Goal: Task Accomplishment & Management: Complete application form

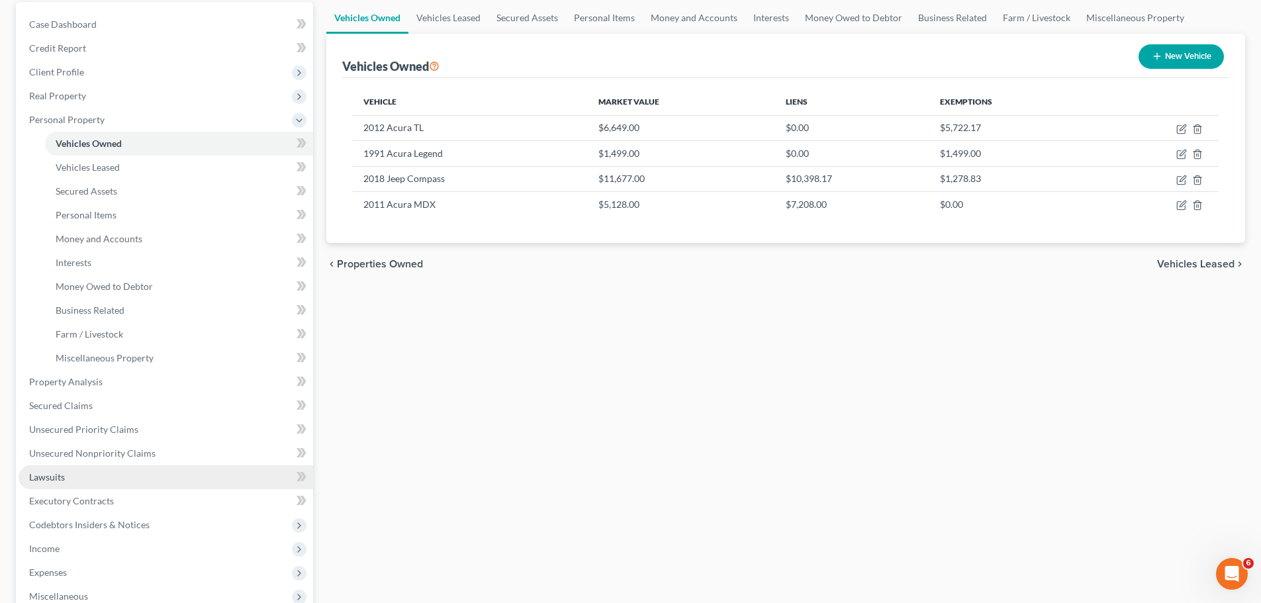
scroll to position [199, 0]
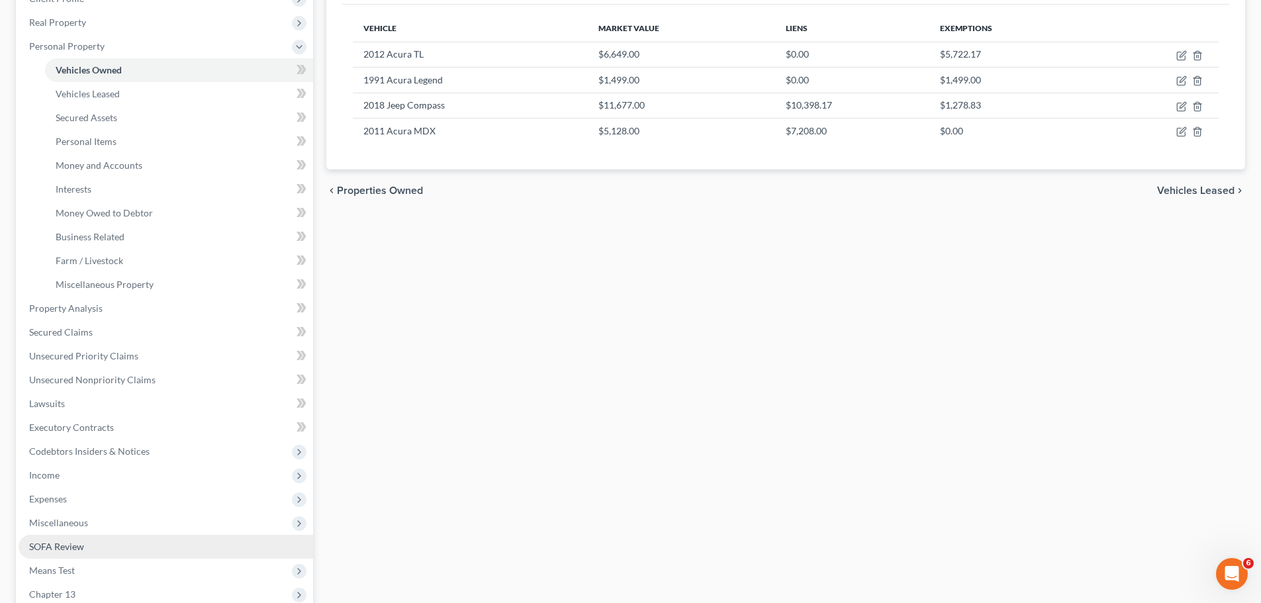
click at [113, 535] on link "SOFA Review" at bounding box center [166, 547] width 295 height 24
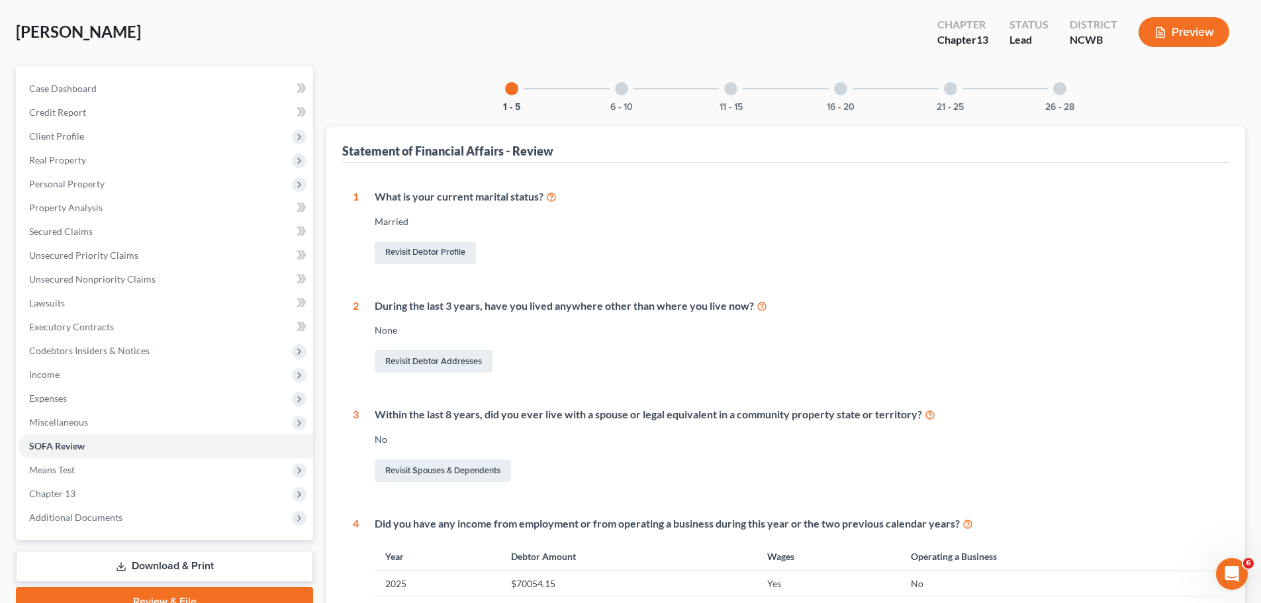
scroll to position [36, 0]
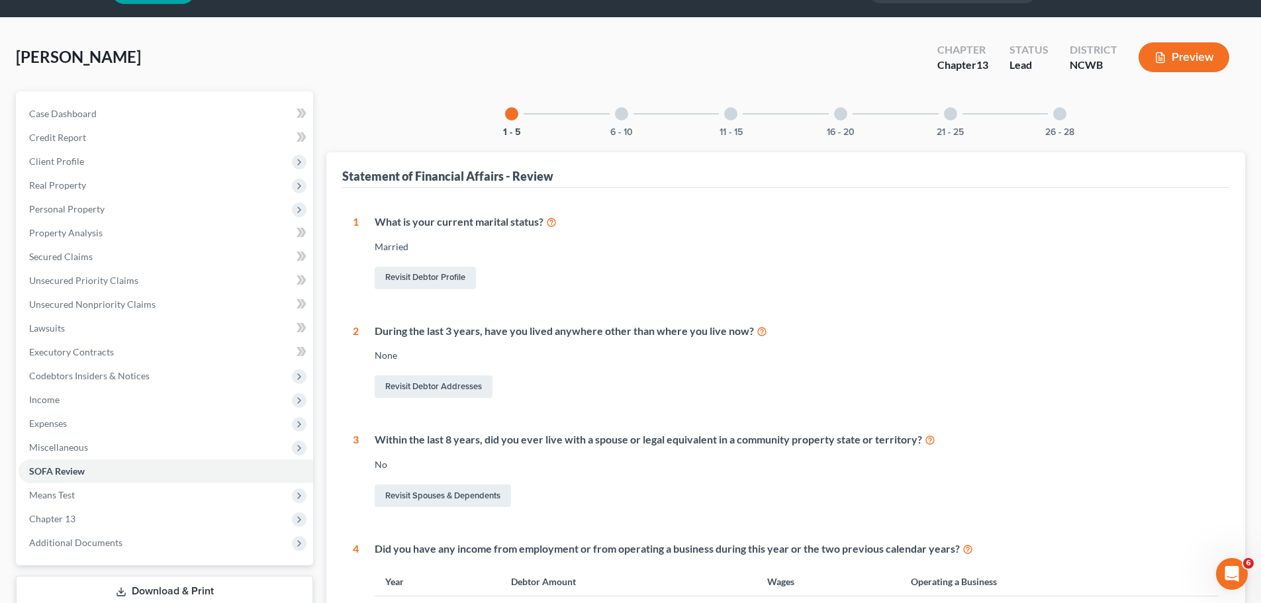
click at [627, 120] on div "6 - 10" at bounding box center [621, 113] width 45 height 45
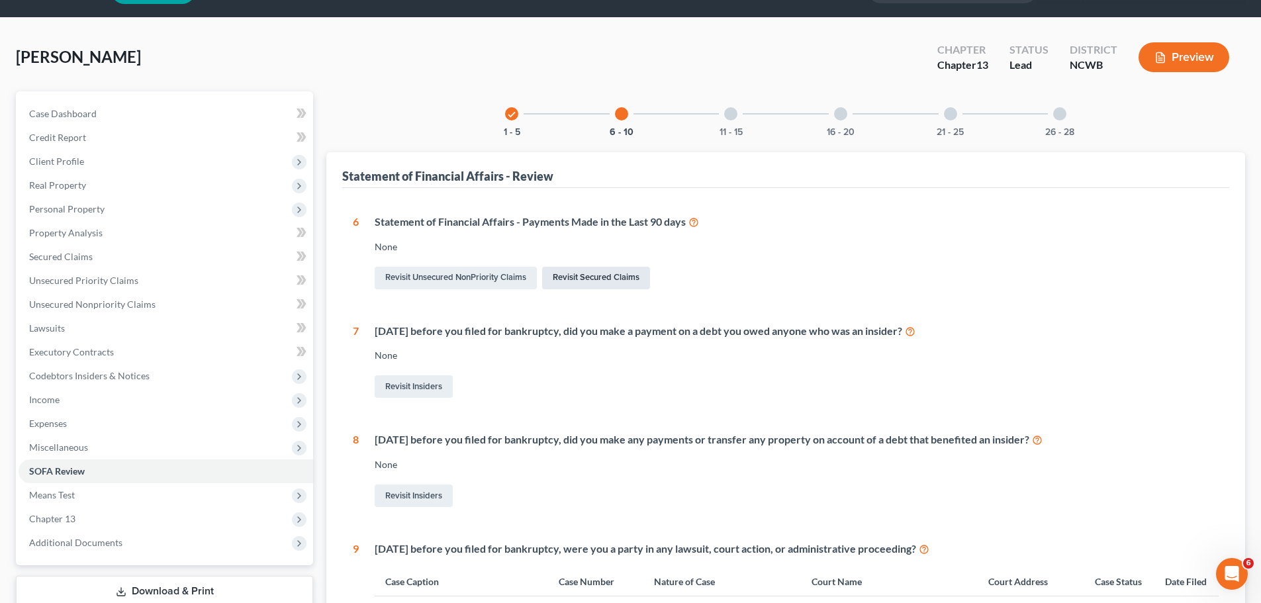
click at [582, 275] on link "Revisit Secured Claims" at bounding box center [596, 278] width 108 height 23
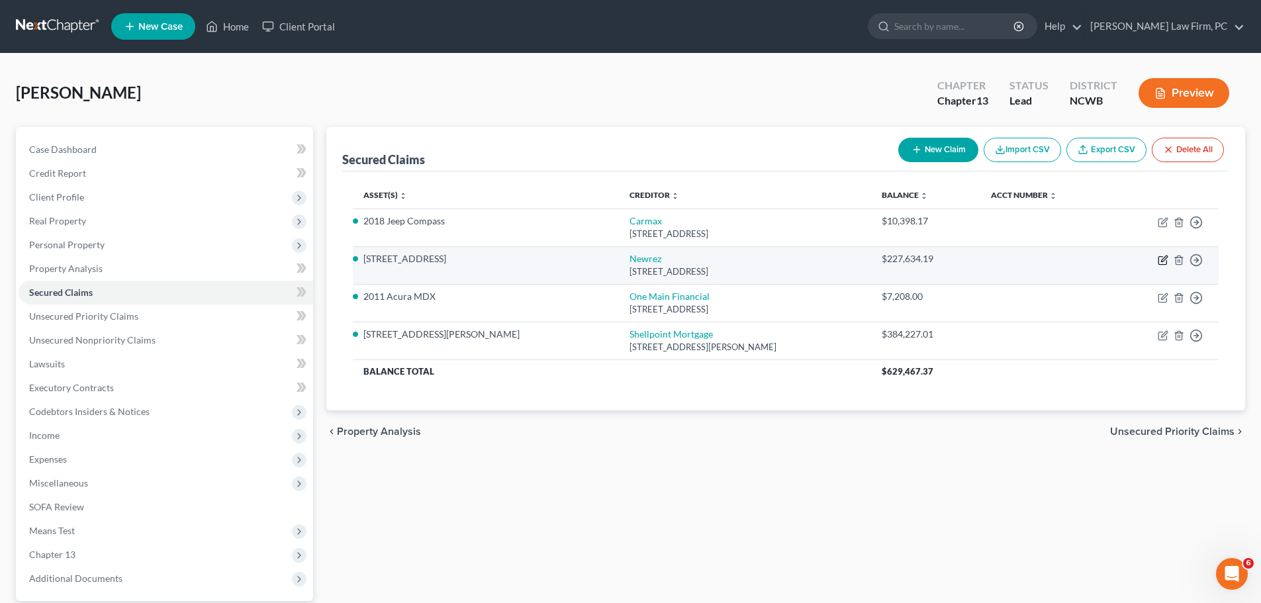
click at [1161, 262] on icon "button" at bounding box center [1163, 260] width 11 height 11
select select "9"
select select "2"
select select "0"
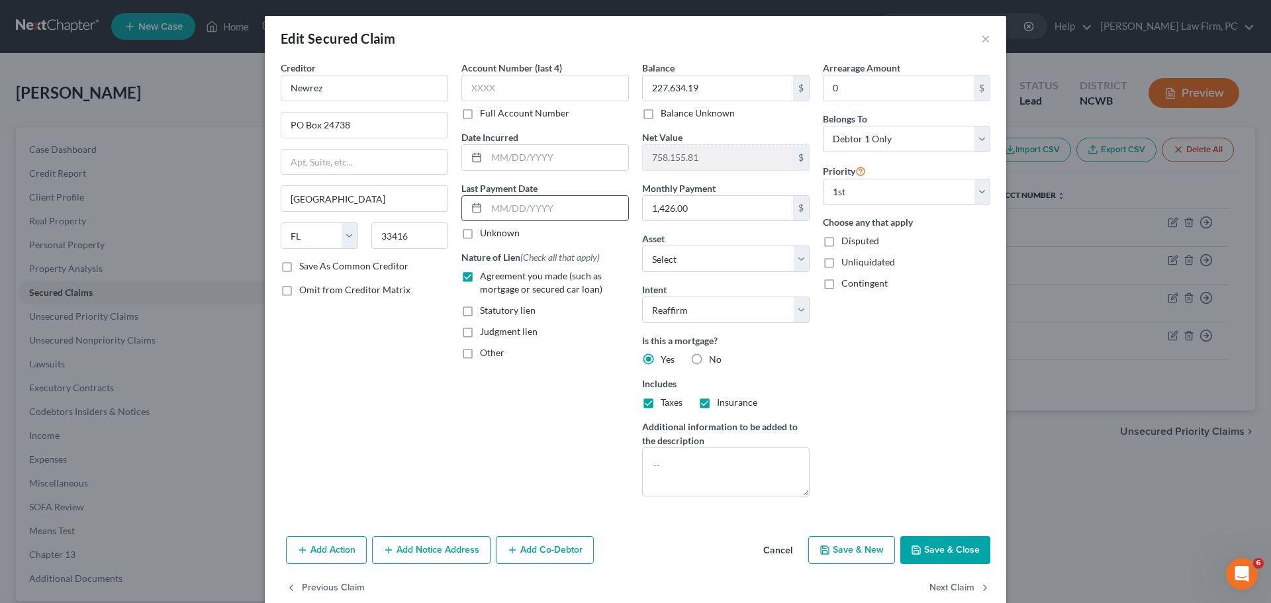
click at [525, 208] on input "text" at bounding box center [558, 208] width 142 height 25
type input "[DATE]"
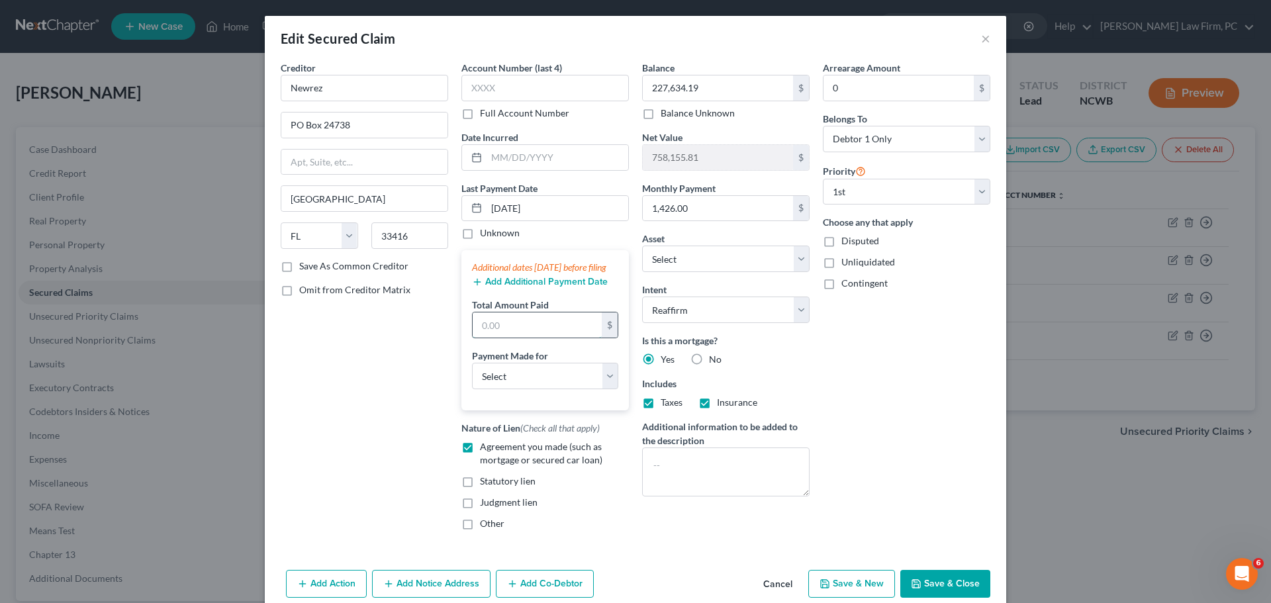
click at [550, 335] on input "text" at bounding box center [537, 324] width 129 height 25
type input "1,426"
click at [555, 385] on select "Select Car Credit Card Loan Repayment Mortgage Other Suppliers Or Vendors" at bounding box center [545, 376] width 146 height 26
select select "3"
click at [472, 376] on select "Select Car Credit Card Loan Repayment Mortgage Other Suppliers Or Vendors" at bounding box center [545, 376] width 146 height 26
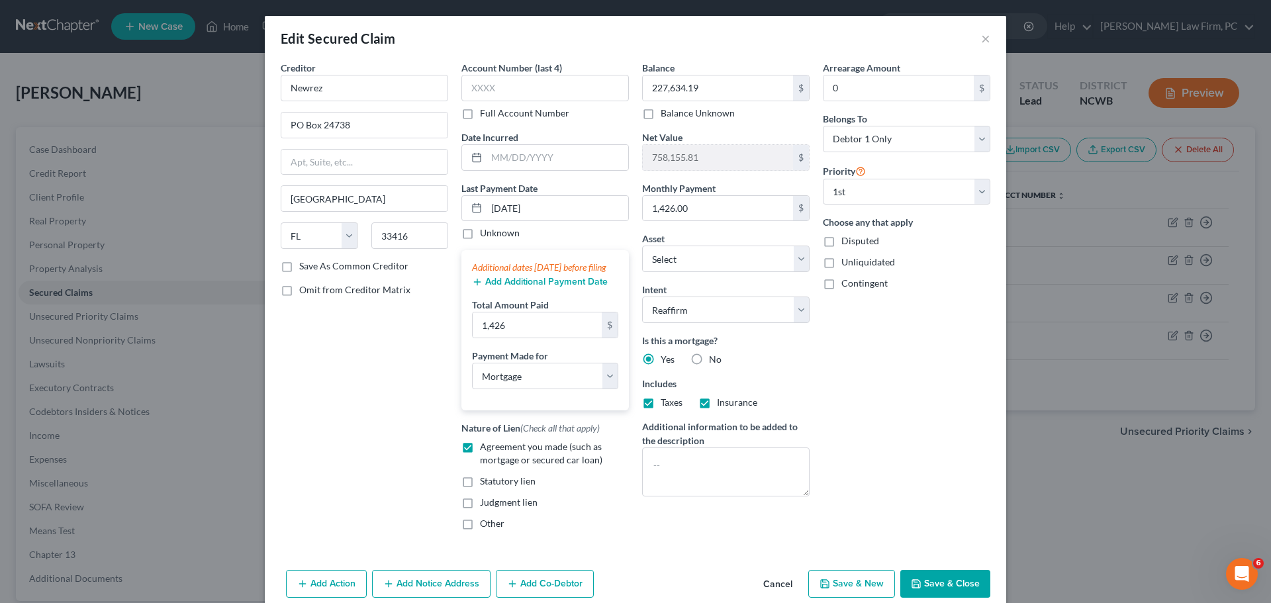
click at [557, 287] on button "Add Additional Payment Date" at bounding box center [540, 282] width 136 height 11
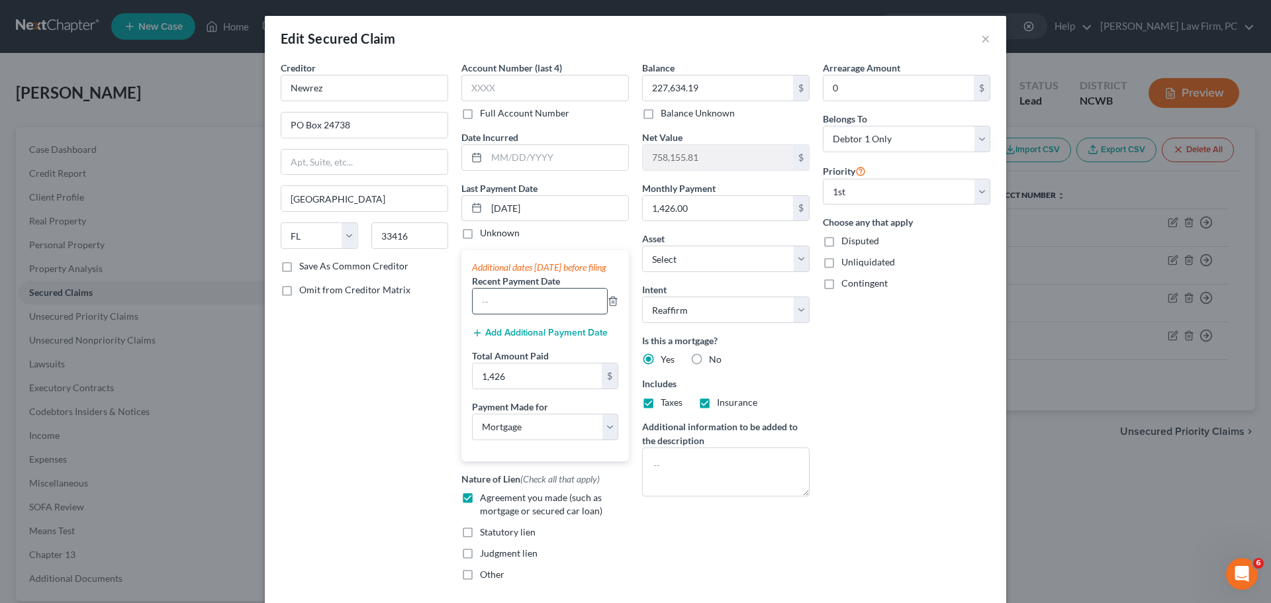
click at [565, 311] on input "text" at bounding box center [540, 301] width 134 height 25
type input "[DATE]"
click at [553, 338] on button "Add Additional Payment Date" at bounding box center [540, 333] width 136 height 11
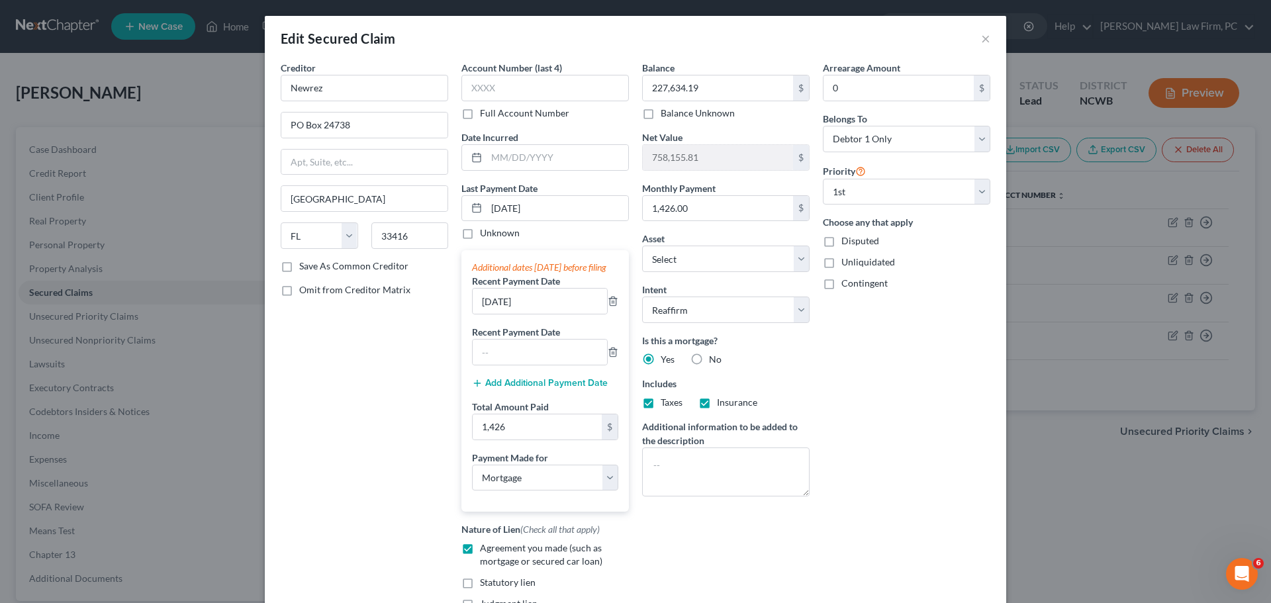
click at [548, 389] on div "Add Additional Payment Date" at bounding box center [545, 382] width 146 height 13
click at [546, 389] on button "Add Additional Payment Date" at bounding box center [540, 383] width 136 height 11
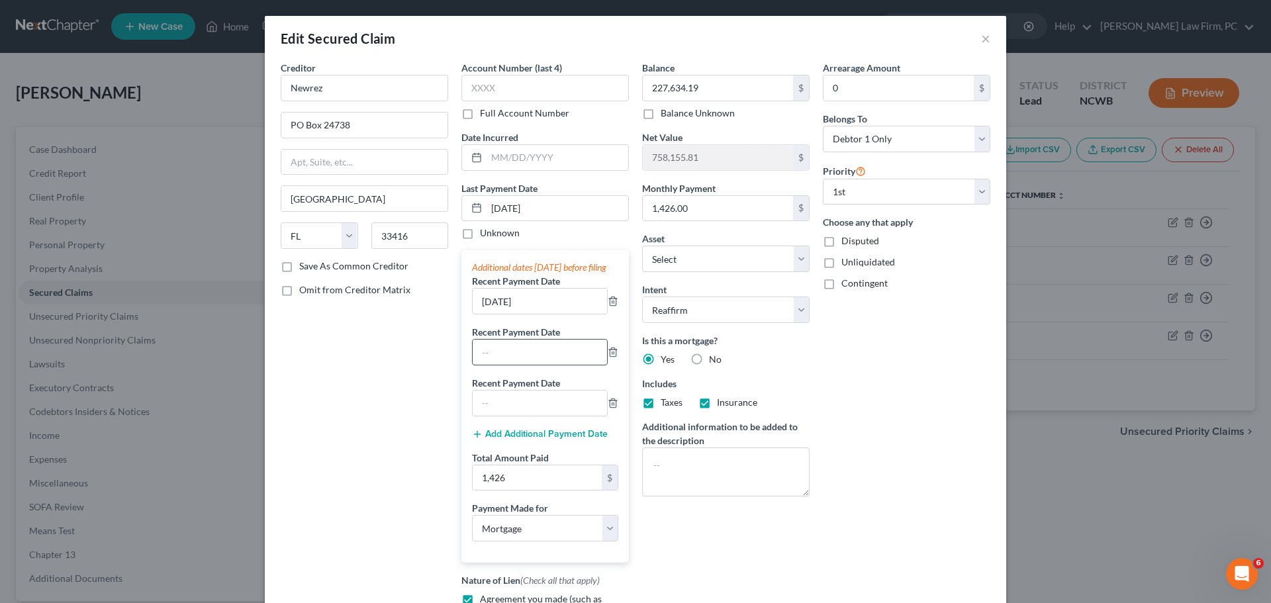
click at [569, 363] on input "text" at bounding box center [540, 352] width 134 height 25
type input "[DATE]"
click at [567, 416] on input "text" at bounding box center [540, 403] width 134 height 25
click at [489, 416] on input "text" at bounding box center [540, 403] width 134 height 25
type input "0"
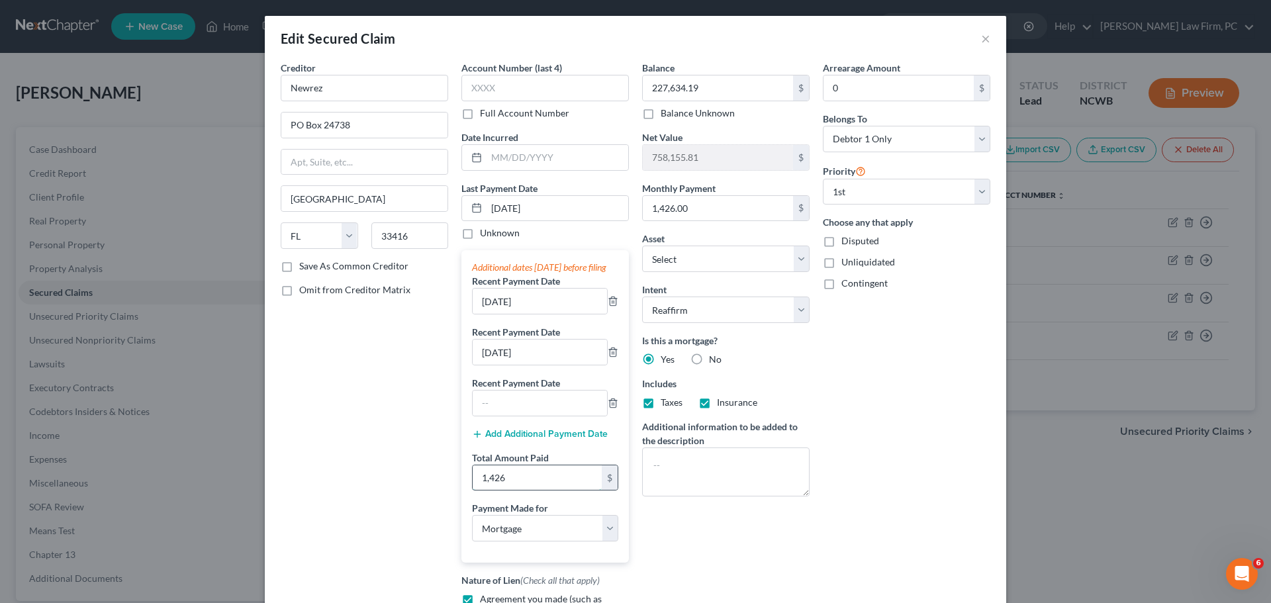
click at [512, 491] on input "1,426" at bounding box center [537, 477] width 129 height 25
drag, startPoint x: 514, startPoint y: 490, endPoint x: 463, endPoint y: 489, distance: 50.3
click at [472, 489] on div "1,426 $" at bounding box center [545, 478] width 146 height 26
type input "4,278"
click at [726, 522] on div "Balance 227,634.19 $ Balance Unknown Balance Undetermined 227,634.19 $ Balance …" at bounding box center [726, 377] width 181 height 632
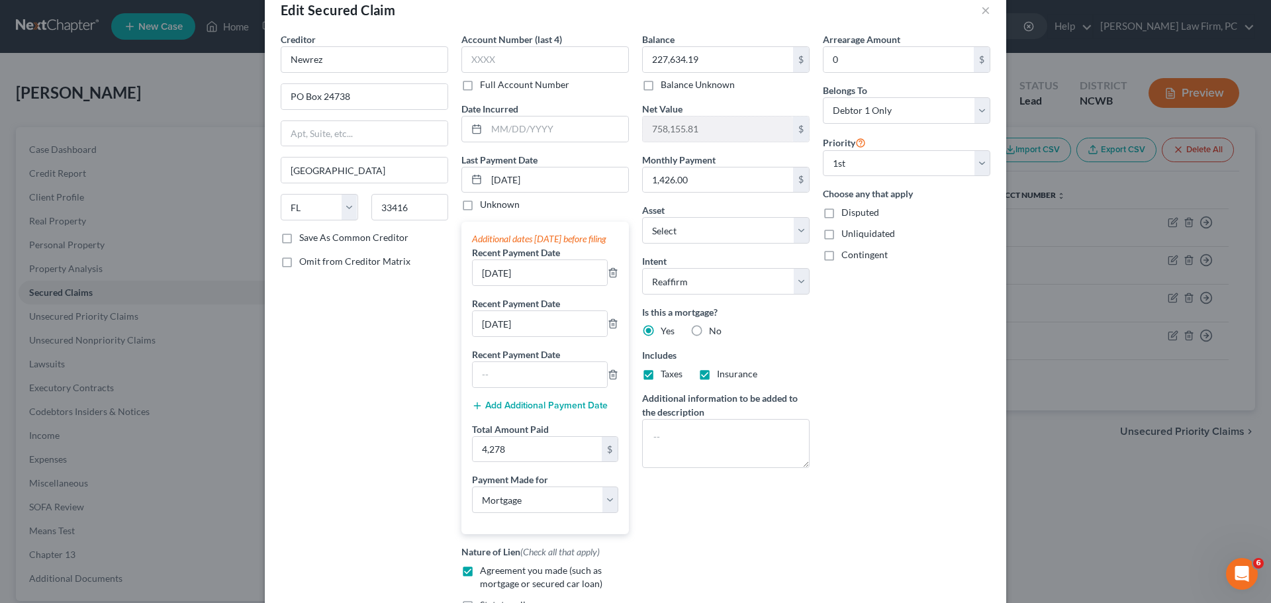
scroll to position [182, 0]
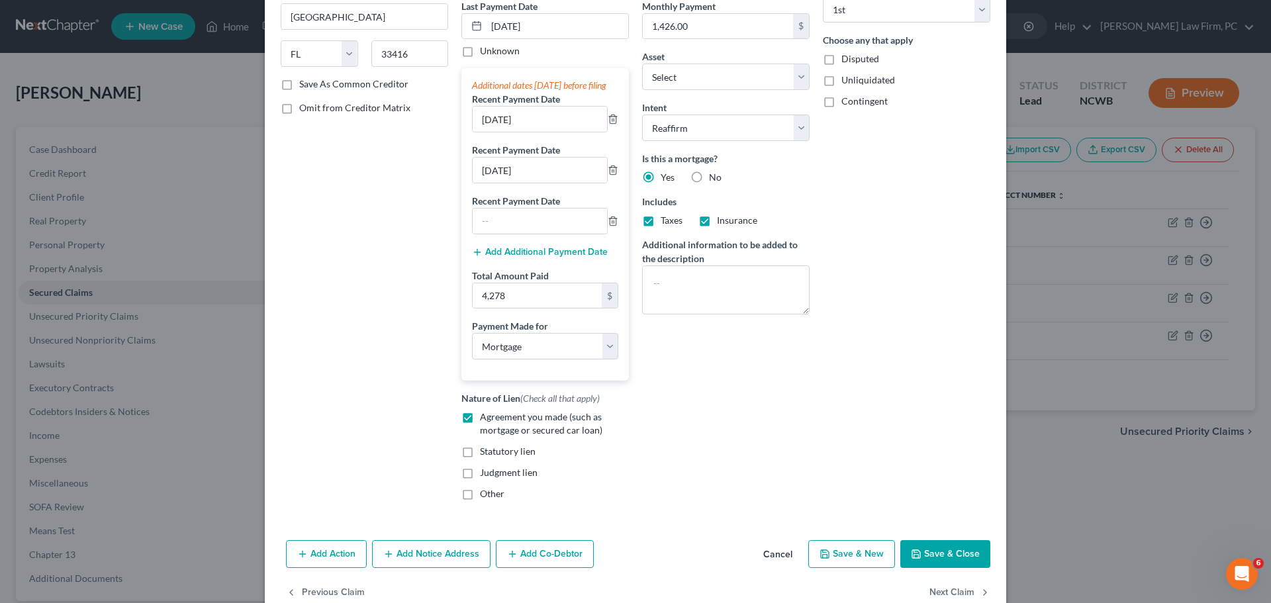
click at [937, 565] on button "Save & Close" at bounding box center [945, 554] width 90 height 28
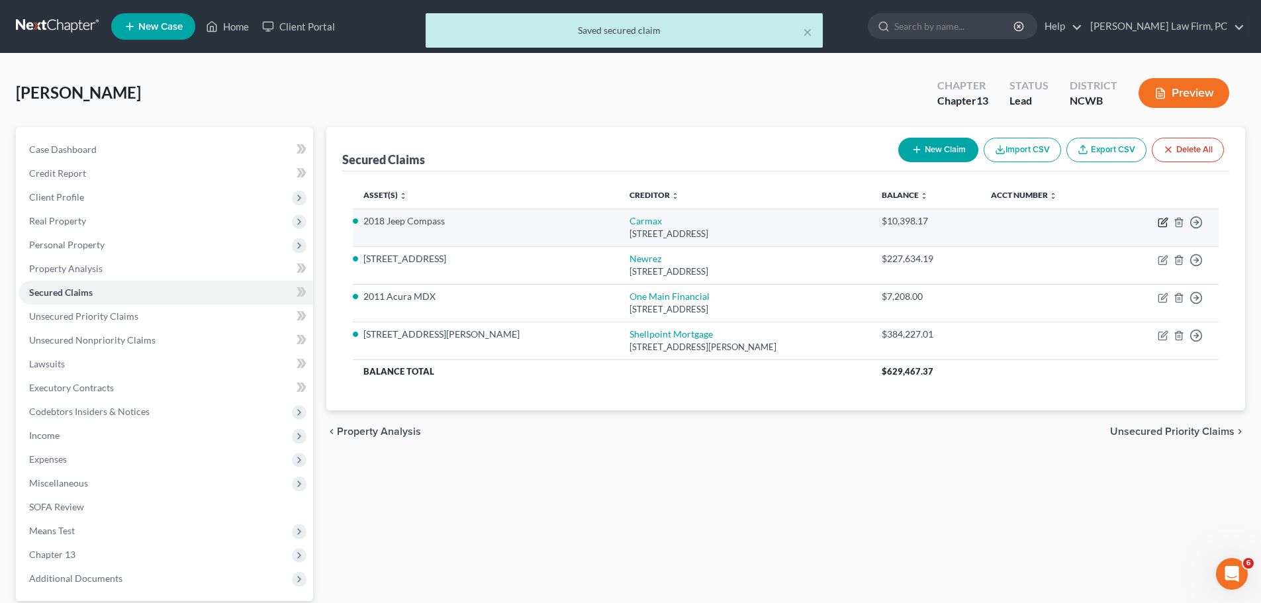
click at [1159, 222] on icon "button" at bounding box center [1163, 223] width 8 height 8
select select "10"
select select "2"
select select "0"
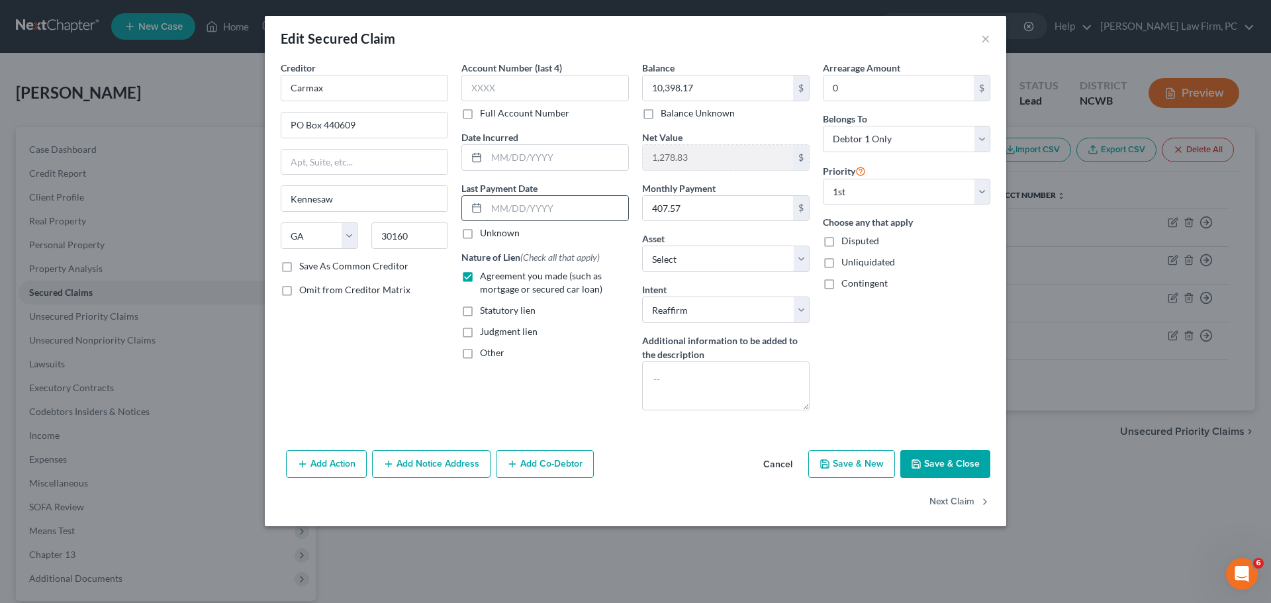
click at [540, 209] on input "text" at bounding box center [558, 208] width 142 height 25
type input "[DATE]"
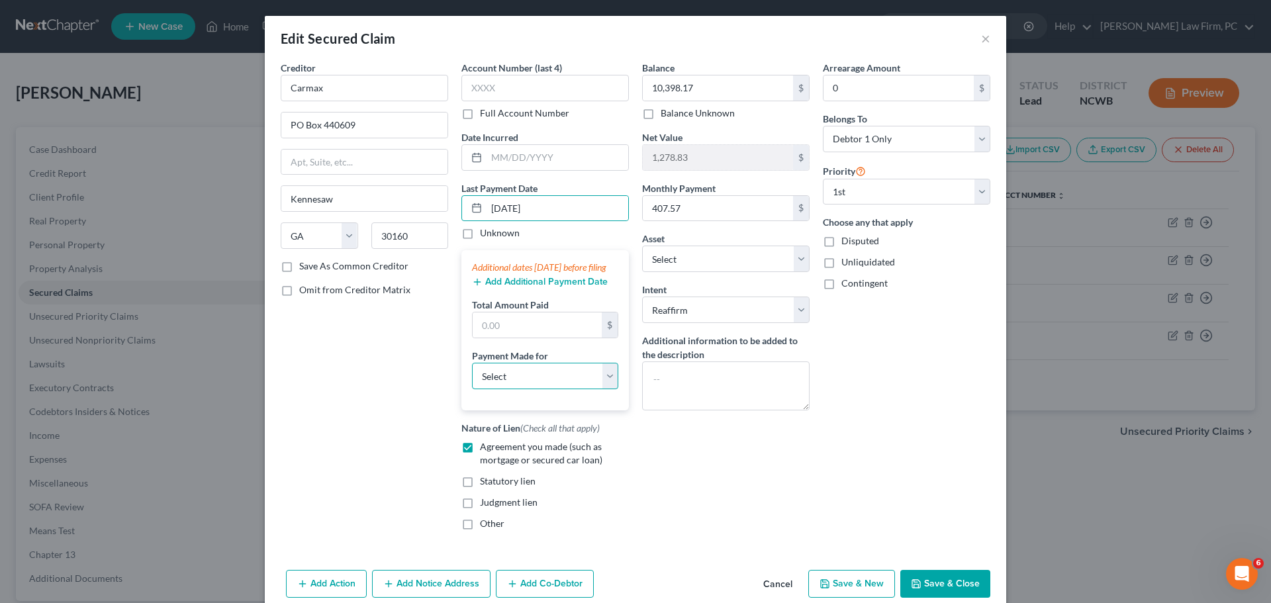
click at [505, 389] on select "Select Car Credit Card Loan Repayment Mortgage Other Suppliers Or Vendors" at bounding box center [545, 376] width 146 height 26
select select "0"
click at [472, 376] on select "Select Car Credit Card Loan Repayment Mortgage Other Suppliers Or Vendors" at bounding box center [545, 376] width 146 height 26
click at [549, 287] on button "Add Additional Payment Date" at bounding box center [540, 282] width 136 height 11
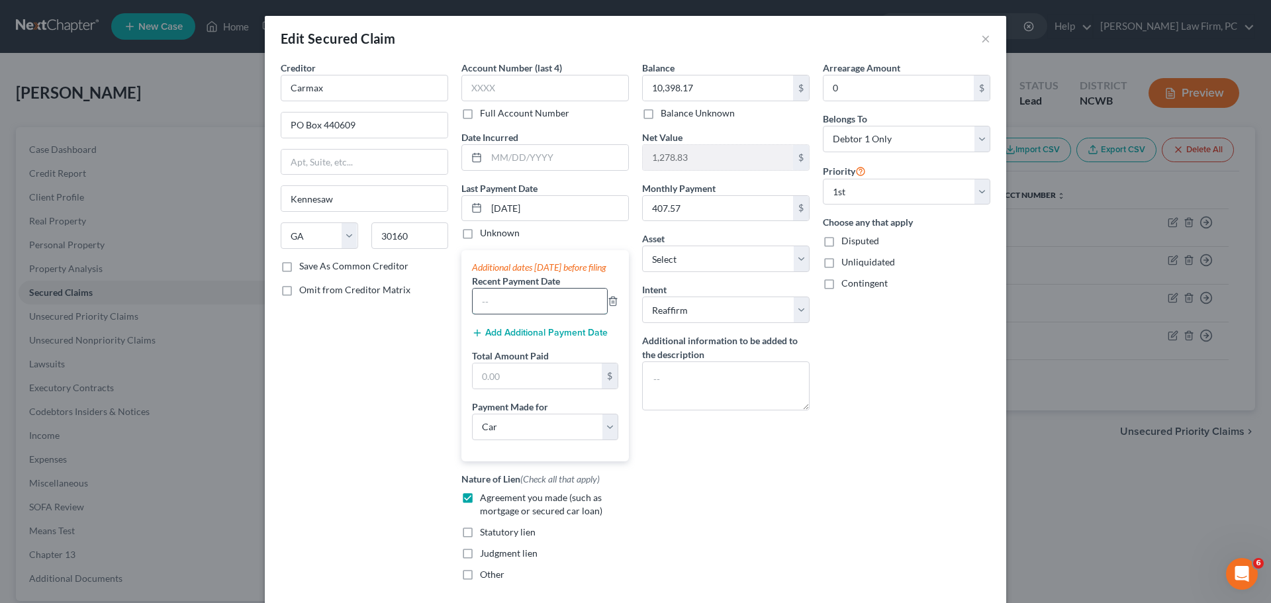
click at [539, 314] on input "text" at bounding box center [540, 301] width 134 height 25
type input "[DATE]"
click at [549, 338] on button "Add Additional Payment Date" at bounding box center [540, 333] width 136 height 11
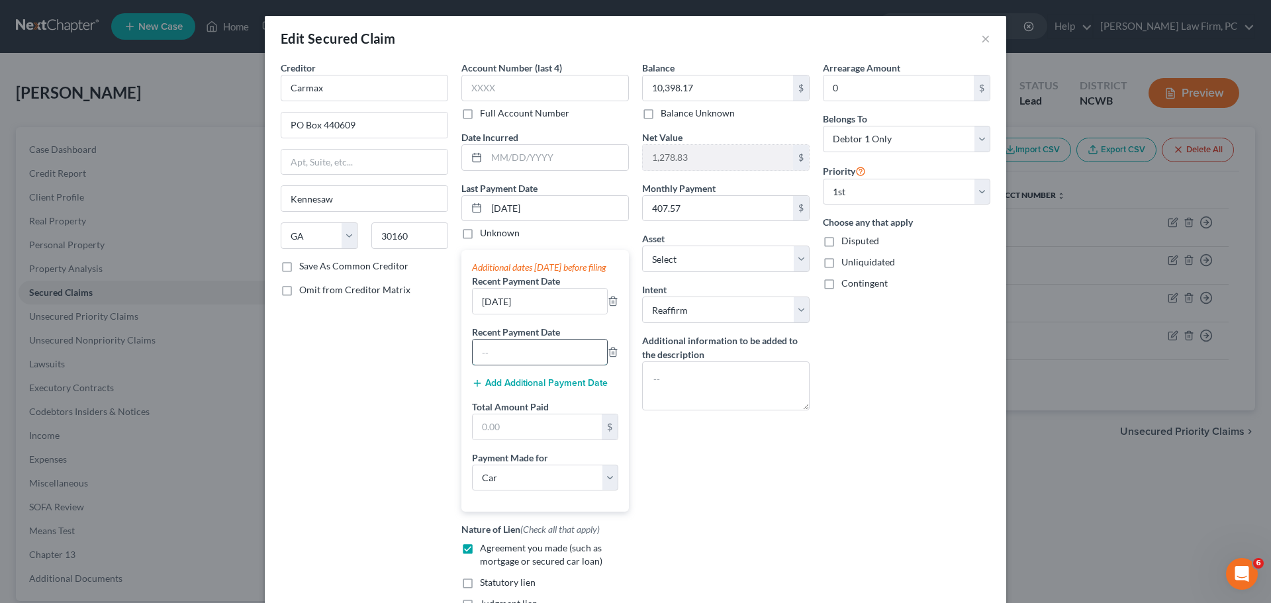
click at [545, 363] on input "text" at bounding box center [540, 352] width 134 height 25
type input "[DATE]"
click at [538, 439] on input "text" at bounding box center [537, 426] width 129 height 25
drag, startPoint x: 534, startPoint y: 440, endPoint x: 528, endPoint y: 440, distance: 6.7
click at [534, 440] on input "text" at bounding box center [537, 426] width 129 height 25
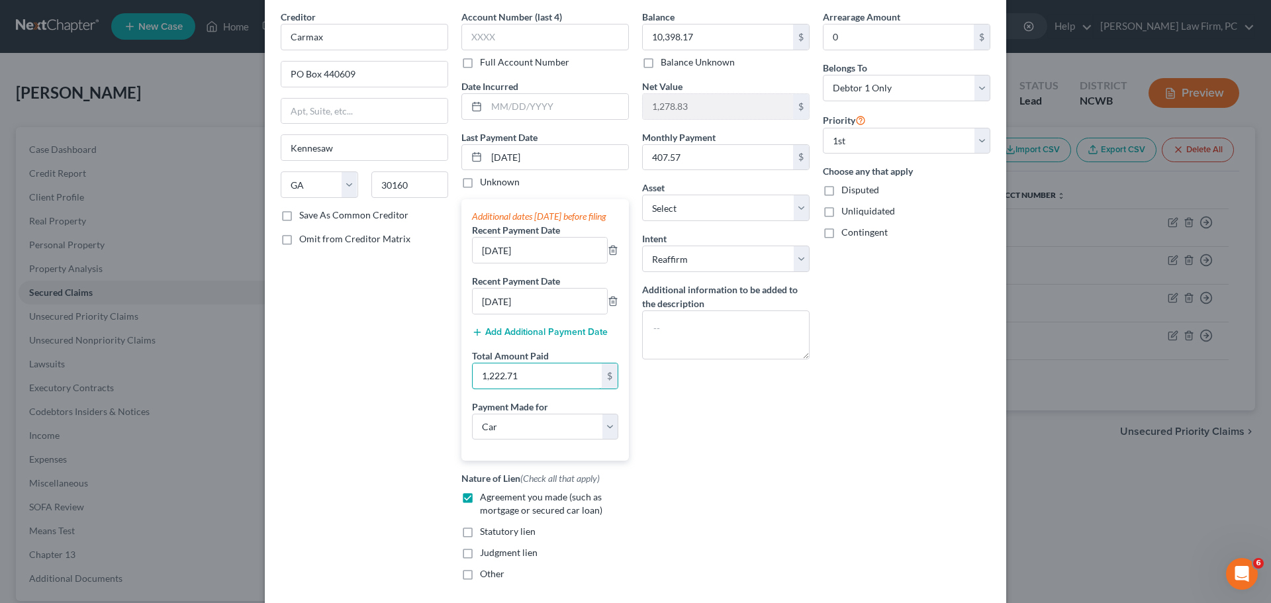
scroll to position [174, 0]
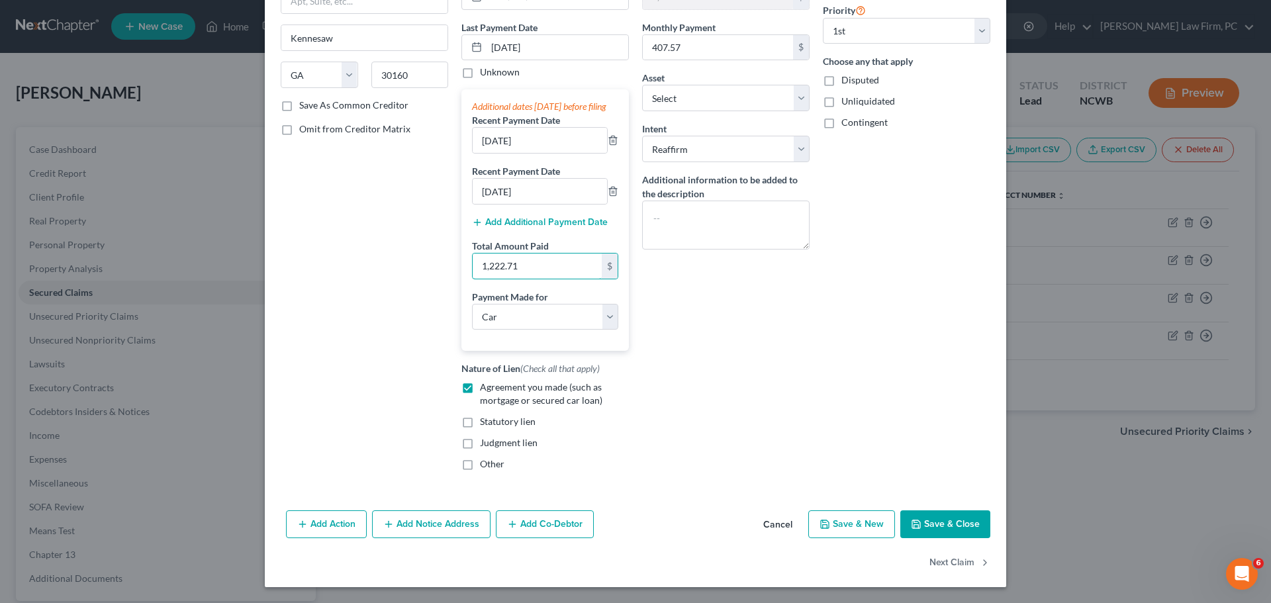
type input "1,222.71"
click at [941, 524] on button "Save & Close" at bounding box center [945, 524] width 90 height 28
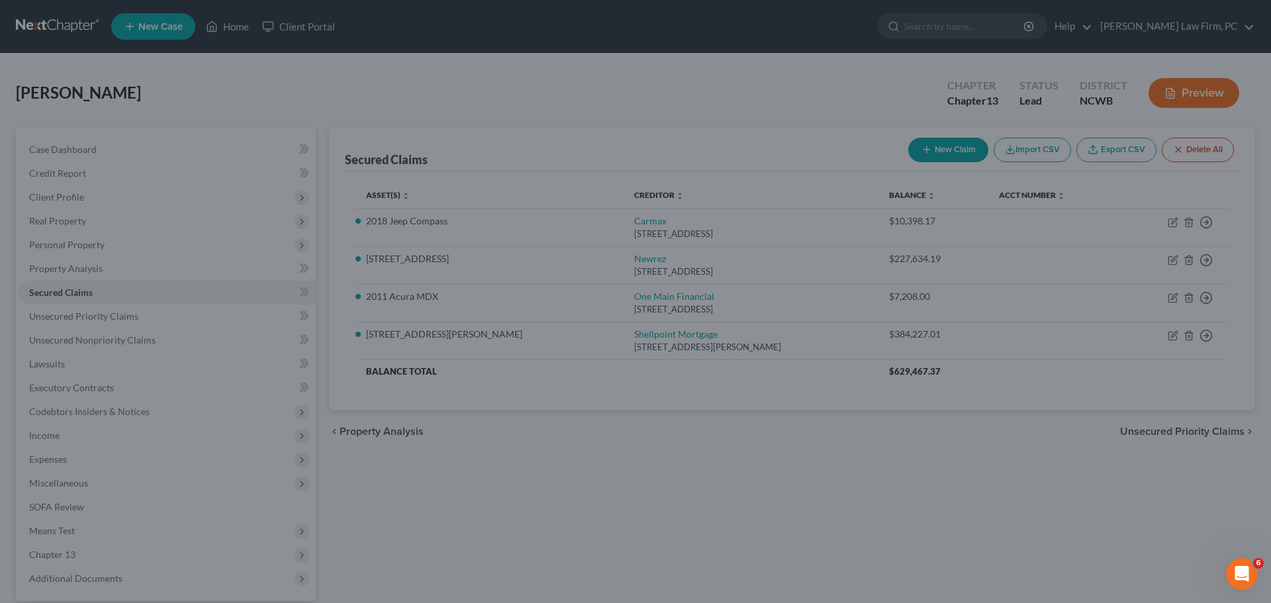
select select "6"
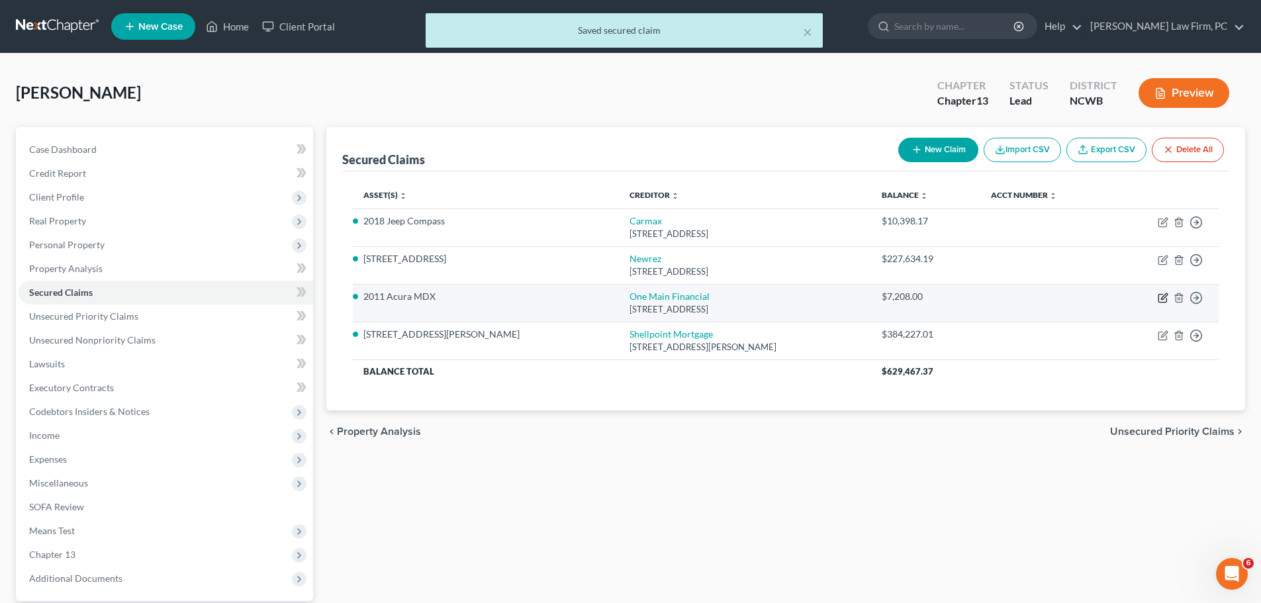
click at [1160, 303] on icon "button" at bounding box center [1163, 299] width 8 height 8
select select "15"
select select "2"
select select "0"
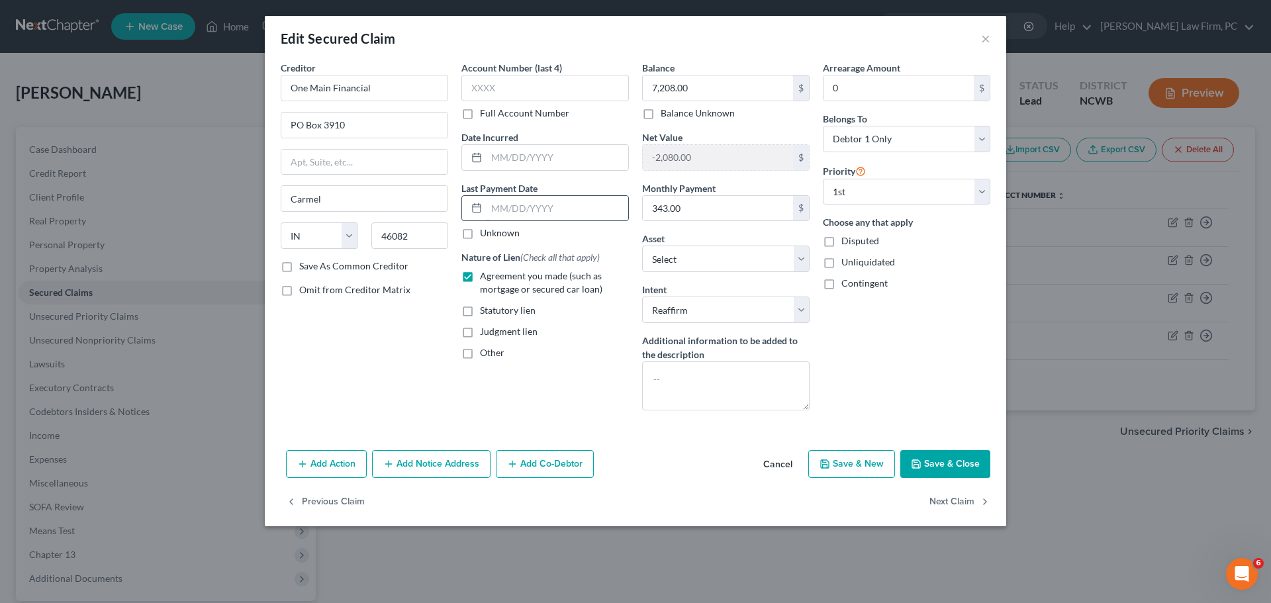
click at [518, 205] on input "text" at bounding box center [558, 208] width 142 height 25
type input "[DATE]"
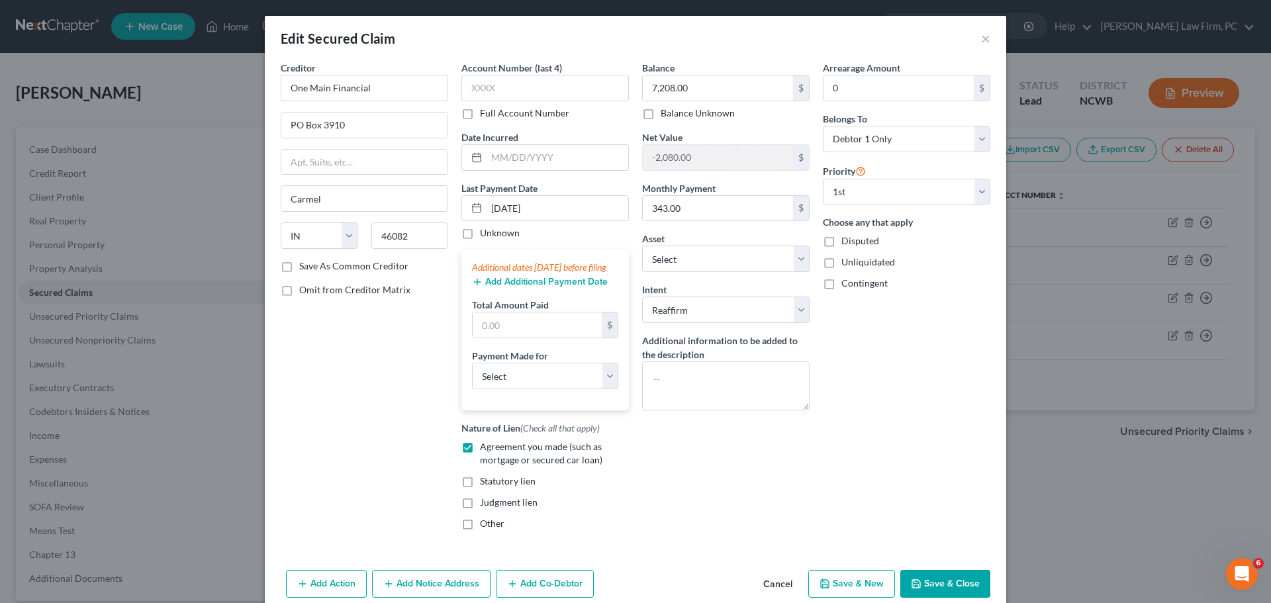
click at [520, 287] on div "Add Additional Payment Date" at bounding box center [545, 280] width 146 height 13
click at [524, 287] on button "Add Additional Payment Date" at bounding box center [540, 282] width 136 height 11
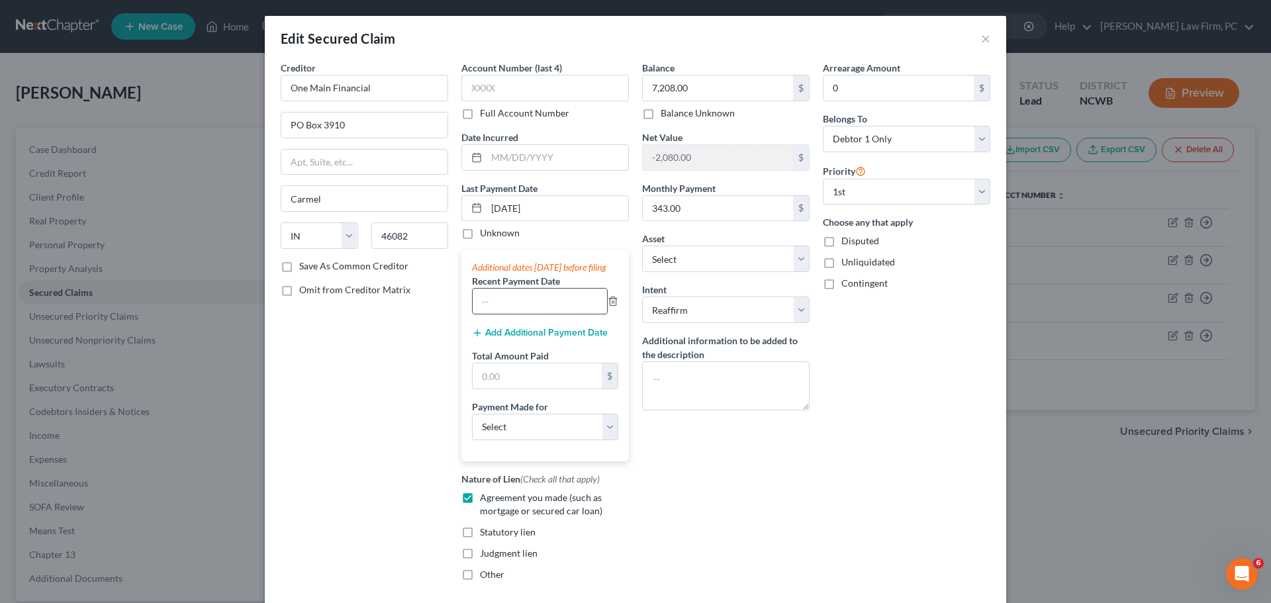
click at [521, 314] on input "text" at bounding box center [540, 301] width 134 height 25
type input "[DATE]"
click at [534, 338] on button "Add Additional Payment Date" at bounding box center [540, 333] width 136 height 11
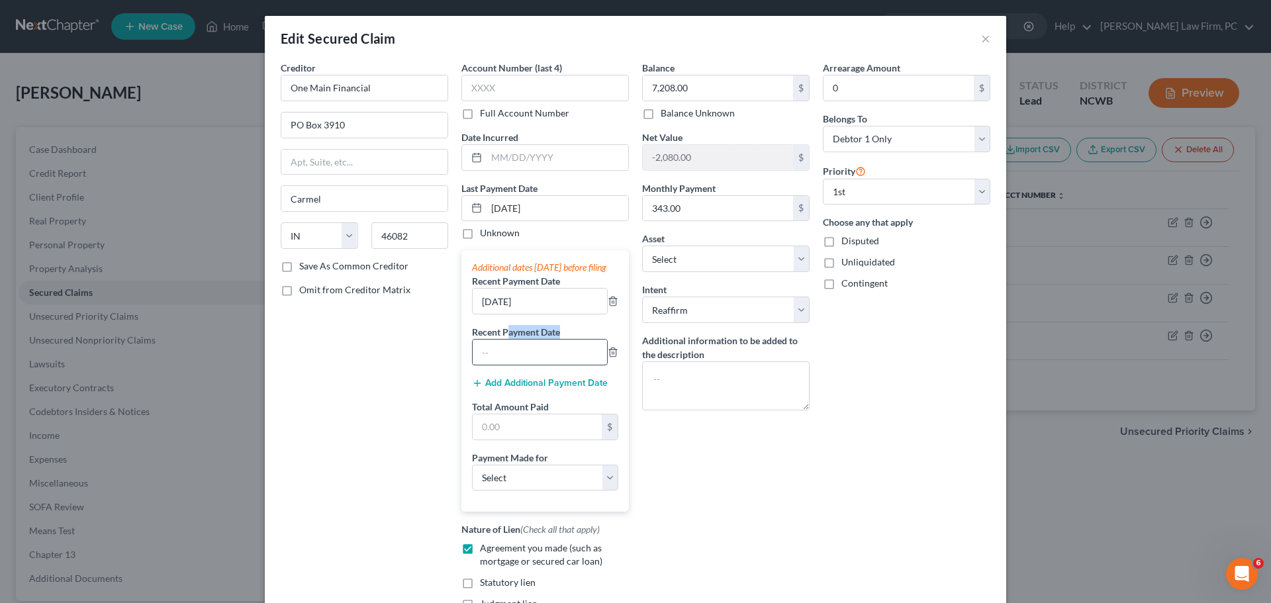
drag, startPoint x: 506, startPoint y: 350, endPoint x: 516, endPoint y: 367, distance: 19.7
click at [508, 352] on div "Recent Payment Date" at bounding box center [545, 345] width 146 height 40
click at [517, 365] on input "text" at bounding box center [540, 352] width 134 height 25
type input "[DATE]"
click at [534, 430] on input "text" at bounding box center [537, 426] width 129 height 25
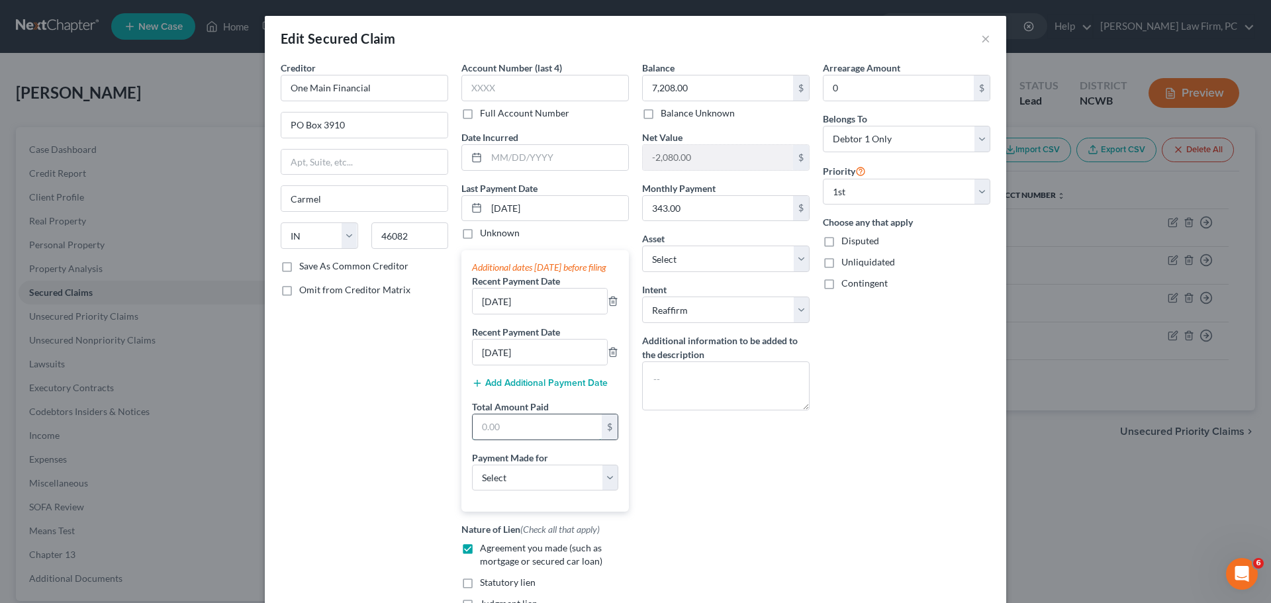
click at [540, 438] on input "text" at bounding box center [537, 426] width 129 height 25
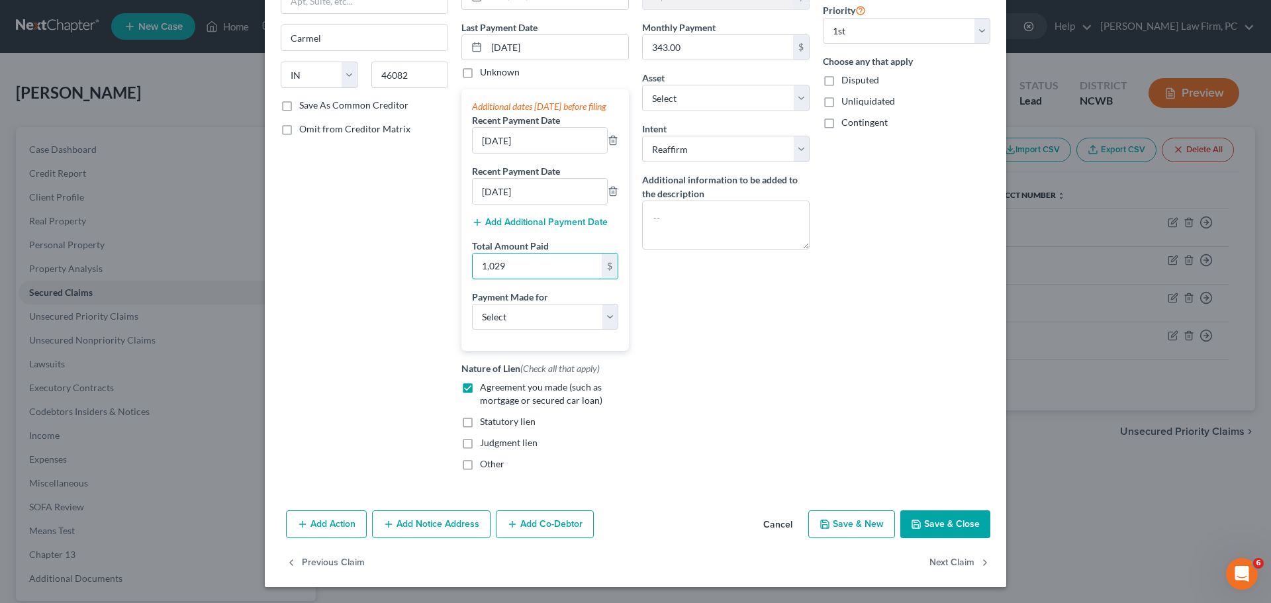
type input "1,029"
click at [953, 521] on button "Save & Close" at bounding box center [945, 524] width 90 height 28
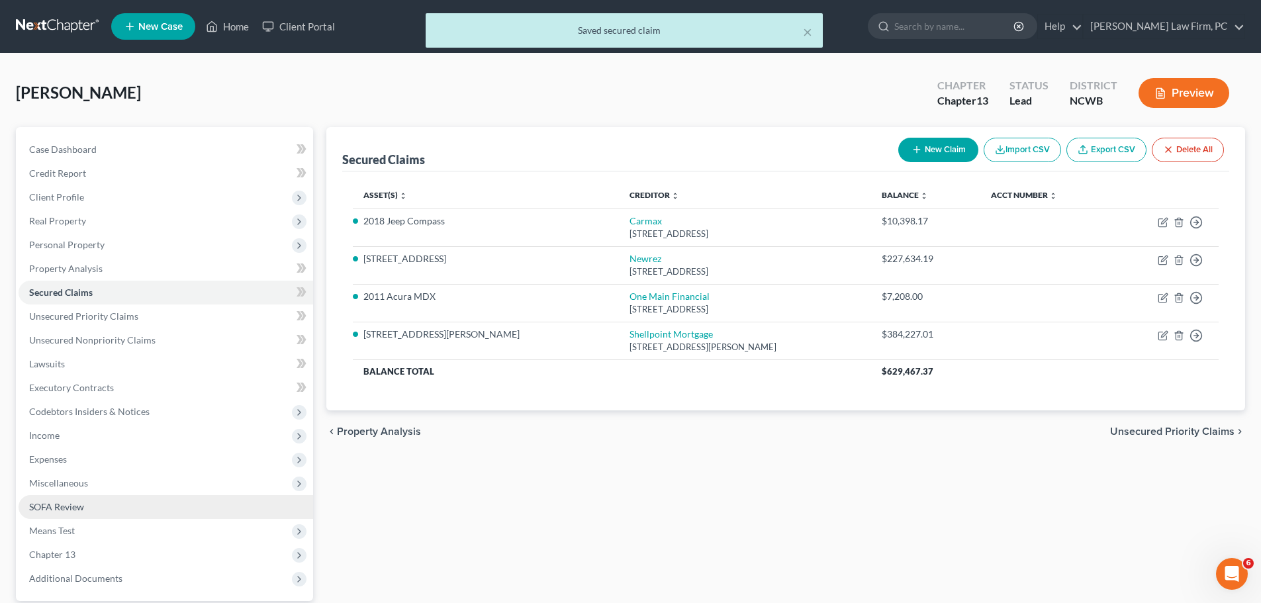
click at [70, 506] on span "SOFA Review" at bounding box center [56, 506] width 55 height 11
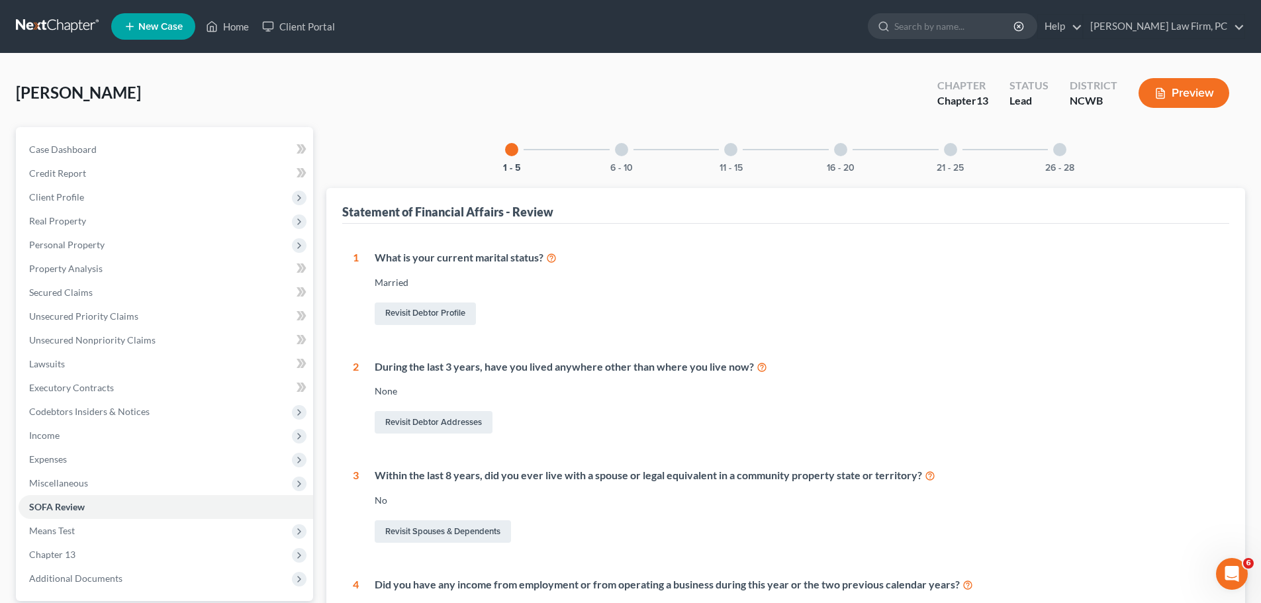
click at [626, 152] on div at bounding box center [621, 149] width 13 height 13
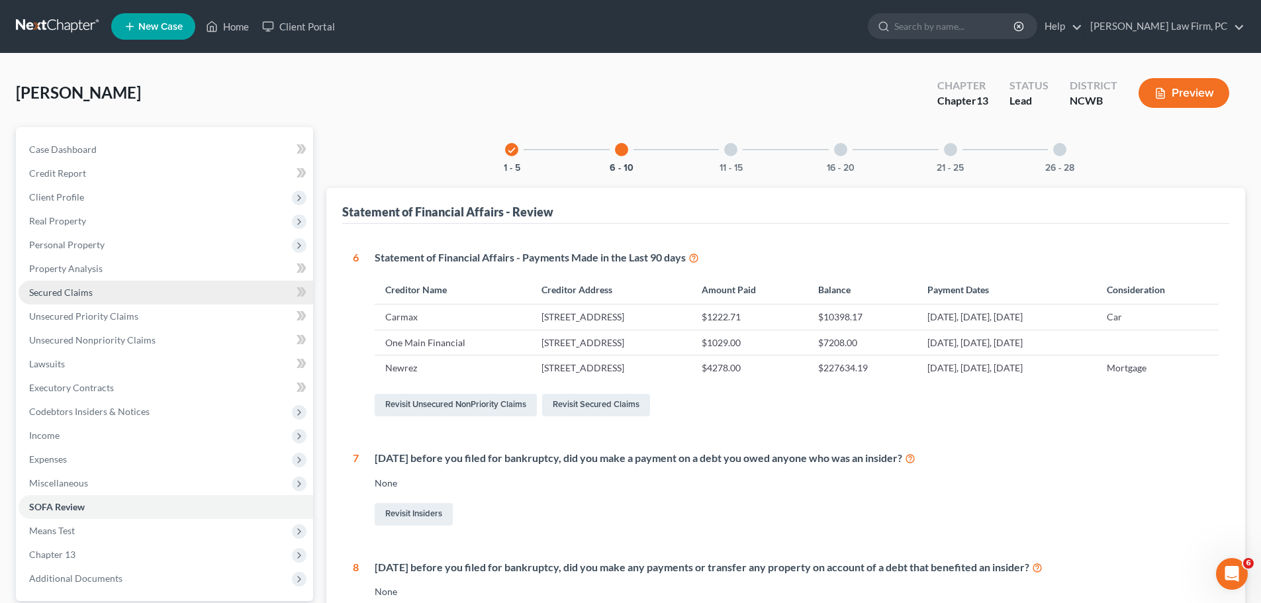
click at [58, 294] on span "Secured Claims" at bounding box center [61, 292] width 64 height 11
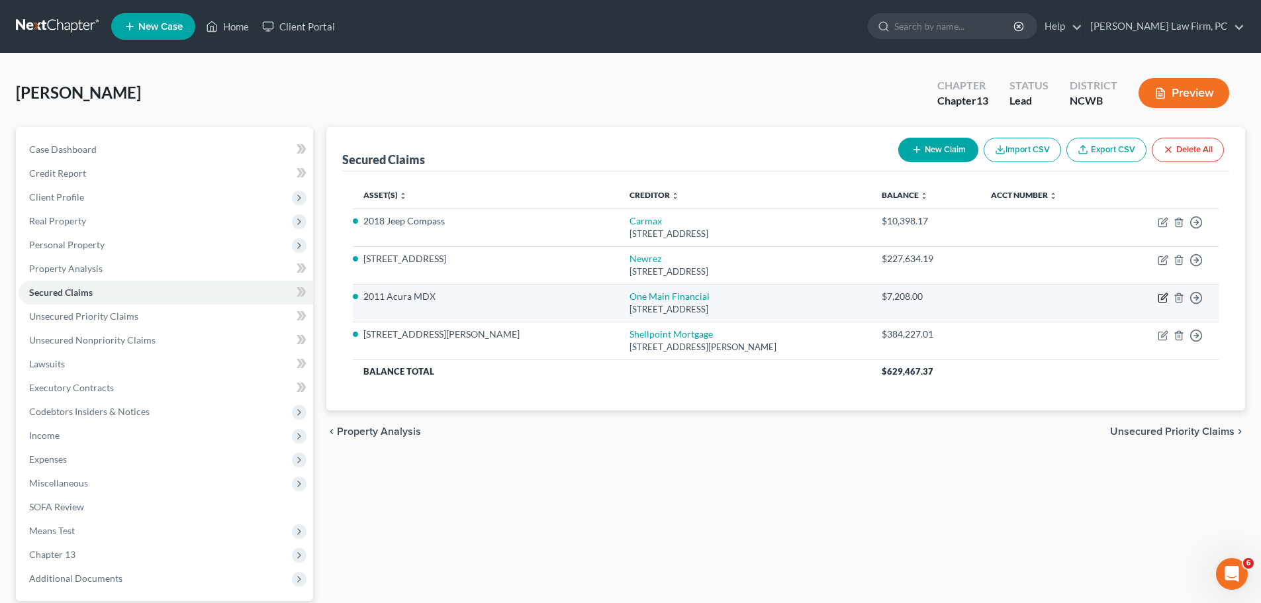
click at [1164, 295] on icon "button" at bounding box center [1163, 298] width 11 height 11
select select "15"
select select "2"
select select "0"
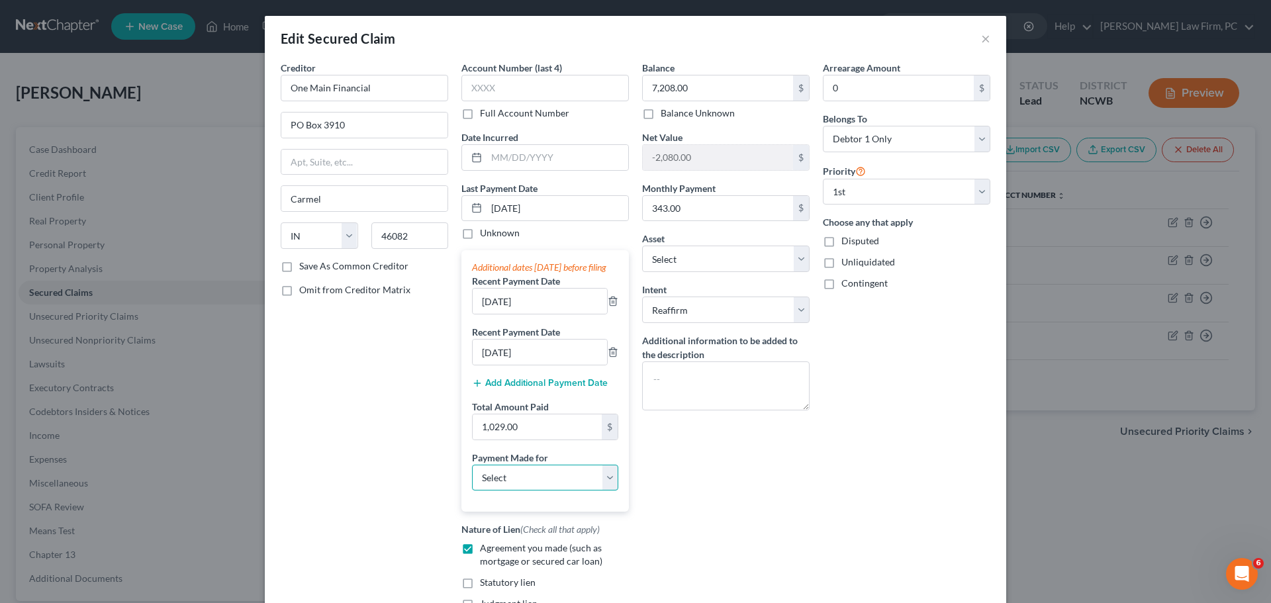
click at [598, 491] on select "Select Car Credit Card Loan Repayment Mortgage Other Suppliers Or Vendors" at bounding box center [545, 478] width 146 height 26
select select "0"
click at [472, 477] on select "Select Car Credit Card Loan Repayment Mortgage Other Suppliers Or Vendors" at bounding box center [545, 478] width 146 height 26
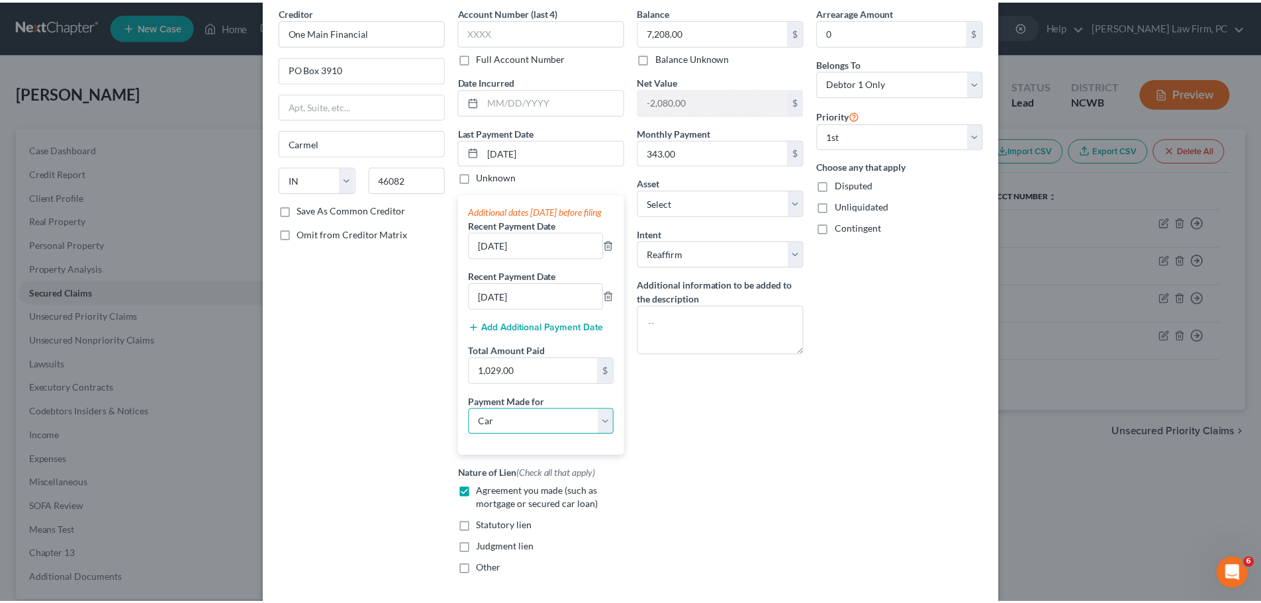
scroll to position [174, 0]
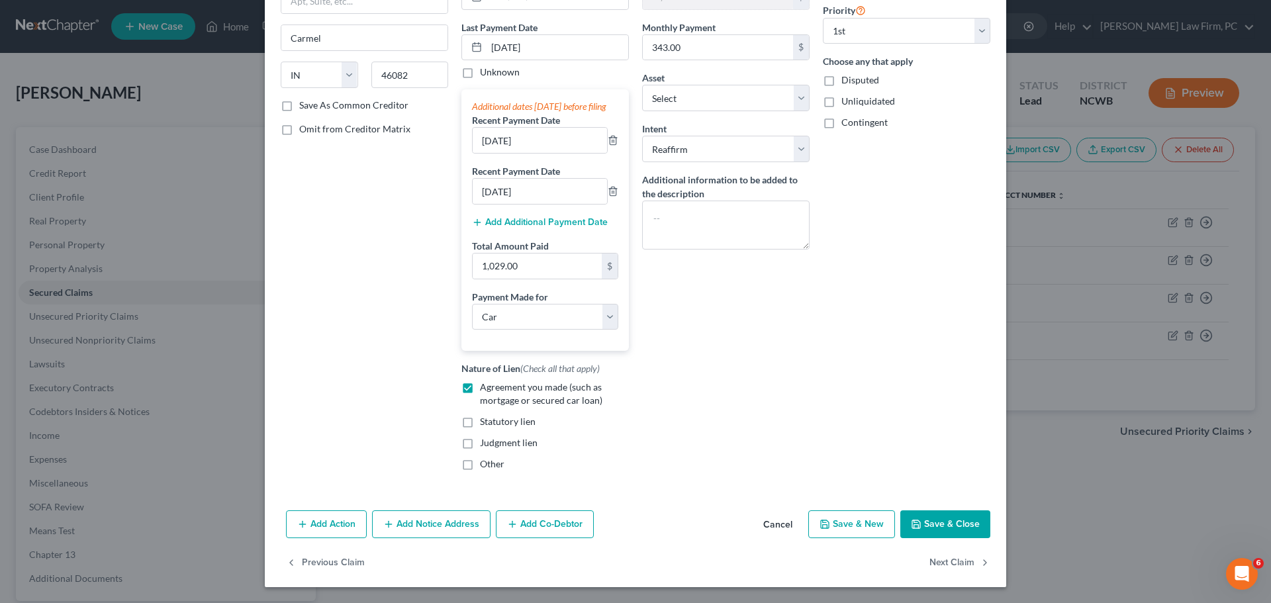
click at [928, 515] on button "Save & Close" at bounding box center [945, 524] width 90 height 28
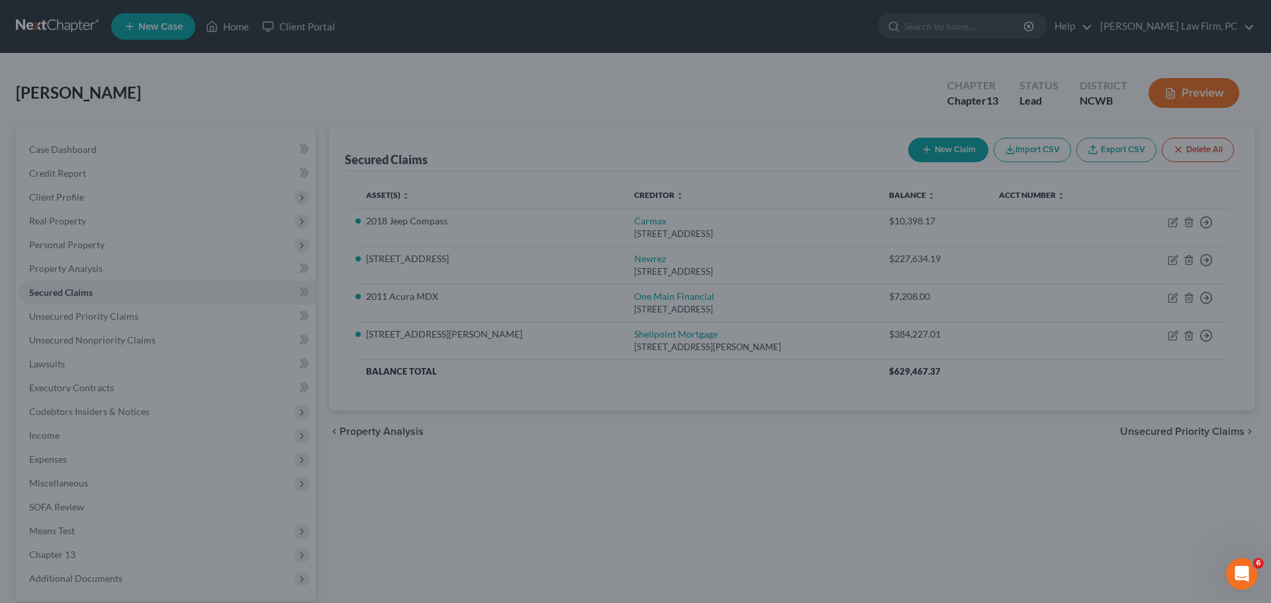
select select "21"
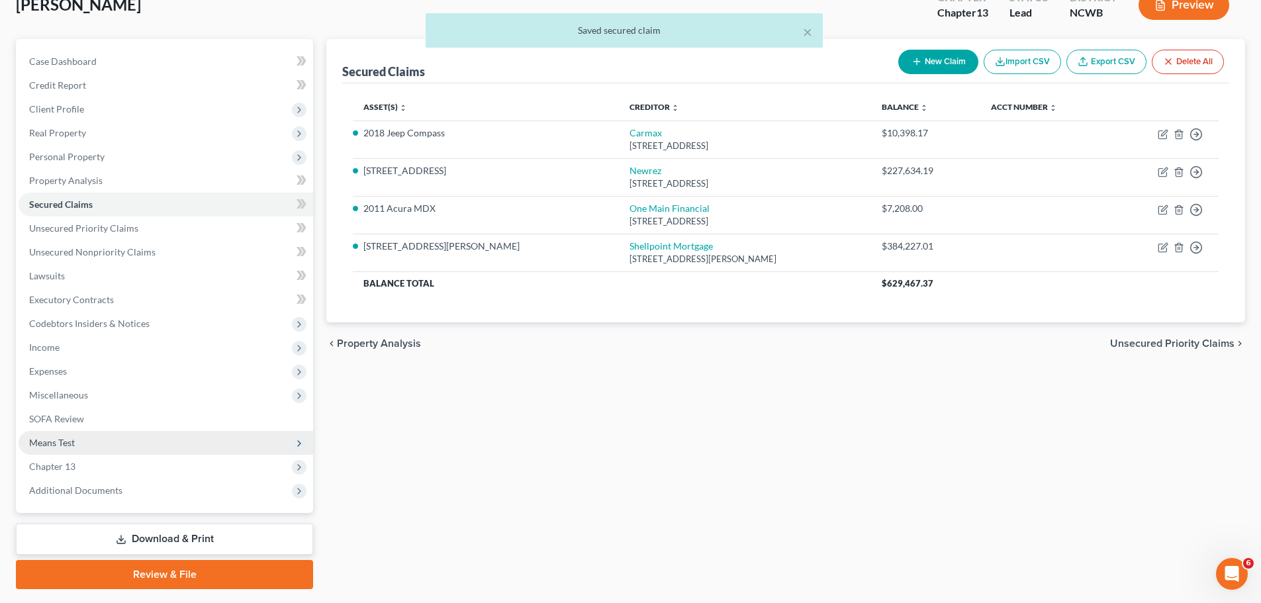
scroll to position [99, 0]
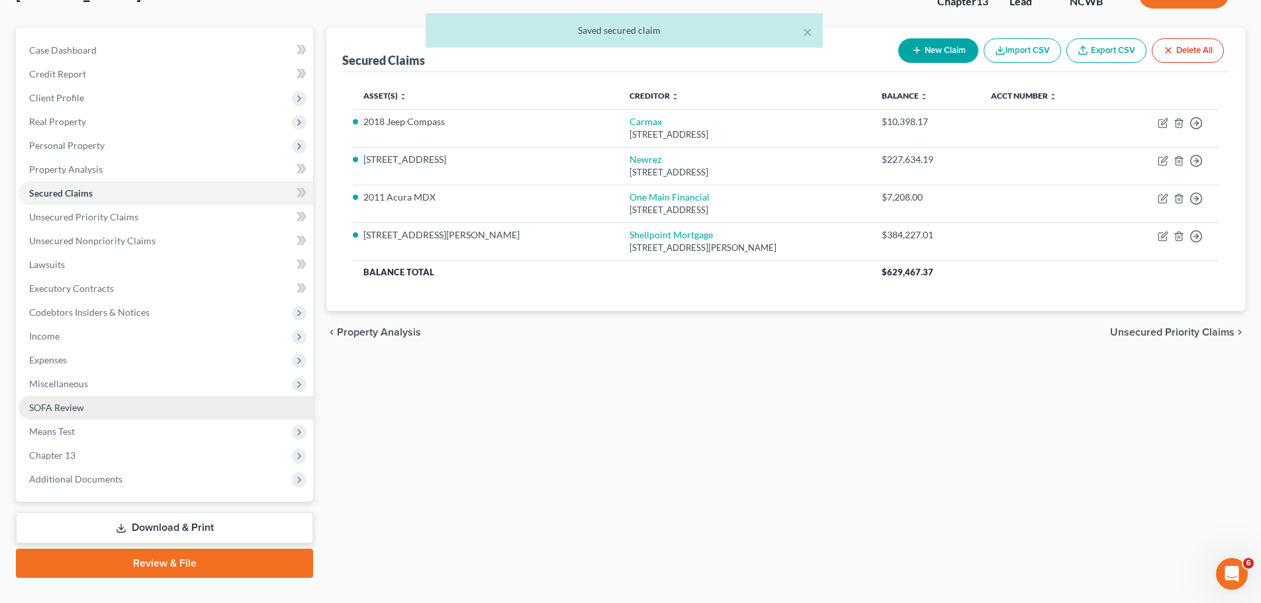
click at [83, 403] on span "SOFA Review" at bounding box center [56, 407] width 55 height 11
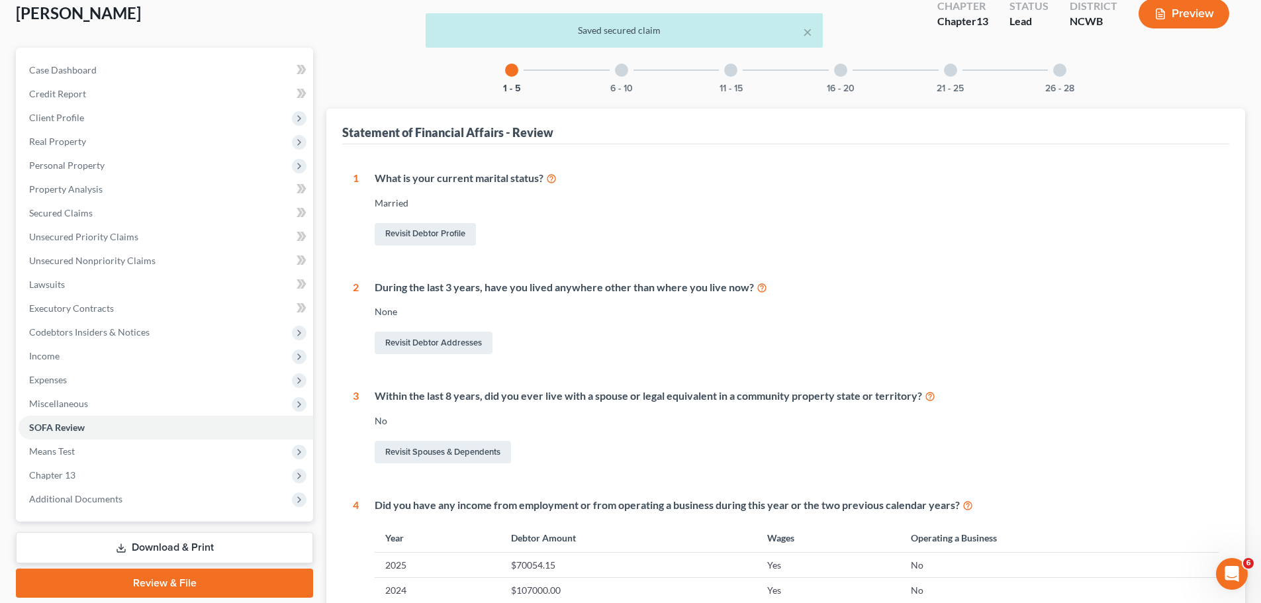
scroll to position [33, 0]
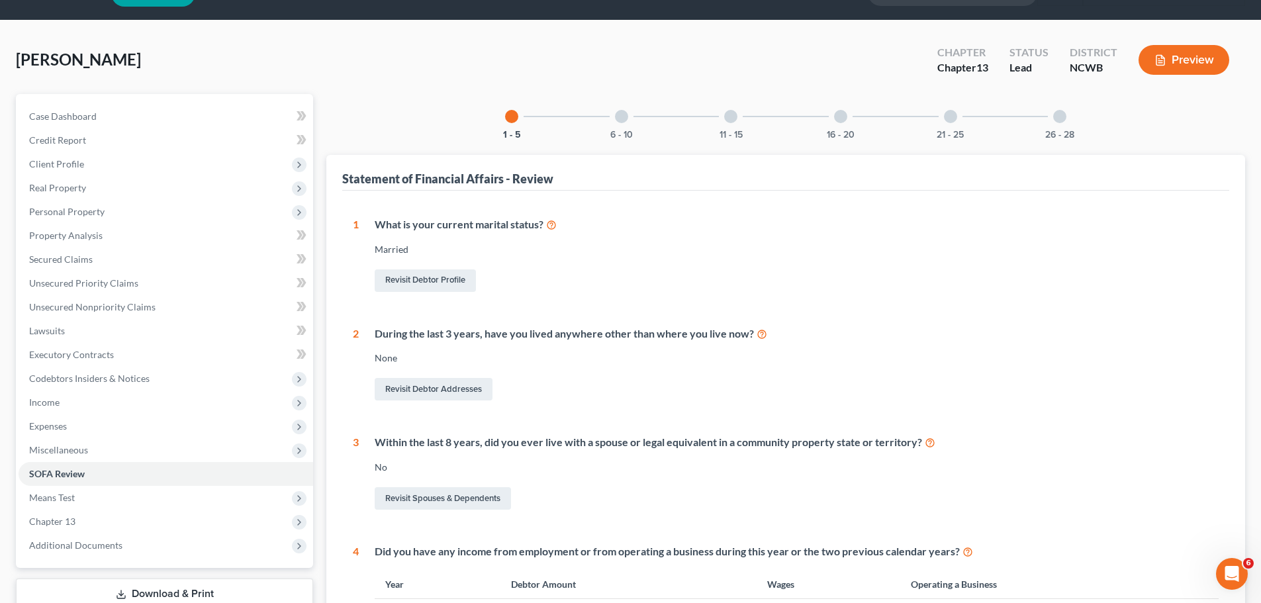
click at [624, 111] on div at bounding box center [621, 116] width 13 height 13
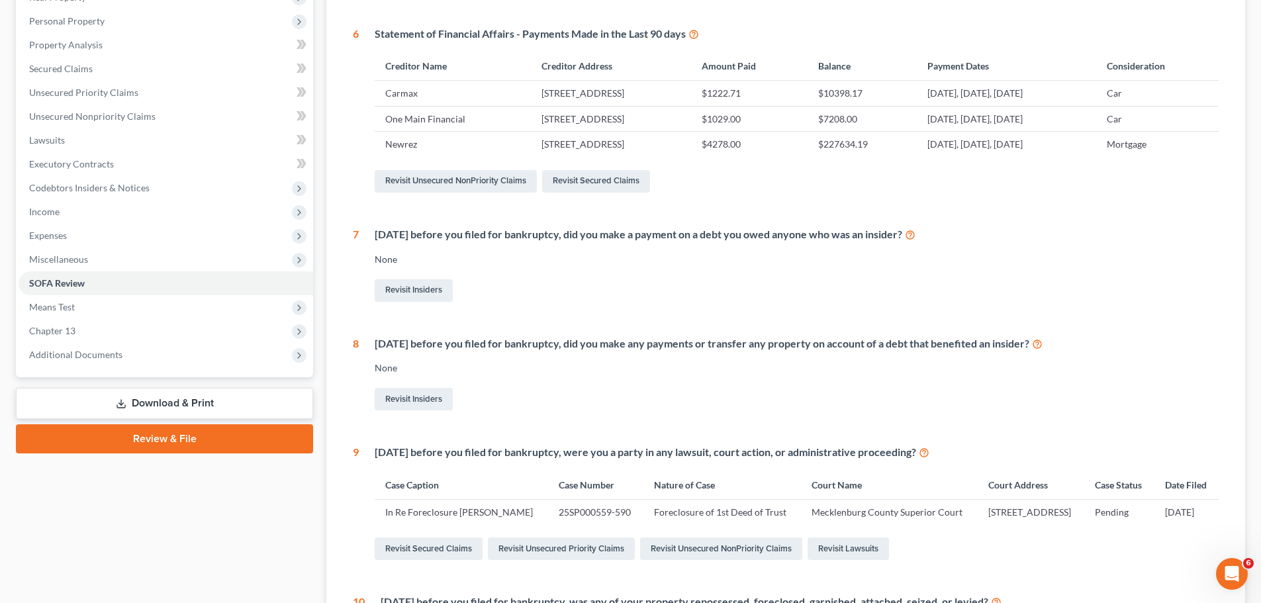
scroll to position [132, 0]
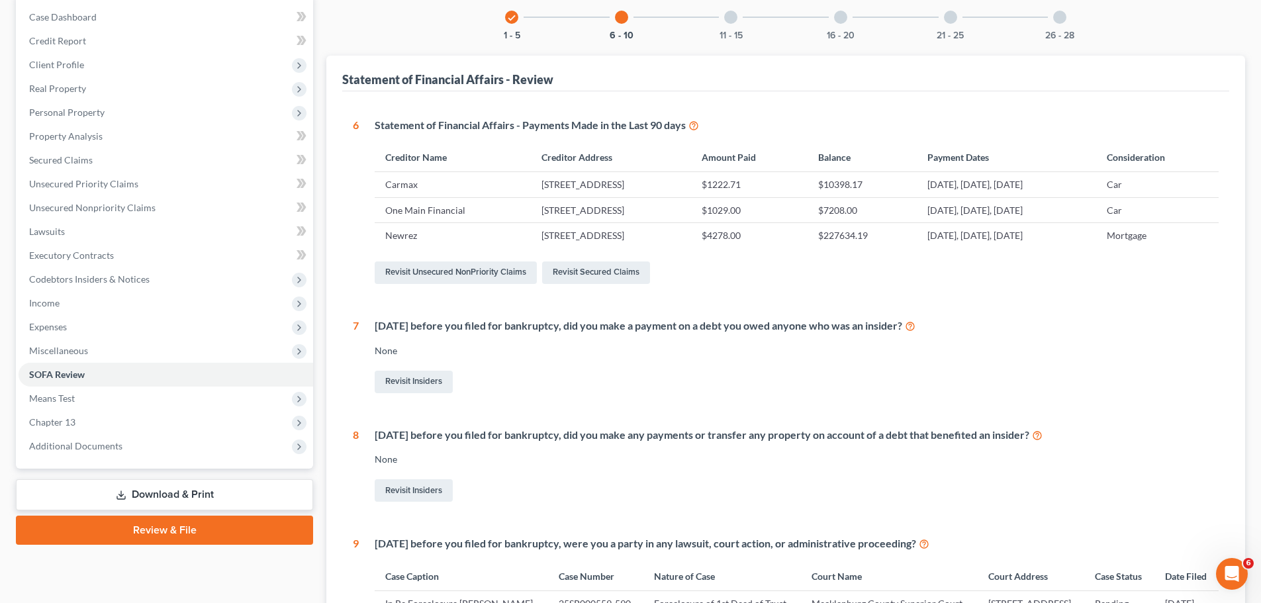
click at [726, 21] on div at bounding box center [730, 17] width 13 height 13
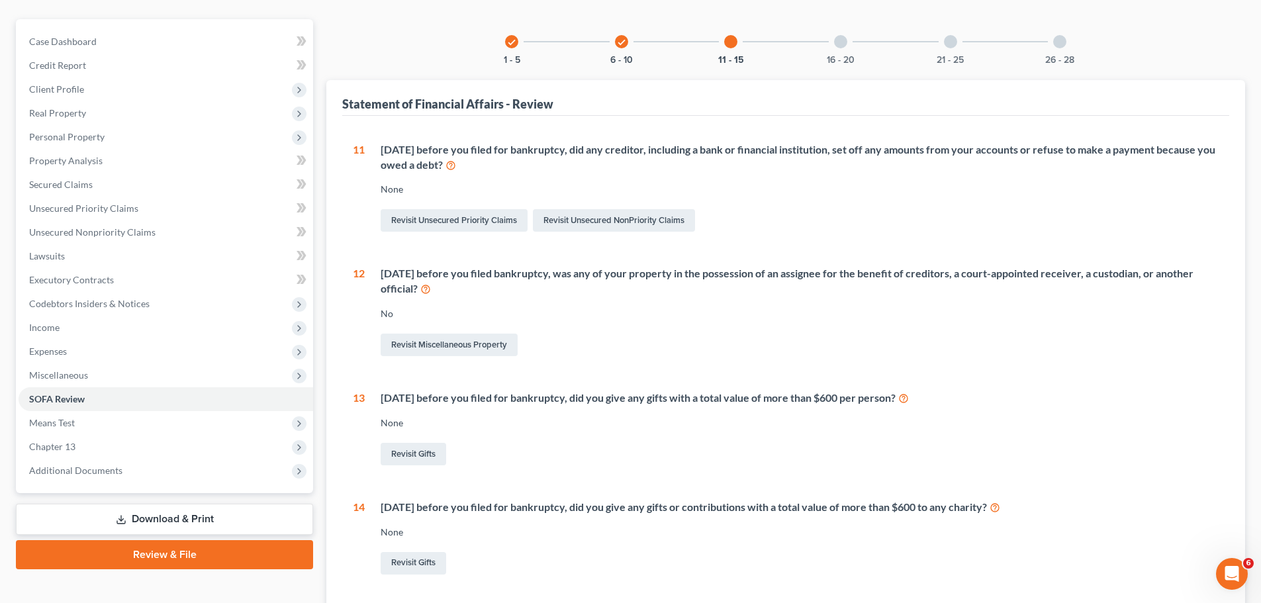
scroll to position [100, 0]
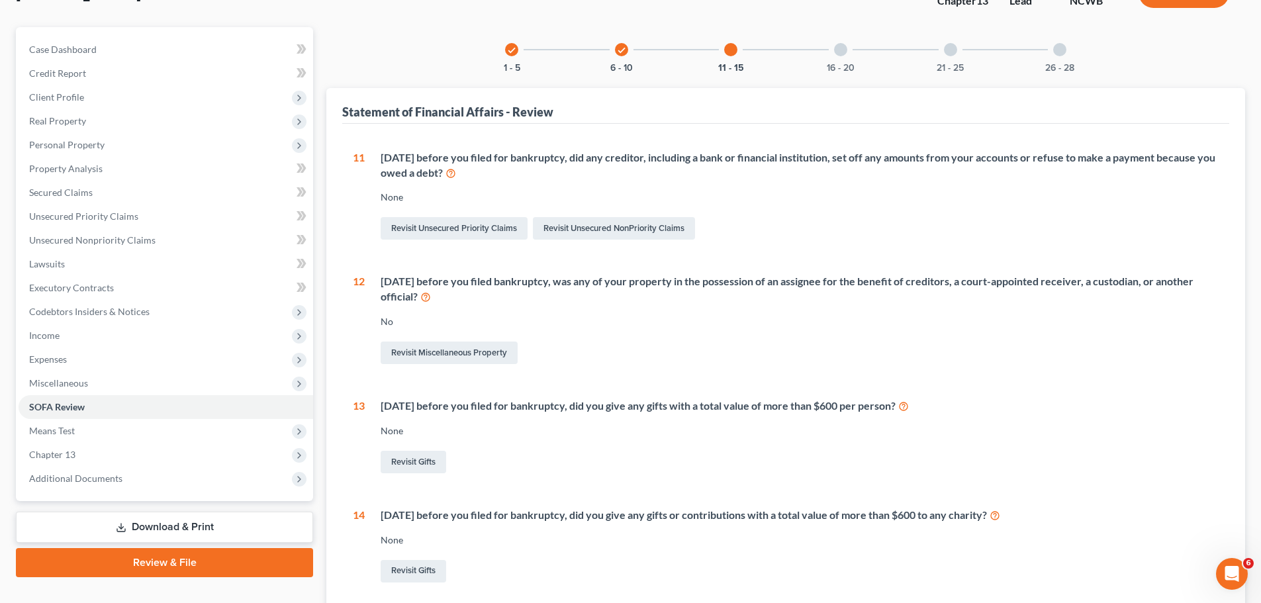
click at [843, 53] on div at bounding box center [840, 49] width 13 height 13
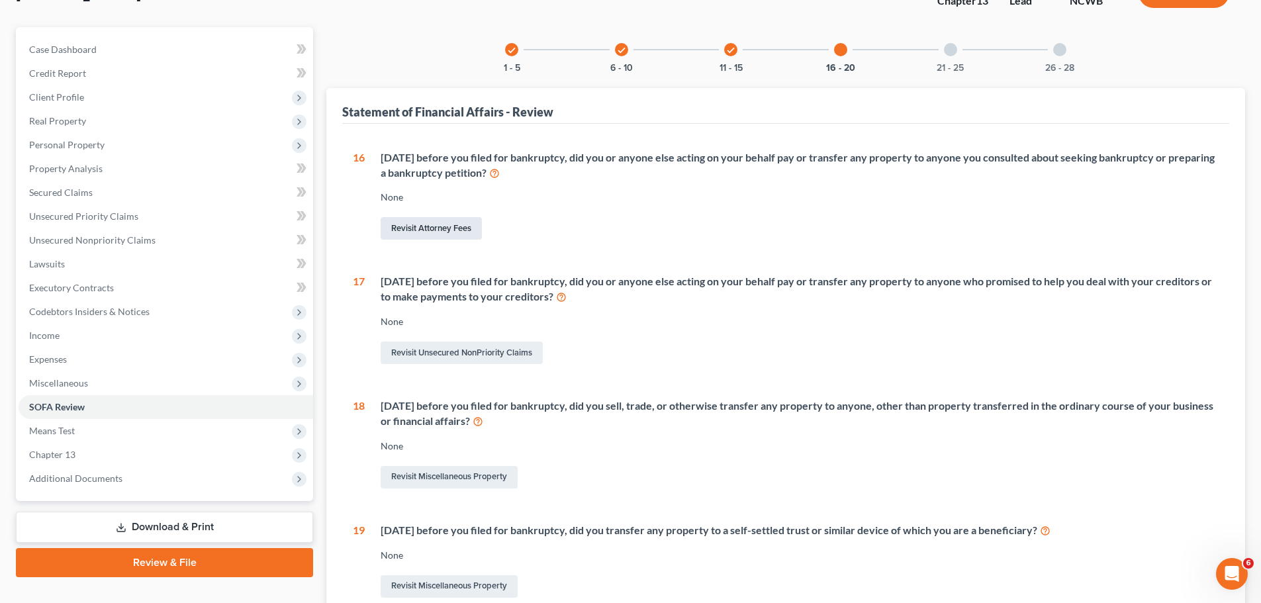
click at [459, 231] on link "Revisit Attorney Fees" at bounding box center [431, 228] width 101 height 23
select select "0"
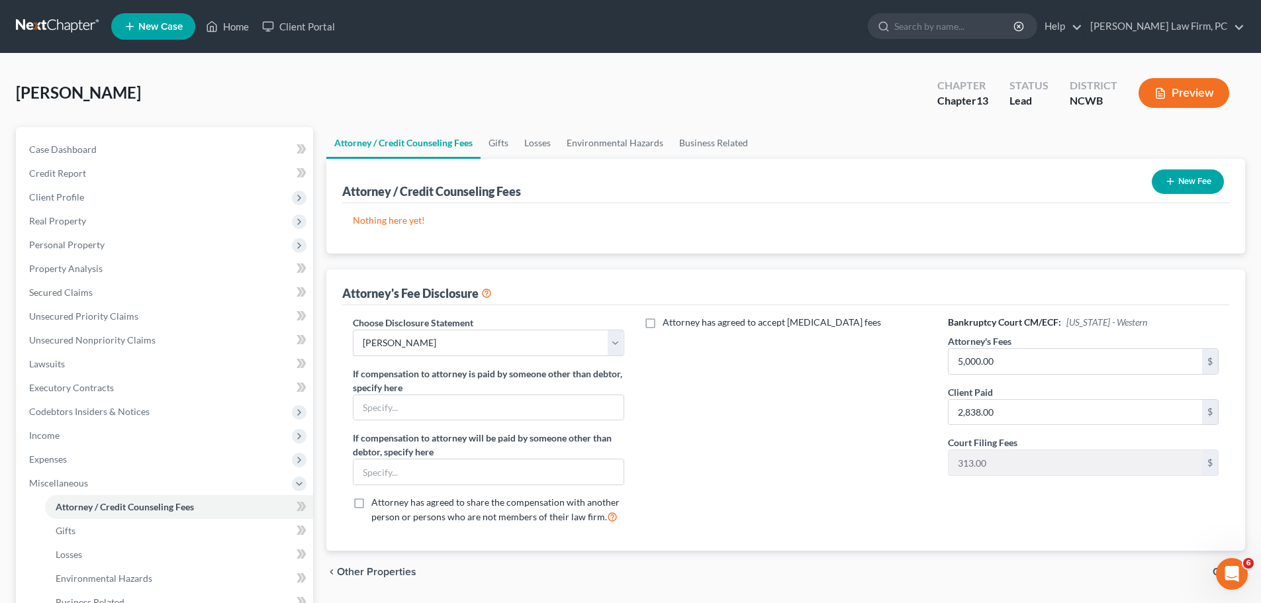
click at [1174, 179] on icon "button" at bounding box center [1170, 181] width 11 height 11
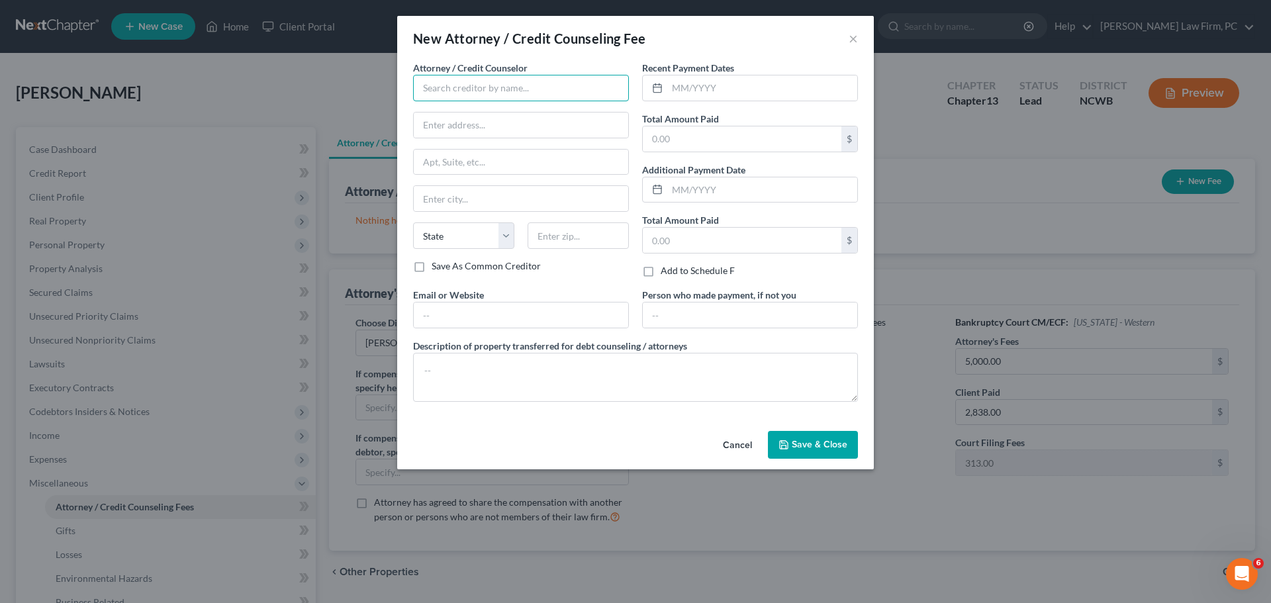
click at [528, 93] on input "text" at bounding box center [521, 88] width 216 height 26
click at [527, 82] on input "text" at bounding box center [521, 88] width 216 height 26
type input "[PERSON_NAME]"
type input "[STREET_ADDRESS]"
click at [513, 187] on input "text" at bounding box center [521, 198] width 215 height 25
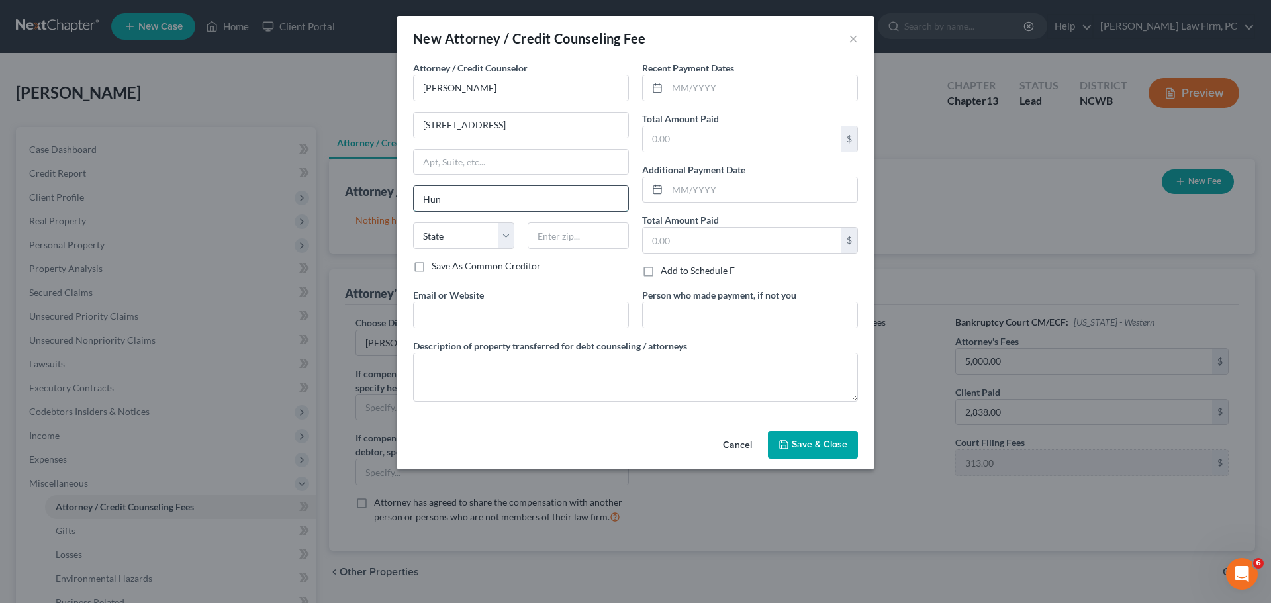
type input "[GEOGRAPHIC_DATA]"
click at [489, 230] on select "State [US_STATE] AK AR AZ CA CO CT DE DC [GEOGRAPHIC_DATA] [GEOGRAPHIC_DATA] GU…" at bounding box center [463, 235] width 101 height 26
select select "28"
click at [413, 222] on select "State [US_STATE] AK AR AZ CA CO CT DE DC [GEOGRAPHIC_DATA] [GEOGRAPHIC_DATA] GU…" at bounding box center [463, 235] width 101 height 26
click at [586, 237] on input "text" at bounding box center [578, 235] width 101 height 26
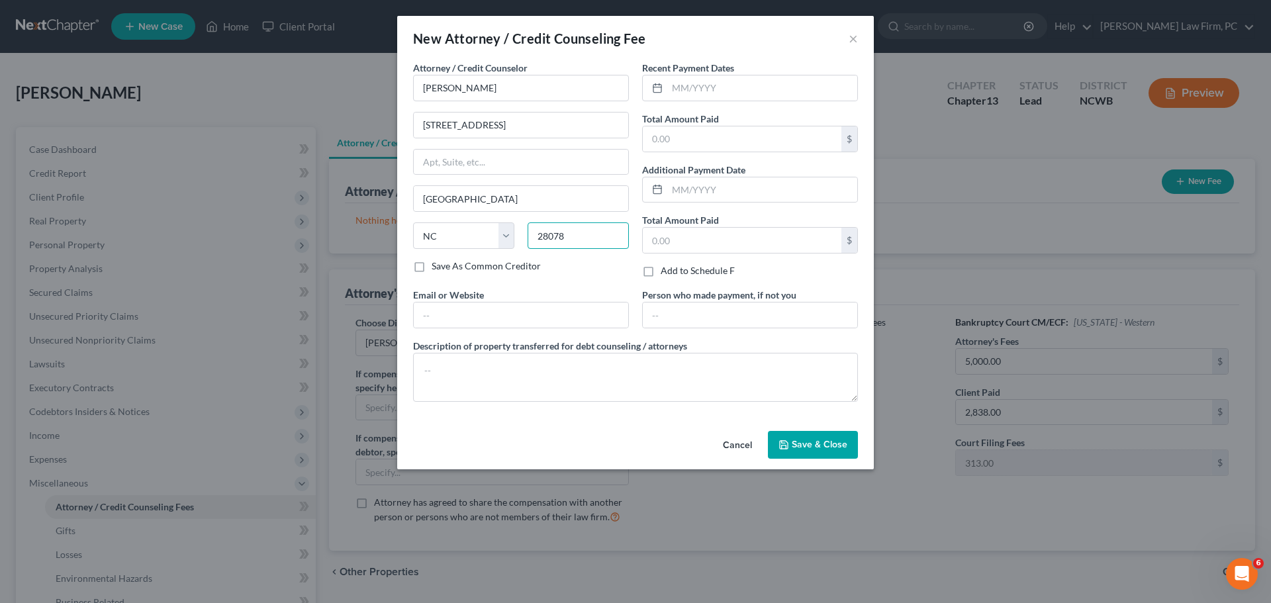
type input "28078"
click at [529, 291] on div "Email or Website" at bounding box center [520, 308] width 229 height 40
click at [722, 85] on input "text" at bounding box center [762, 87] width 190 height 25
click at [675, 89] on input "[DATE]" at bounding box center [762, 87] width 190 height 25
click at [677, 87] on input "[DATE]" at bounding box center [762, 87] width 190 height 25
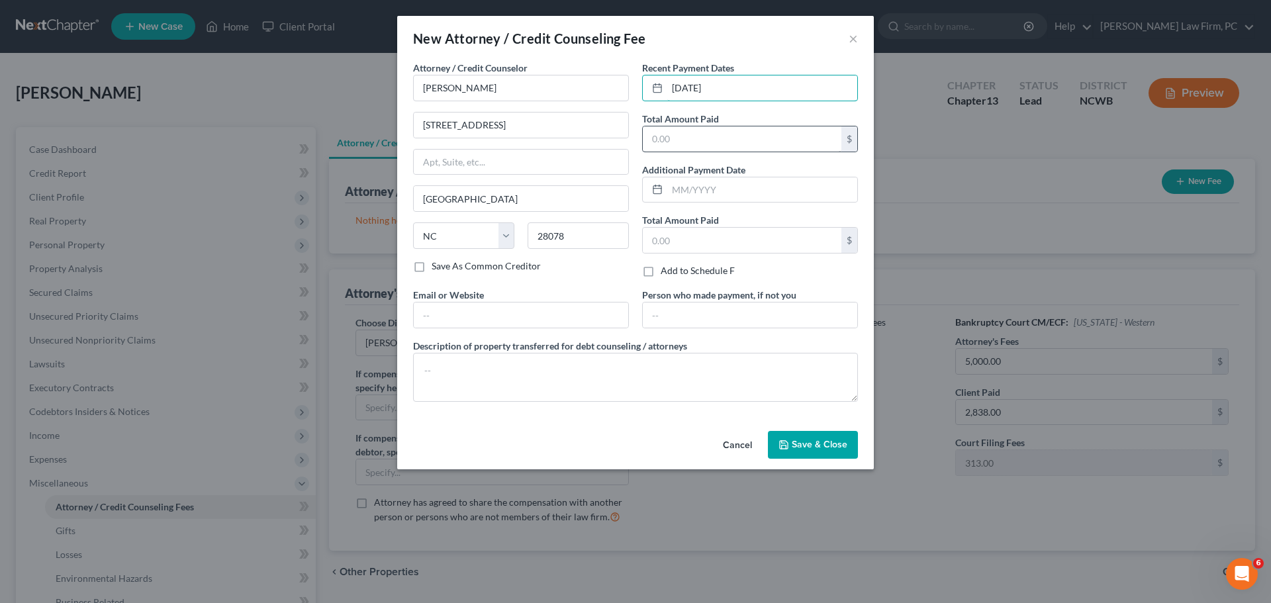
type input "[DATE]"
click at [749, 128] on input "text" at bounding box center [742, 138] width 199 height 25
type input "2,500.00"
click at [810, 440] on span "Save & Close" at bounding box center [820, 444] width 56 height 11
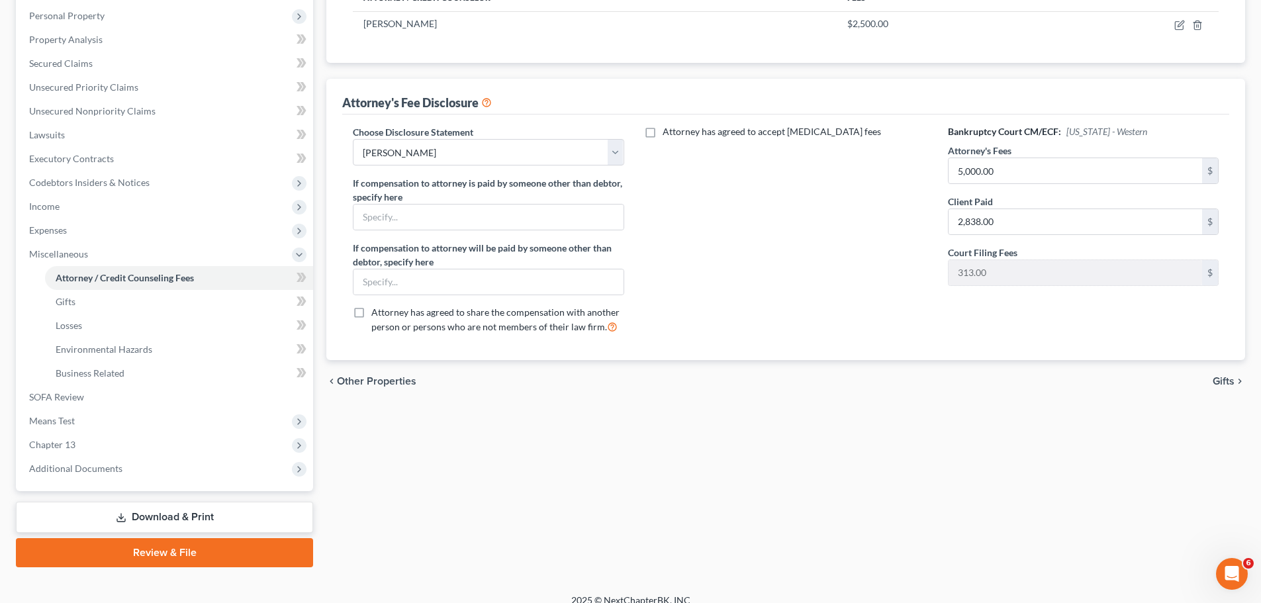
scroll to position [244, 0]
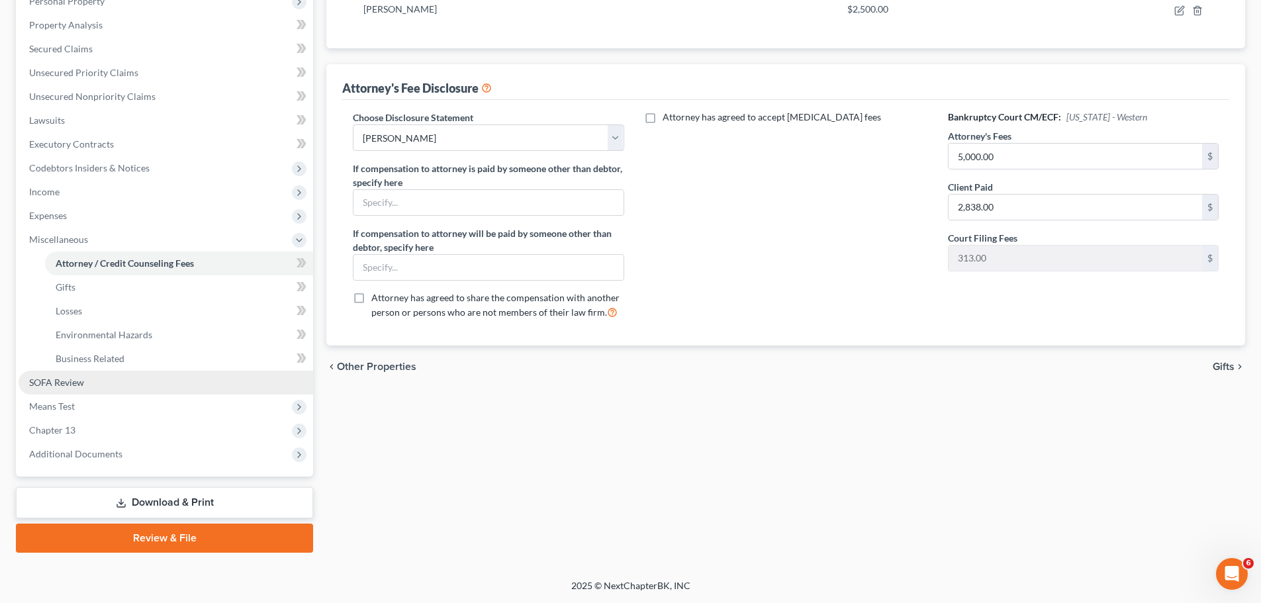
click at [58, 374] on link "SOFA Review" at bounding box center [166, 383] width 295 height 24
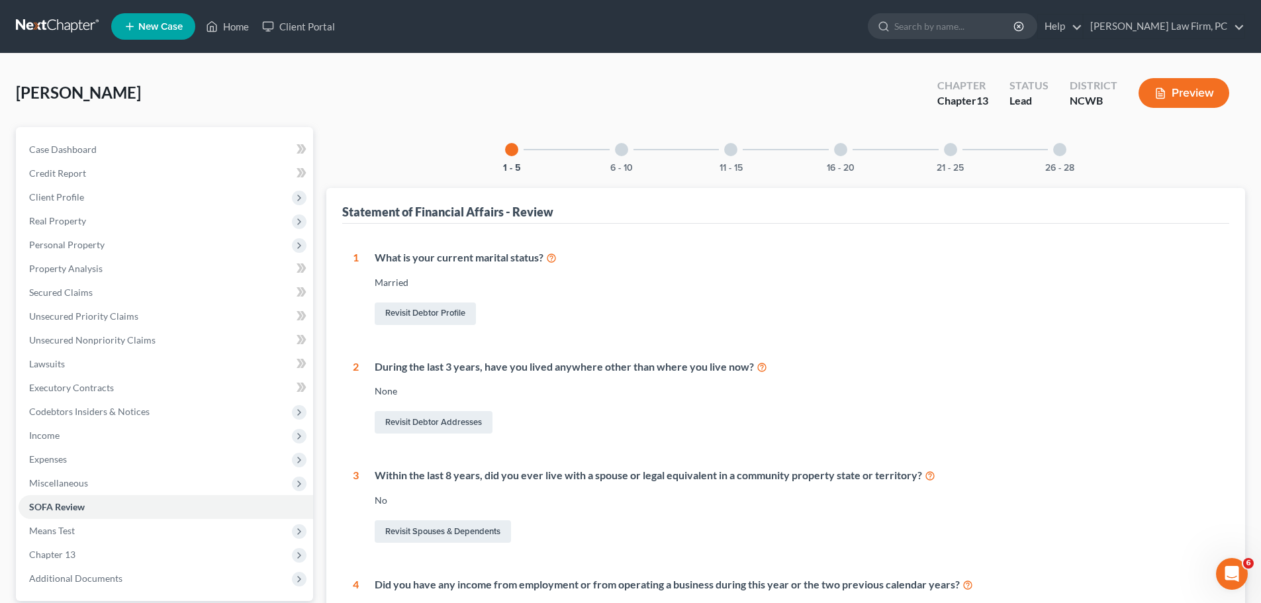
click at [727, 152] on div at bounding box center [730, 149] width 13 height 13
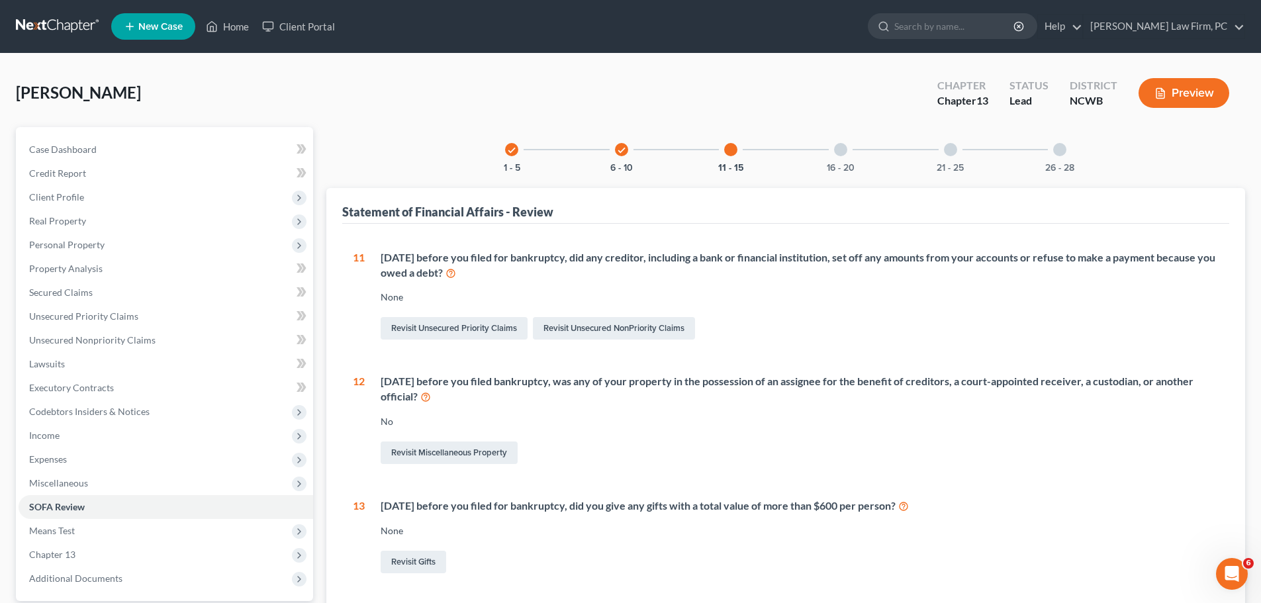
click at [730, 150] on div at bounding box center [730, 149] width 13 height 13
click at [834, 144] on div "16 - 20" at bounding box center [840, 149] width 45 height 45
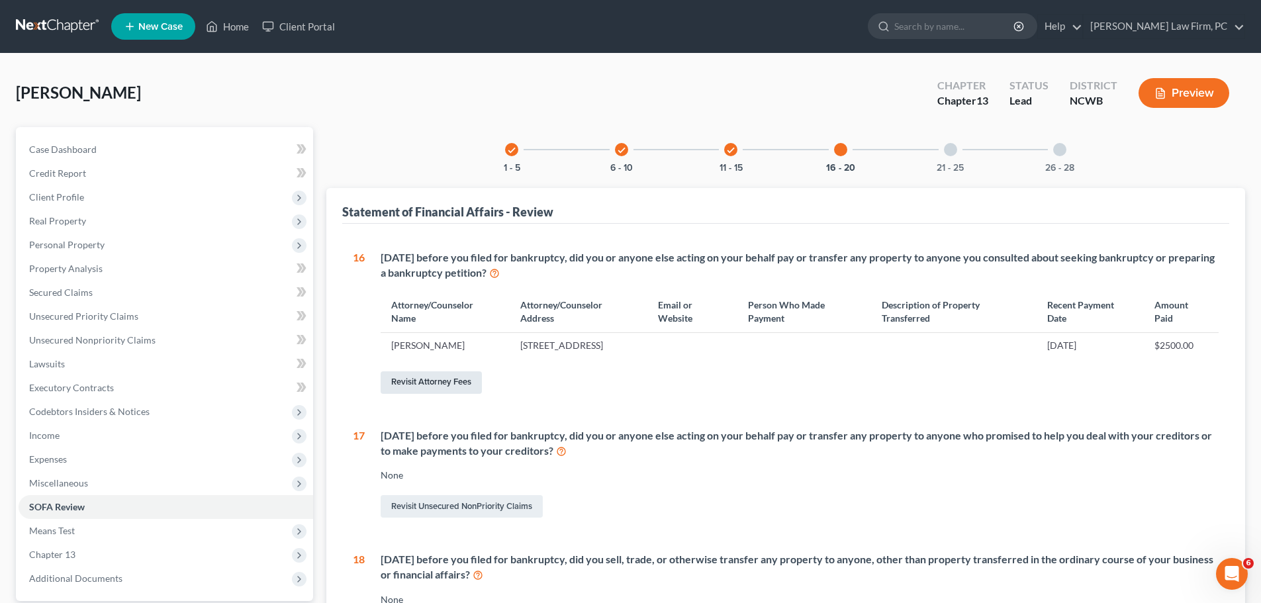
click at [454, 389] on link "Revisit Attorney Fees" at bounding box center [431, 382] width 101 height 23
select select "0"
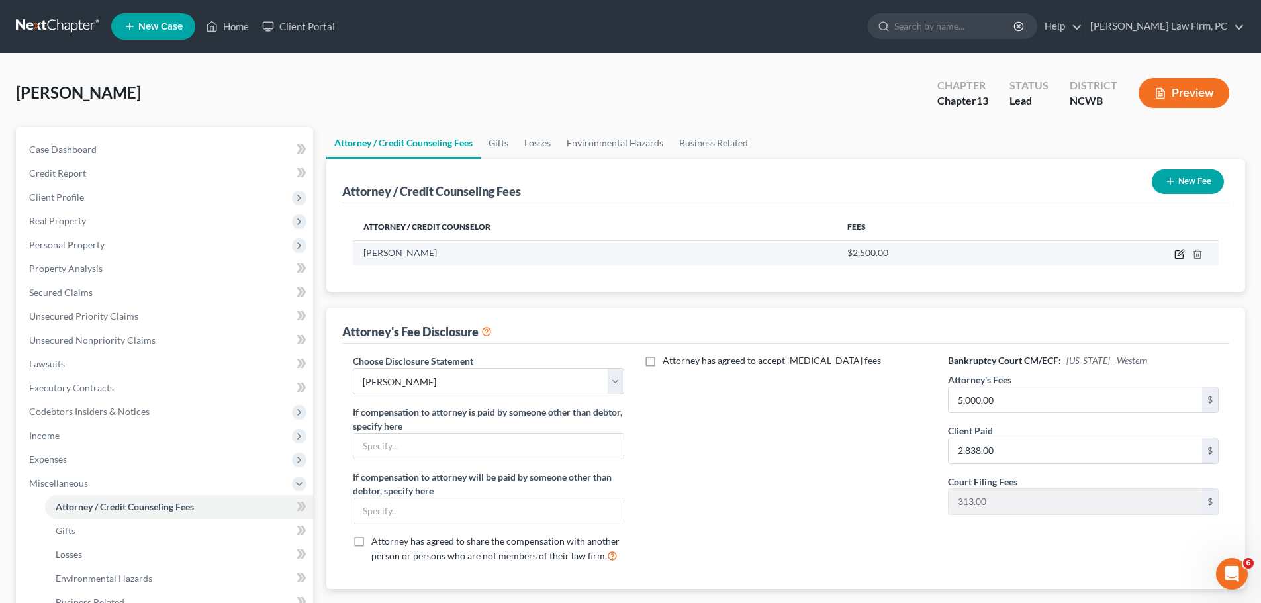
click at [1185, 254] on icon "button" at bounding box center [1179, 254] width 11 height 11
select select "28"
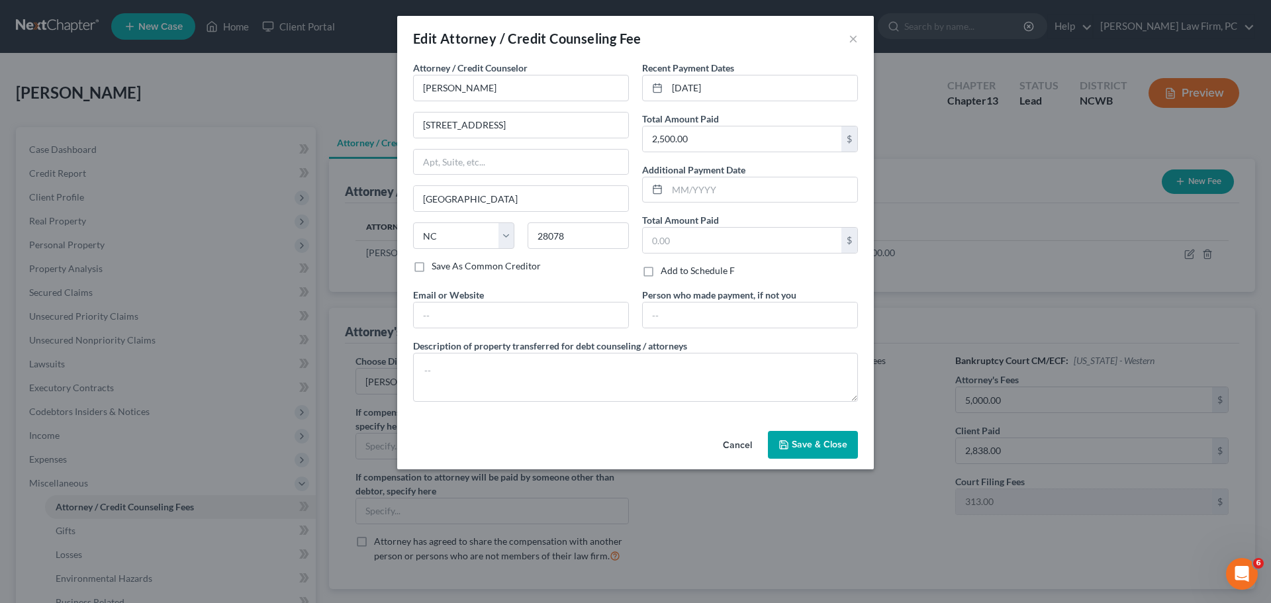
click at [734, 446] on button "Cancel" at bounding box center [737, 445] width 50 height 26
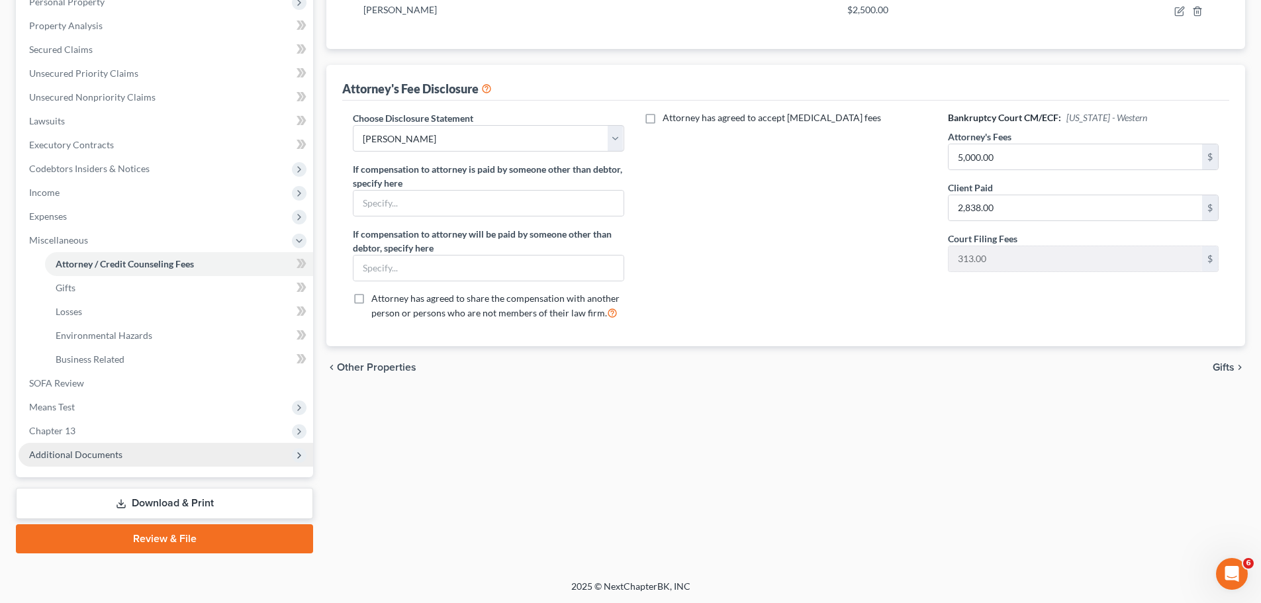
scroll to position [244, 0]
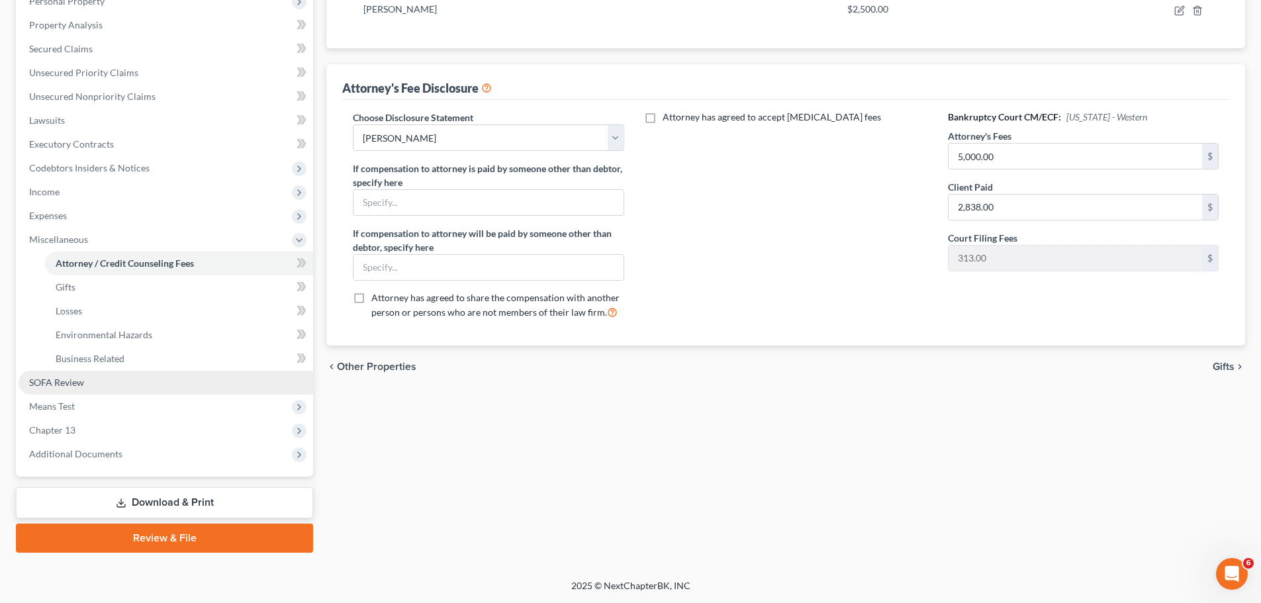
click at [62, 384] on span "SOFA Review" at bounding box center [56, 382] width 55 height 11
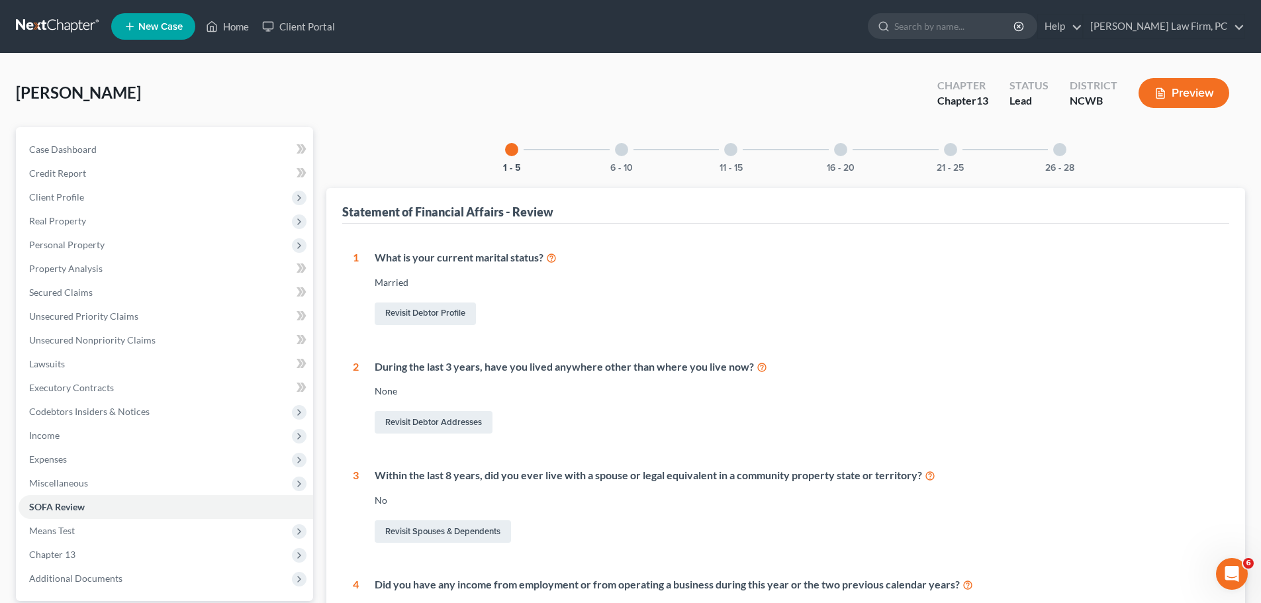
click at [847, 151] on div at bounding box center [840, 149] width 13 height 13
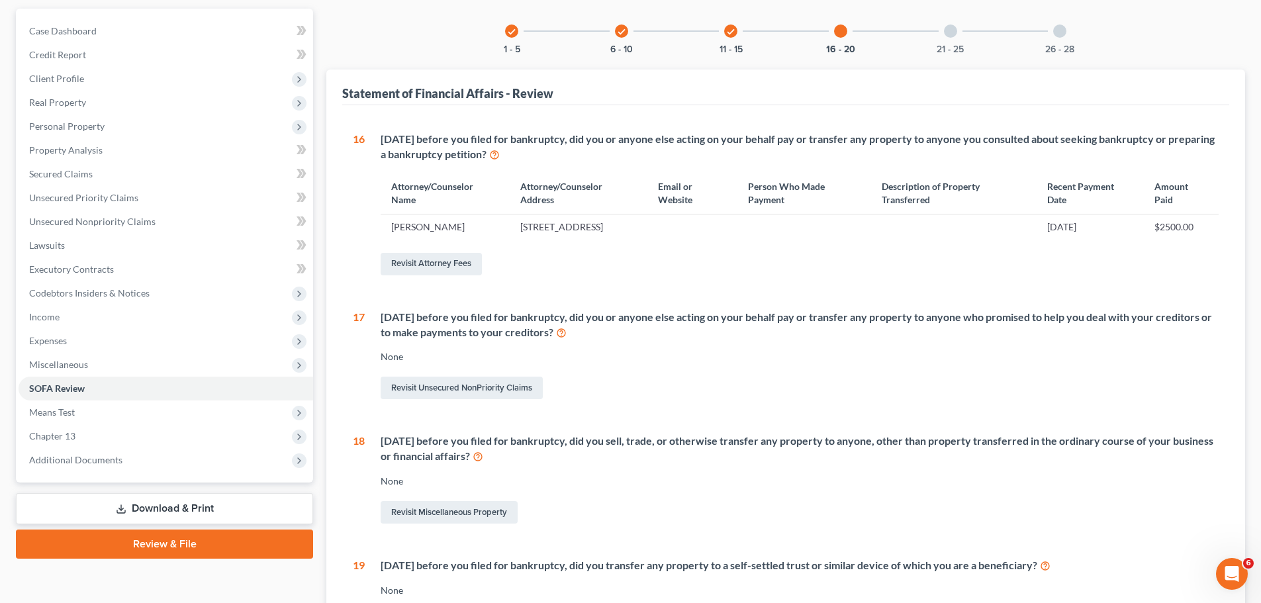
scroll to position [116, 0]
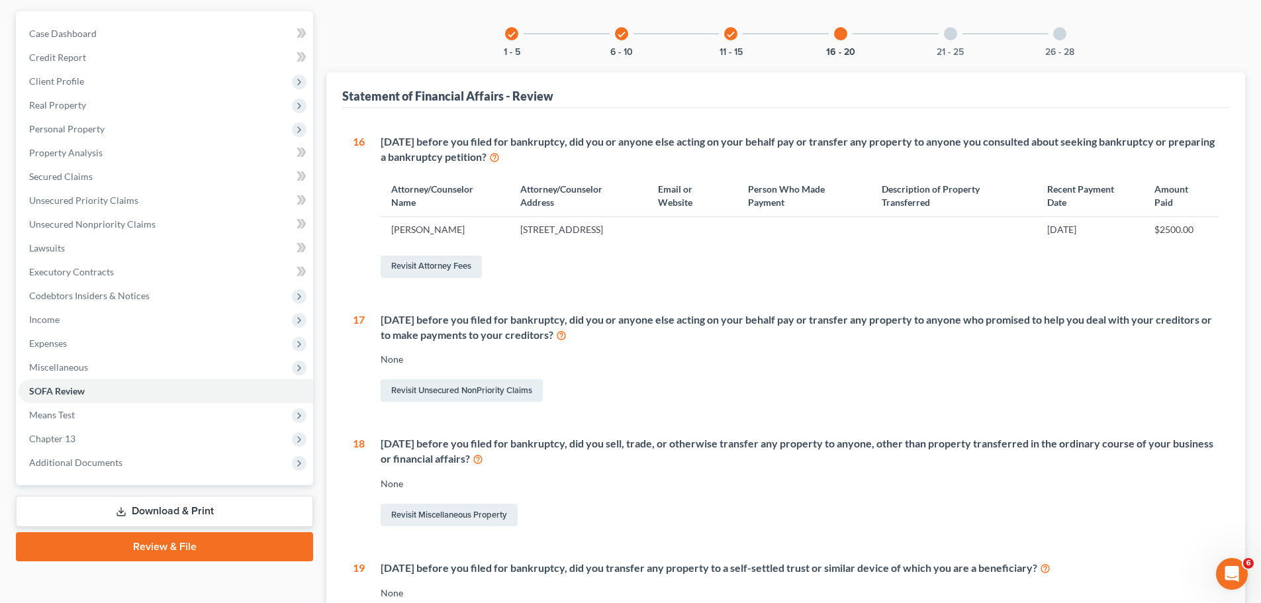
click at [951, 35] on div at bounding box center [950, 33] width 13 height 13
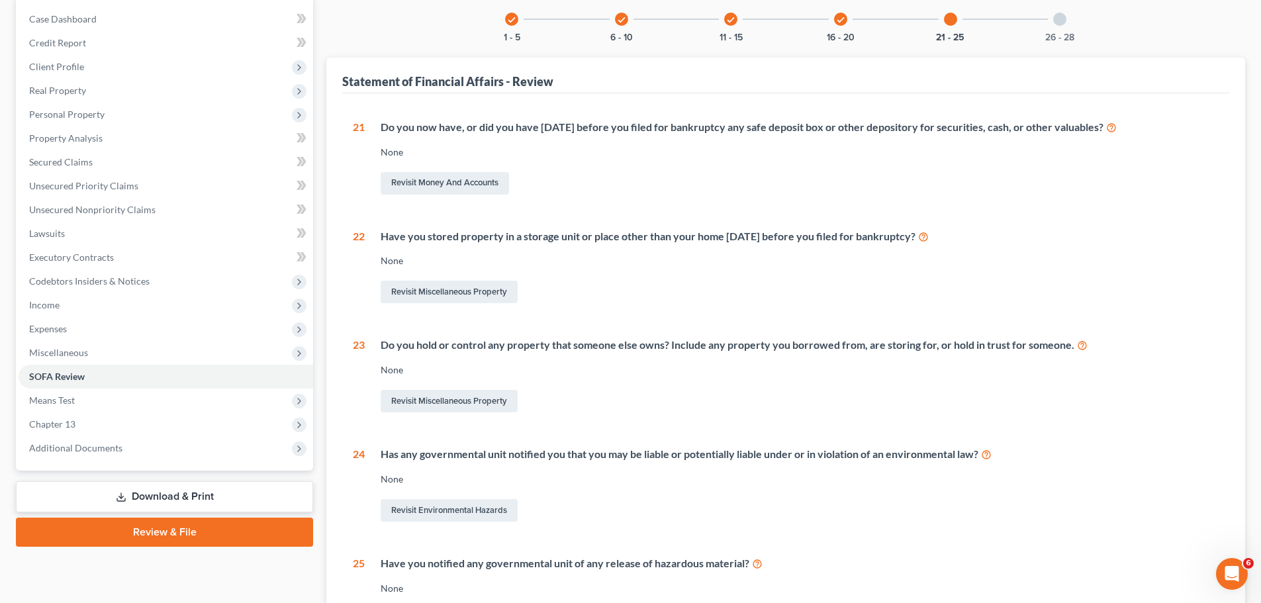
scroll to position [86, 0]
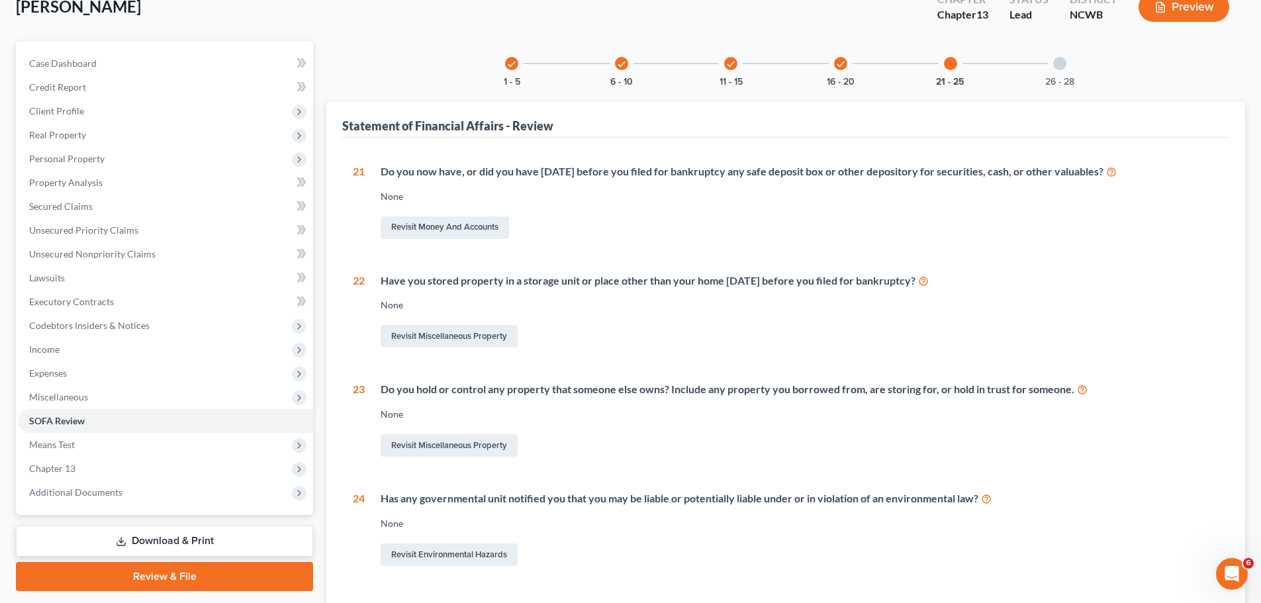
click at [1057, 62] on div at bounding box center [1059, 63] width 13 height 13
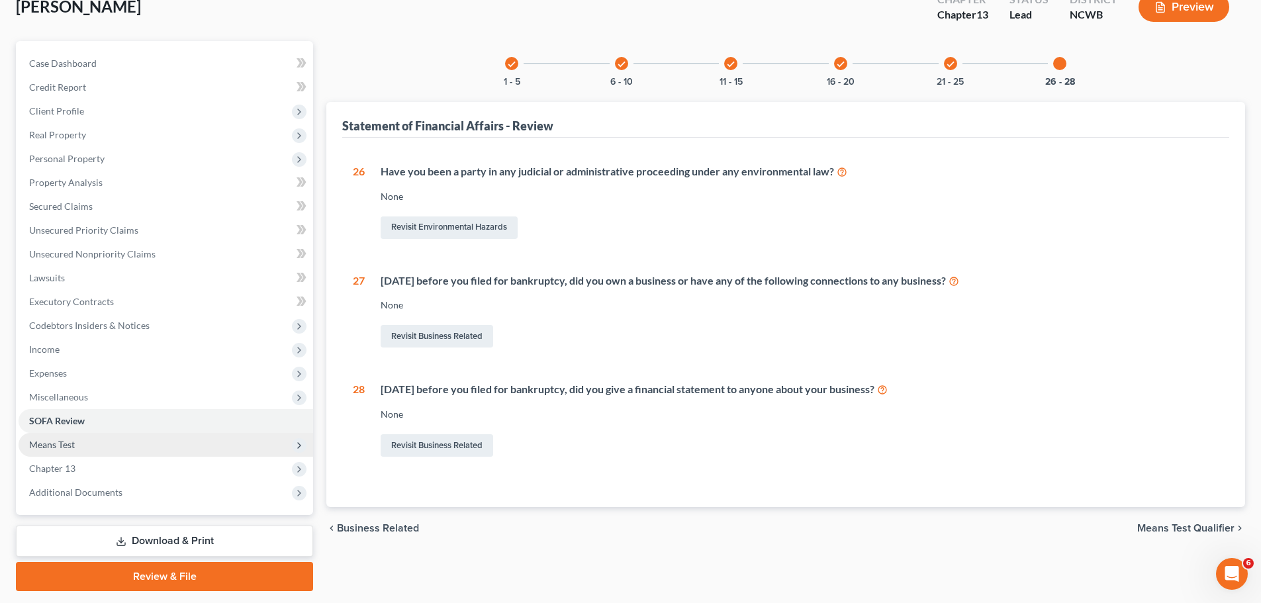
click at [95, 444] on span "Means Test" at bounding box center [166, 445] width 295 height 24
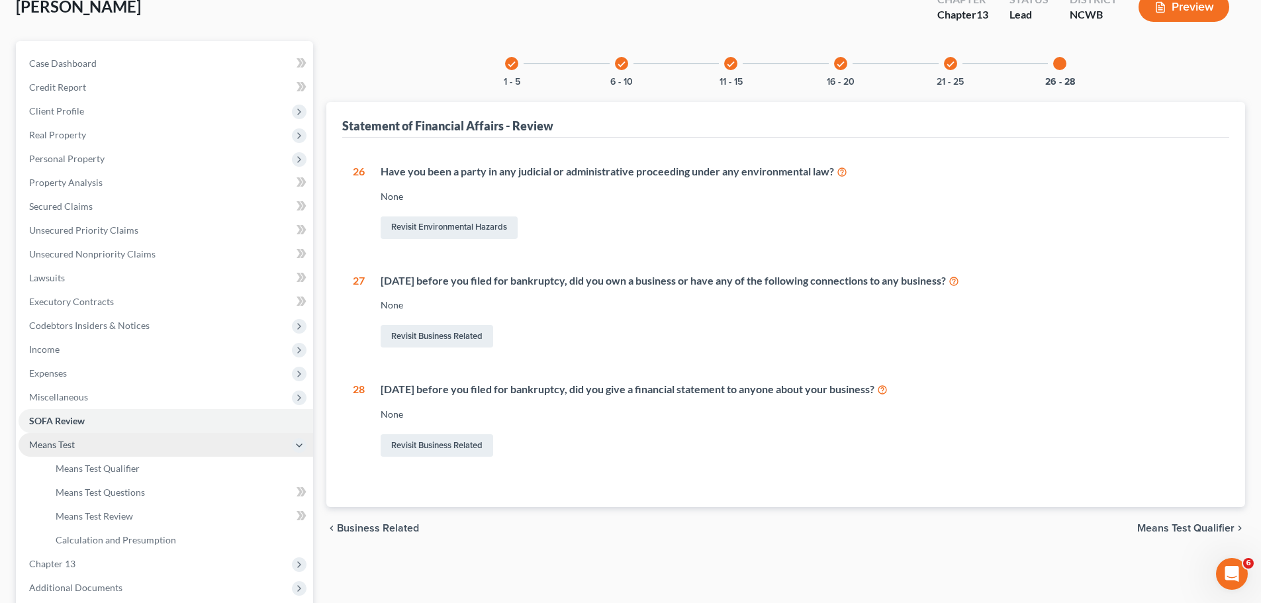
click at [135, 452] on span "Means Test" at bounding box center [166, 445] width 295 height 24
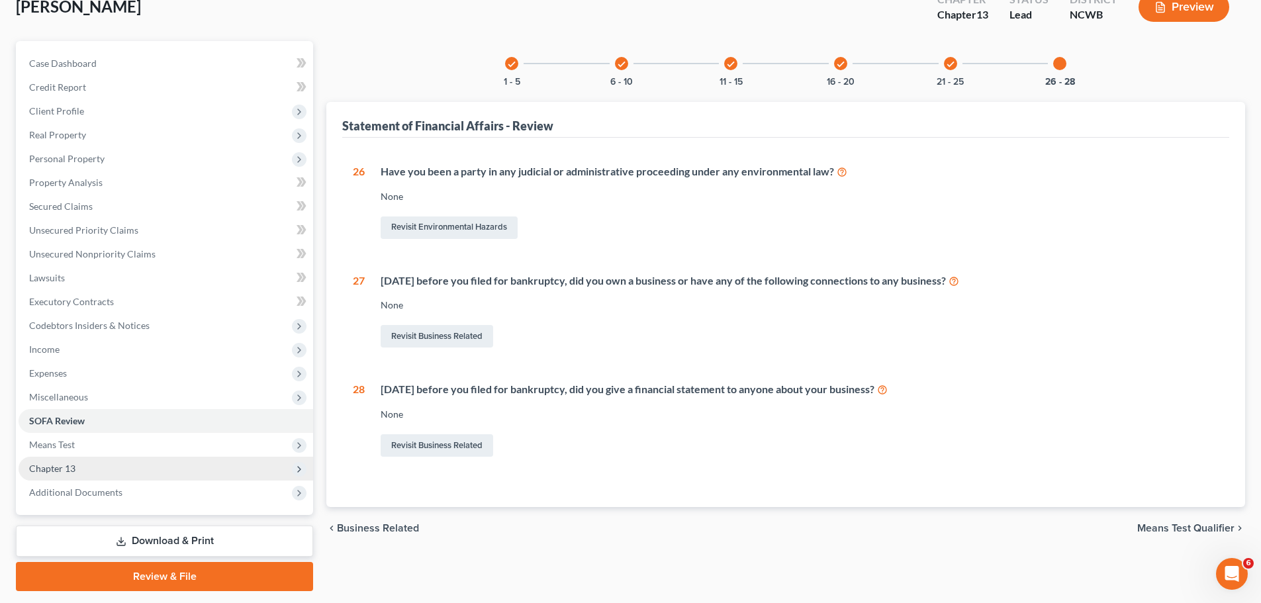
click at [116, 462] on span "Chapter 13" at bounding box center [166, 469] width 295 height 24
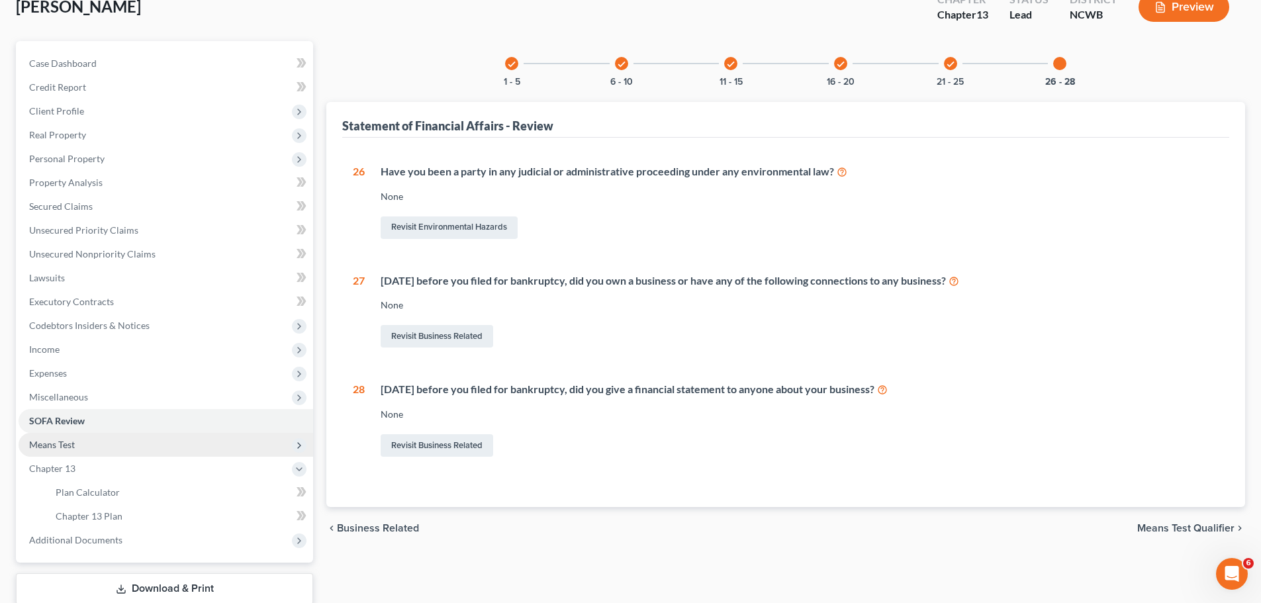
click at [69, 444] on span "Means Test" at bounding box center [52, 444] width 46 height 11
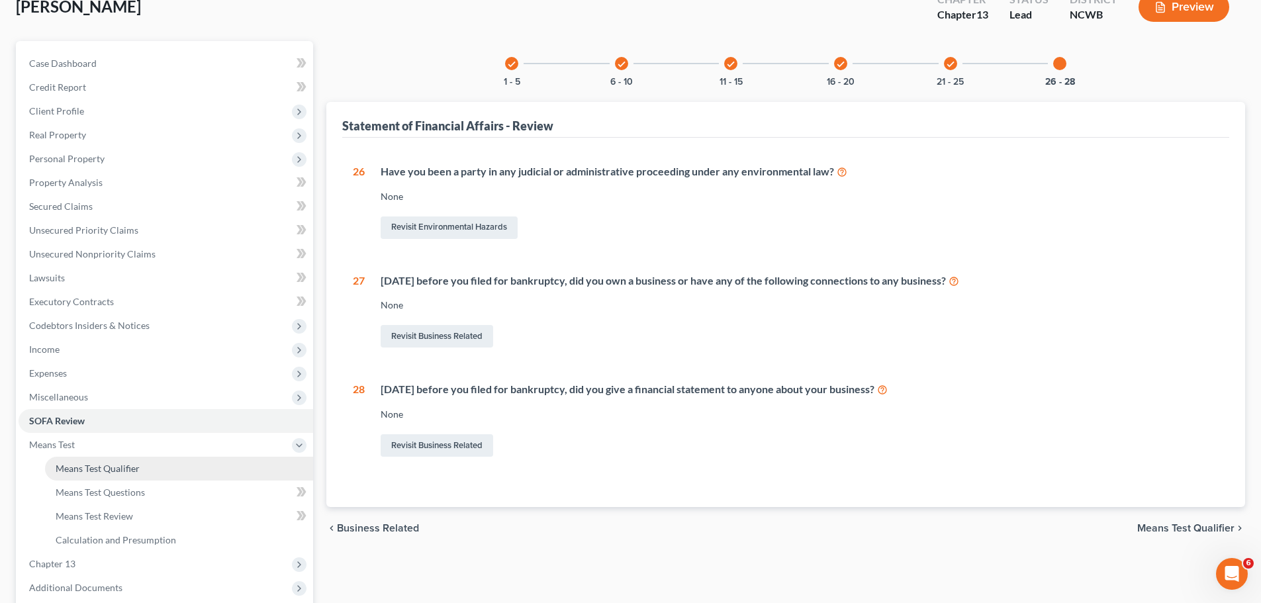
click at [76, 469] on span "Means Test Qualifier" at bounding box center [98, 468] width 84 height 11
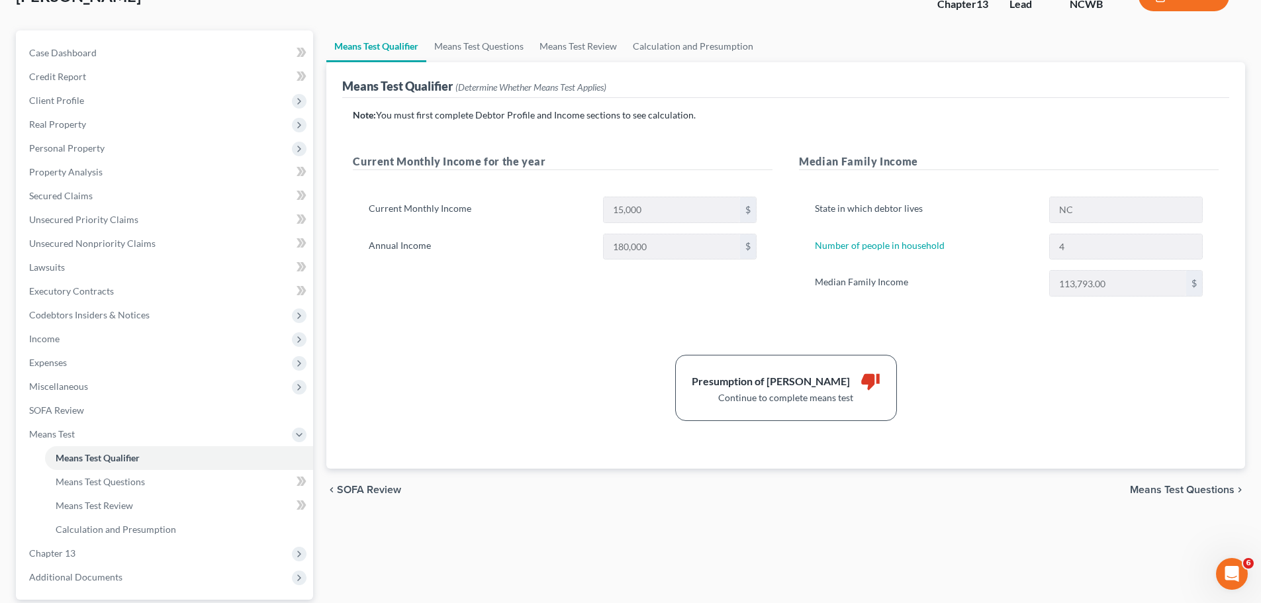
scroll to position [99, 0]
click at [1219, 487] on span "Means Test Questions" at bounding box center [1182, 487] width 105 height 11
select select "4"
select select "0"
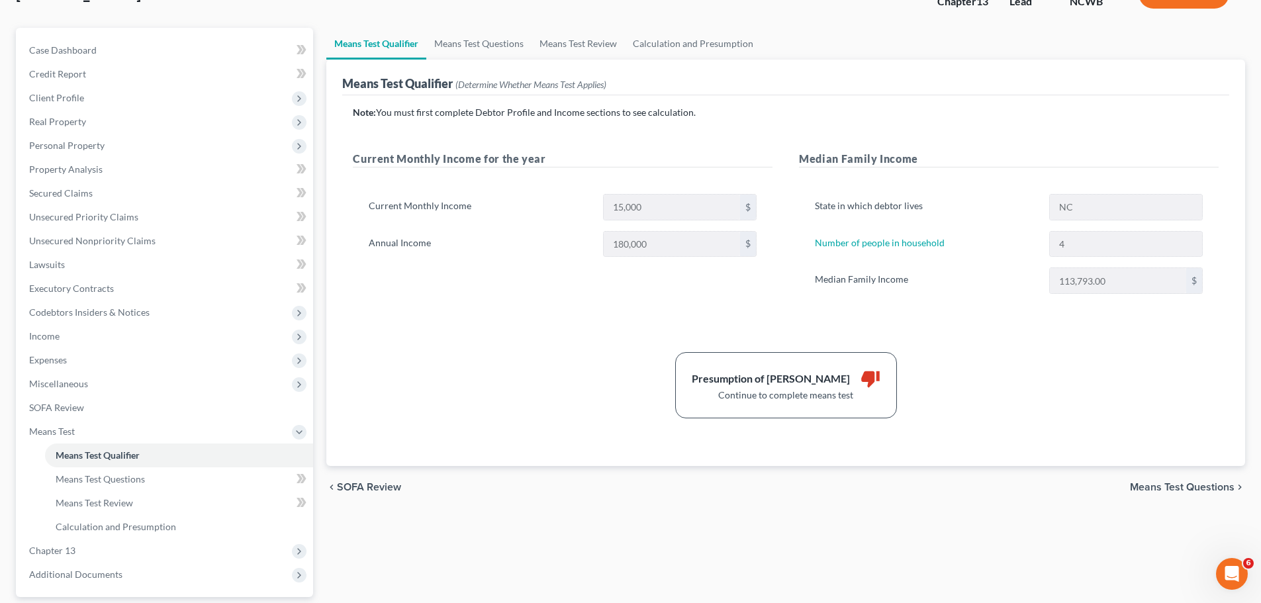
select select "60"
select select "1"
select select "60"
select select "1"
select select "60"
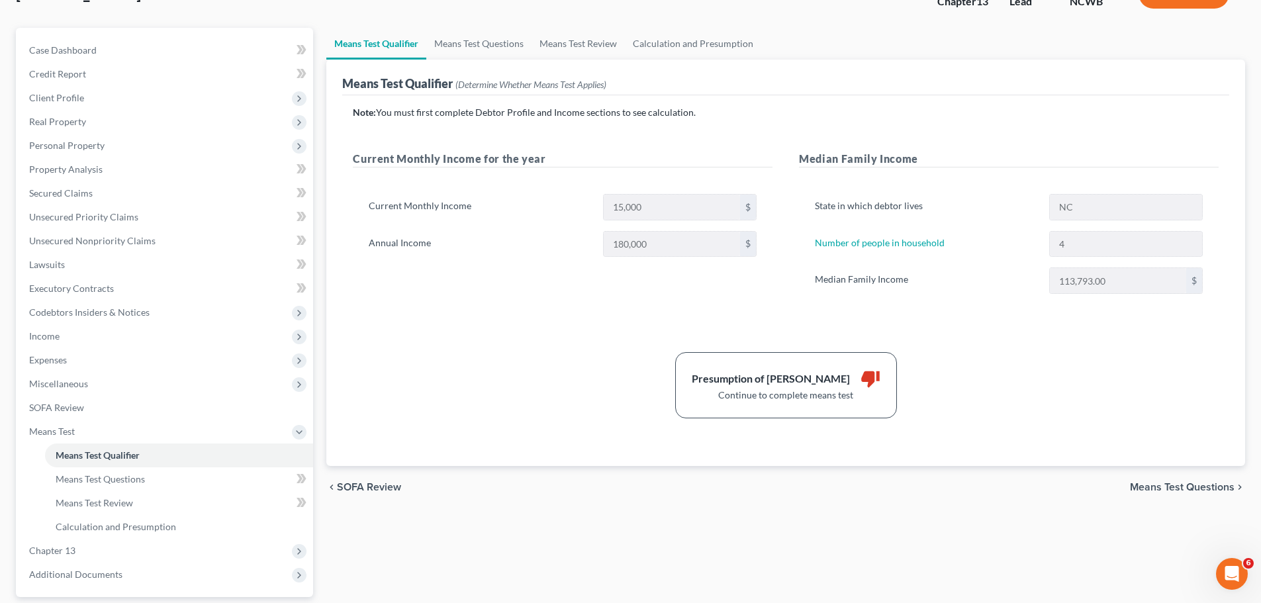
select select "0"
select select "60"
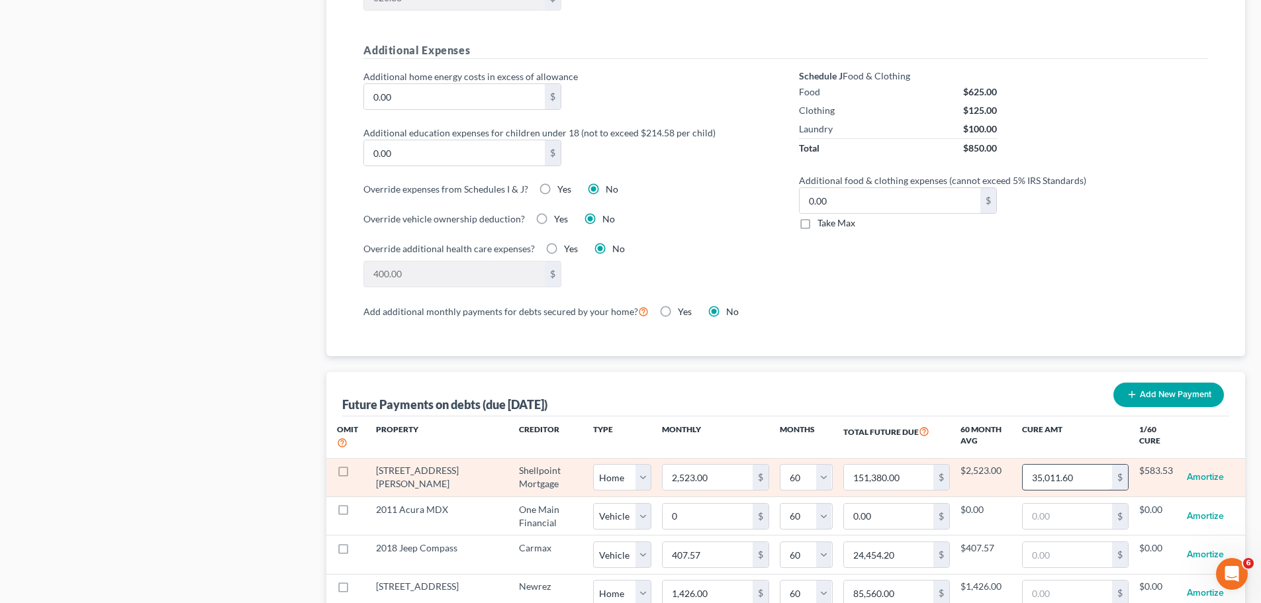
scroll to position [977, 0]
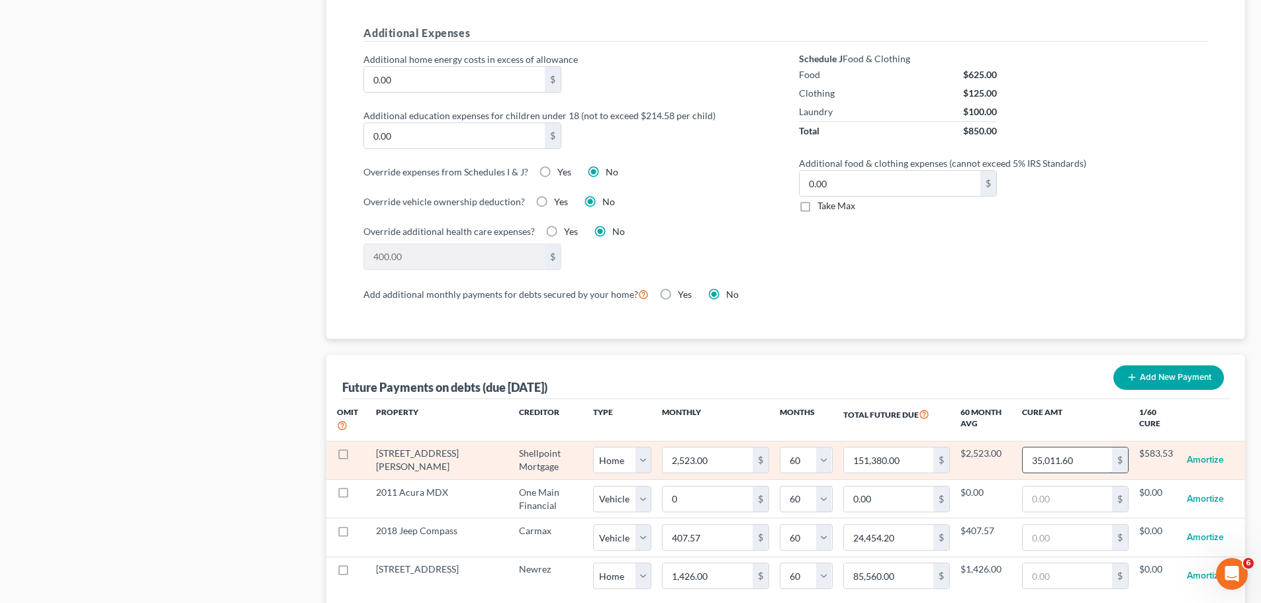
click at [1023, 448] on input "35,011.60" at bounding box center [1067, 460] width 89 height 25
click at [1024, 448] on input "35,011.60" at bounding box center [1067, 460] width 89 height 25
click at [1024, 449] on input "35,011.60" at bounding box center [1067, 460] width 89 height 25
type input "4,835,011.60"
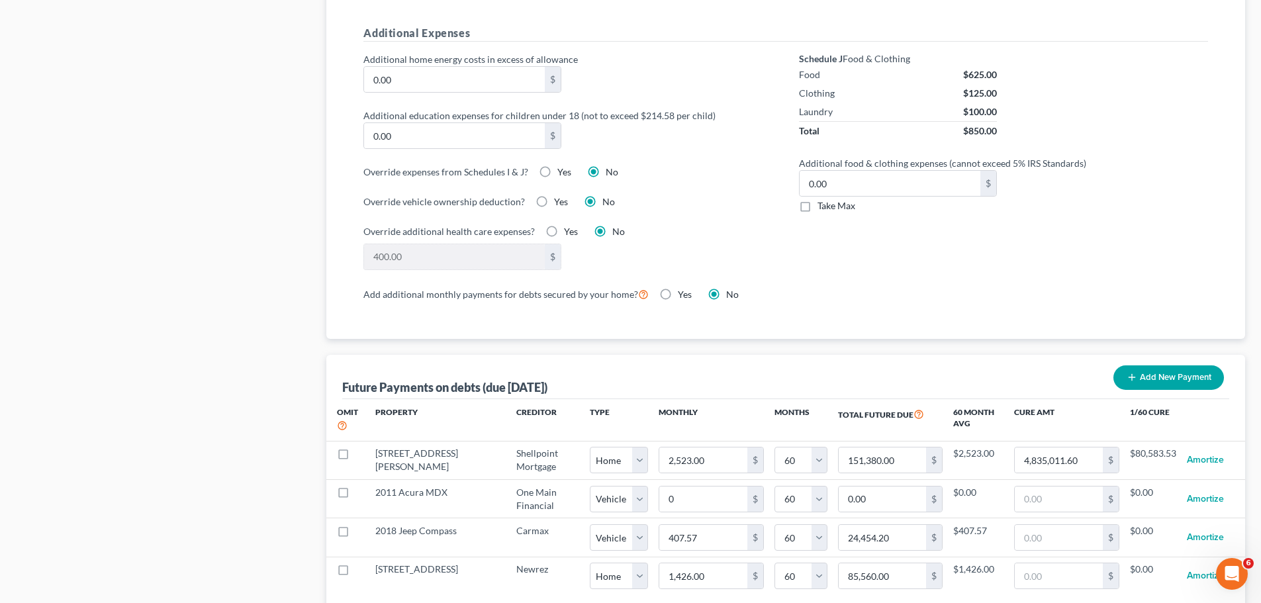
select select "0"
select select "60"
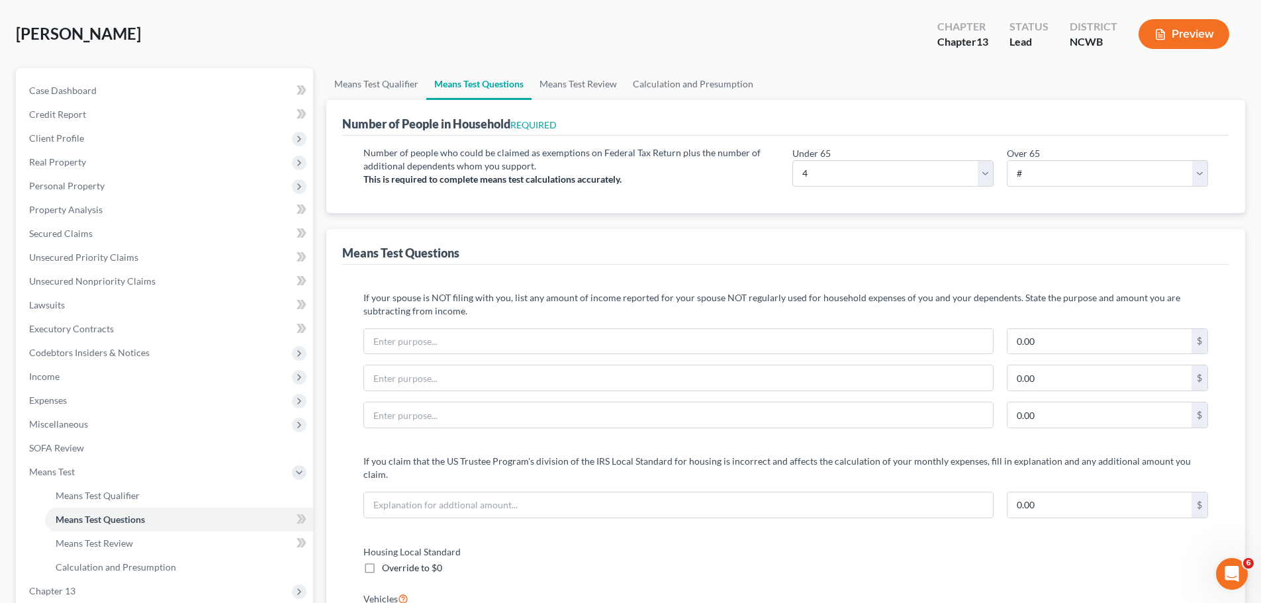
scroll to position [50, 0]
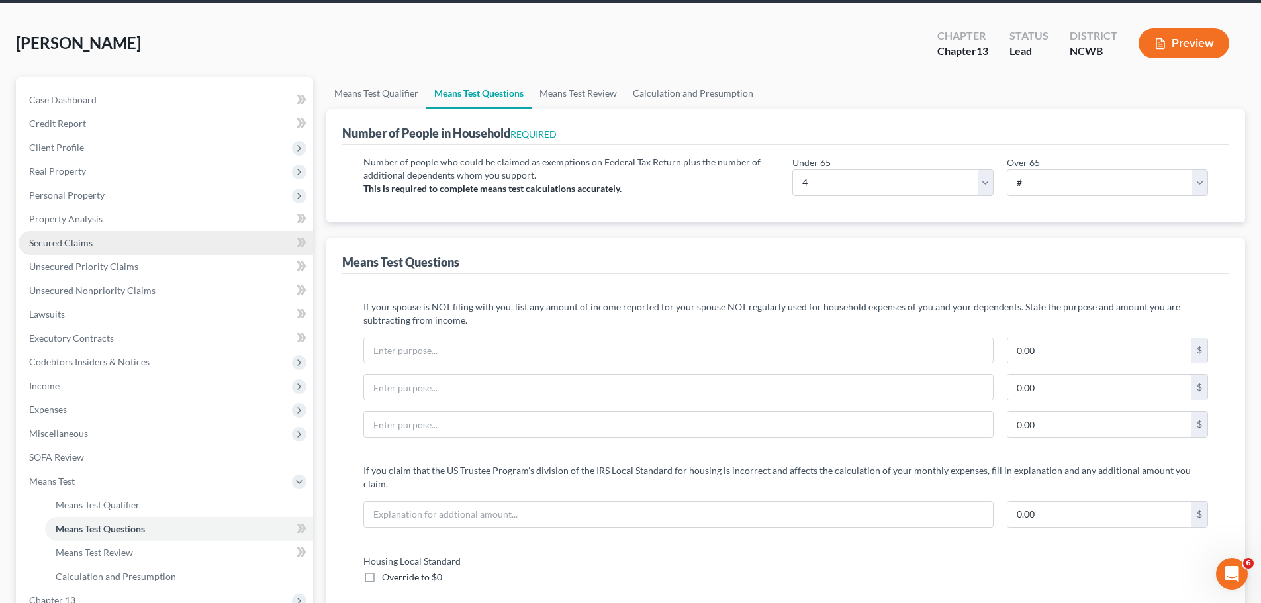
click at [79, 238] on span "Secured Claims" at bounding box center [61, 242] width 64 height 11
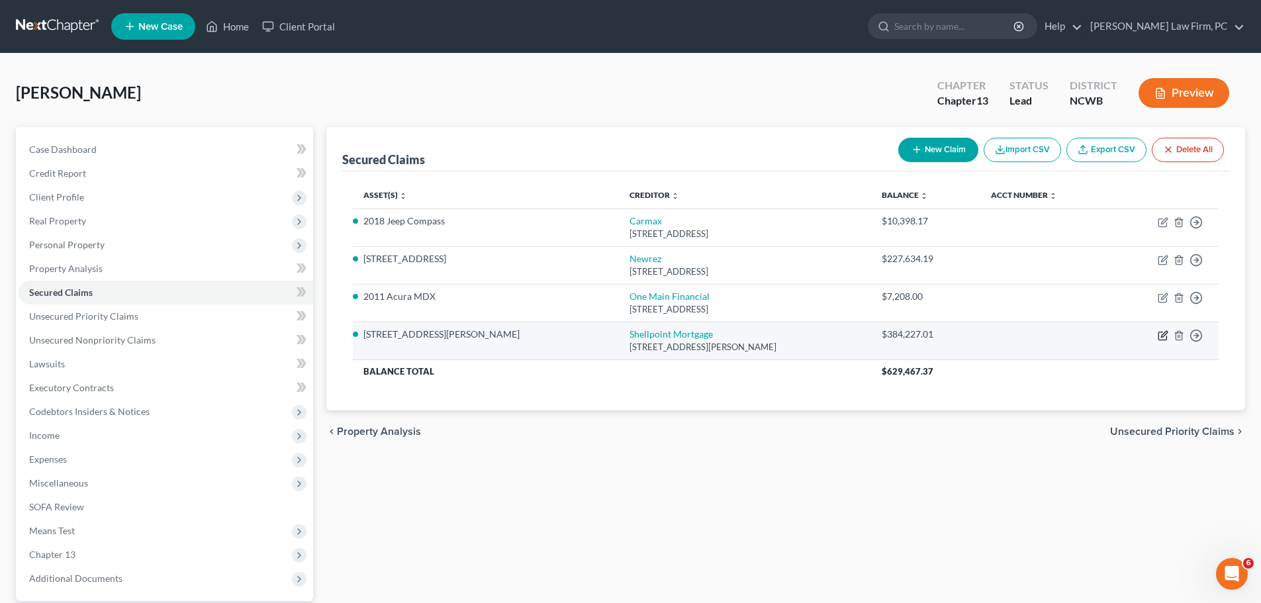
click at [1160, 334] on icon "button" at bounding box center [1163, 335] width 11 height 11
select select "42"
select select "20"
select select "2"
select select "3"
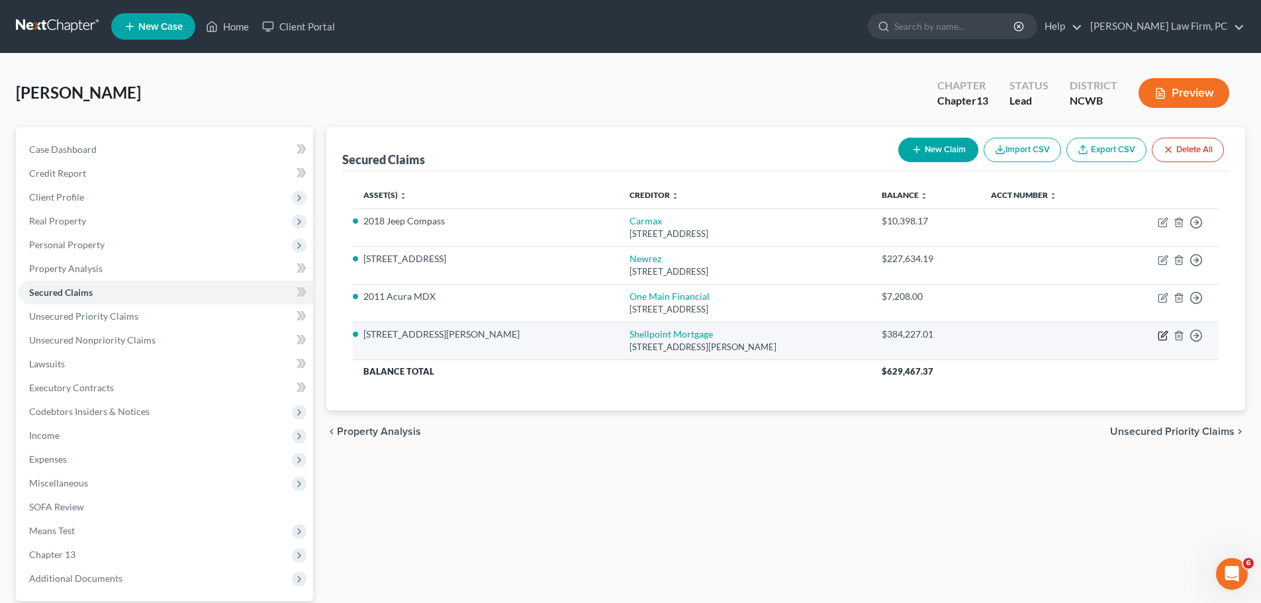
select select "0"
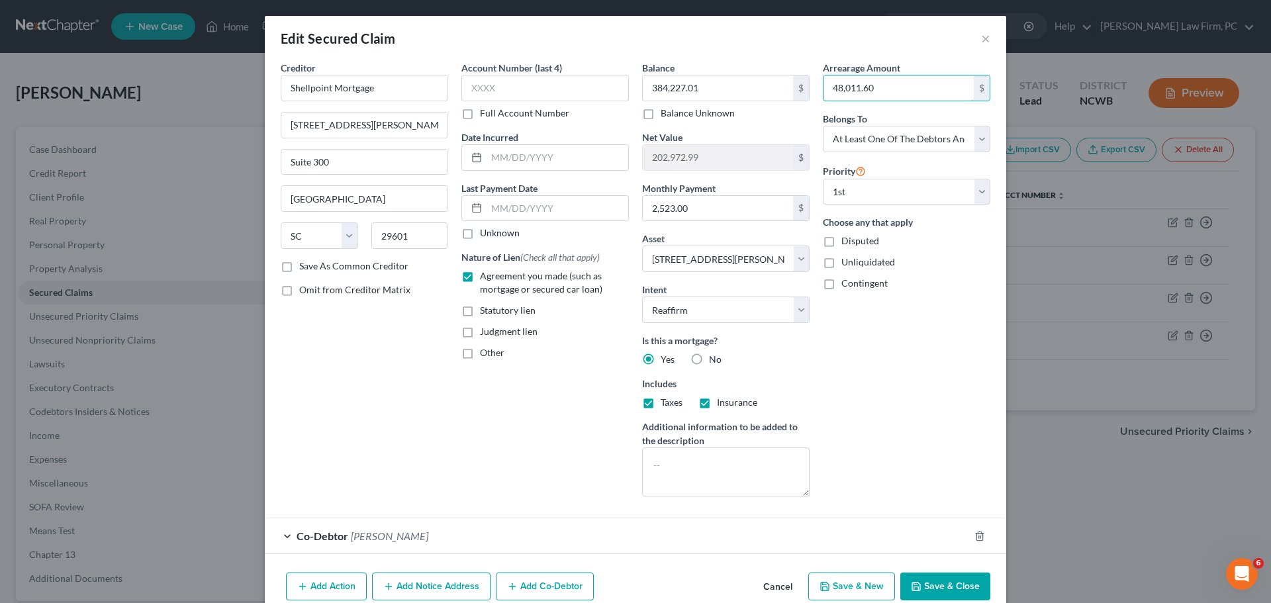
type input "48,011.60"
click at [932, 588] on button "Save & Close" at bounding box center [945, 587] width 90 height 28
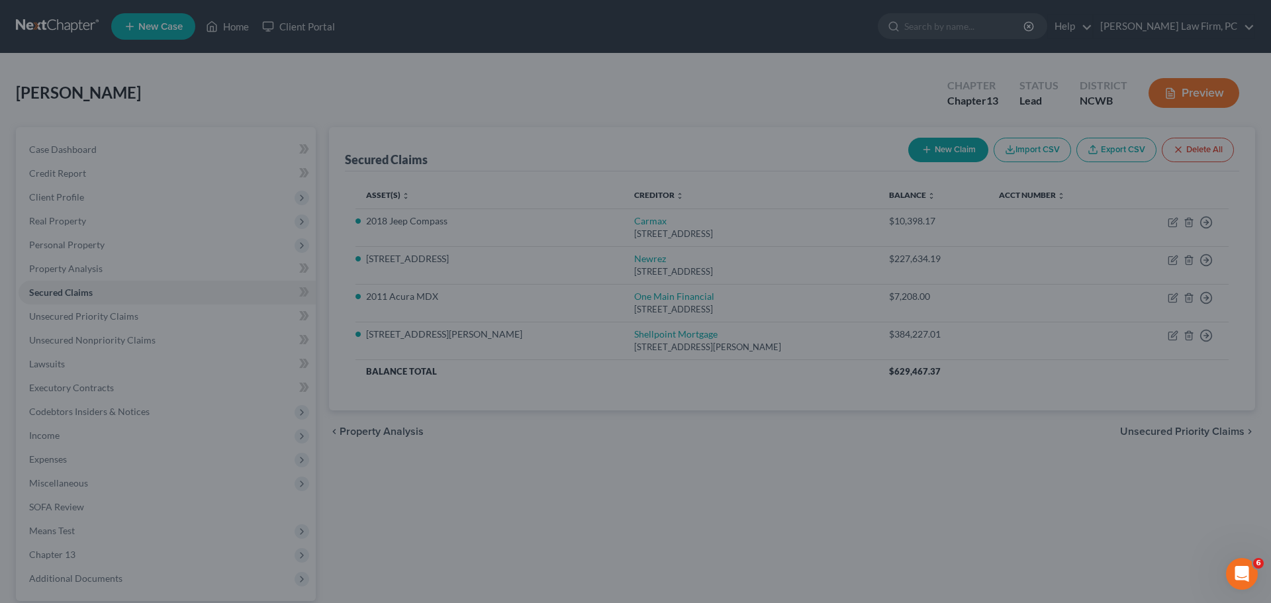
select select "20"
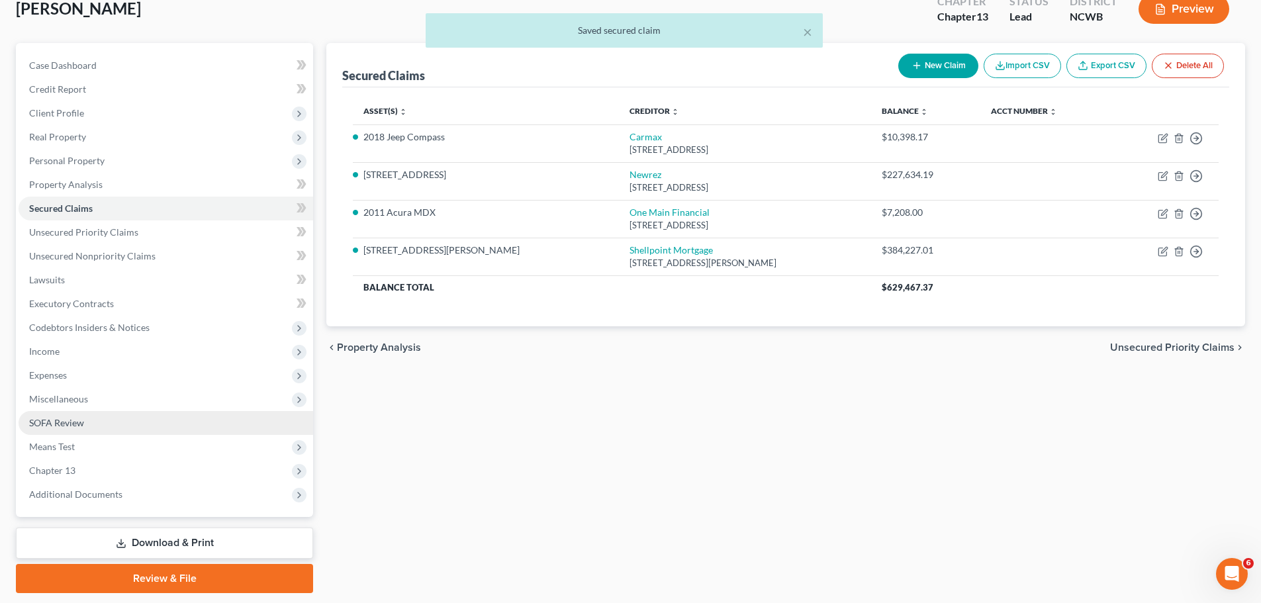
scroll to position [99, 0]
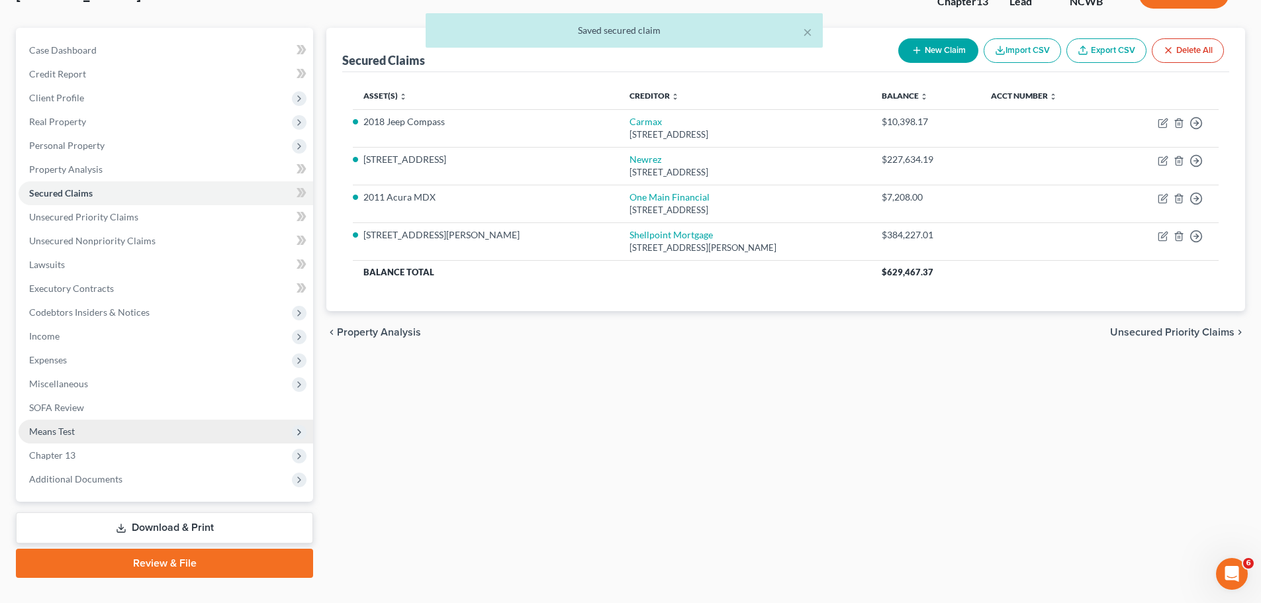
click at [81, 432] on span "Means Test" at bounding box center [166, 432] width 295 height 24
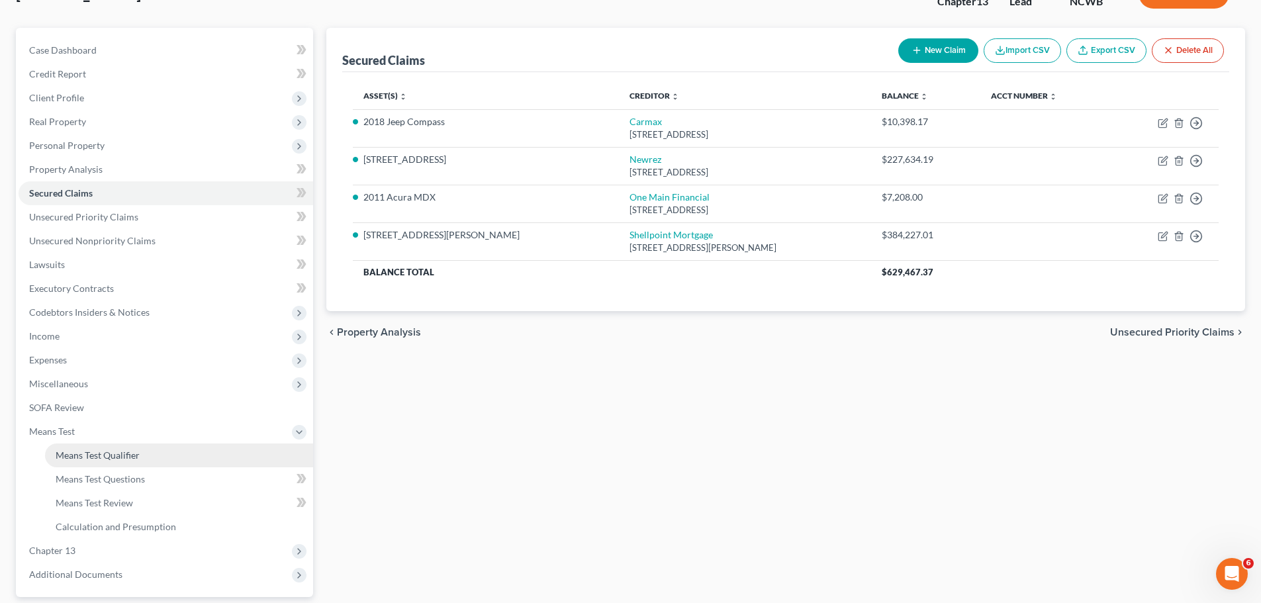
click at [92, 457] on span "Means Test Qualifier" at bounding box center [98, 455] width 84 height 11
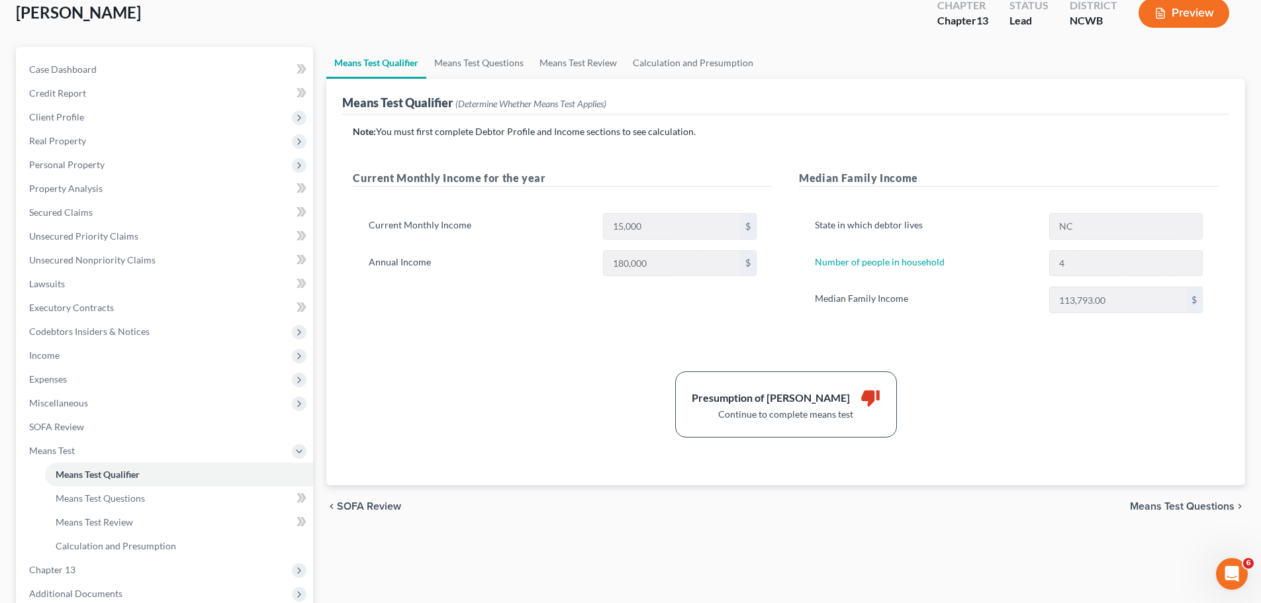
scroll to position [99, 0]
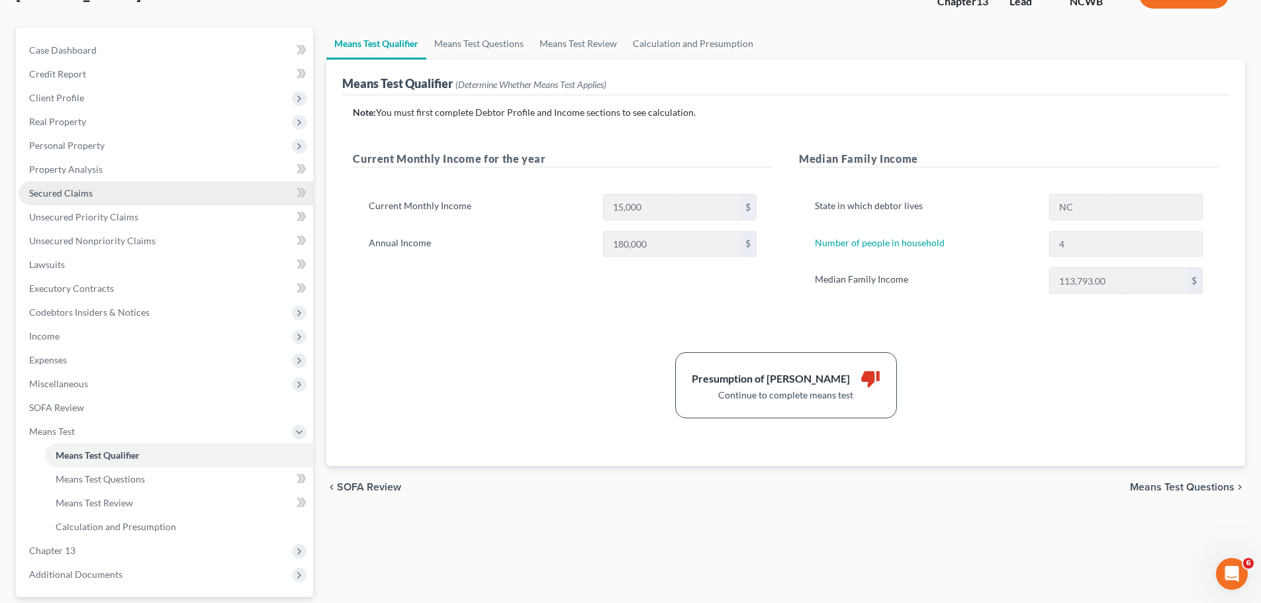
click at [119, 193] on link "Secured Claims" at bounding box center [166, 193] width 295 height 24
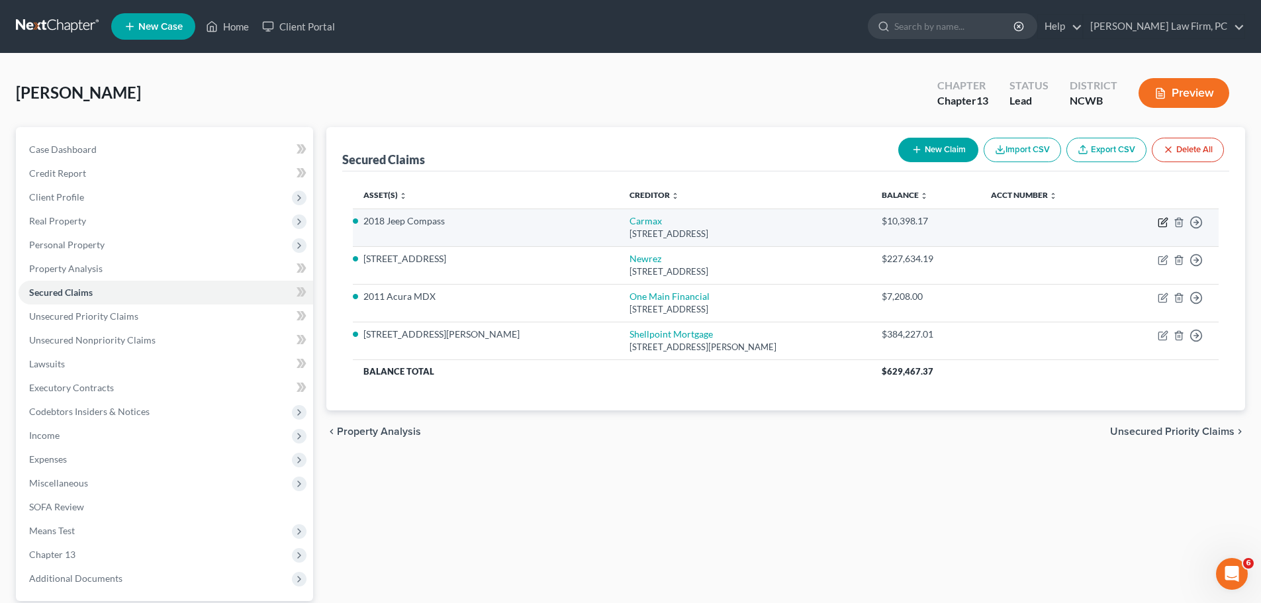
click at [1163, 222] on icon "button" at bounding box center [1163, 222] width 11 height 11
select select "10"
select select "0"
select select "2"
select select "0"
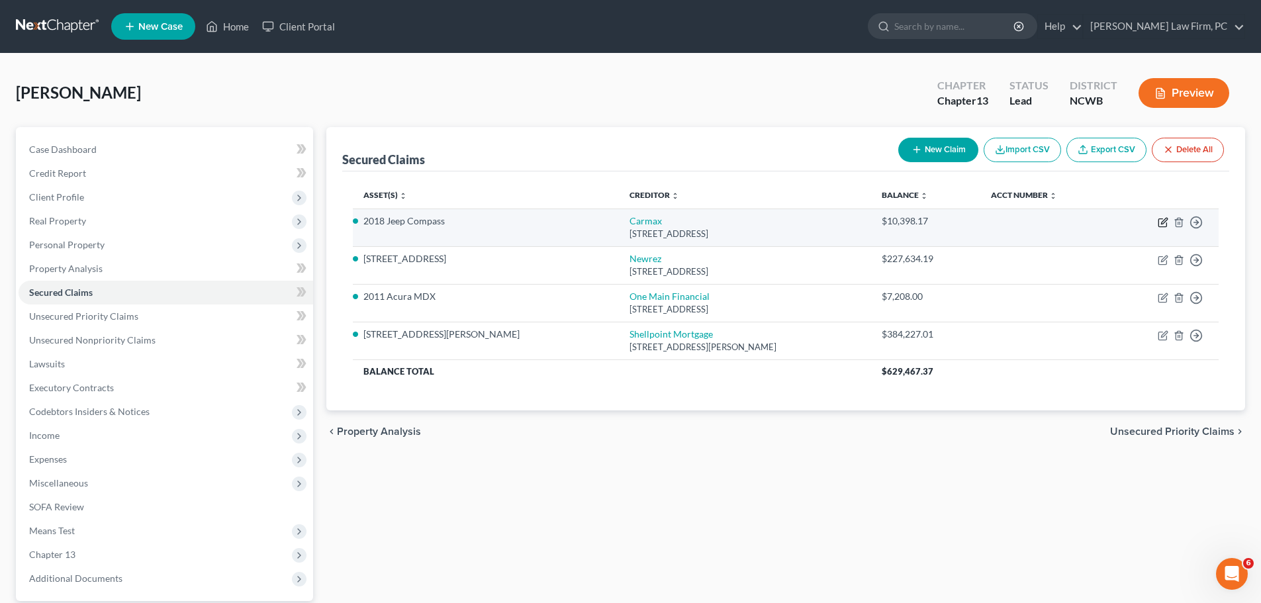
select select "0"
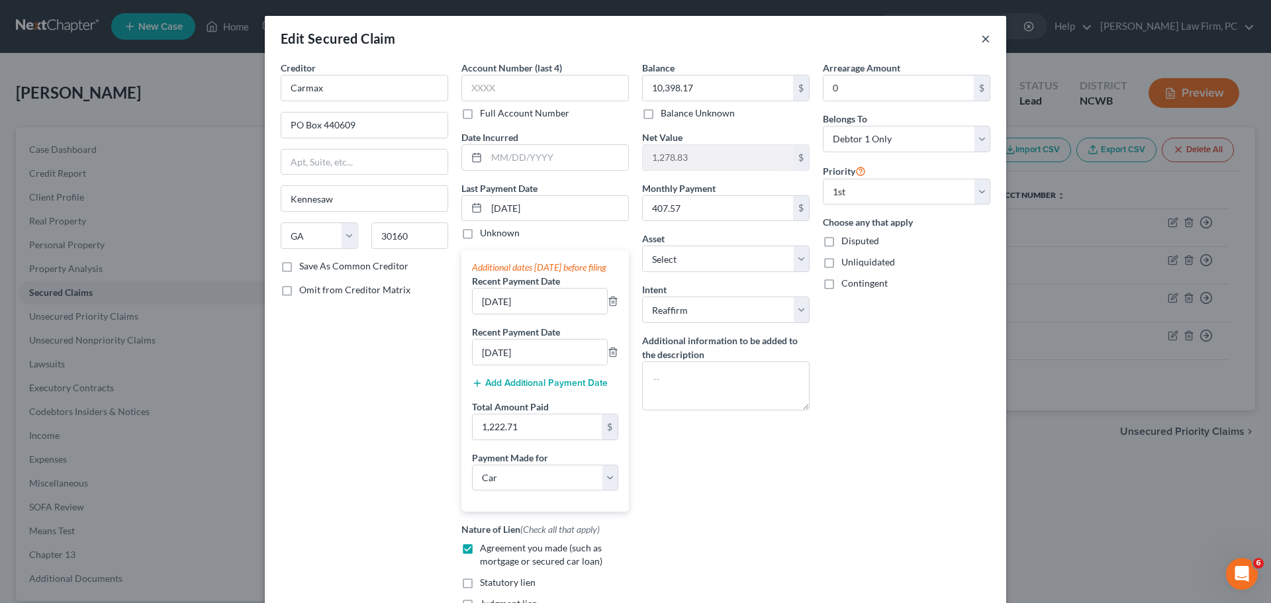
click at [984, 40] on button "×" at bounding box center [985, 38] width 9 height 16
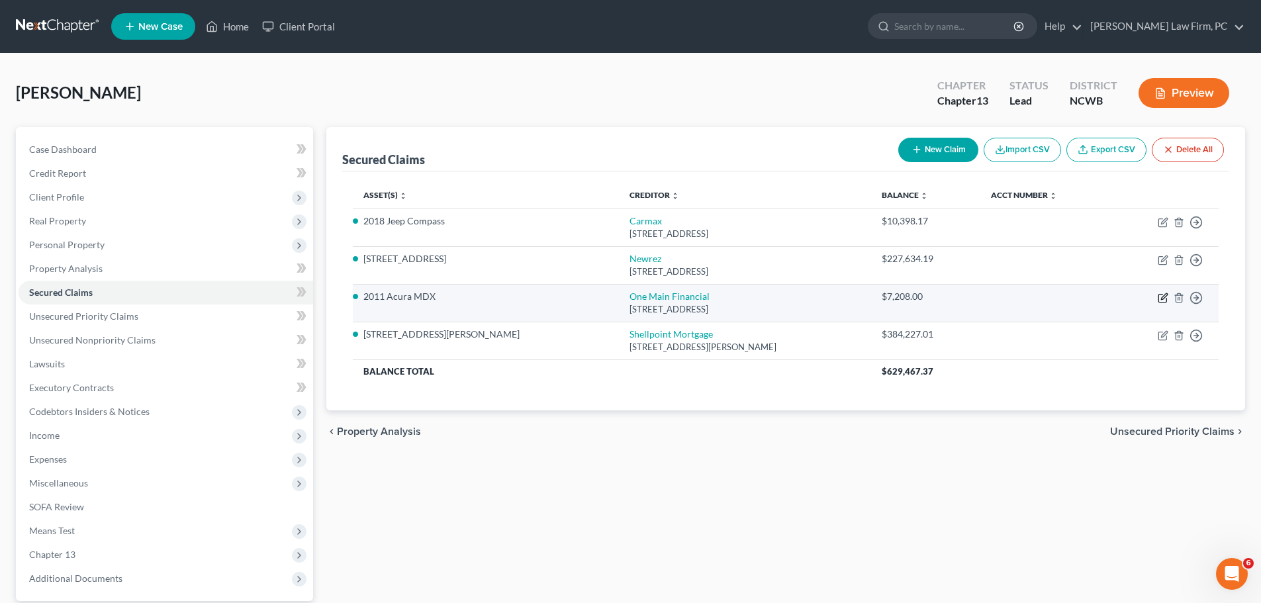
click at [1167, 295] on icon "button" at bounding box center [1163, 298] width 11 height 11
select select "15"
select select "0"
select select "21"
select select "2"
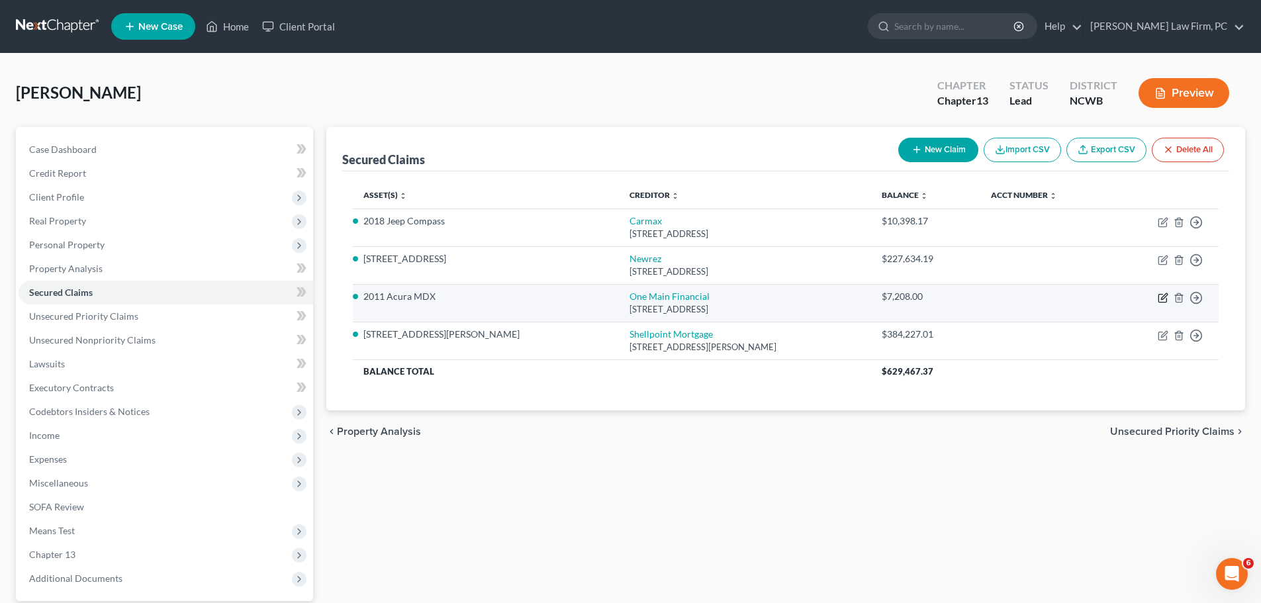
select select "0"
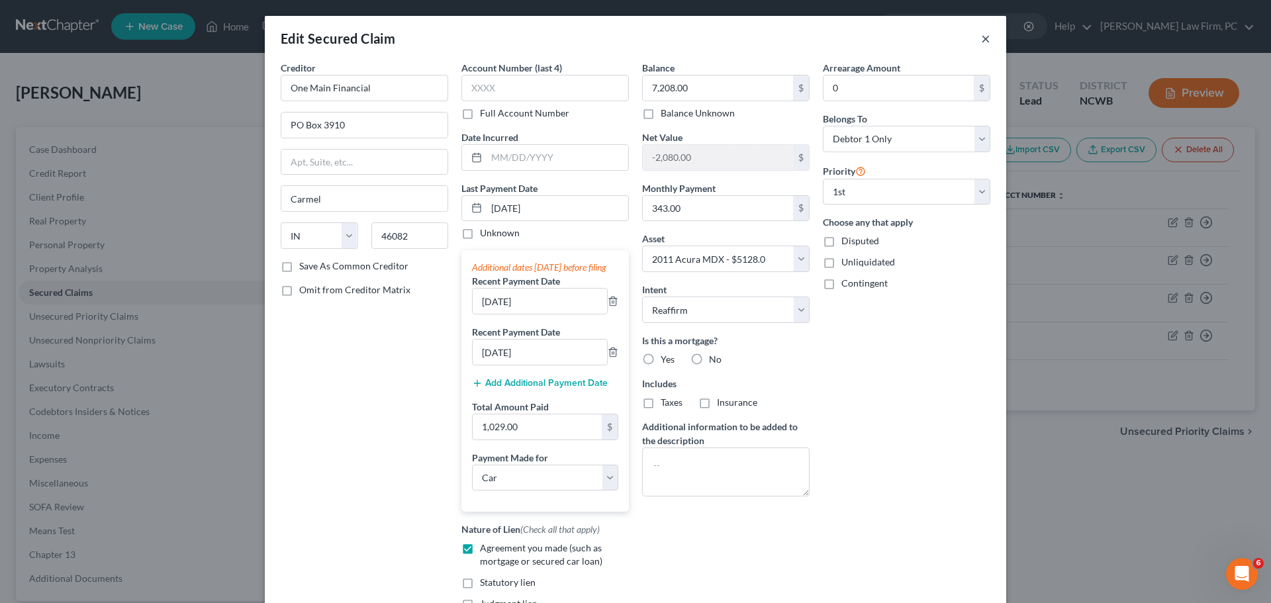
click at [981, 41] on button "×" at bounding box center [985, 38] width 9 height 16
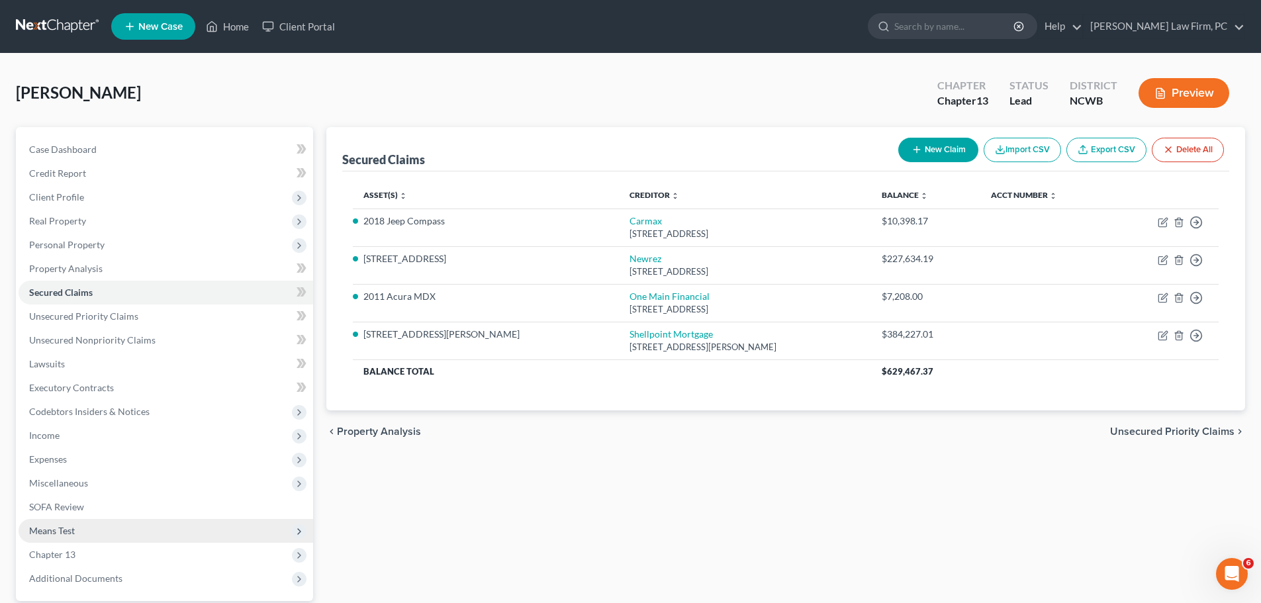
click at [60, 524] on span "Means Test" at bounding box center [166, 531] width 295 height 24
click at [162, 557] on link "Means Test Qualifier" at bounding box center [179, 555] width 268 height 24
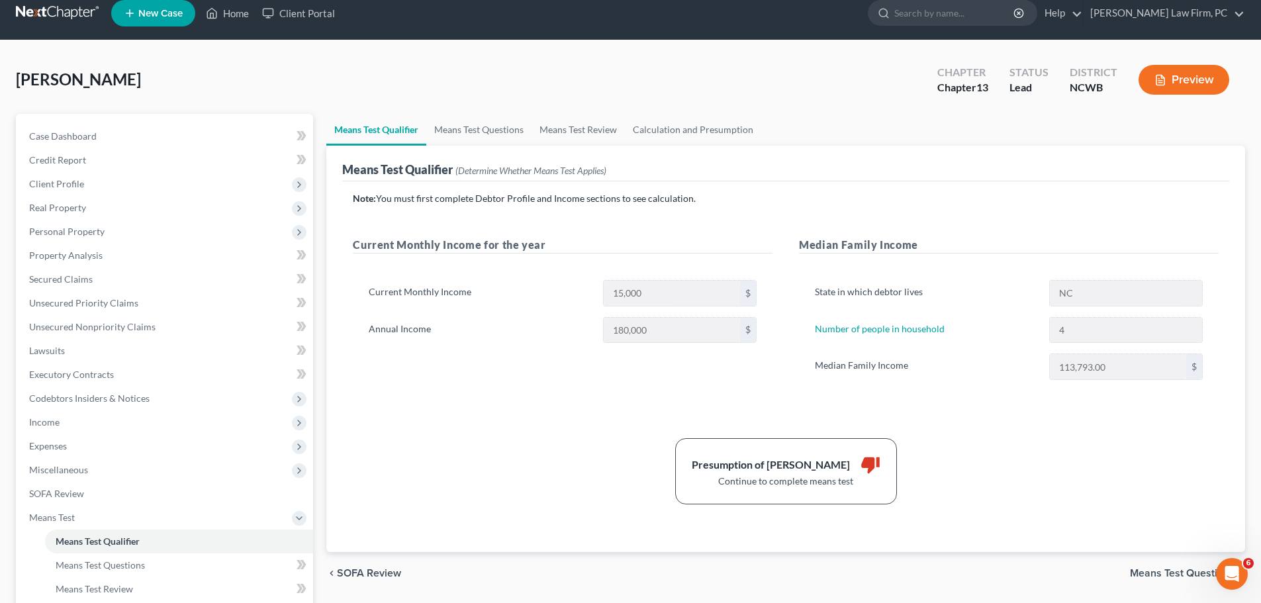
scroll to position [17, 0]
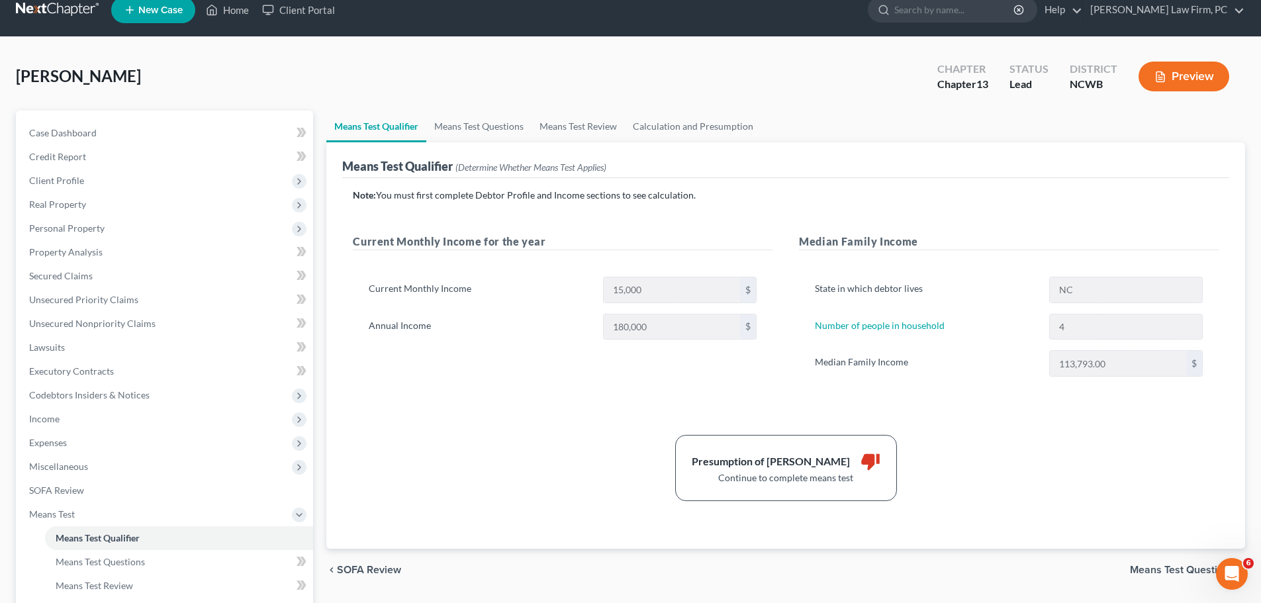
click at [1163, 568] on span "Means Test Questions" at bounding box center [1182, 570] width 105 height 11
select select "4"
select select "0"
select select "60"
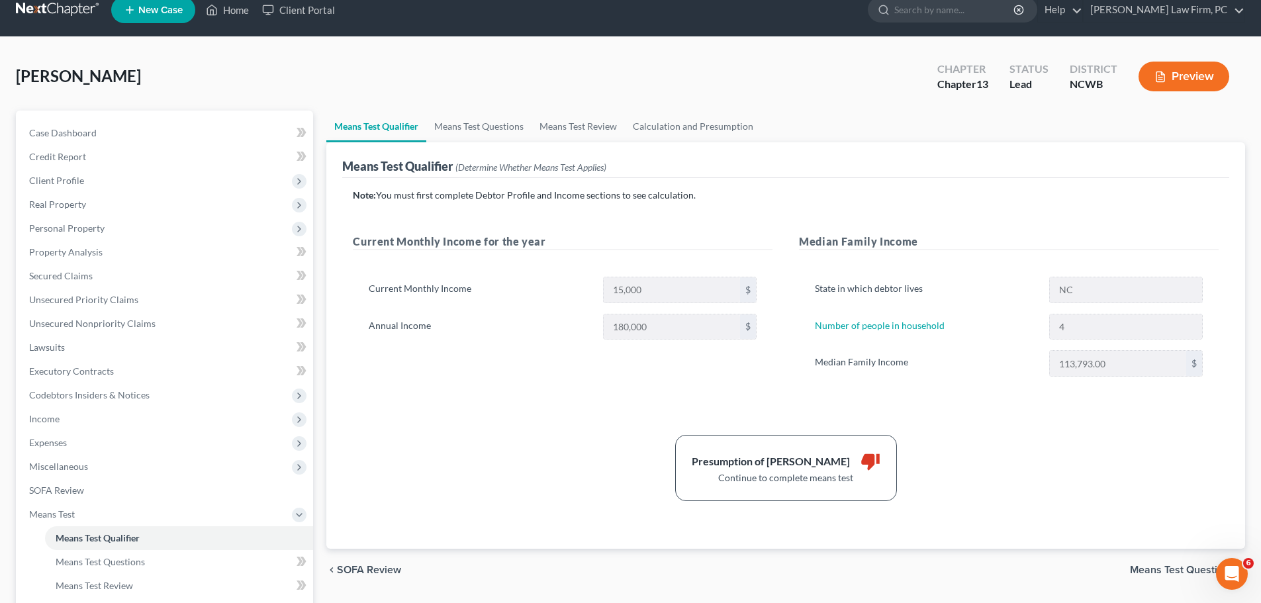
select select "1"
select select "60"
select select "1"
select select "60"
select select "0"
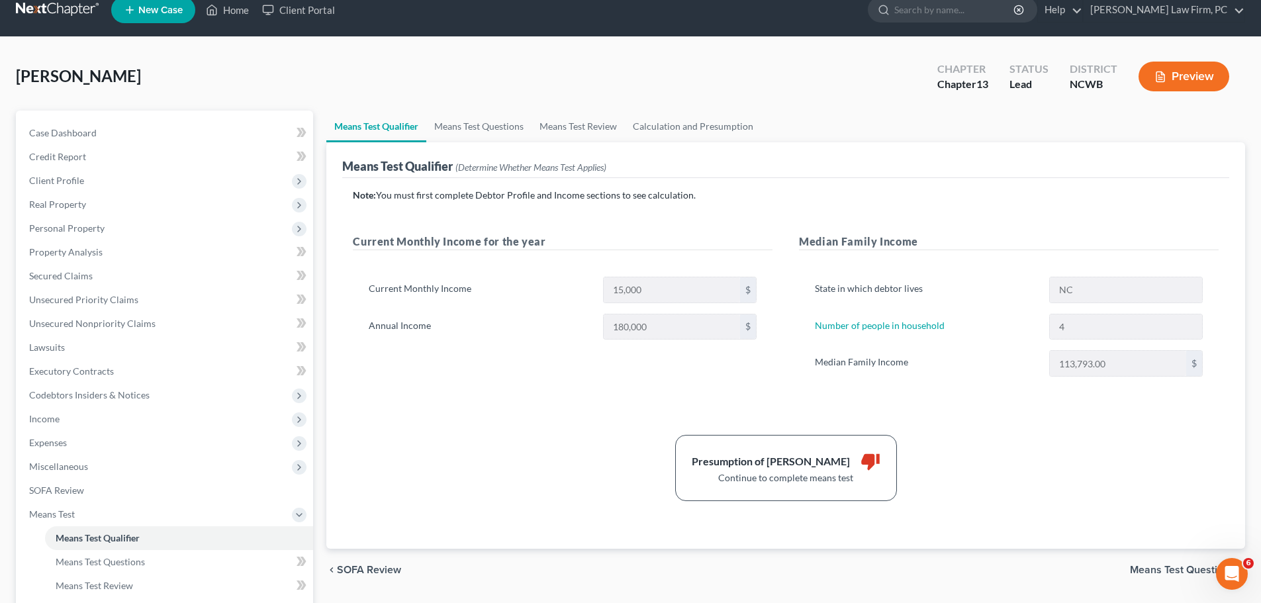
select select "60"
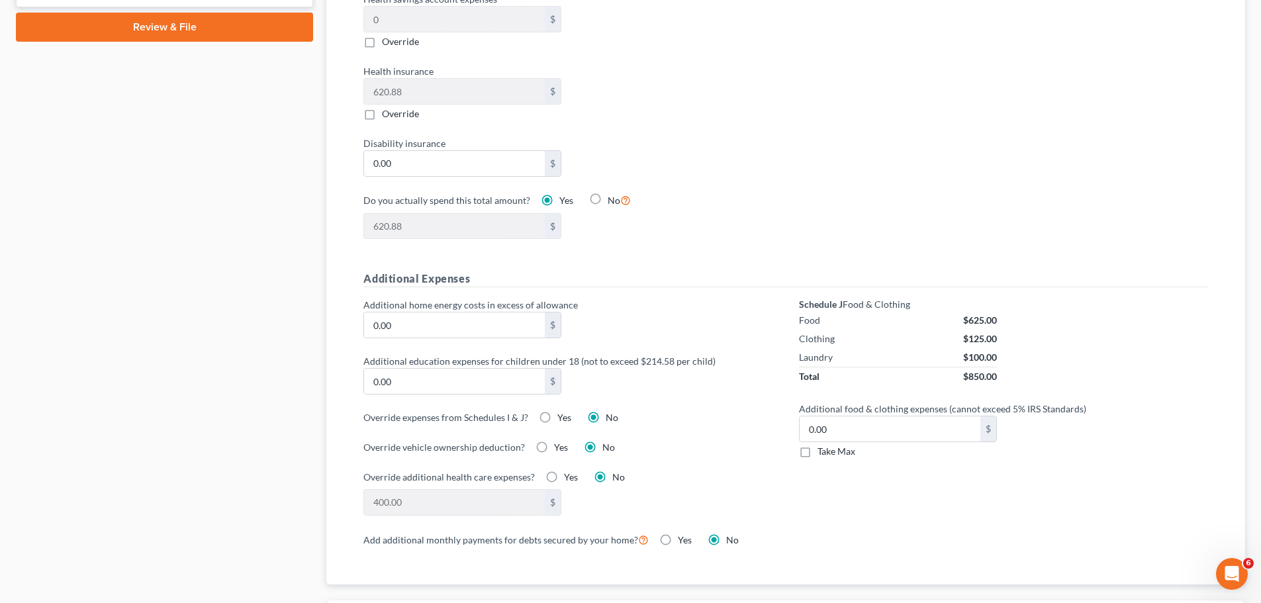
scroll to position [761, 0]
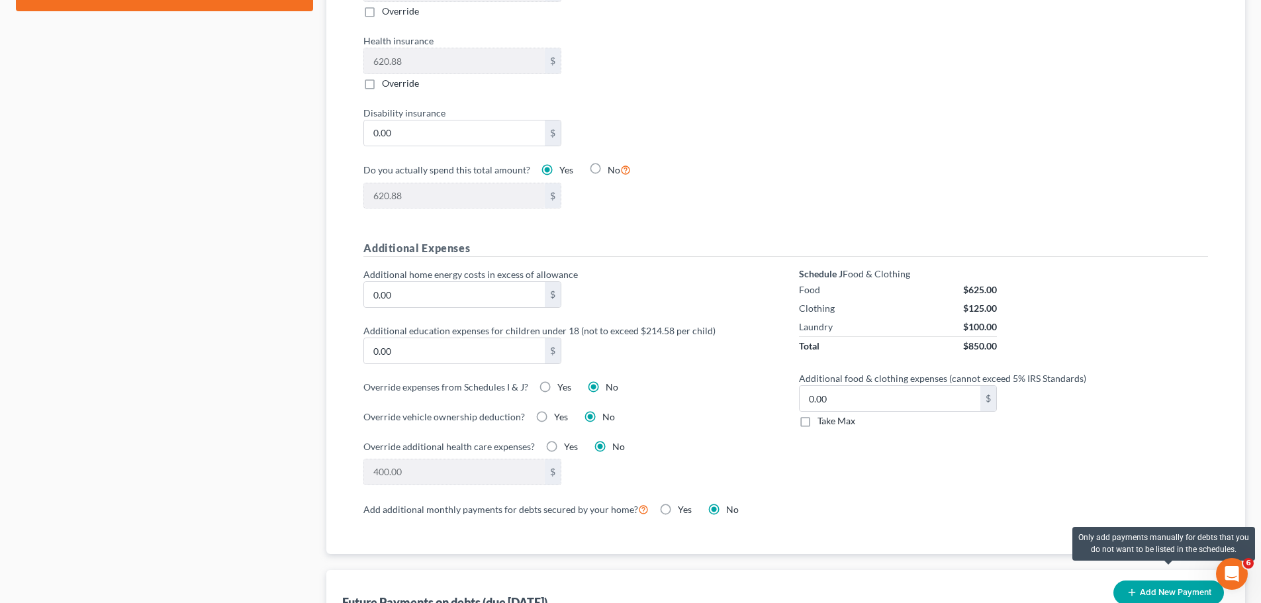
click at [1192, 582] on button "Add New Payment" at bounding box center [1169, 593] width 111 height 24
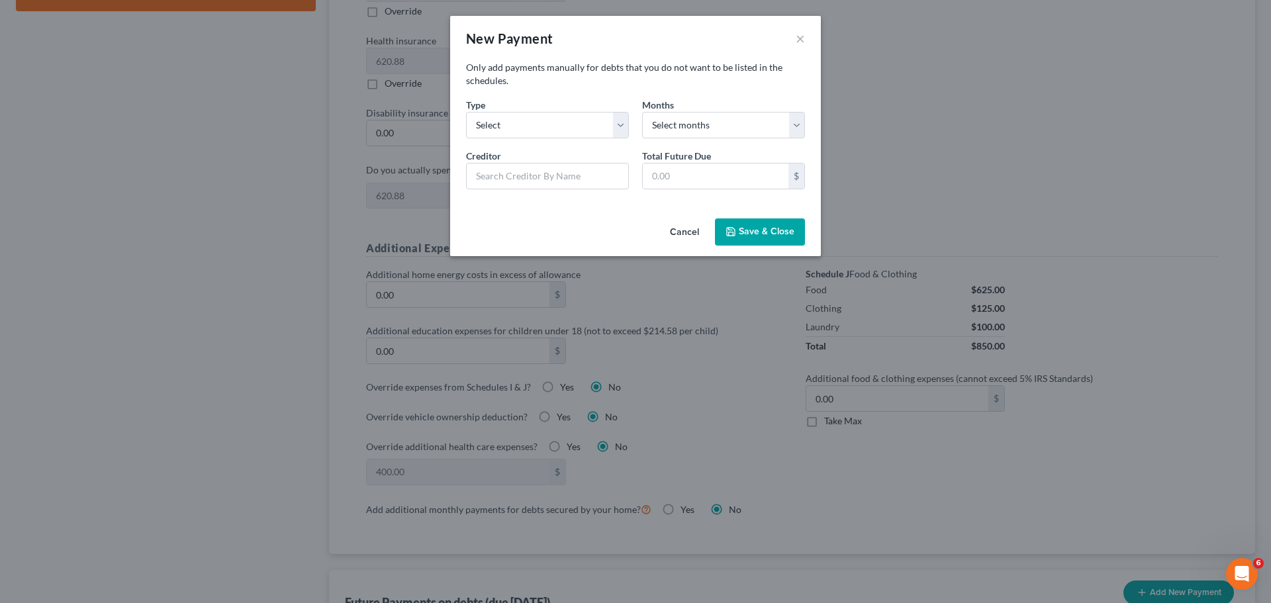
click at [691, 235] on button "Cancel" at bounding box center [684, 233] width 50 height 26
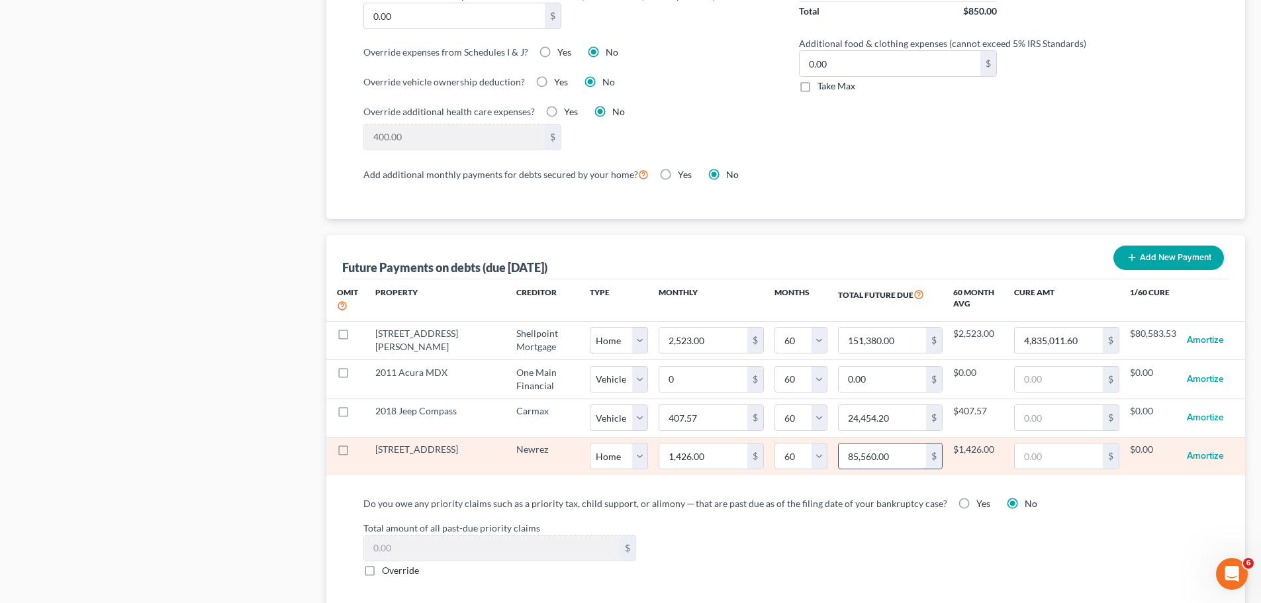
scroll to position [1109, 0]
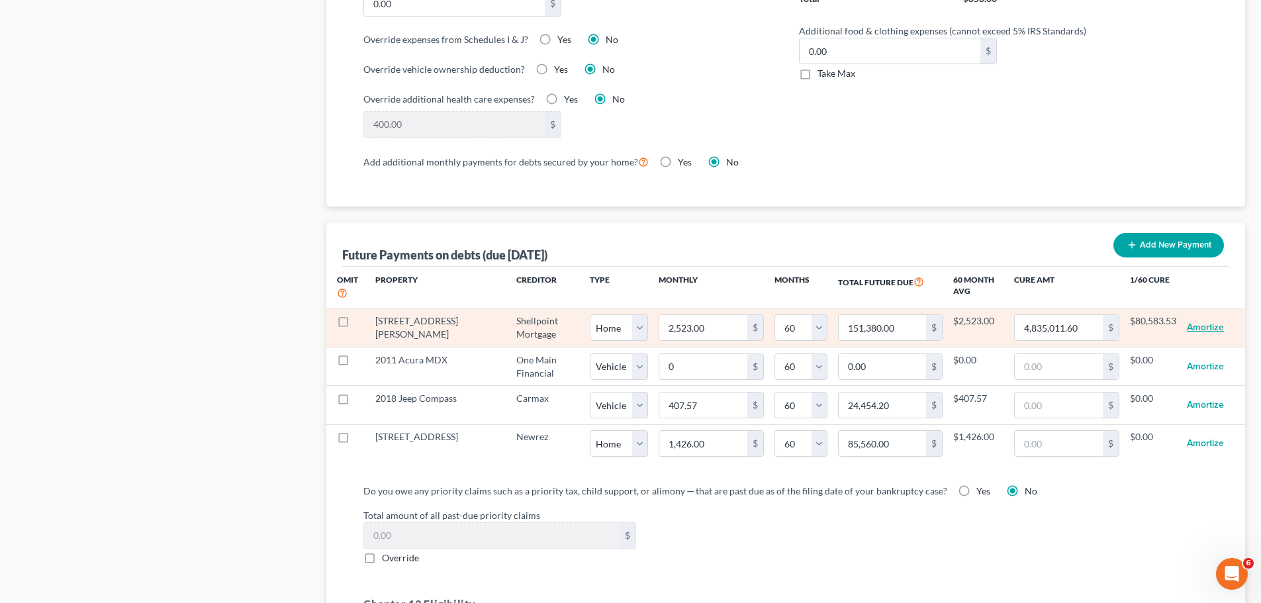
click at [1209, 316] on button "Amortize" at bounding box center [1205, 327] width 37 height 26
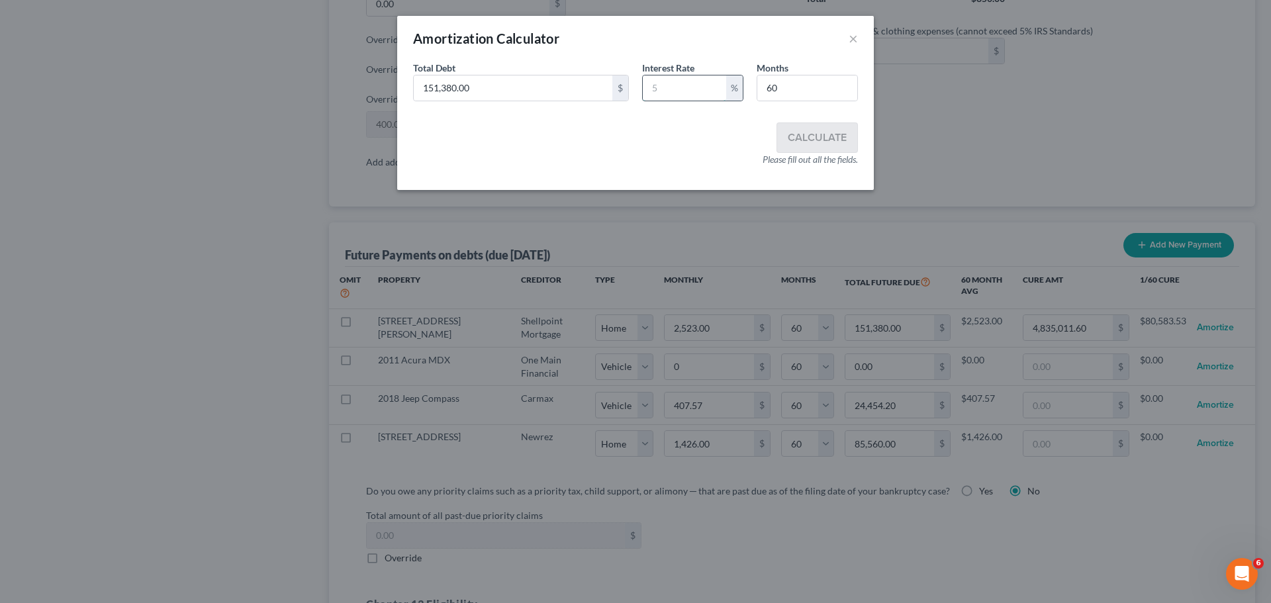
click at [681, 86] on input "text" at bounding box center [684, 87] width 83 height 25
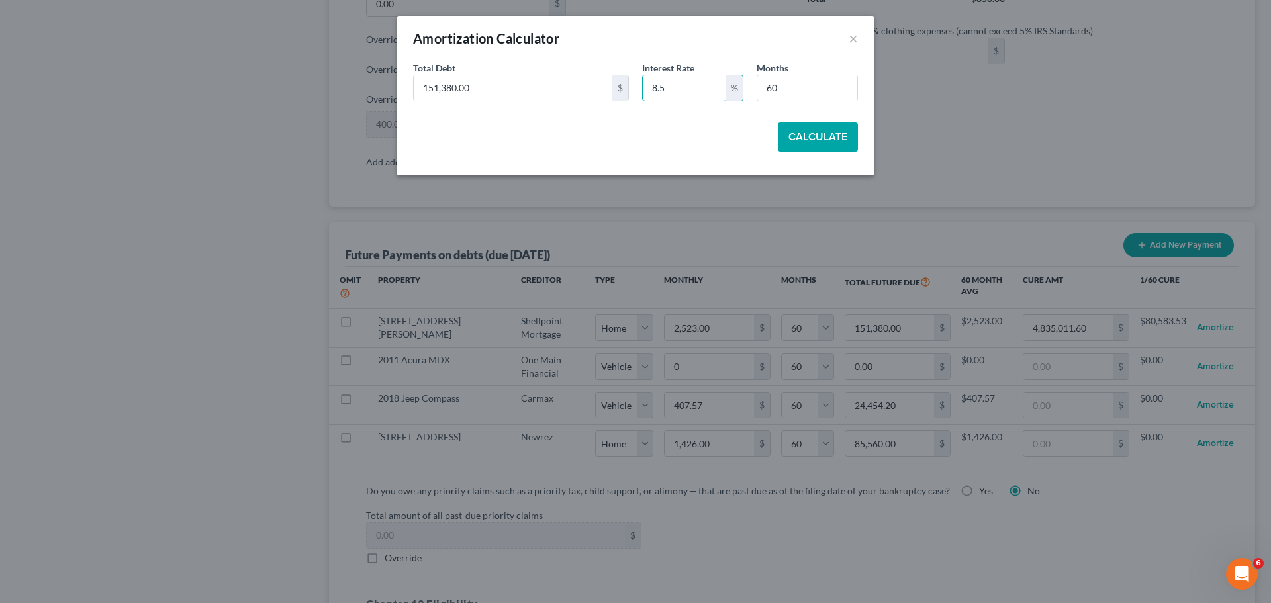
type input "8.5"
click at [814, 138] on button "Calculate" at bounding box center [818, 136] width 80 height 29
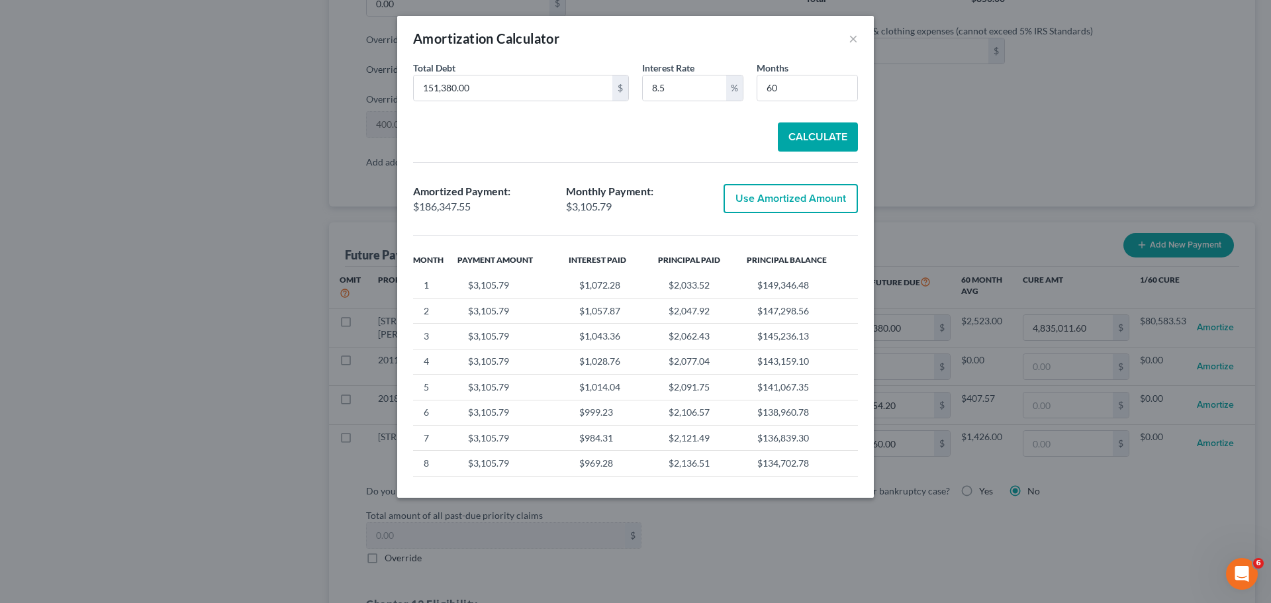
click at [807, 201] on button "Use Amortized Amount" at bounding box center [791, 198] width 134 height 29
type input "3,105.79"
type input "186,347.55"
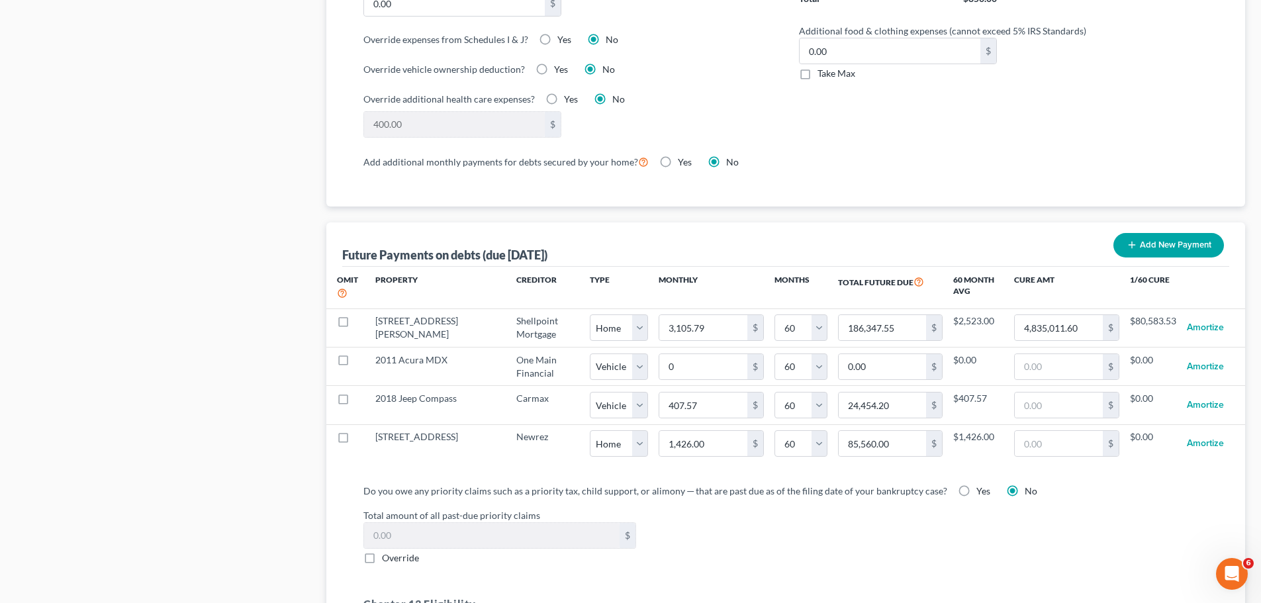
select select "0"
select select "60"
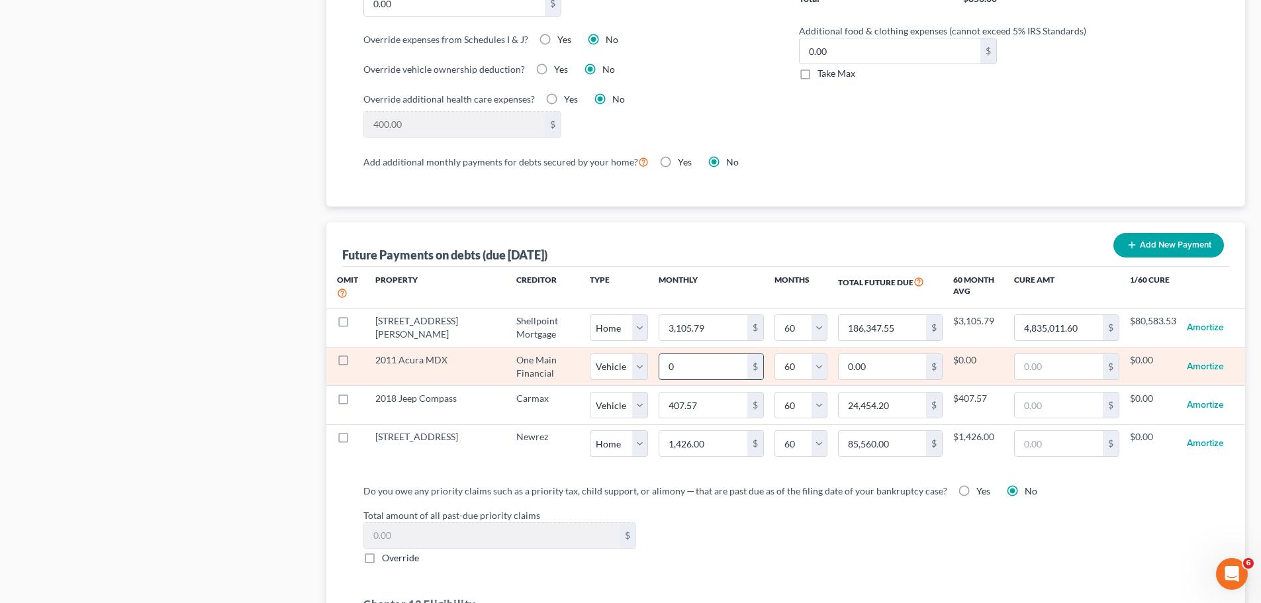
click at [694, 361] on input "0" at bounding box center [703, 366] width 88 height 25
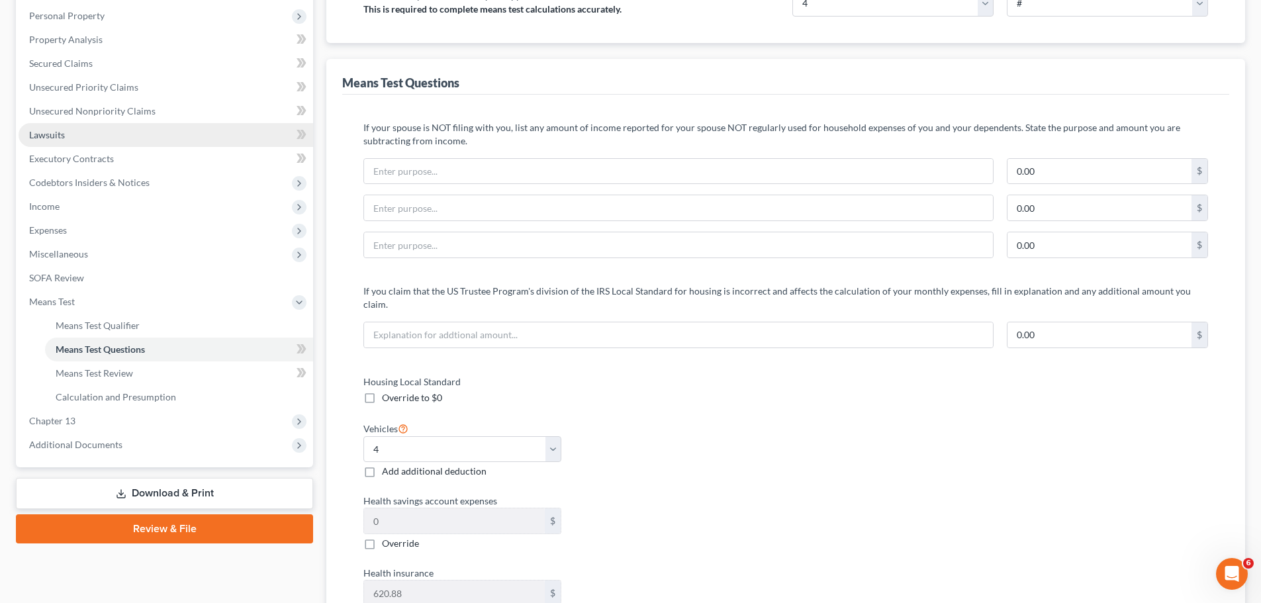
scroll to position [99, 0]
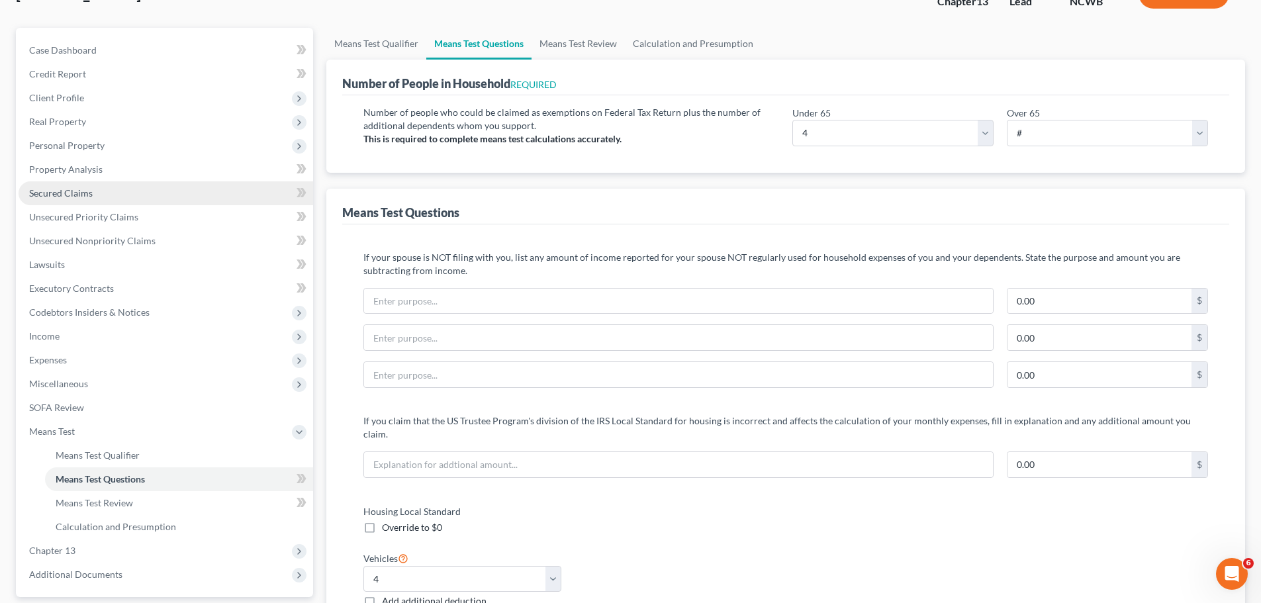
click at [81, 191] on span "Secured Claims" at bounding box center [61, 192] width 64 height 11
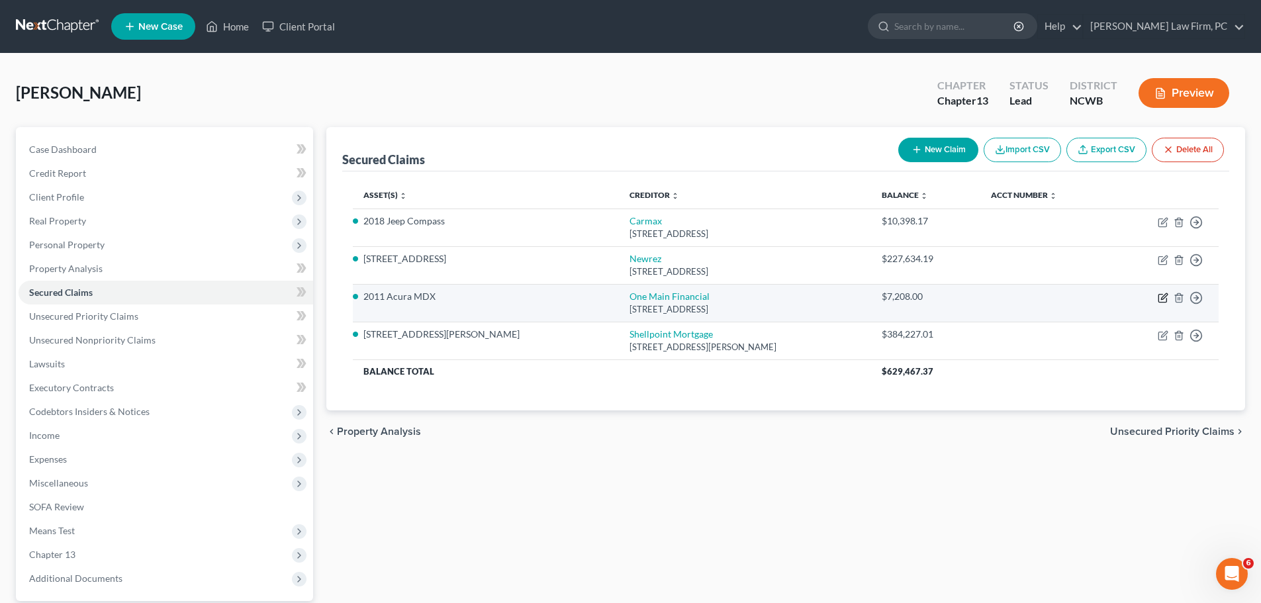
click at [1159, 297] on icon "button" at bounding box center [1163, 299] width 8 height 8
select select "15"
select select "0"
select select "21"
select select "2"
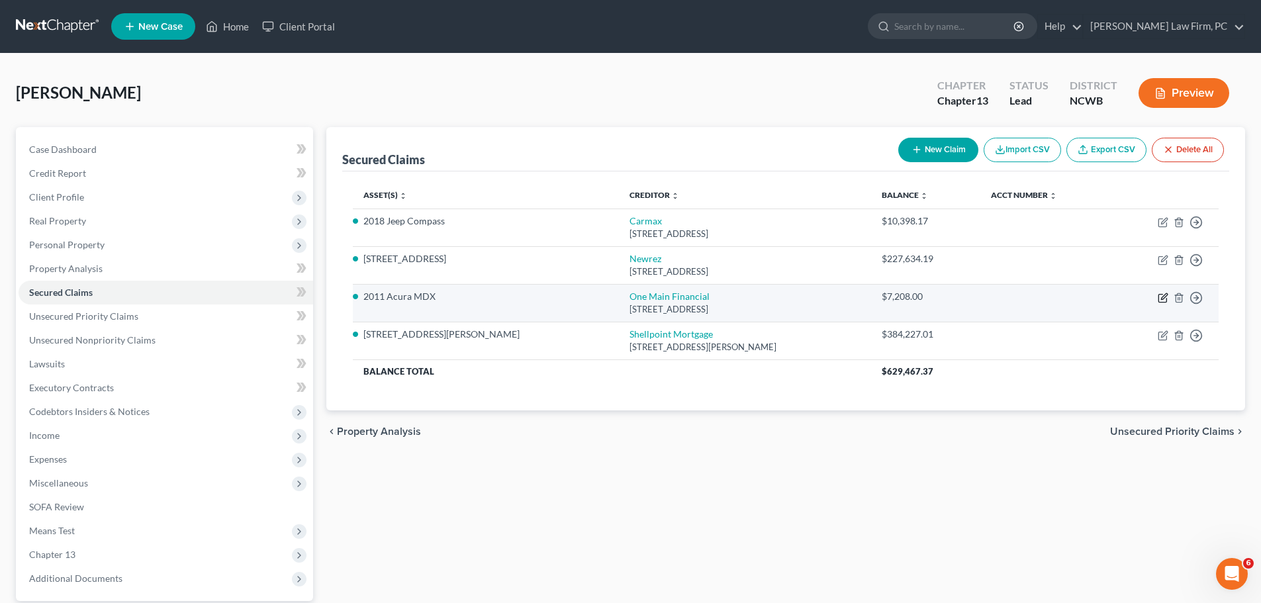
select select "0"
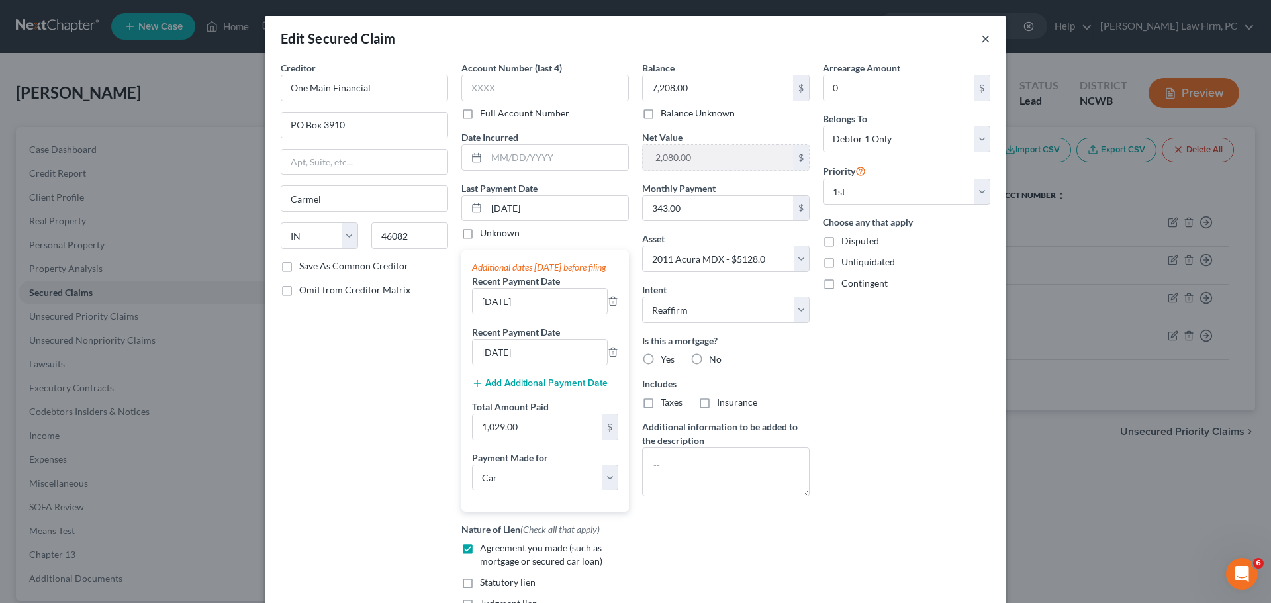
click at [983, 38] on button "×" at bounding box center [985, 38] width 9 height 16
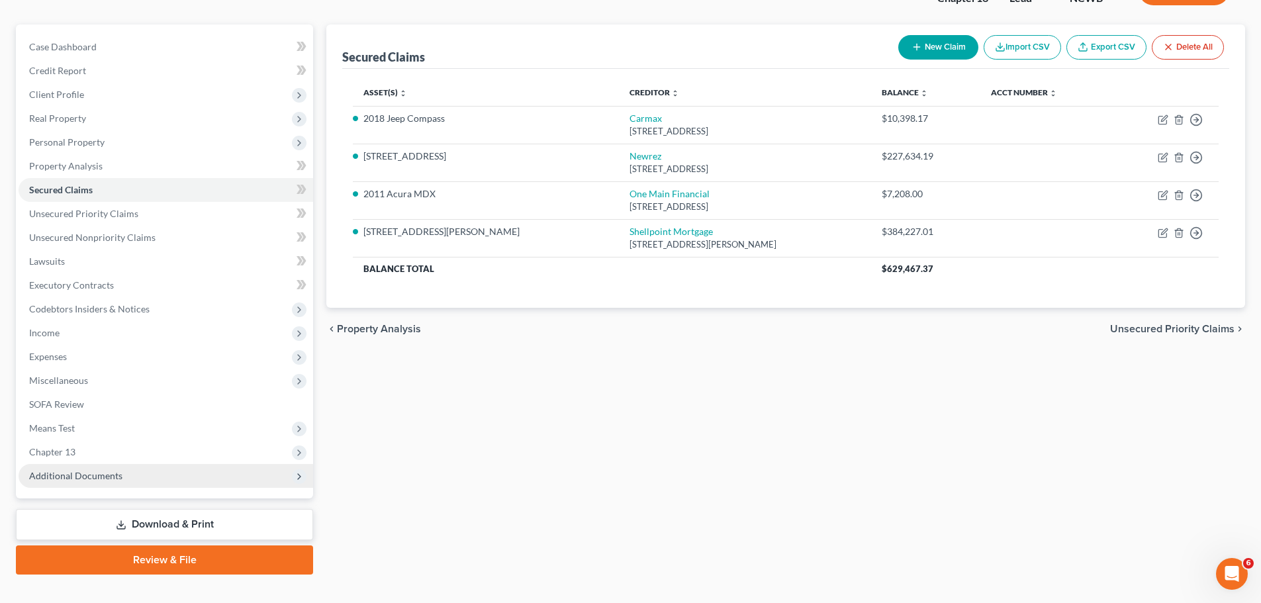
scroll to position [124, 0]
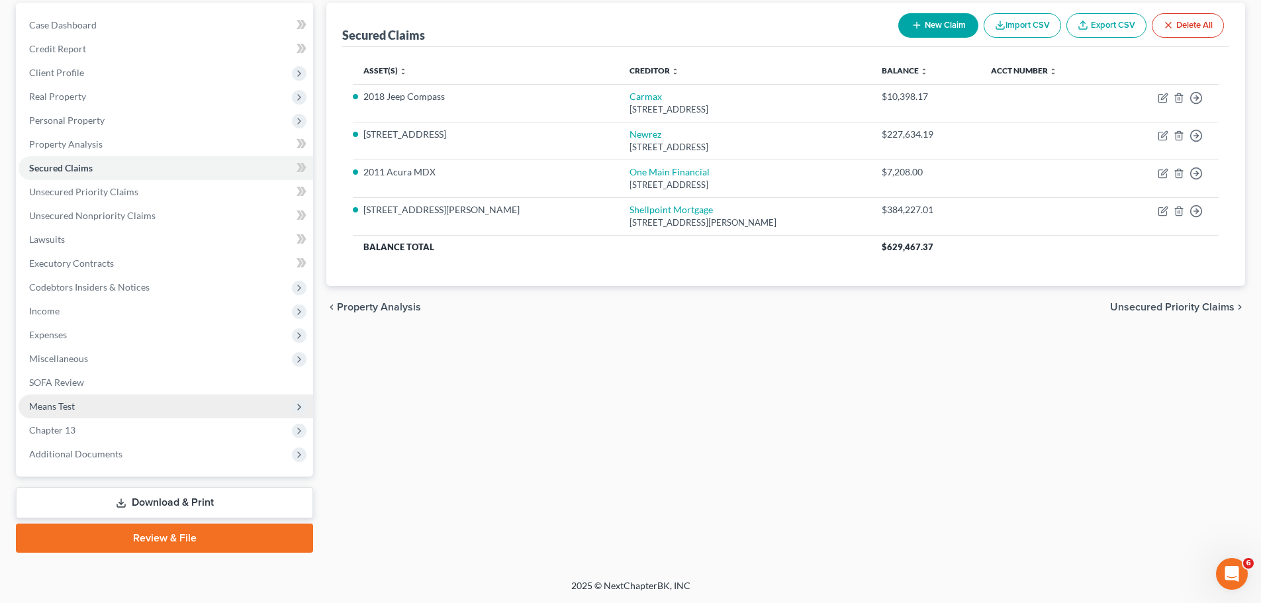
click at [68, 413] on span "Means Test" at bounding box center [166, 407] width 295 height 24
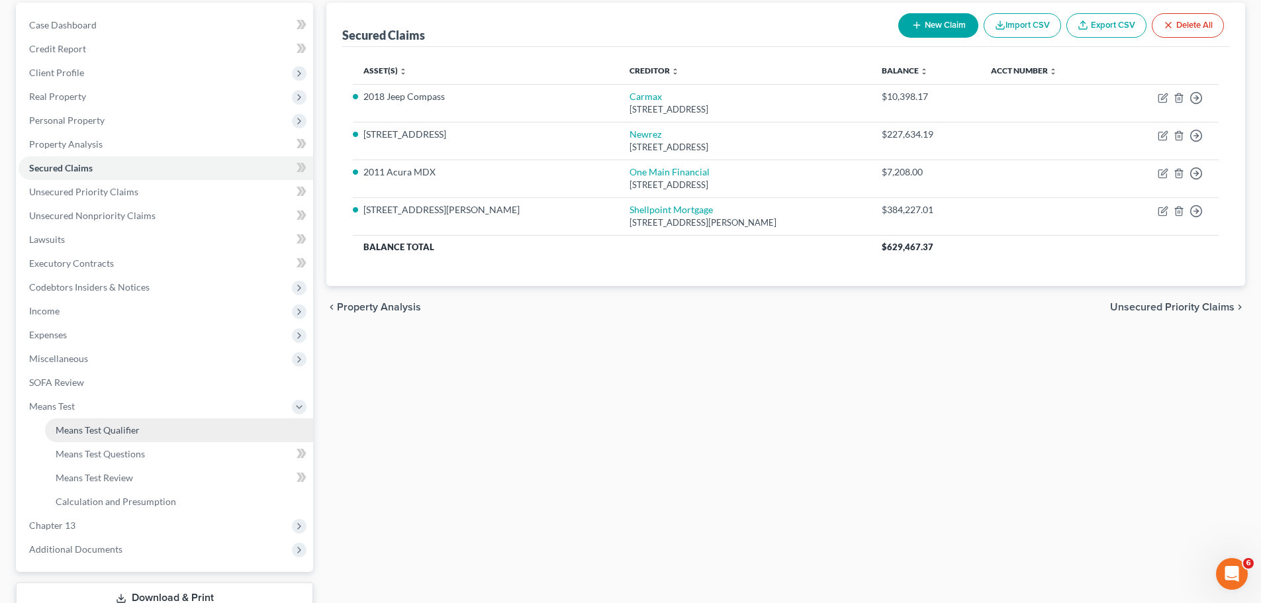
click at [96, 426] on span "Means Test Qualifier" at bounding box center [98, 429] width 84 height 11
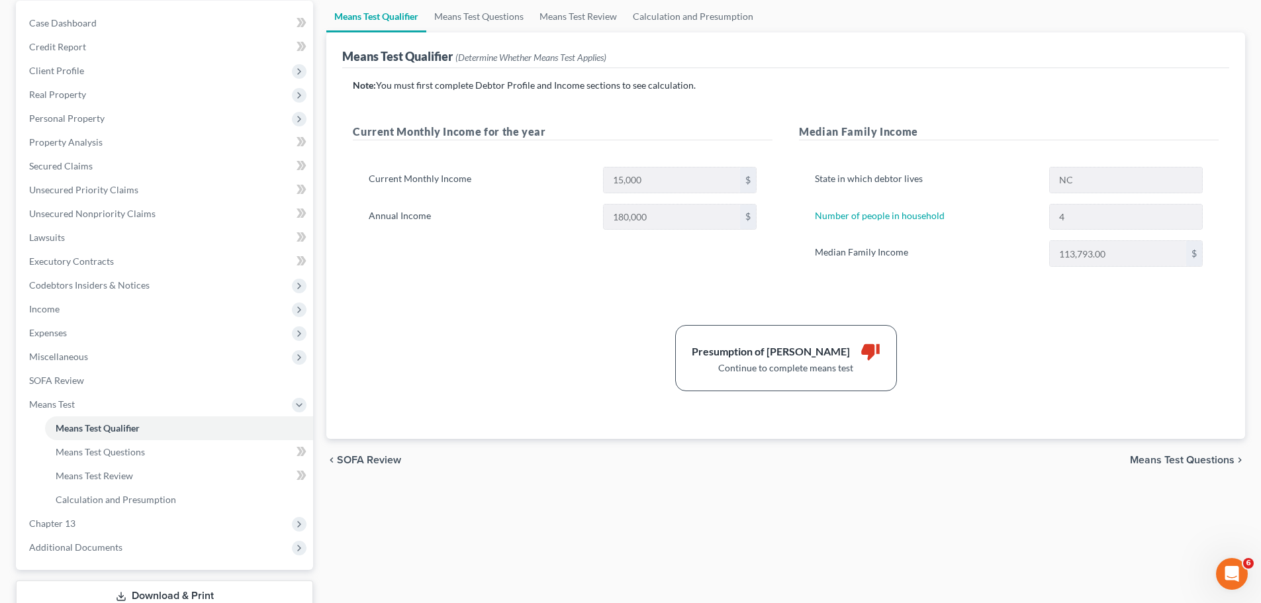
scroll to position [132, 0]
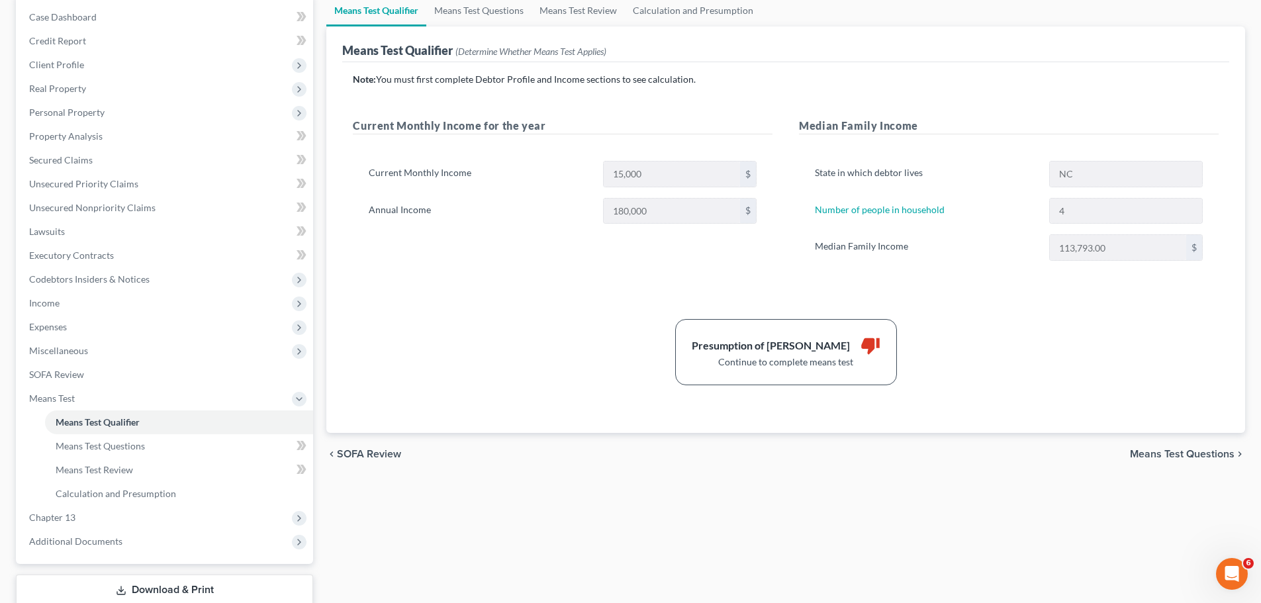
click at [1186, 450] on span "Means Test Questions" at bounding box center [1182, 454] width 105 height 11
select select "4"
select select "0"
select select "60"
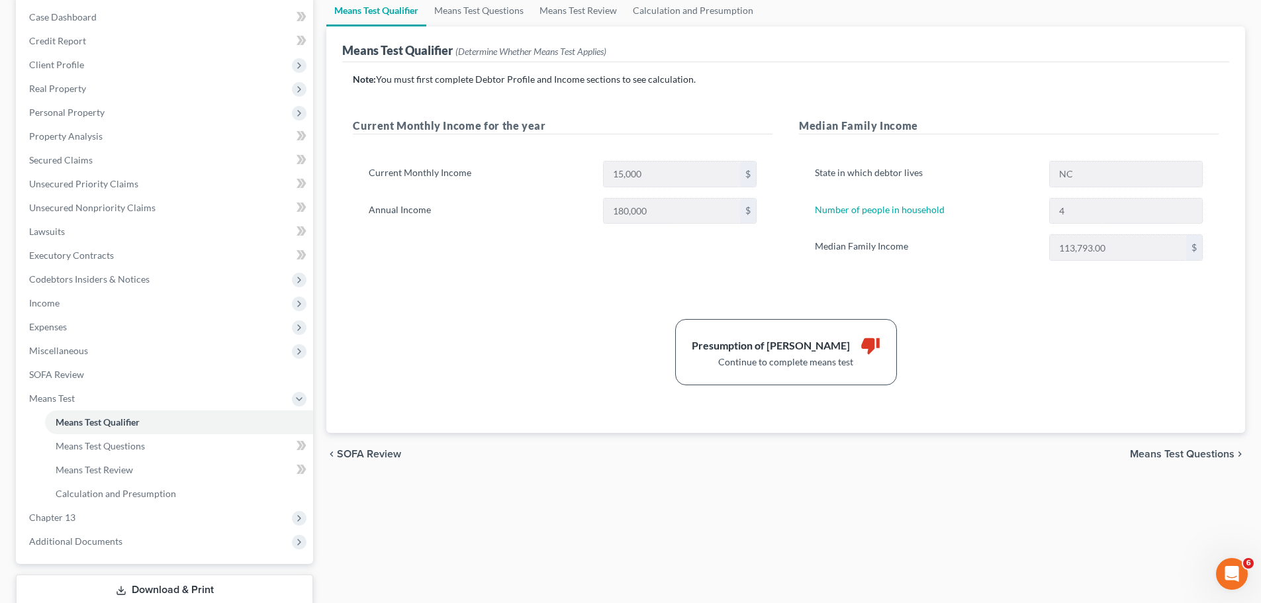
select select "1"
select select "60"
select select "1"
select select "60"
select select "0"
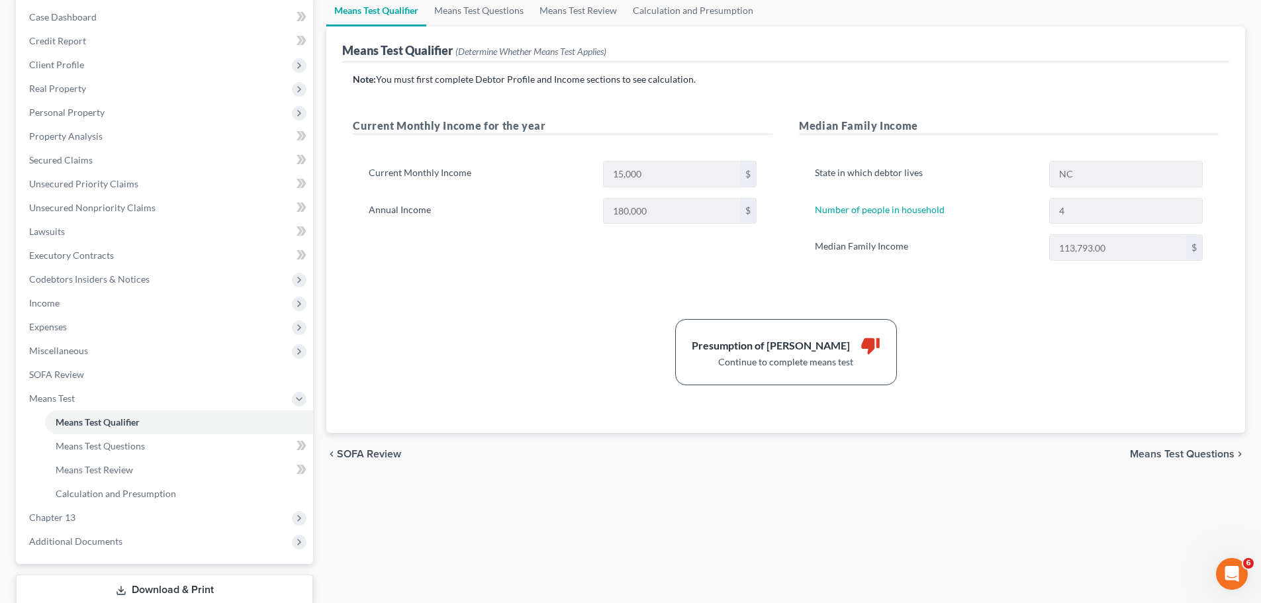
select select "60"
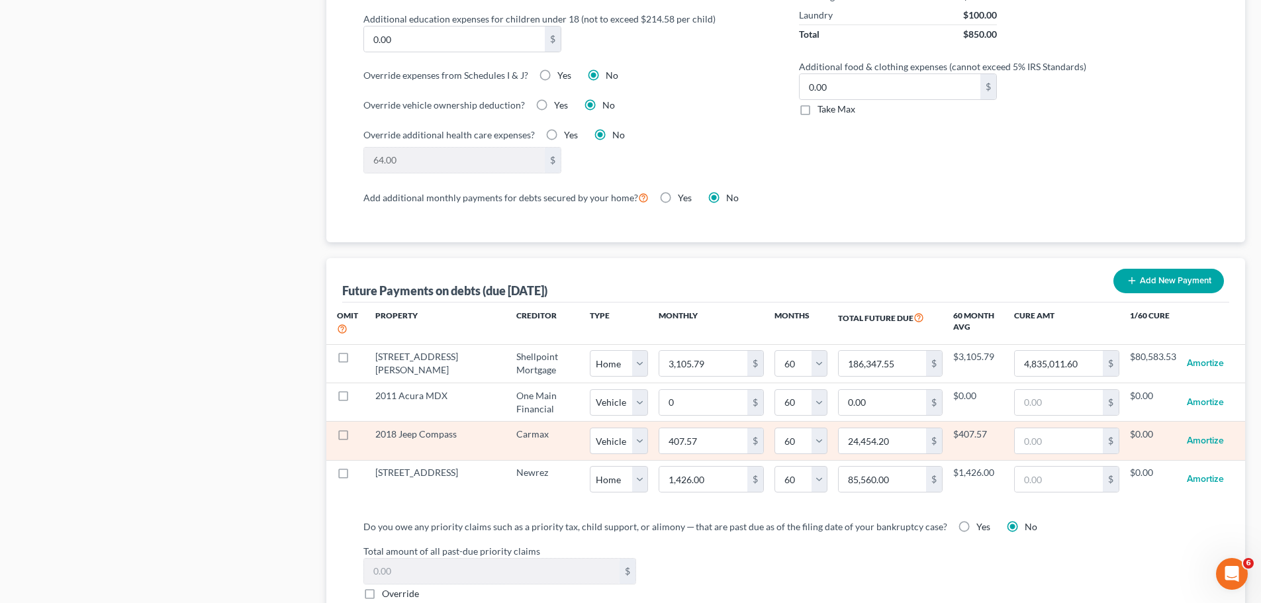
scroll to position [1076, 0]
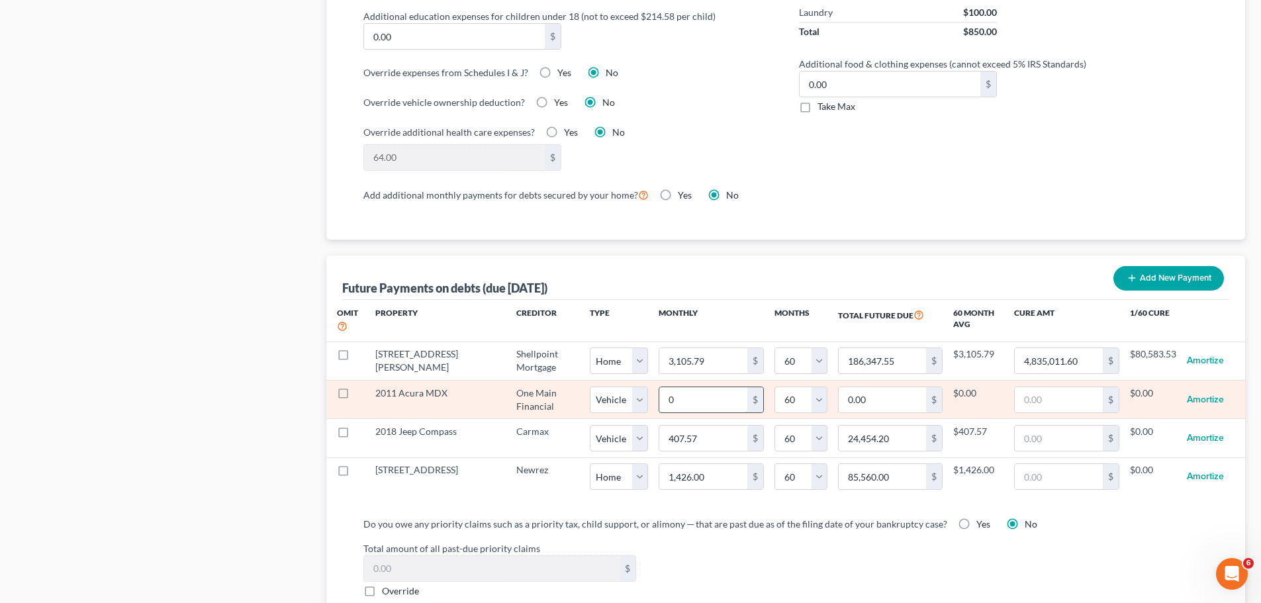
click at [692, 389] on input "0" at bounding box center [703, 399] width 88 height 25
type input "3"
type input "180.00"
type input "34"
type input "2,040.00"
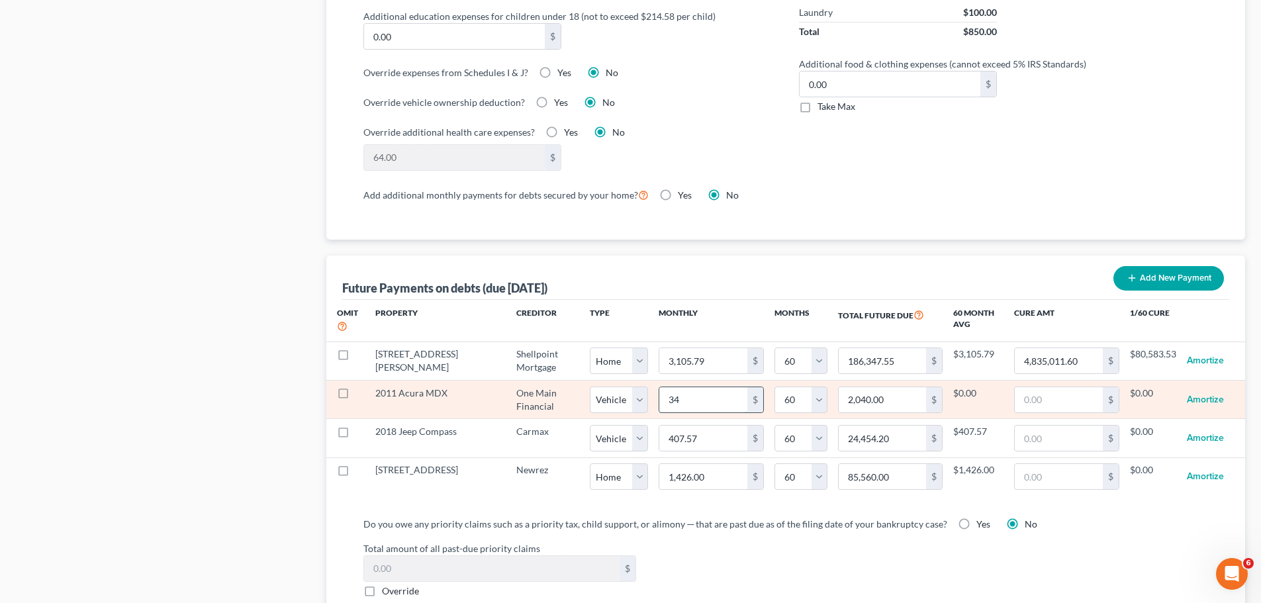
type input "343"
type input "20,580.00"
type input "343.0"
select select "1"
select select "60"
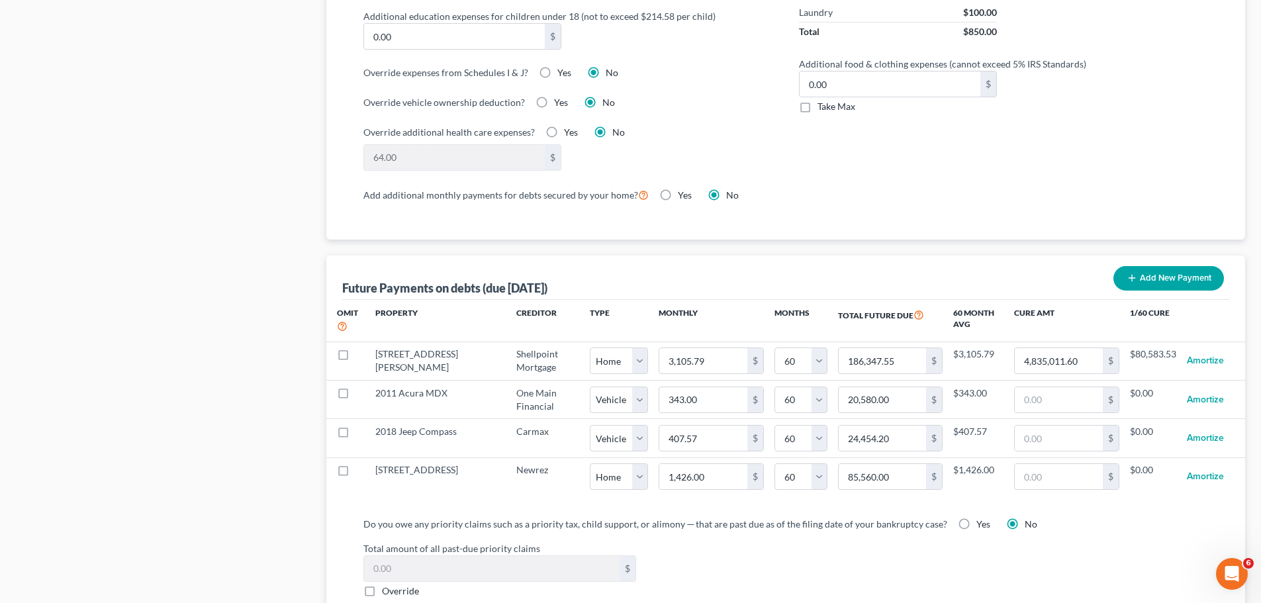
select select "1"
select select "60"
select select "1"
select select "60"
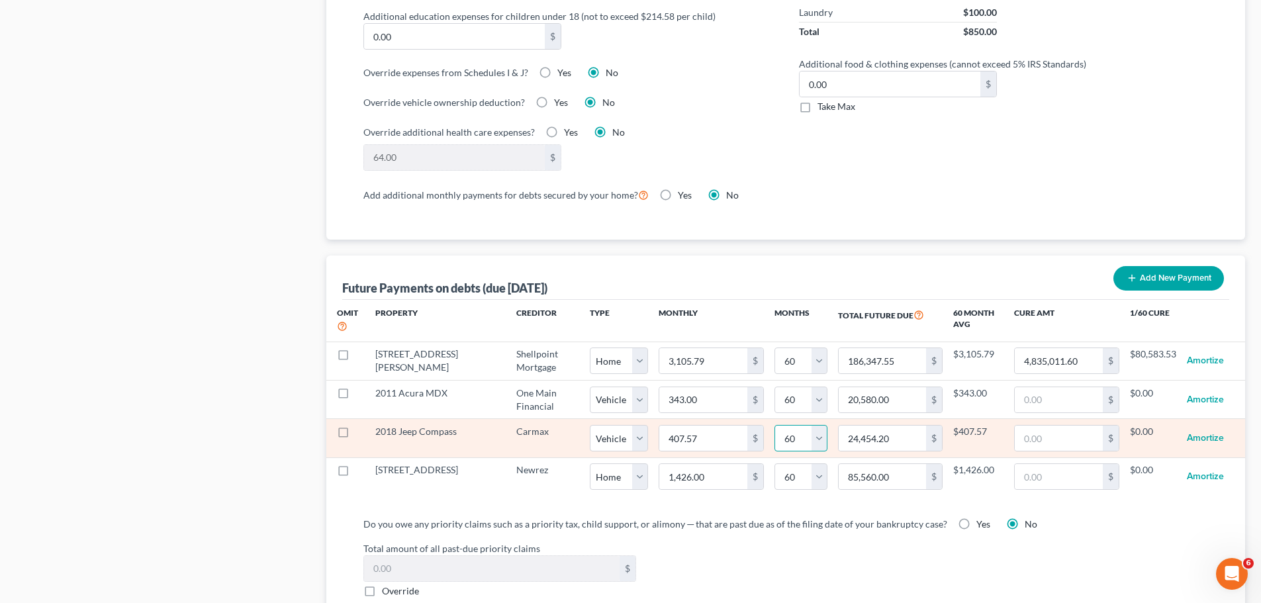
click at [797, 432] on select "0 1 2 3 4 5 6 7 8 9 10 11 12 13 14 15 16 17 18 19 20 21 22 23 24 25 26 27 28 29…" at bounding box center [801, 438] width 53 height 26
select select "20"
click at [775, 425] on select "0 1 2 3 4 5 6 7 8 9 10 11 12 13 14 15 16 17 18 19 20 21 22 23 24 25 26 27 28 29…" at bounding box center [801, 438] width 53 height 26
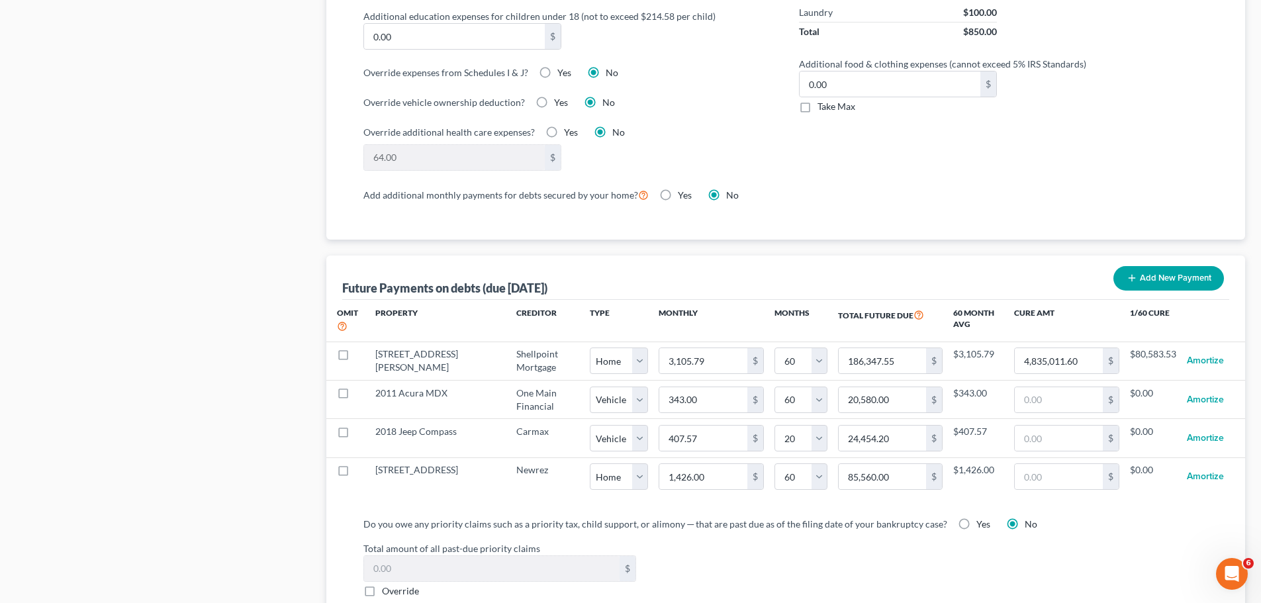
select select "1"
select select "20"
click at [976, 562] on div "Total amount of all past-due priority claims $ Override" at bounding box center [786, 570] width 858 height 56
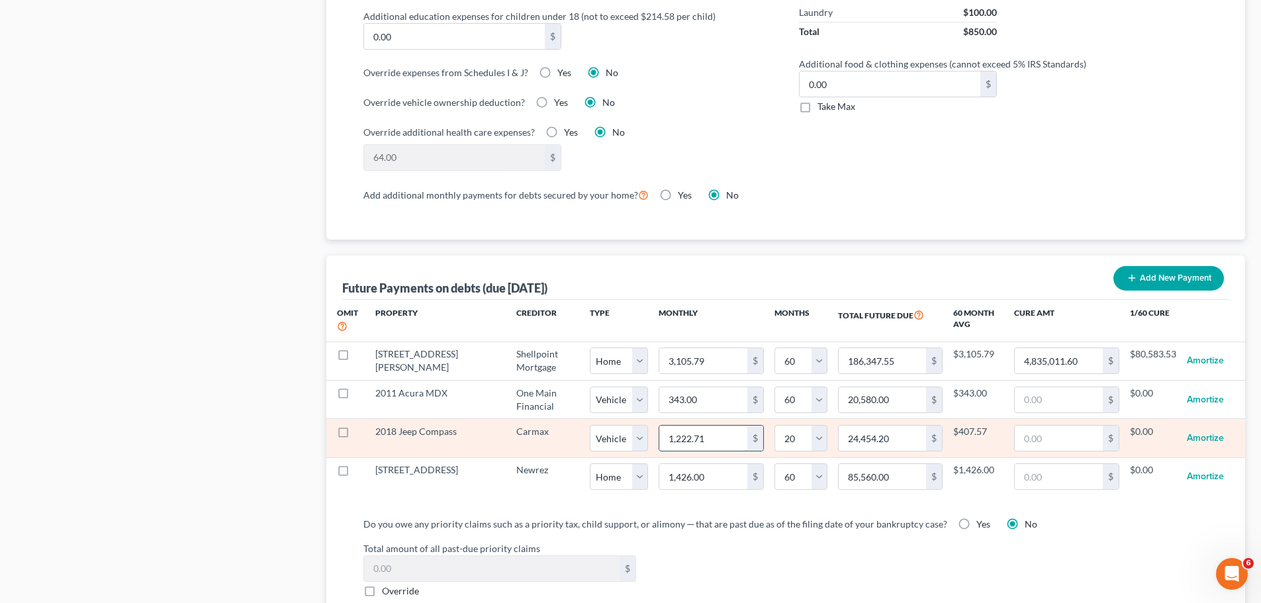
click at [691, 426] on input "1,222.71" at bounding box center [703, 438] width 88 height 25
type input "4"
type input "80.00"
type input "40"
type input "800.00"
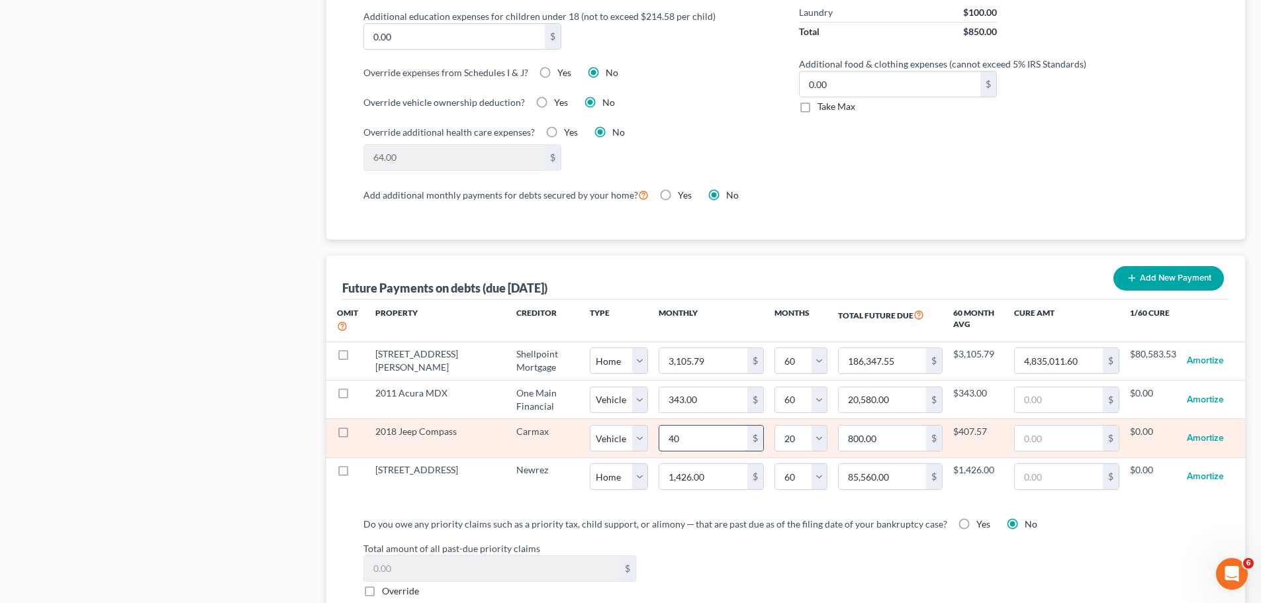
type input "407"
type input "8,140.00"
type input "407.5"
type input "8,150.00"
type input "407.57"
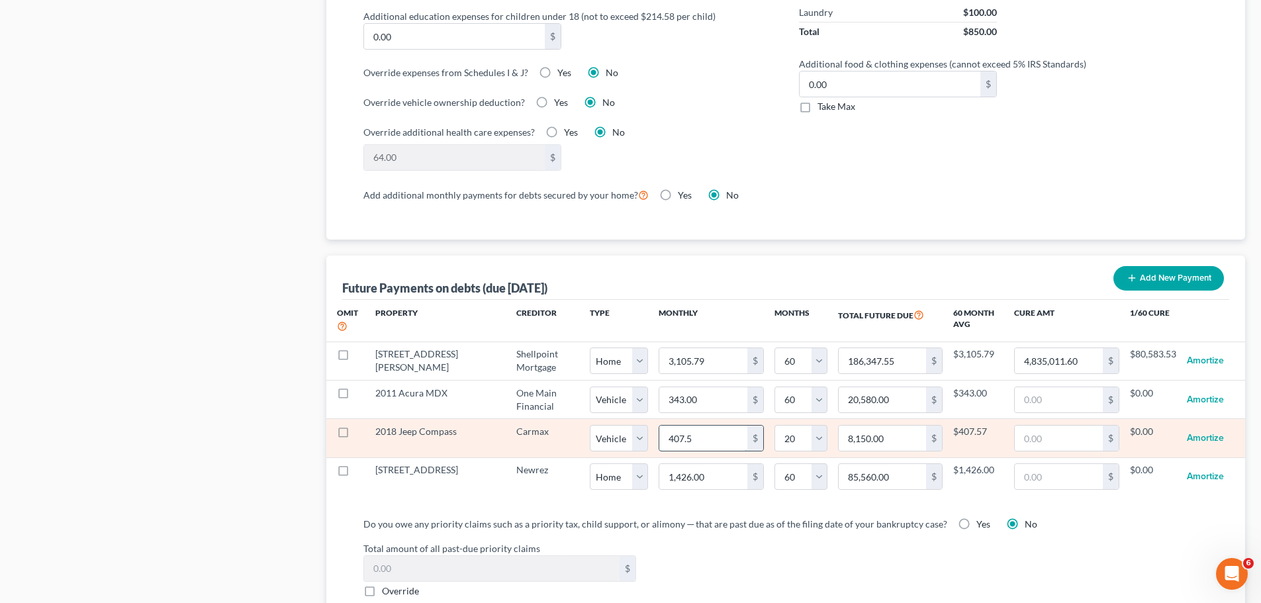
type input "8,151.40"
select select "1"
select select "20"
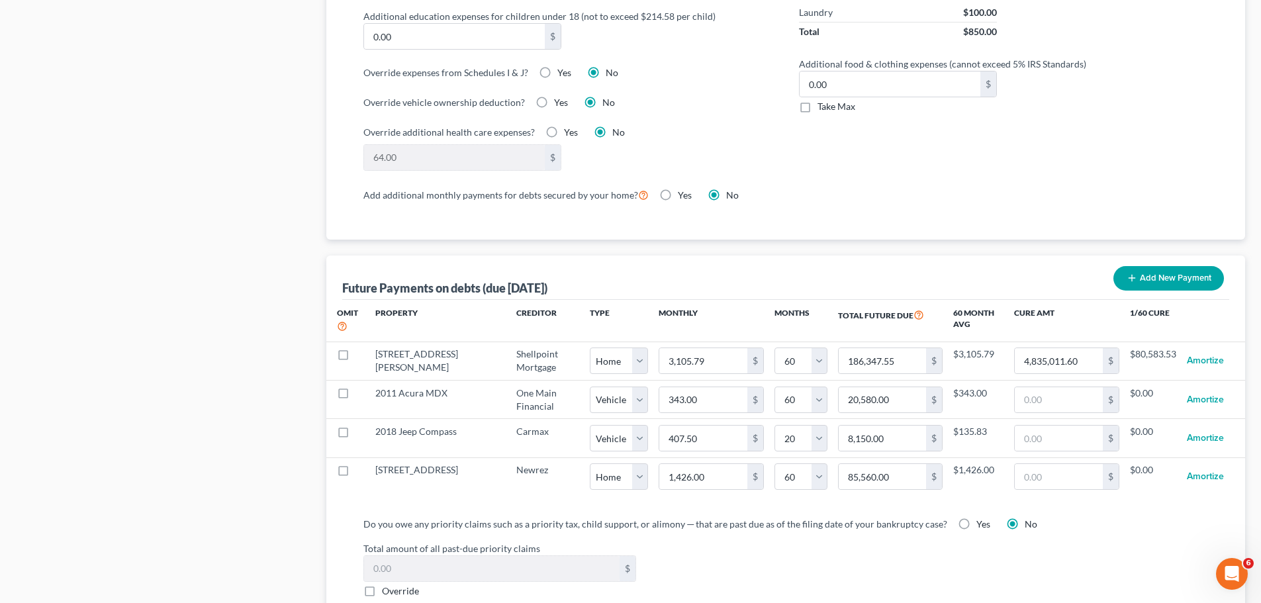
select select "1"
select select "20"
select select "1"
select select "20"
select select "1"
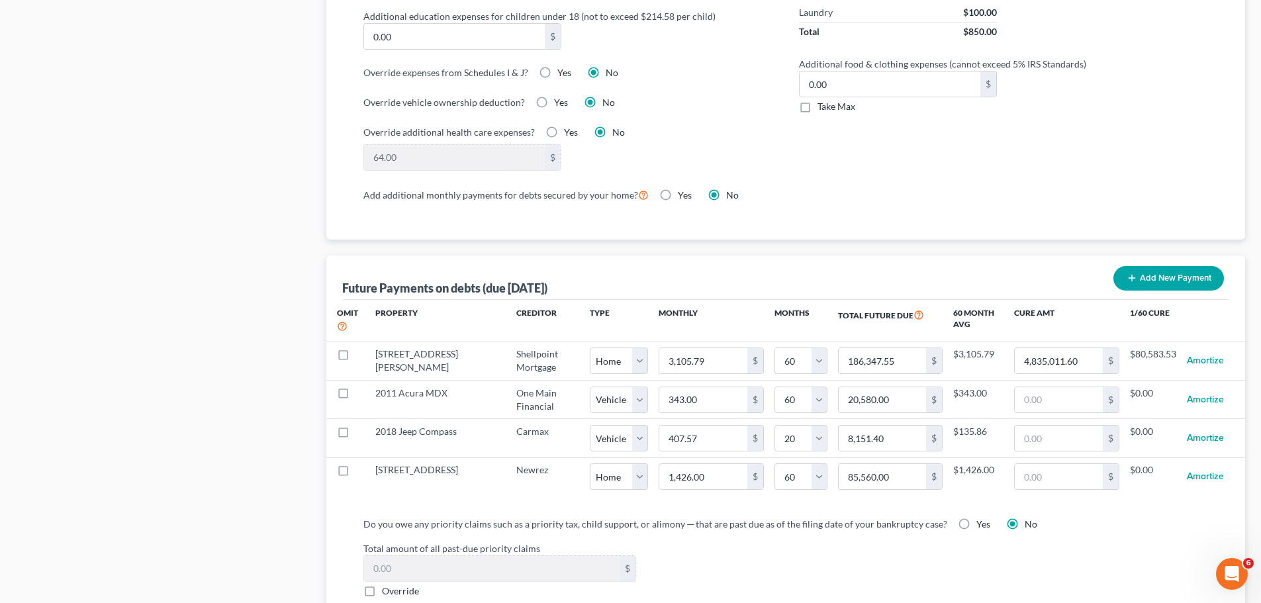
select select "20"
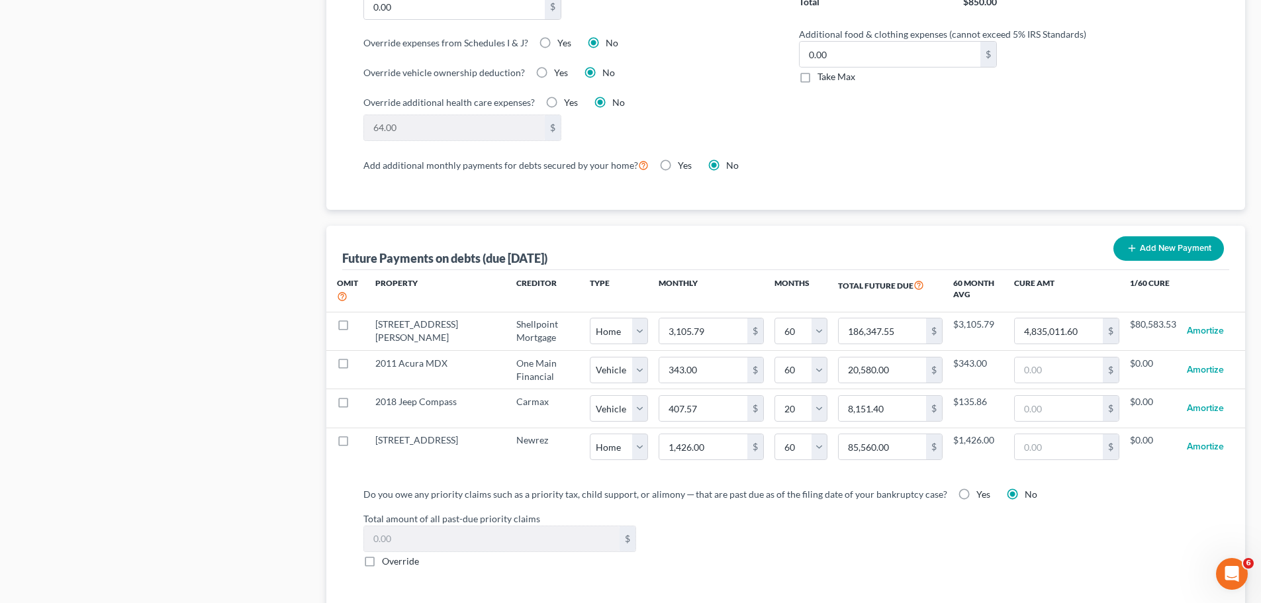
scroll to position [1071, 0]
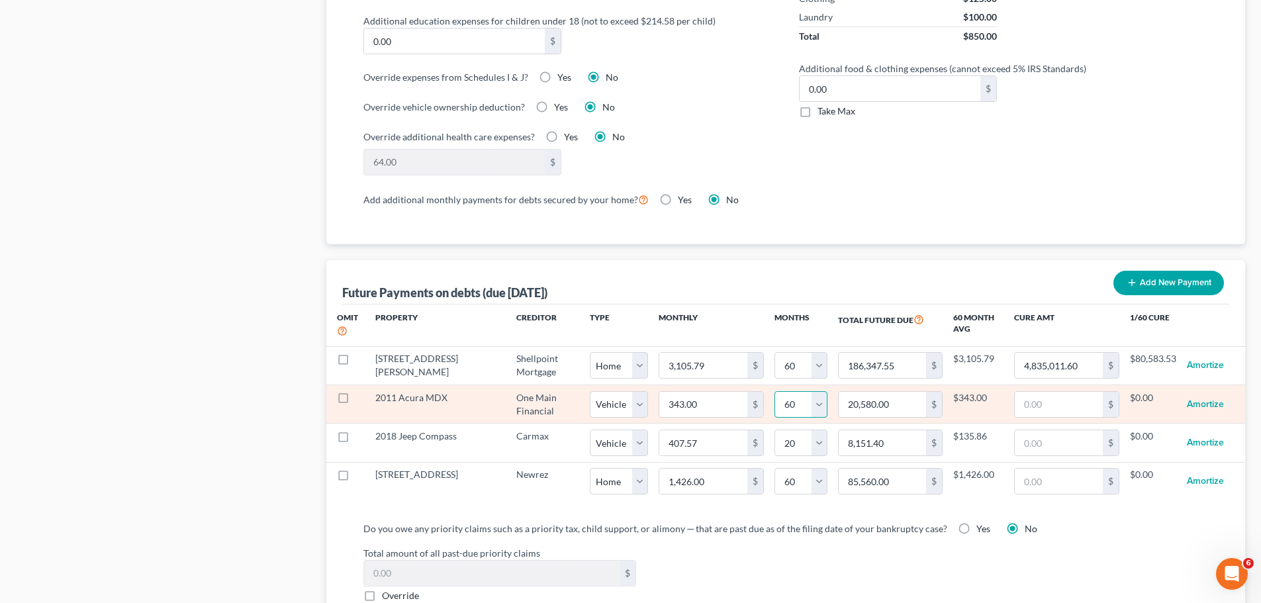
click at [793, 393] on select "0 1 2 3 4 5 6 7 8 9 10 11 12 13 14 15 16 17 18 19 20 21 22 23 24 25 26 27 28 29…" at bounding box center [801, 404] width 53 height 26
select select "21"
click at [775, 391] on select "0 1 2 3 4 5 6 7 8 9 10 11 12 13 14 15 16 17 18 19 20 21 22 23 24 25 26 27 28 29…" at bounding box center [801, 404] width 53 height 26
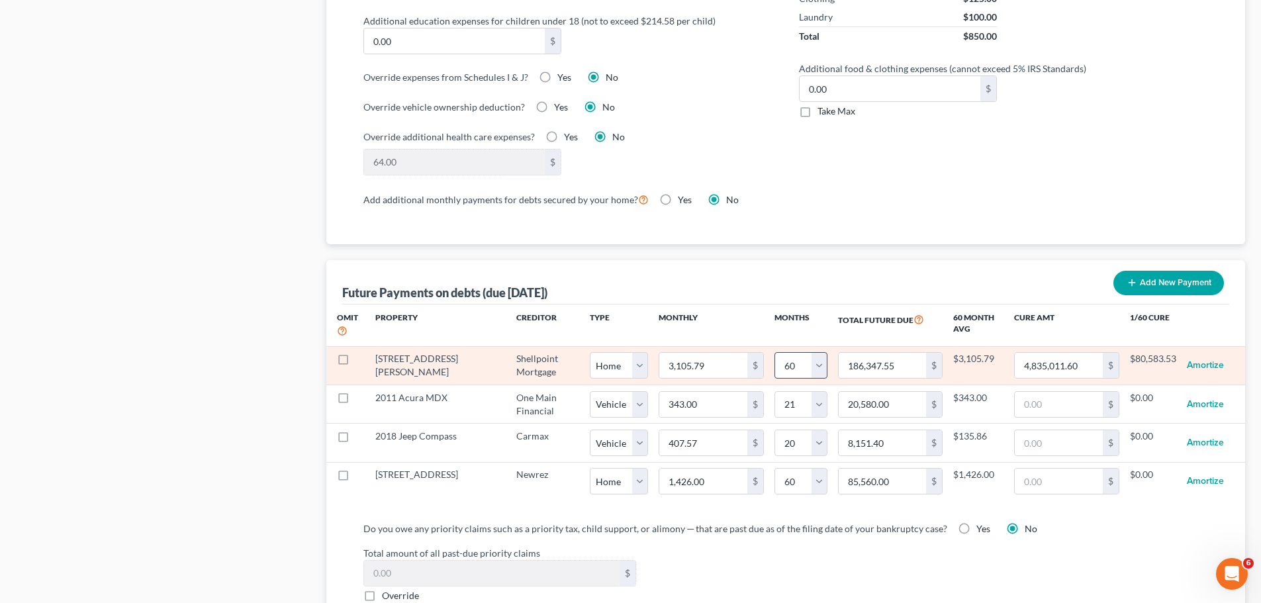
select select "1"
select select "21"
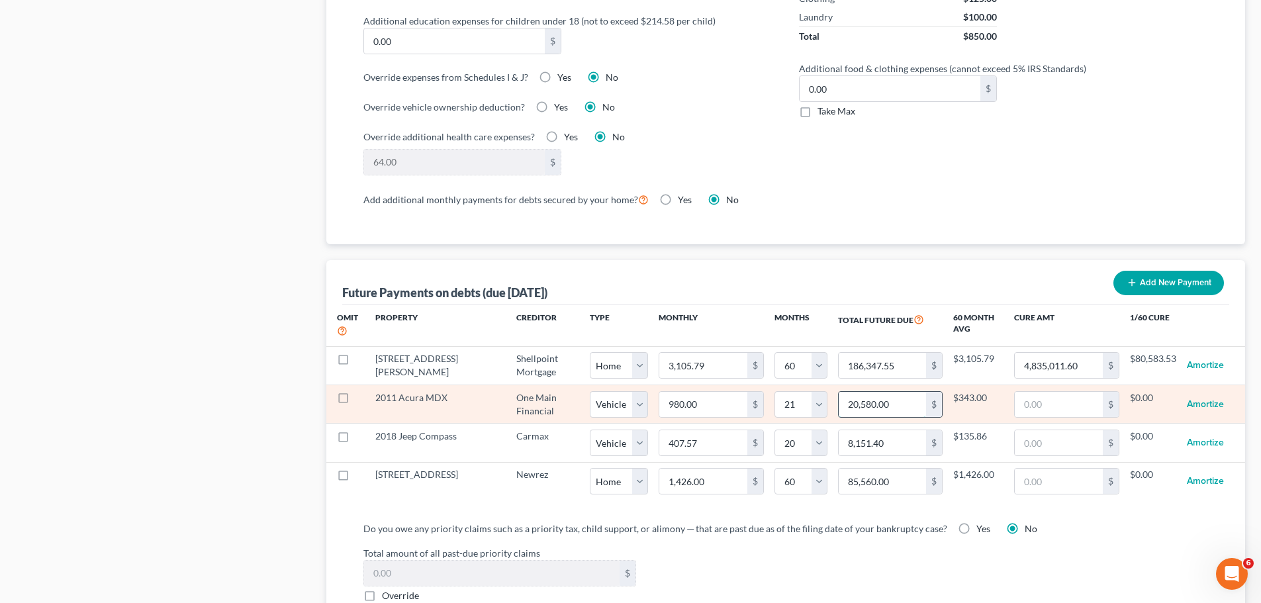
click at [888, 393] on input "20,580.00" at bounding box center [883, 404] width 88 height 25
click at [695, 392] on input "980.00" at bounding box center [703, 404] width 88 height 25
type input "3"
type input "63.00"
type input "34"
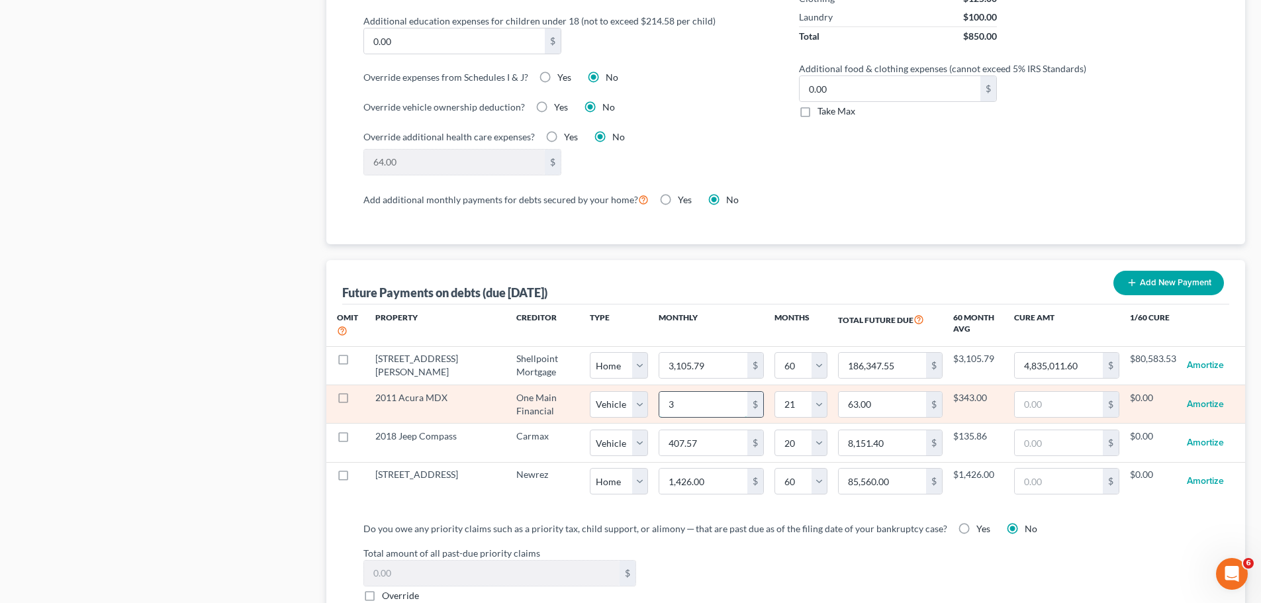
type input "714.00"
type input "343"
type input "7,203.00"
select select "1"
select select "21"
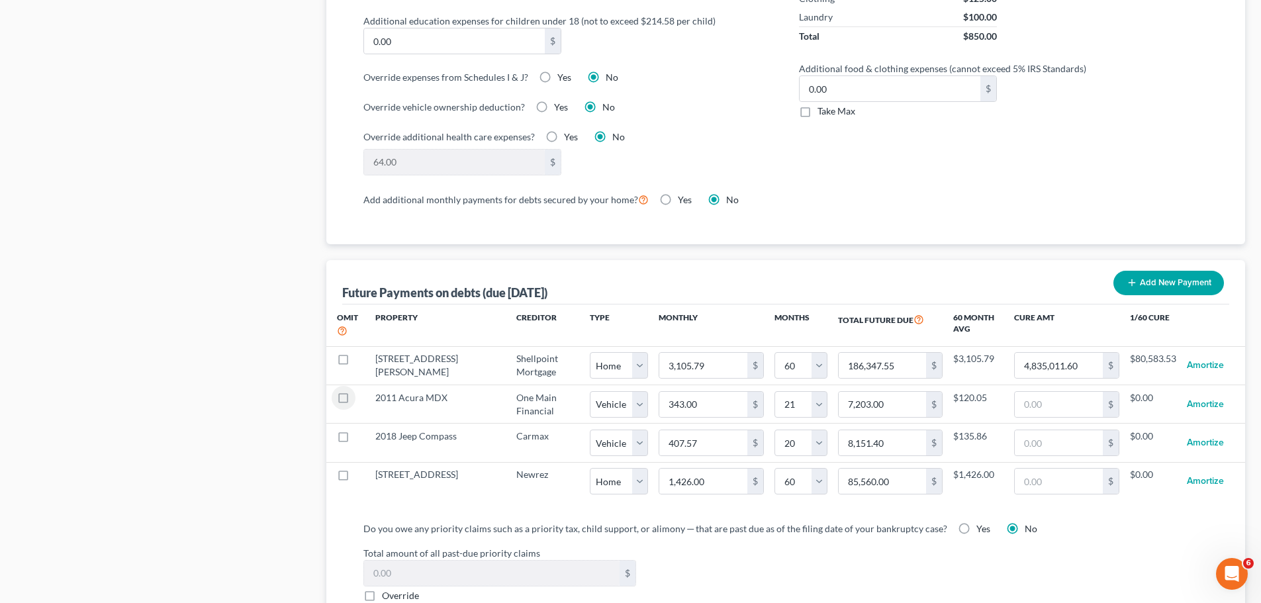
select select "1"
select select "21"
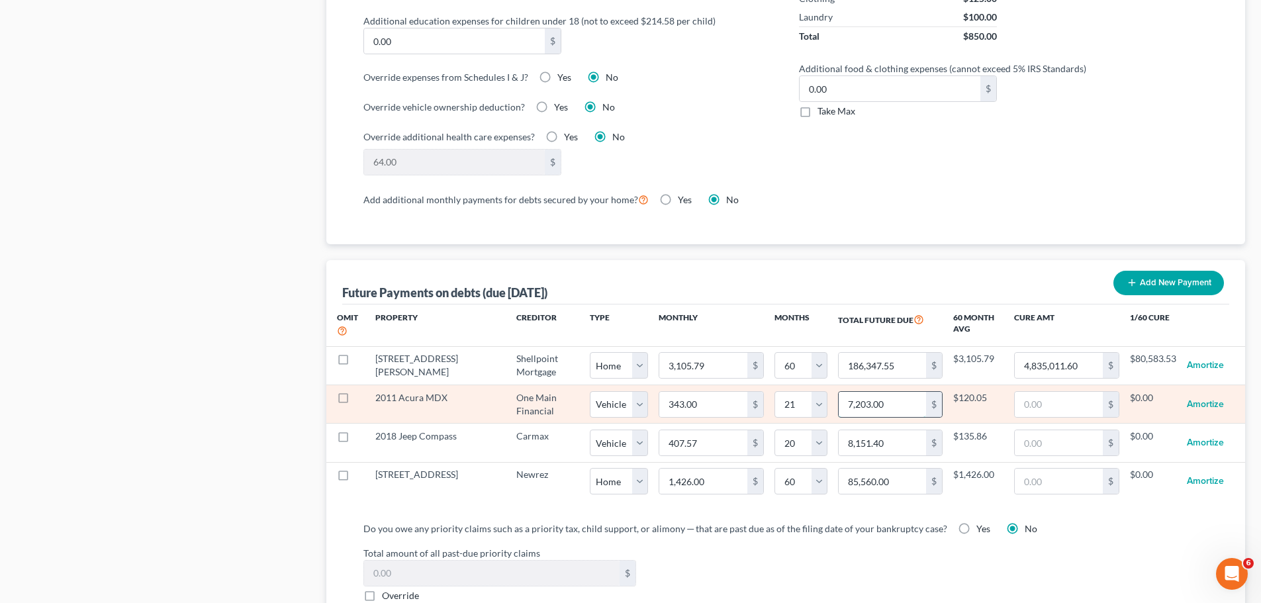
click at [885, 394] on input "7,203.00" at bounding box center [883, 404] width 88 height 25
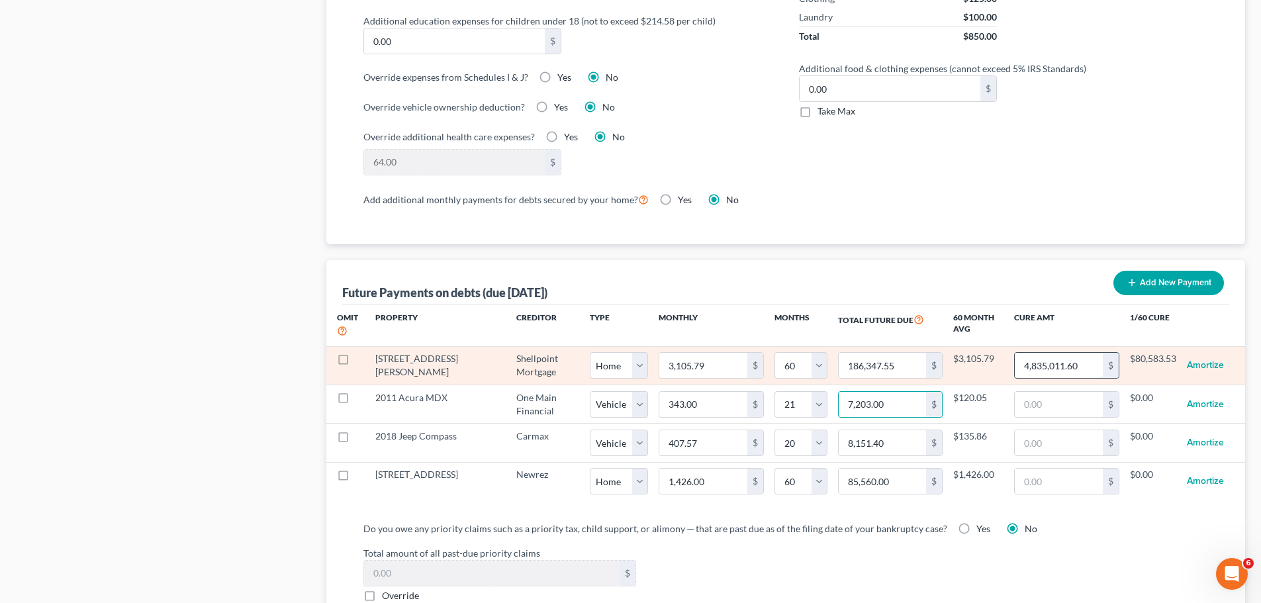
click at [1092, 353] on input "4,835,011.60" at bounding box center [1059, 365] width 88 height 25
click at [1028, 353] on input "4,835,011.60" at bounding box center [1059, 365] width 88 height 25
drag, startPoint x: 1012, startPoint y: 354, endPoint x: 1078, endPoint y: 353, distance: 66.2
click at [1078, 353] on input "4,835,011.60" at bounding box center [1059, 365] width 88 height 25
drag, startPoint x: 1065, startPoint y: 352, endPoint x: 1072, endPoint y: 350, distance: 7.4
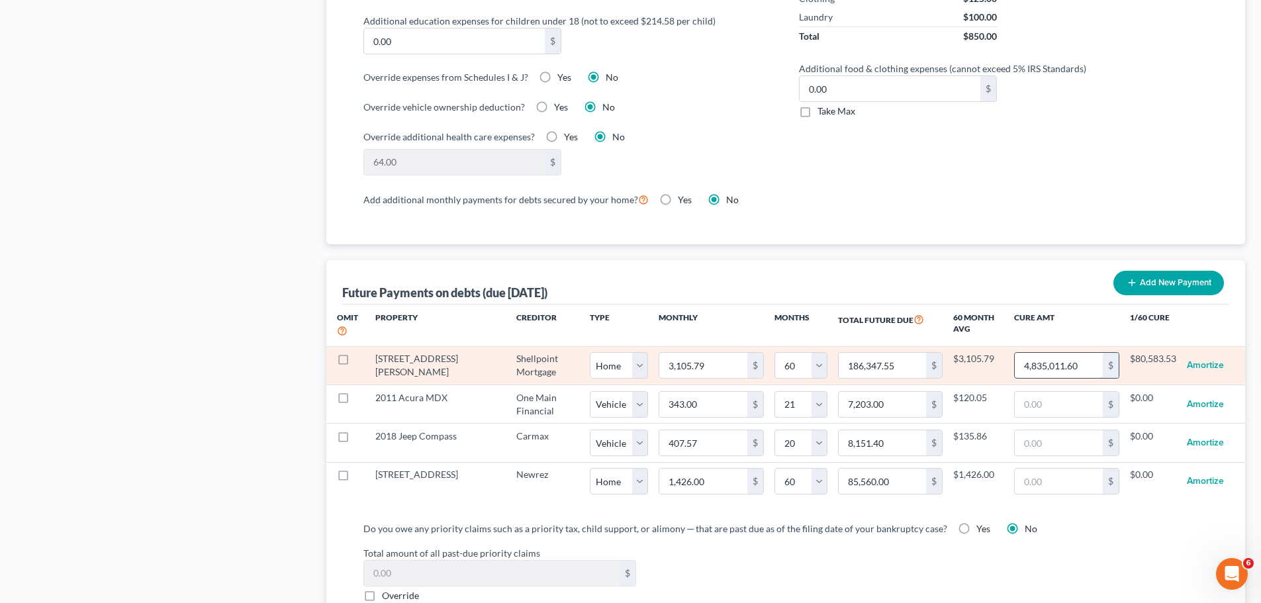
click at [1064, 353] on input "4,835,011.60" at bounding box center [1059, 365] width 88 height 25
type input "48"
select select "0"
select select "60"
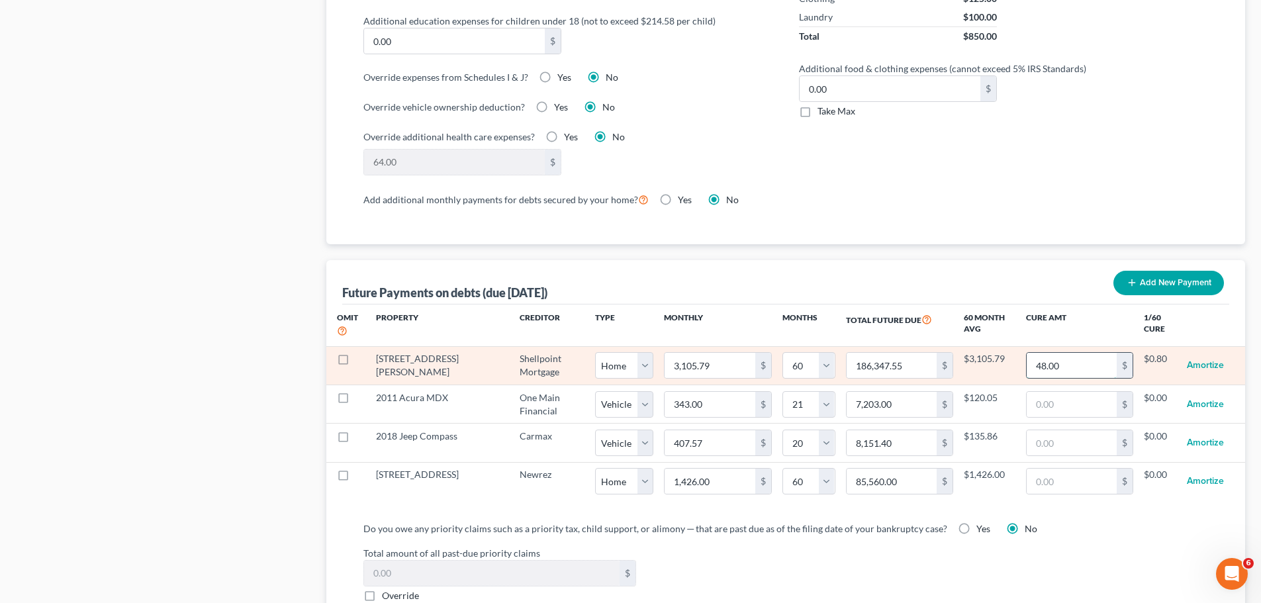
click at [1079, 353] on input "48.00" at bounding box center [1072, 365] width 91 height 25
type input "4801"
select select "0"
select select "60"
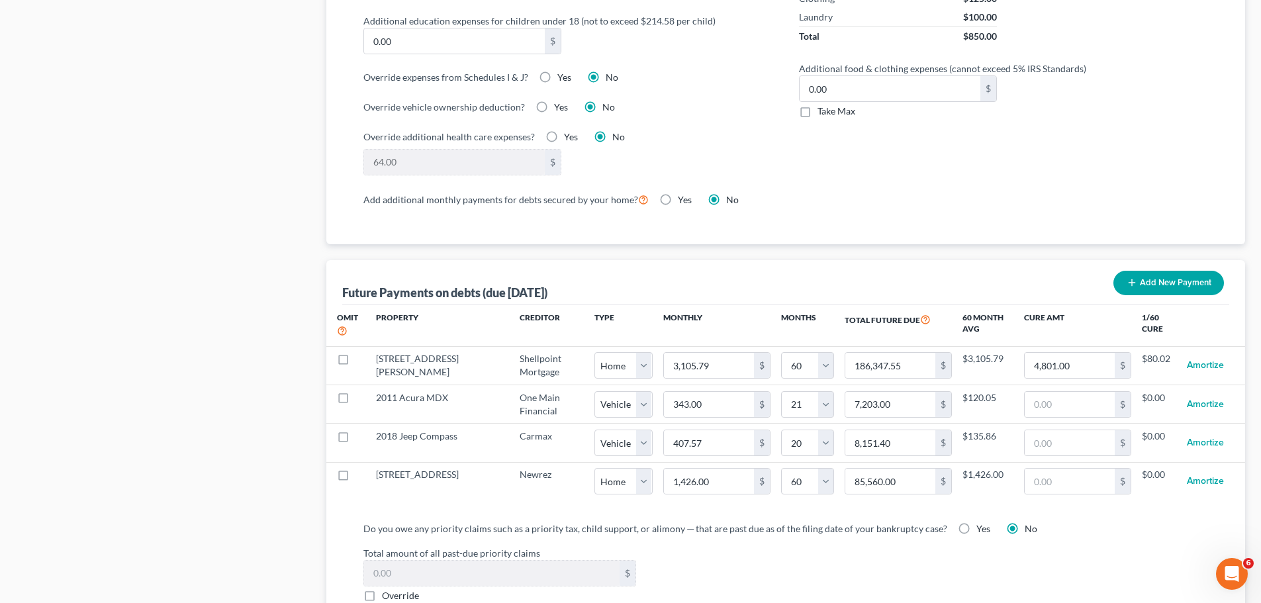
select select "0"
select select "60"
select select "0"
select select "60"
select select "0"
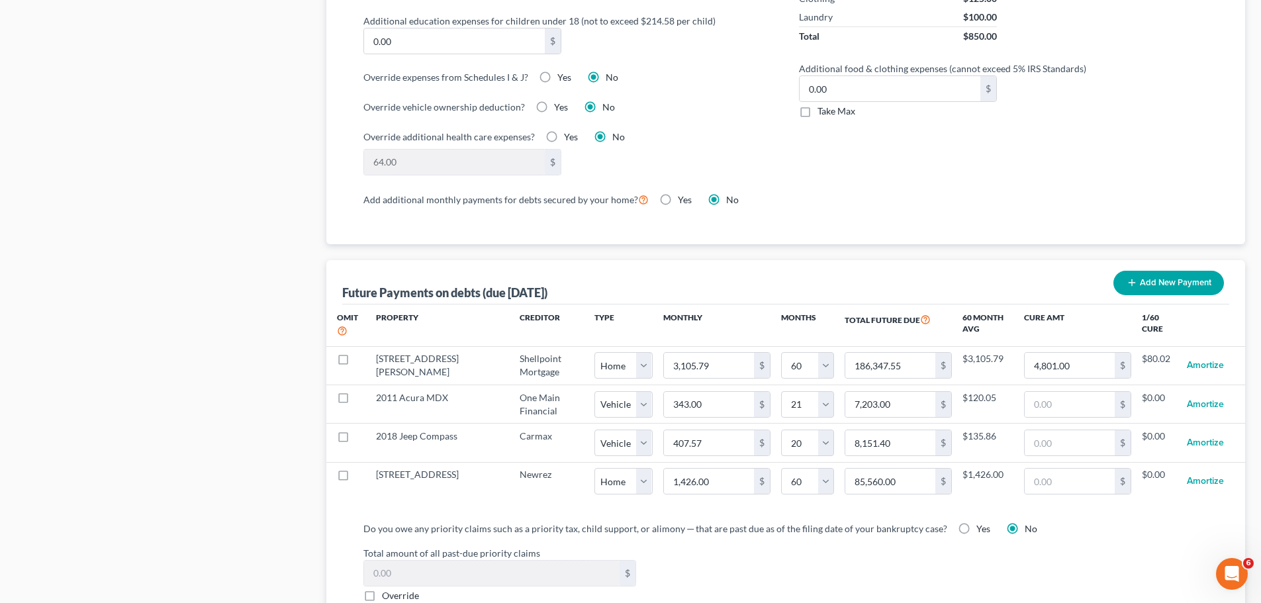
select select "60"
click at [1079, 353] on input "4,801.00" at bounding box center [1070, 365] width 90 height 25
type input "48"
select select "0"
select select "60"
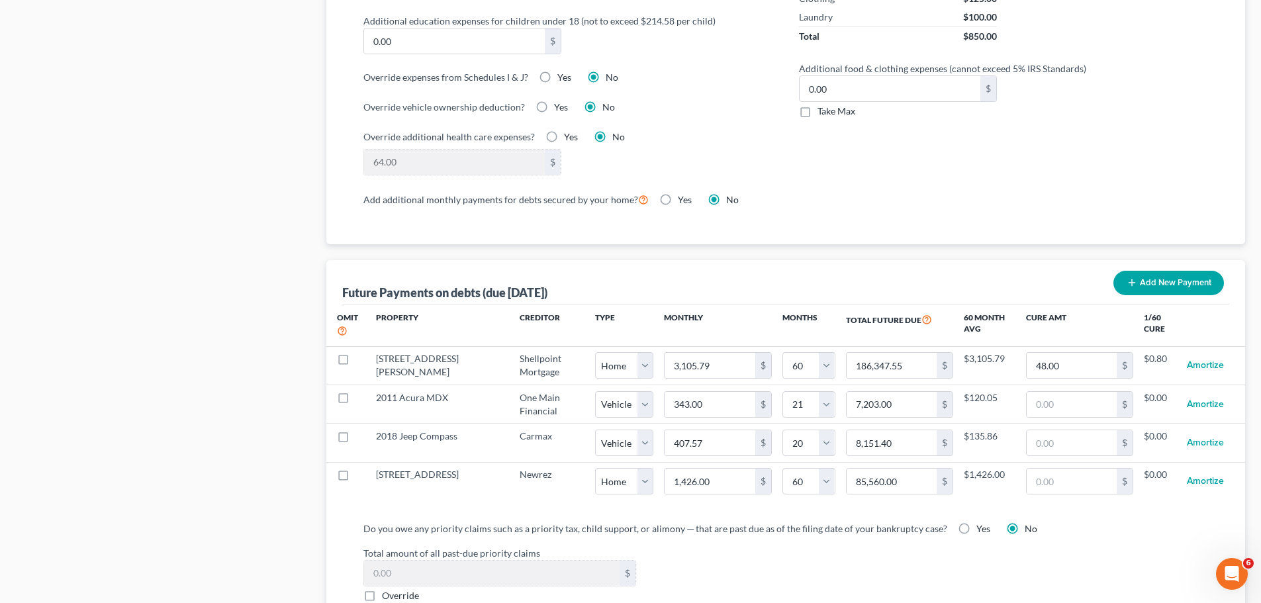
select select "0"
select select "60"
click at [1079, 353] on input "48.00" at bounding box center [1072, 365] width 91 height 25
type input "48"
select select "0"
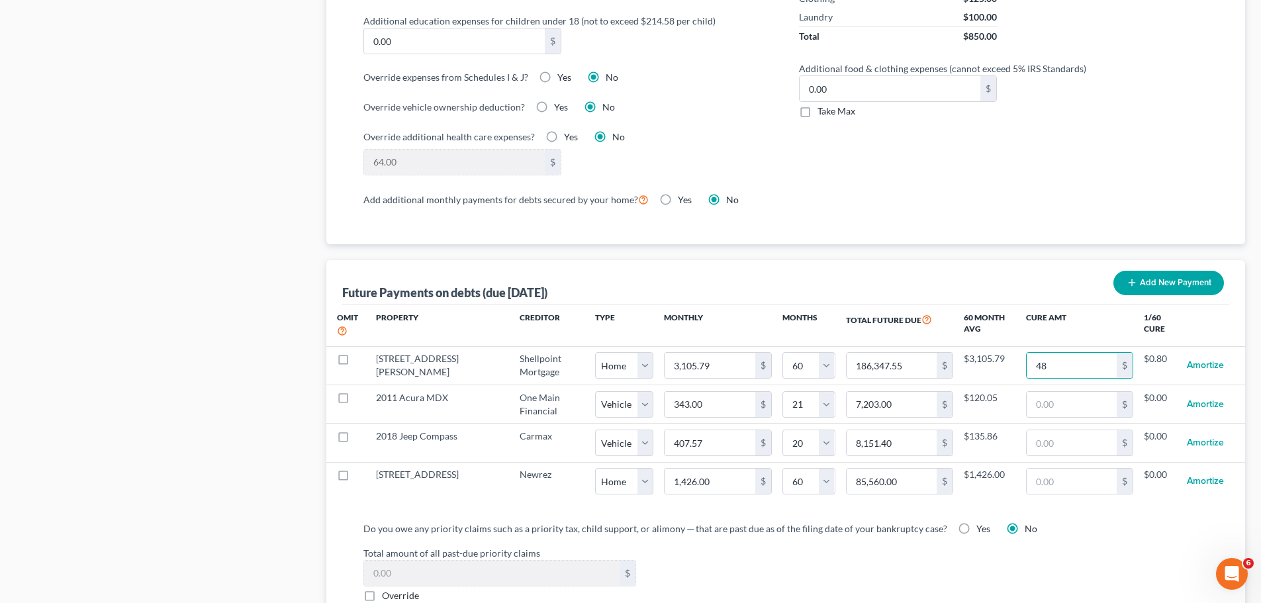
select select "60"
select select "0"
select select "60"
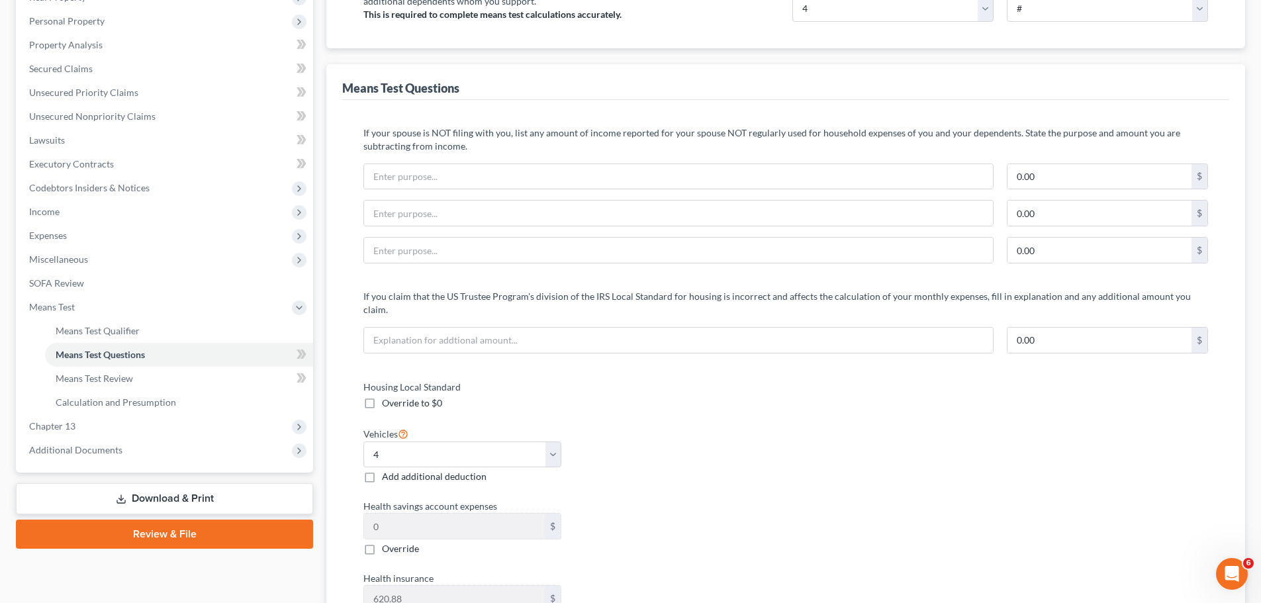
scroll to position [161, 0]
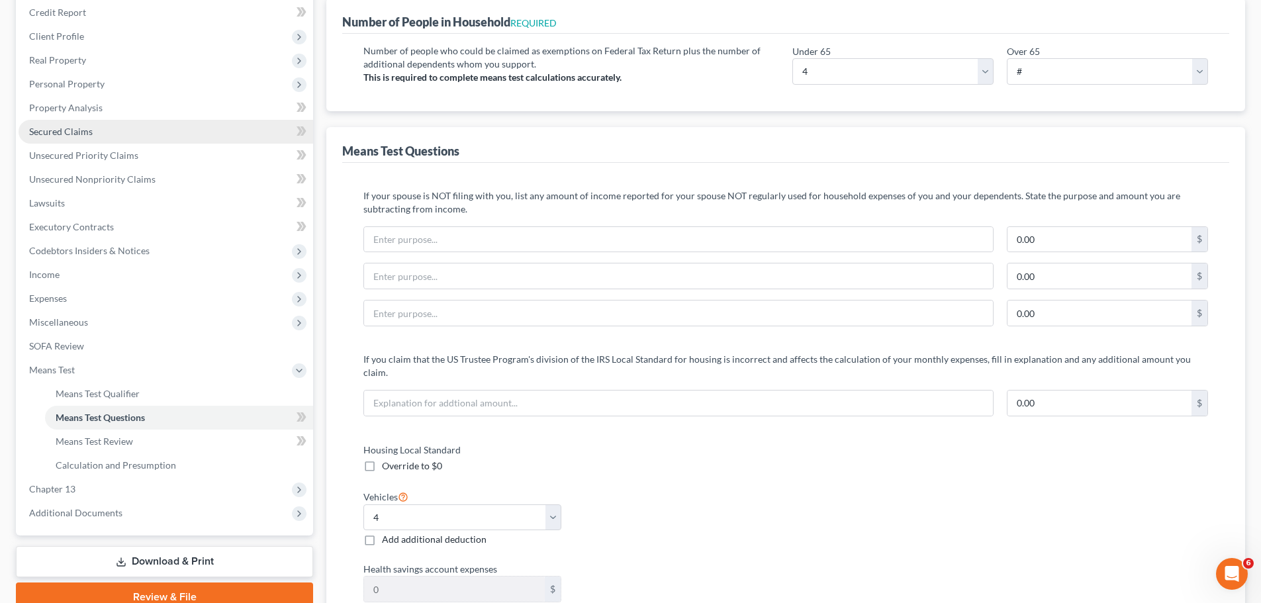
click at [100, 130] on link "Secured Claims" at bounding box center [166, 132] width 295 height 24
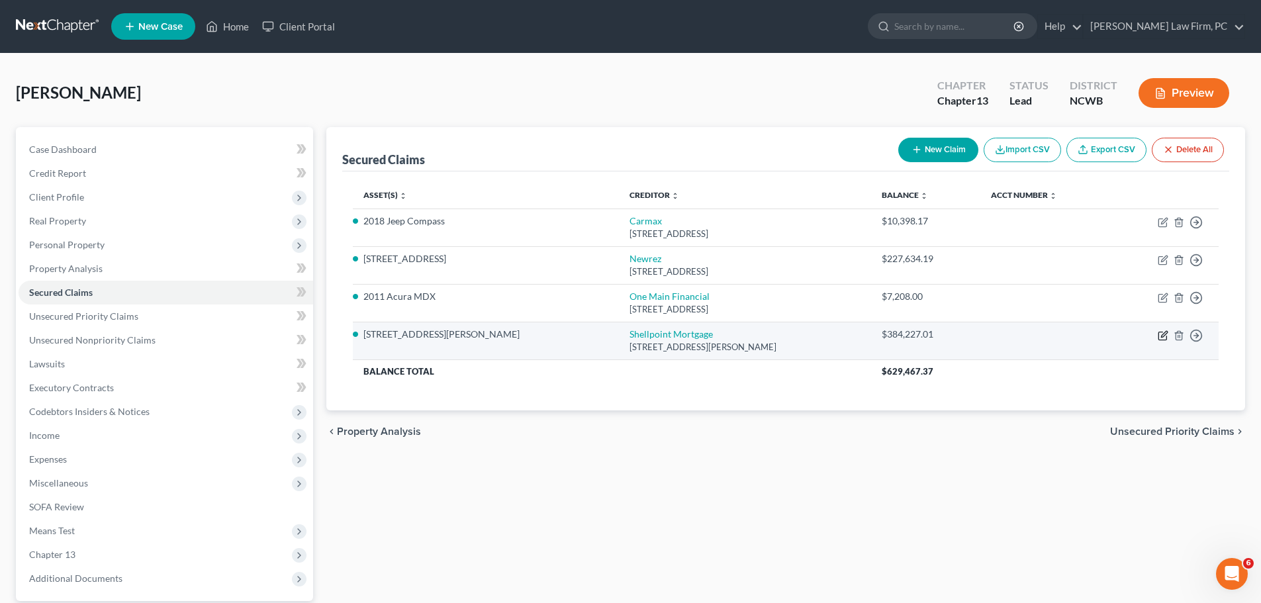
click at [1163, 332] on icon "button" at bounding box center [1163, 336] width 8 height 8
select select "42"
select select "20"
select select "2"
select select "3"
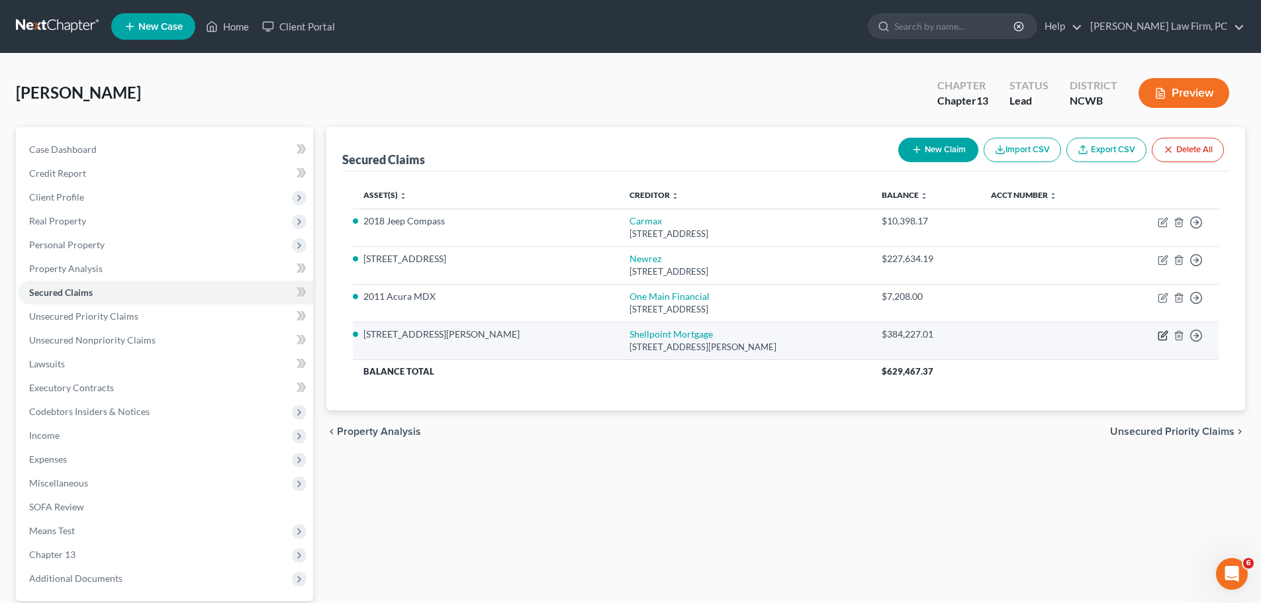
select select "0"
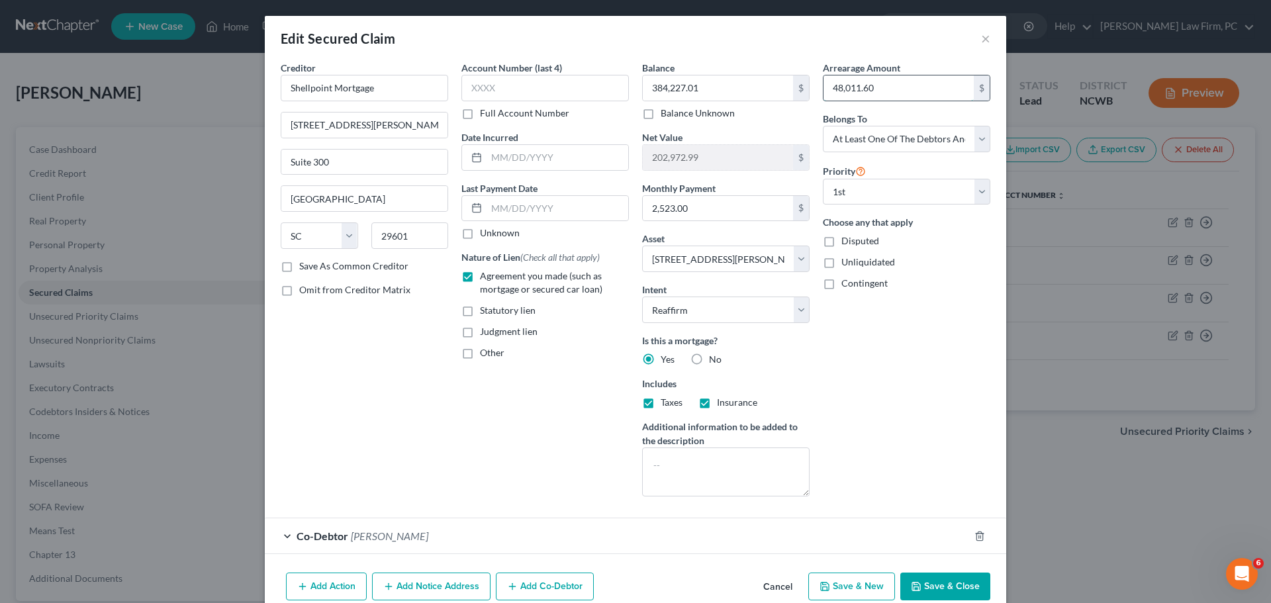
click at [870, 83] on input "48,011.60" at bounding box center [899, 87] width 150 height 25
click at [923, 588] on button "Save & Close" at bounding box center [945, 587] width 90 height 28
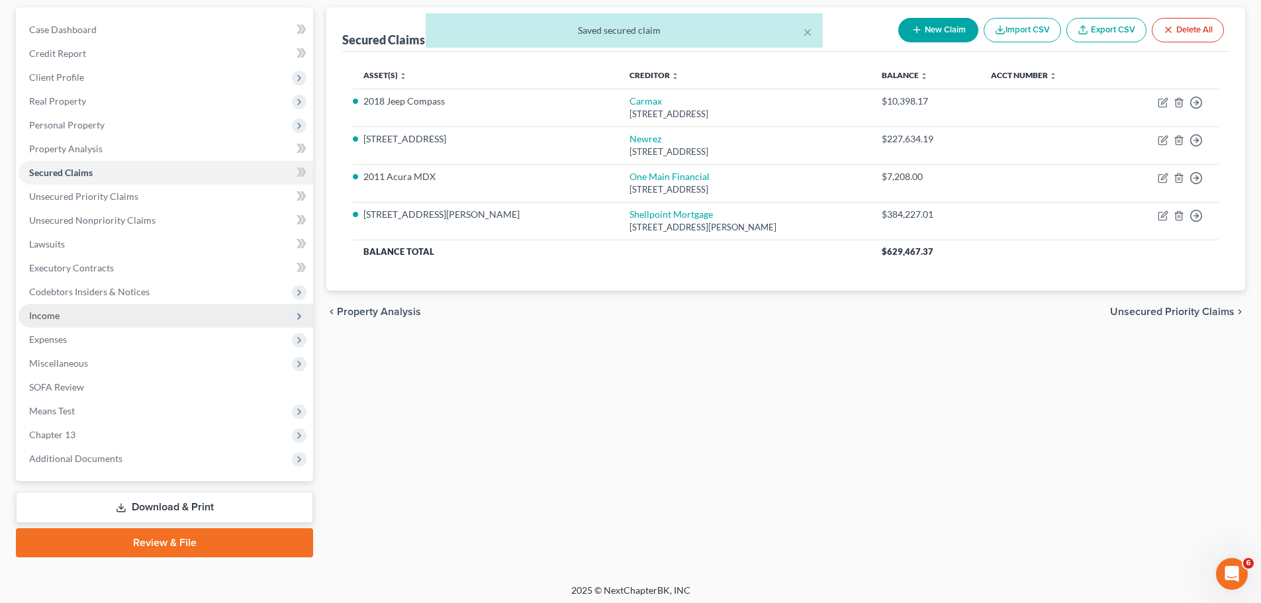
scroll to position [124, 0]
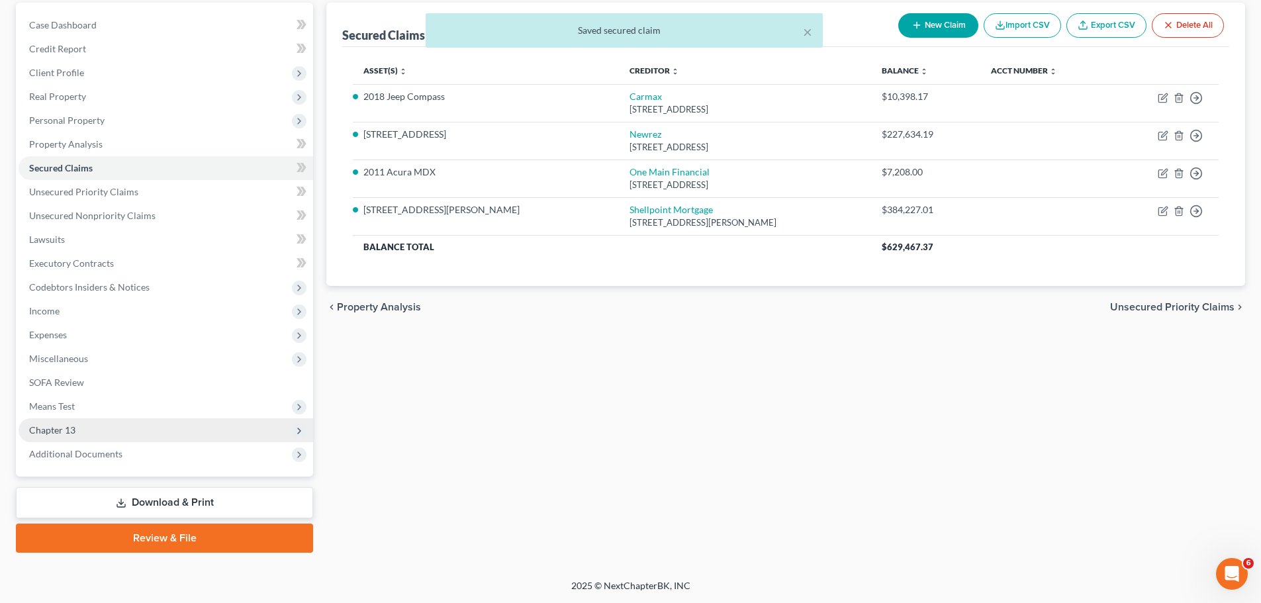
click at [63, 424] on span "Chapter 13" at bounding box center [52, 429] width 46 height 11
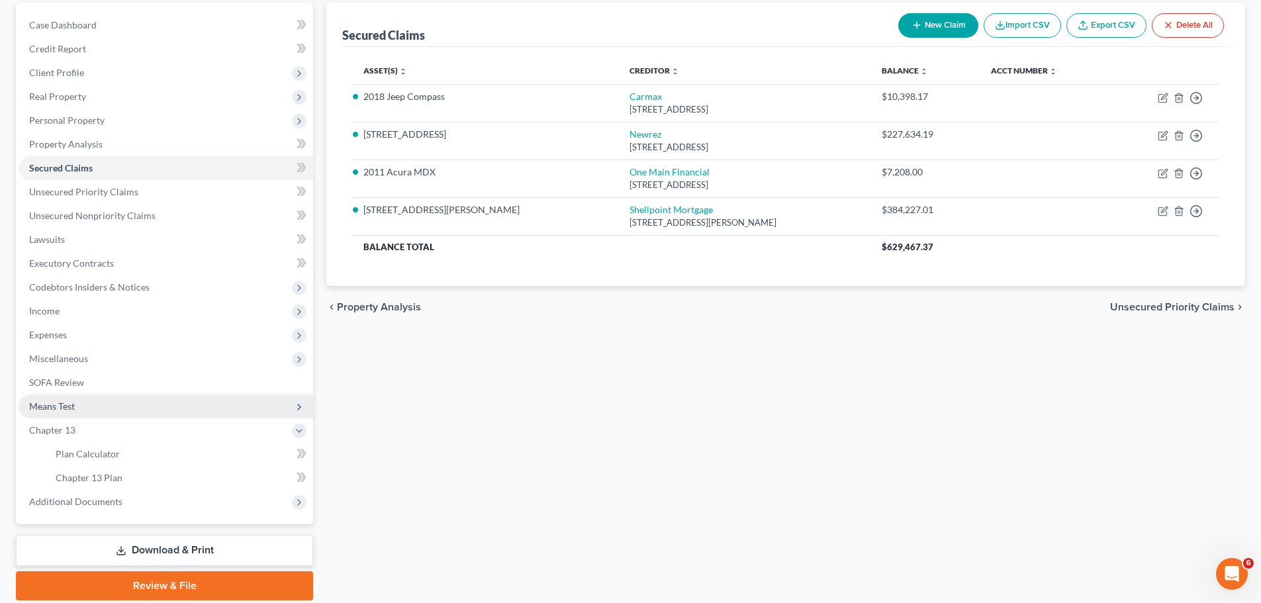
click at [73, 401] on span "Means Test" at bounding box center [52, 406] width 46 height 11
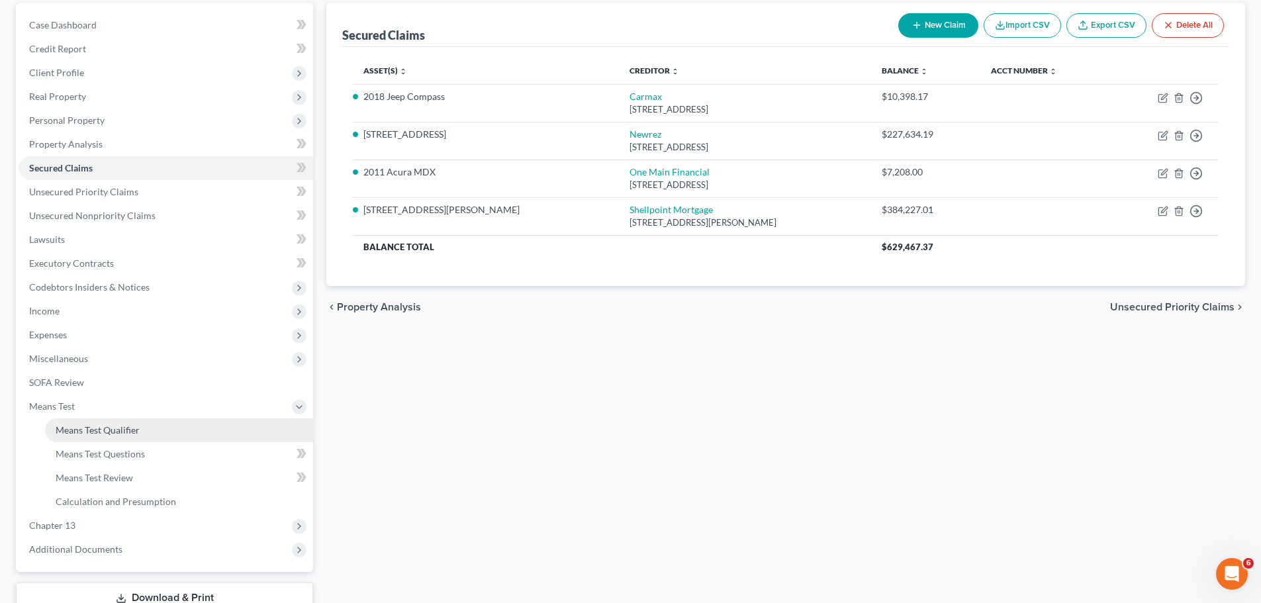
click at [83, 420] on link "Means Test Qualifier" at bounding box center [179, 430] width 268 height 24
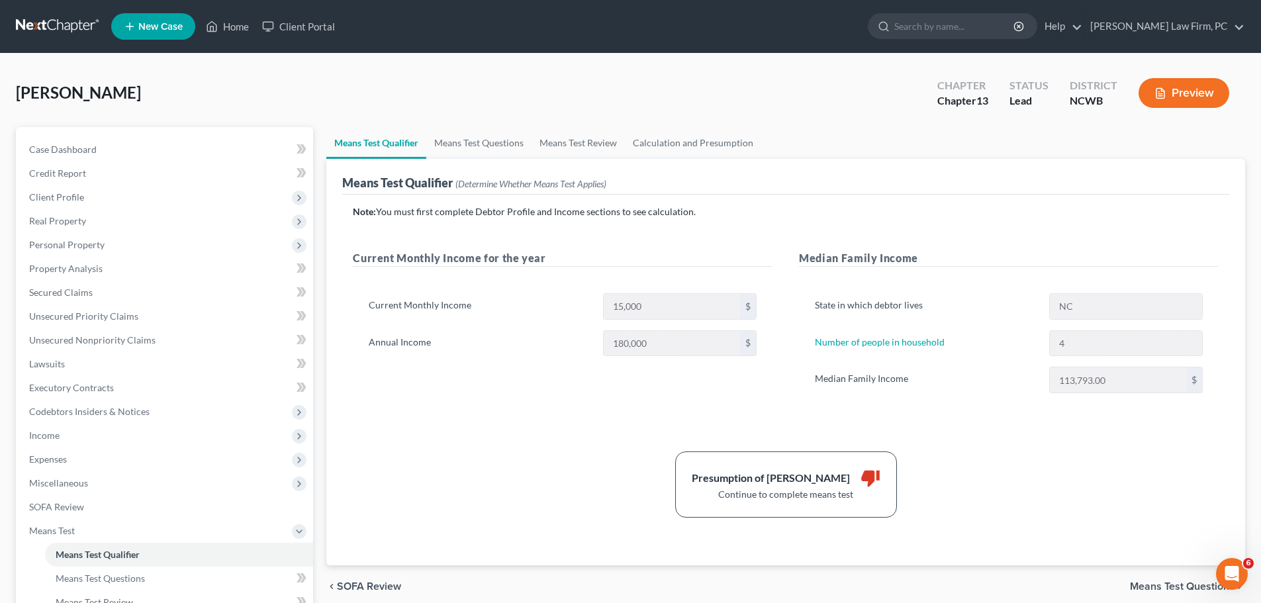
click at [1163, 579] on div "chevron_left SOFA Review Means Test Questions chevron_right" at bounding box center [785, 586] width 919 height 42
click at [1147, 583] on span "Means Test Questions" at bounding box center [1182, 586] width 105 height 11
select select "4"
select select "0"
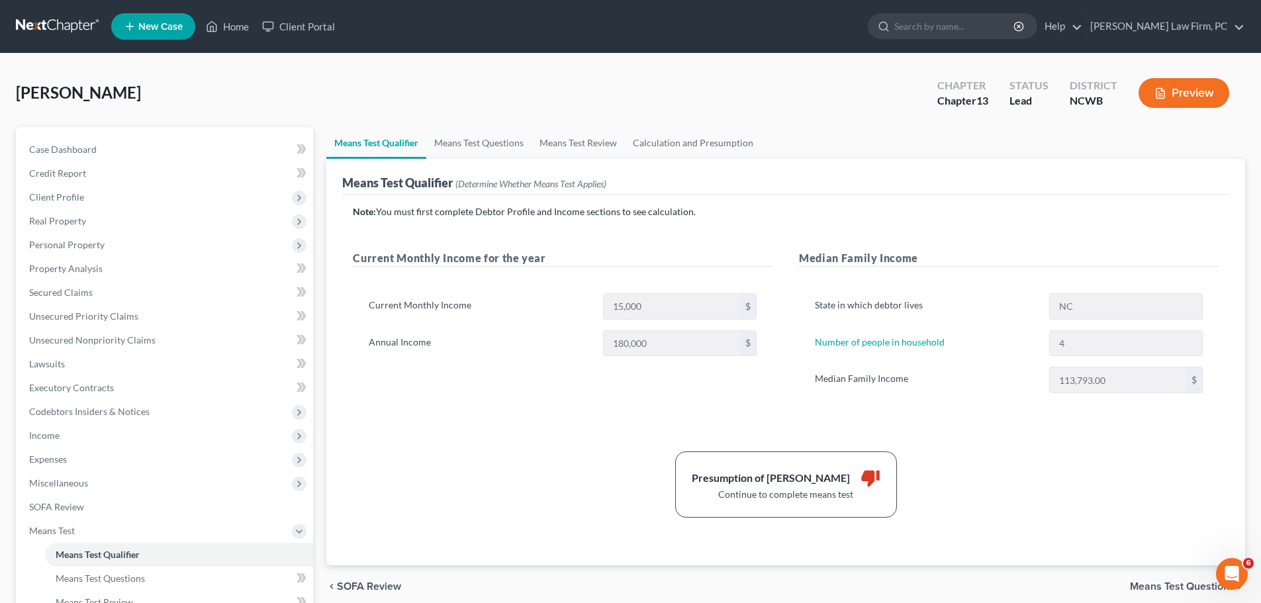
select select "60"
select select "1"
select select "21"
select select "1"
select select "20"
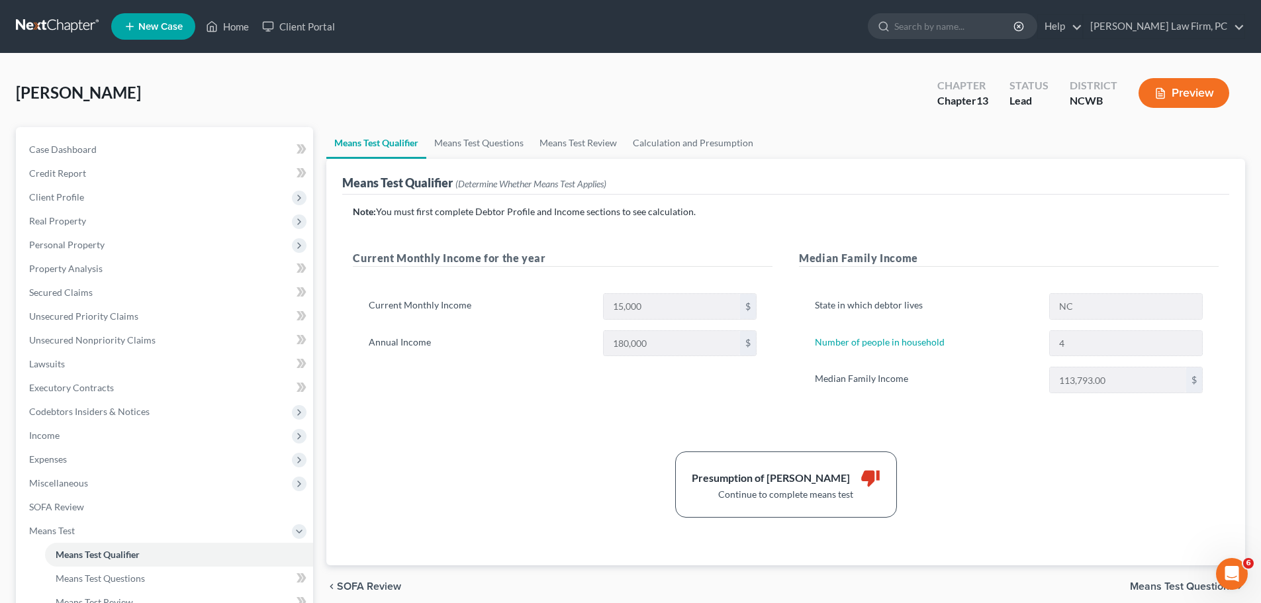
select select "0"
select select "60"
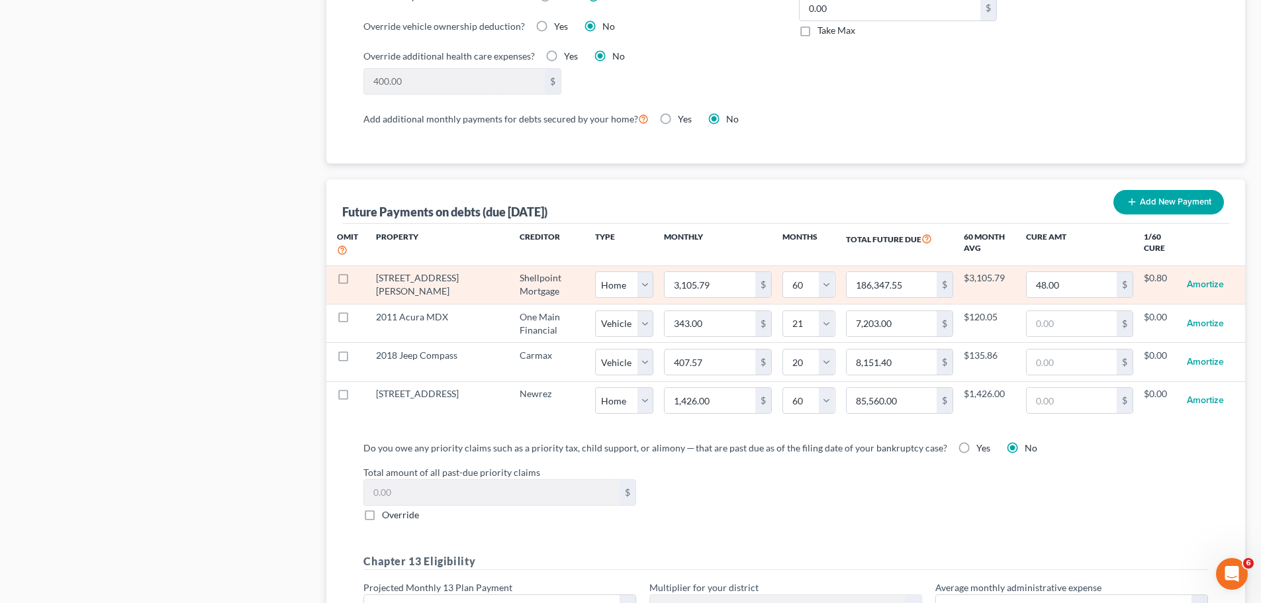
scroll to position [1192, 0]
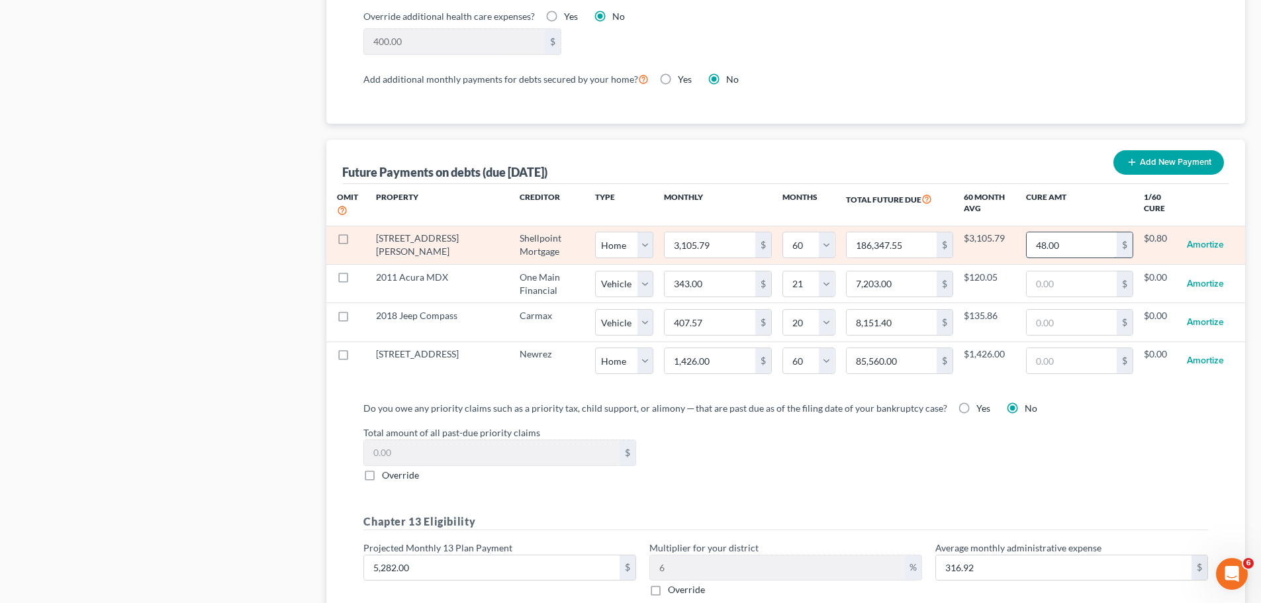
click at [1075, 232] on input "48.00" at bounding box center [1072, 244] width 91 height 25
type input "40"
select select "0"
select select "60"
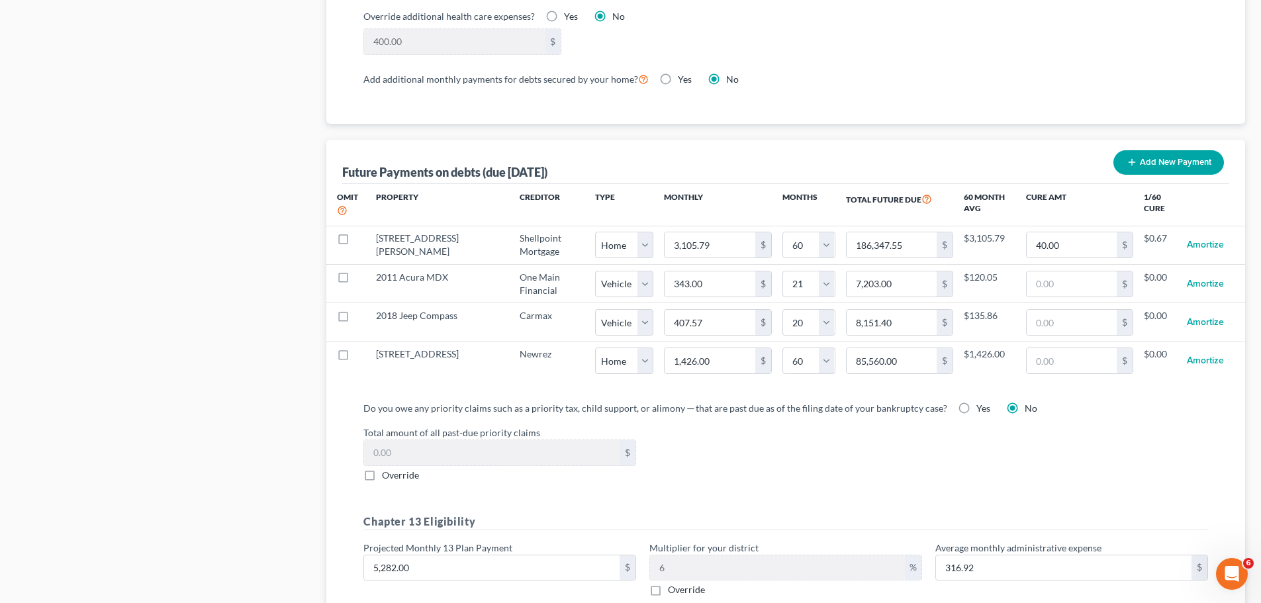
select select "0"
select select "60"
click at [1074, 232] on input "40.00" at bounding box center [1072, 244] width 91 height 25
type input "48"
select select "0"
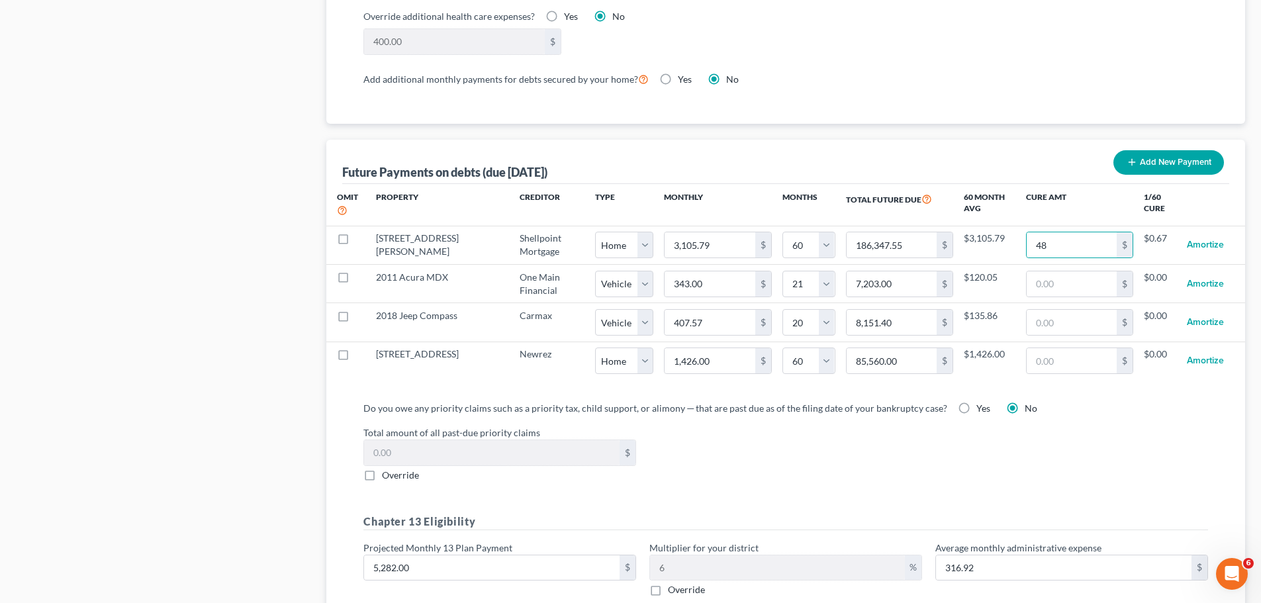
select select "60"
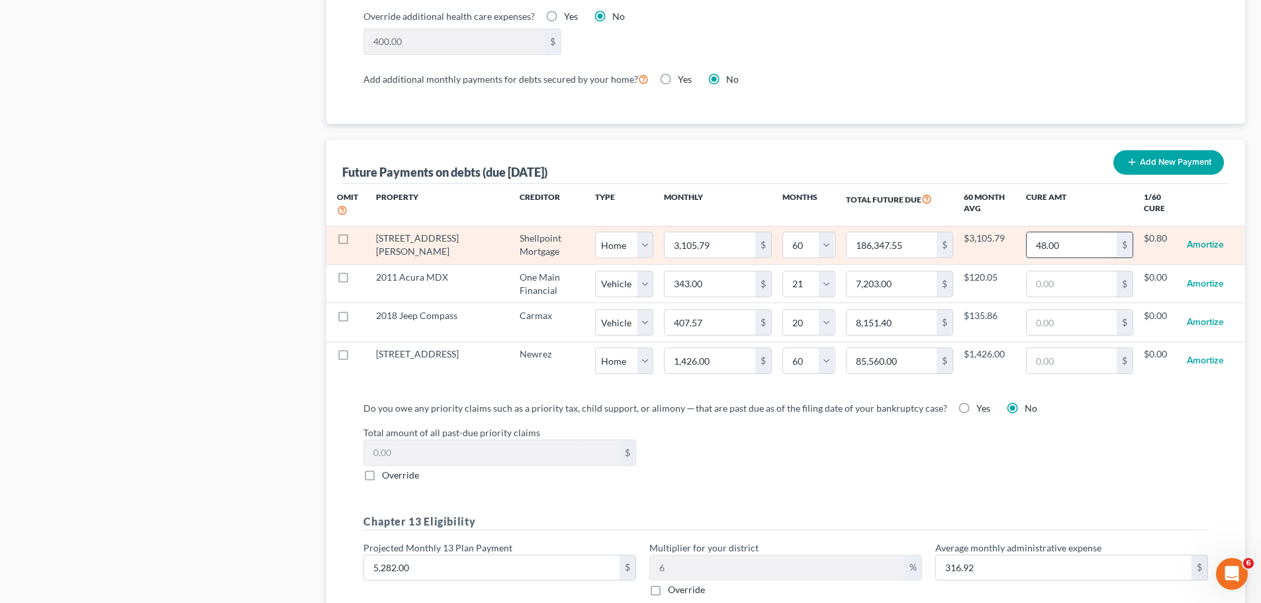
click at [1073, 232] on input "48.00" at bounding box center [1072, 244] width 91 height 25
click at [687, 234] on input "3,105.79" at bounding box center [710, 244] width 91 height 25
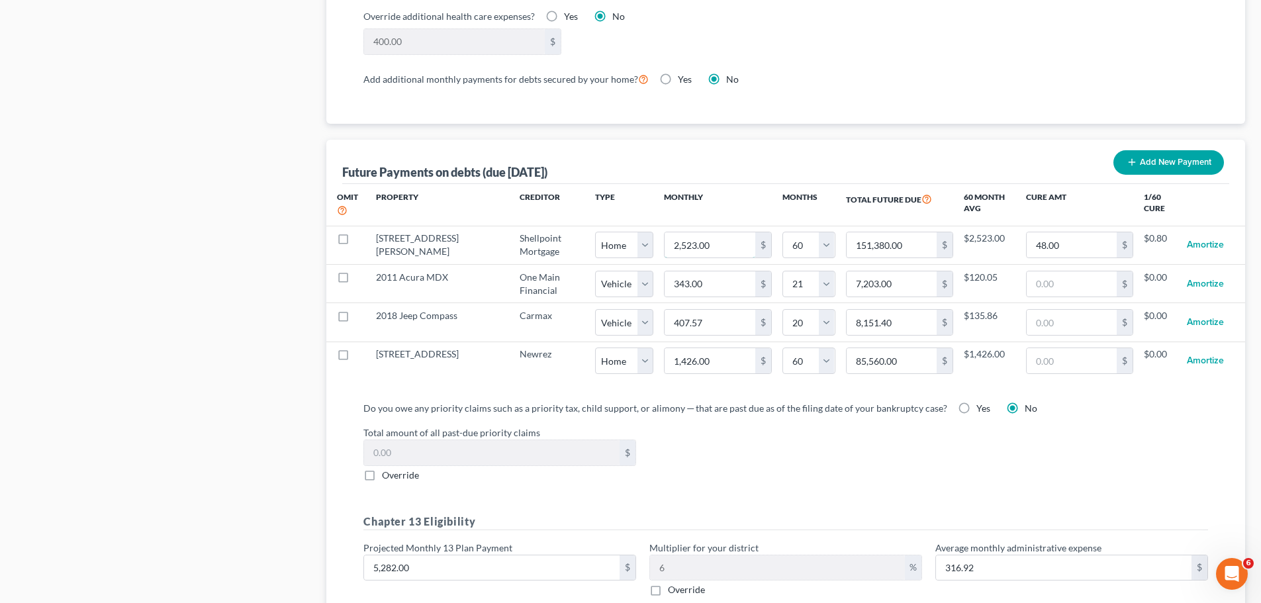
click at [686, 233] on input "2,523.00" at bounding box center [710, 244] width 91 height 25
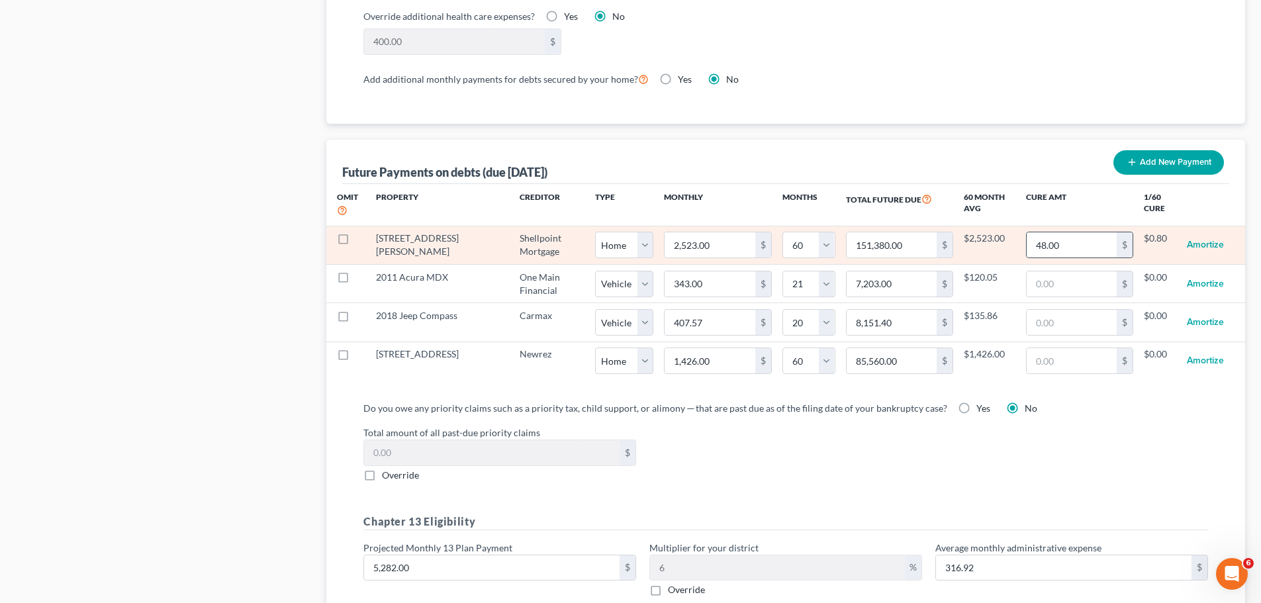
click at [1121, 232] on div "$" at bounding box center [1125, 244] width 16 height 25
click at [1098, 232] on input "48.00" at bounding box center [1072, 244] width 91 height 25
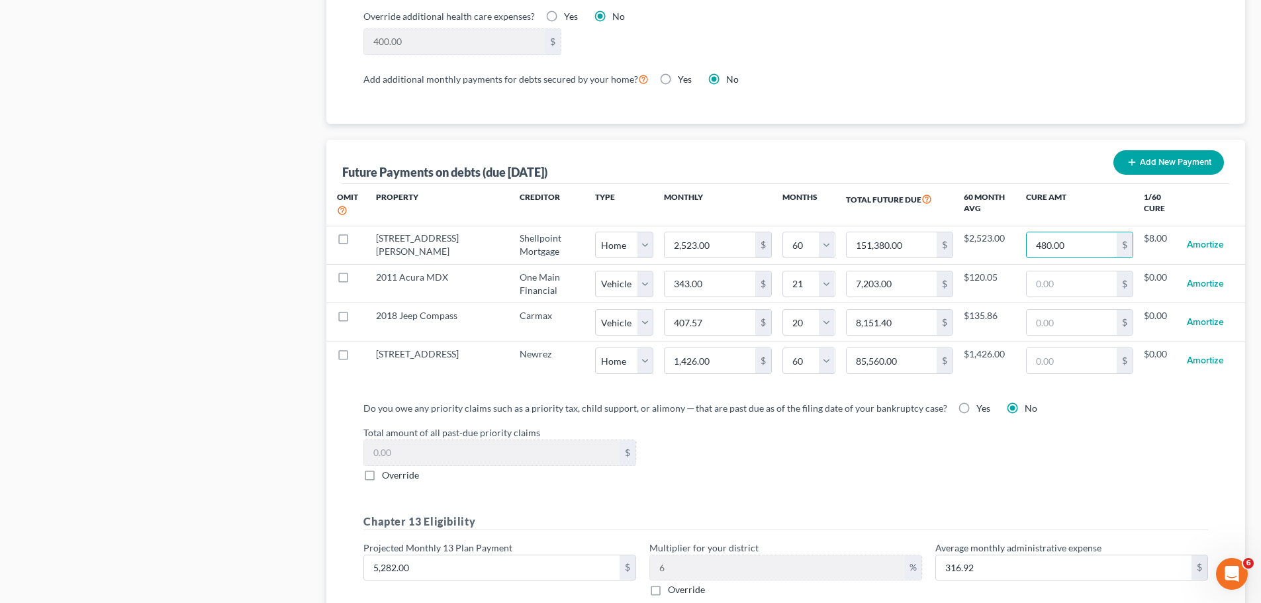
click at [1098, 232] on input "480.00" at bounding box center [1072, 244] width 91 height 25
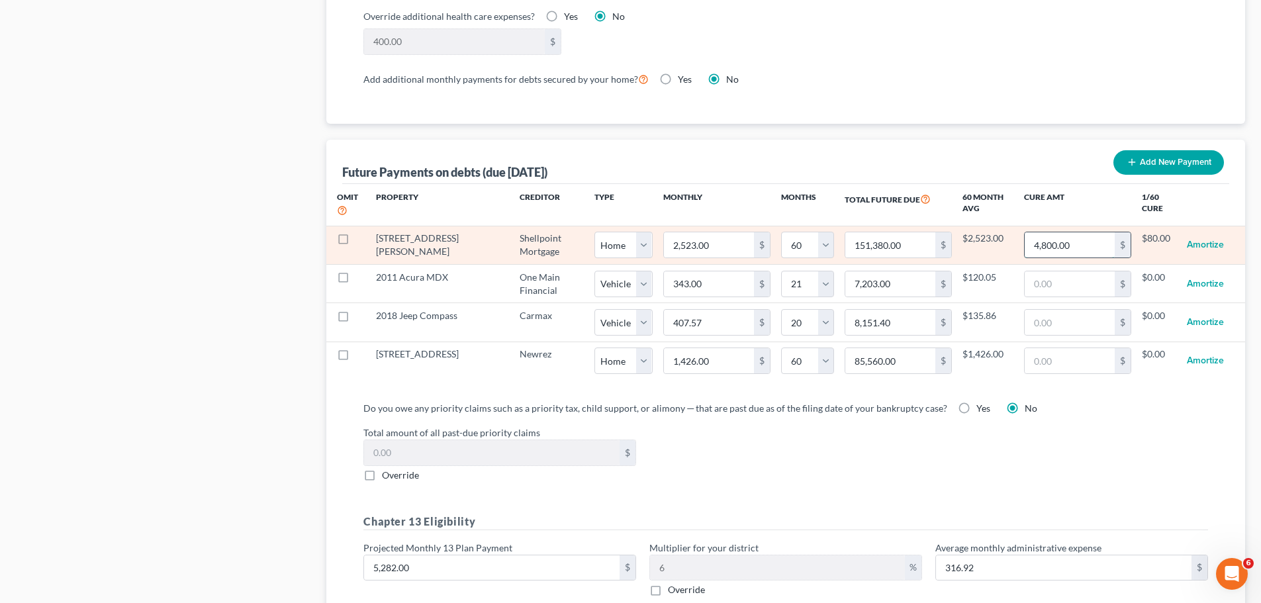
click at [1042, 232] on input "4,800.00" at bounding box center [1070, 244] width 90 height 25
click at [1040, 233] on input "4,800.00" at bounding box center [1070, 244] width 90 height 25
click at [1041, 233] on input "4,800.00" at bounding box center [1070, 244] width 90 height 25
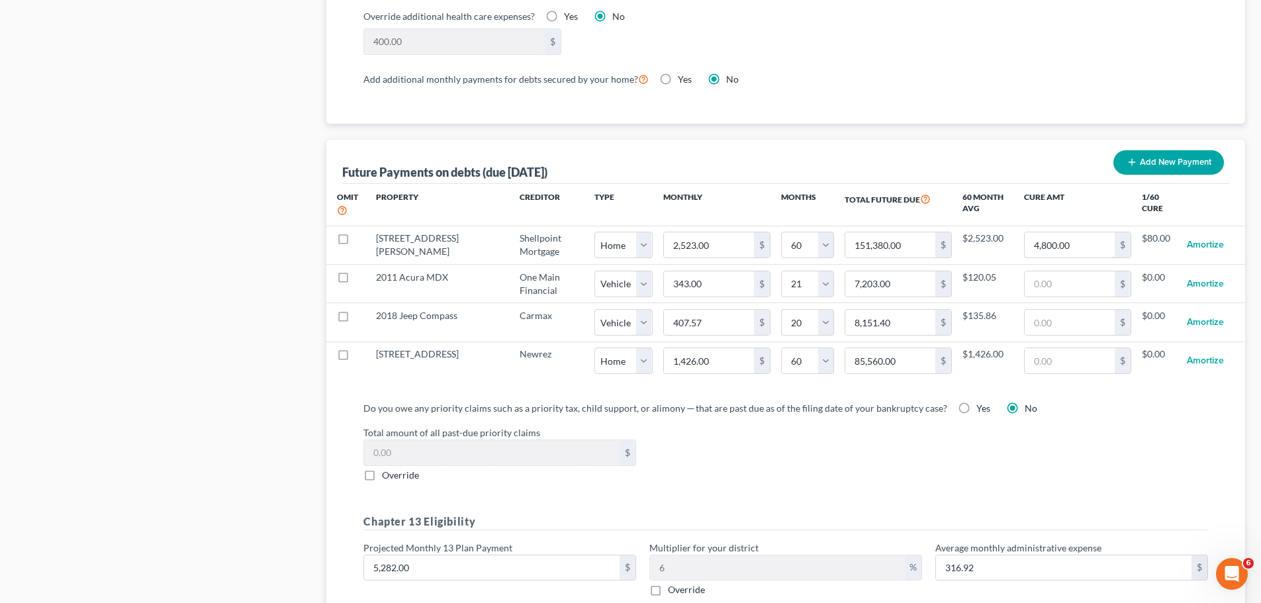
click at [1041, 232] on input "4,800.00" at bounding box center [1070, 244] width 90 height 25
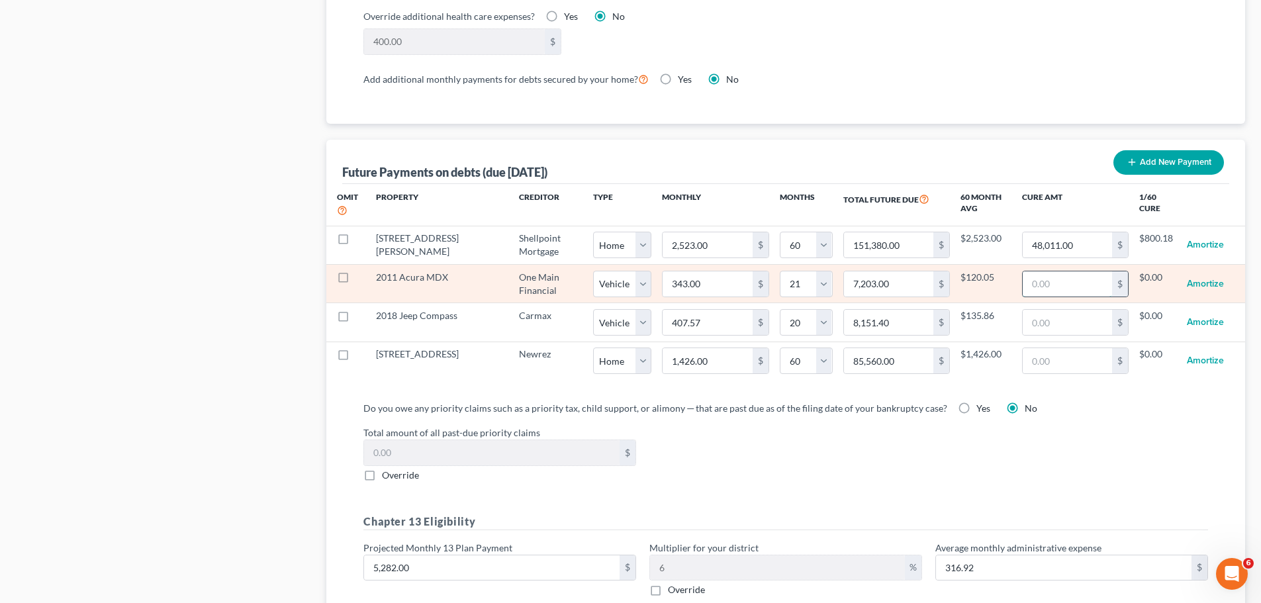
click at [1050, 271] on input "text" at bounding box center [1067, 283] width 89 height 25
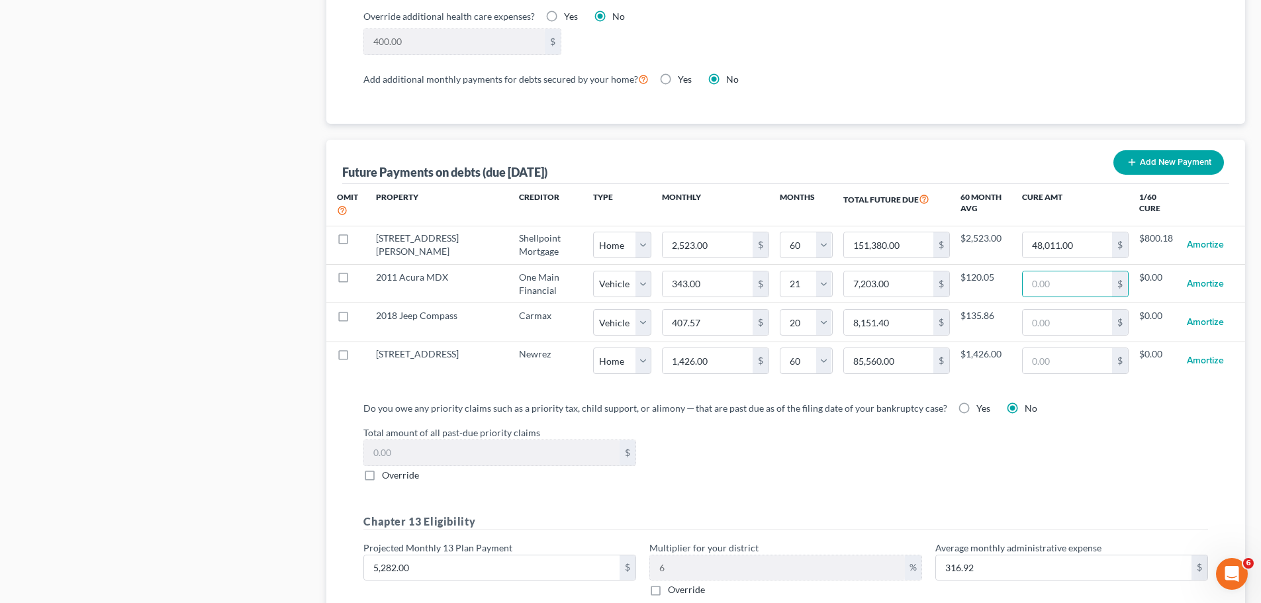
click at [900, 467] on div "Total amount of all past-due priority claims $ Override" at bounding box center [786, 454] width 858 height 56
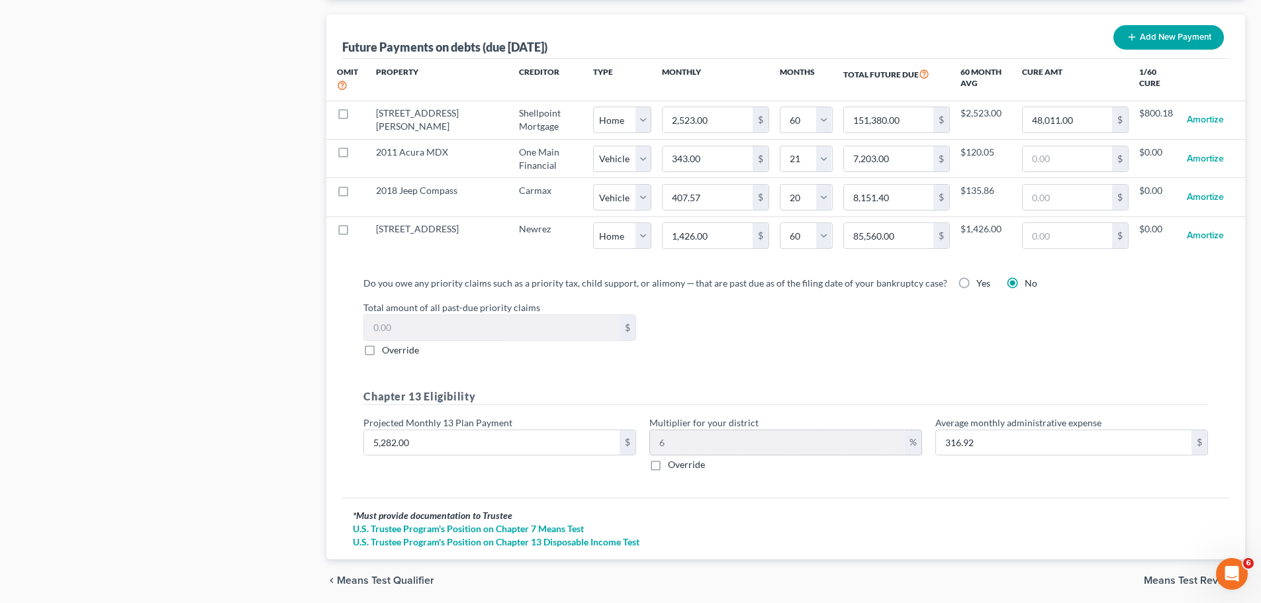
scroll to position [1324, 0]
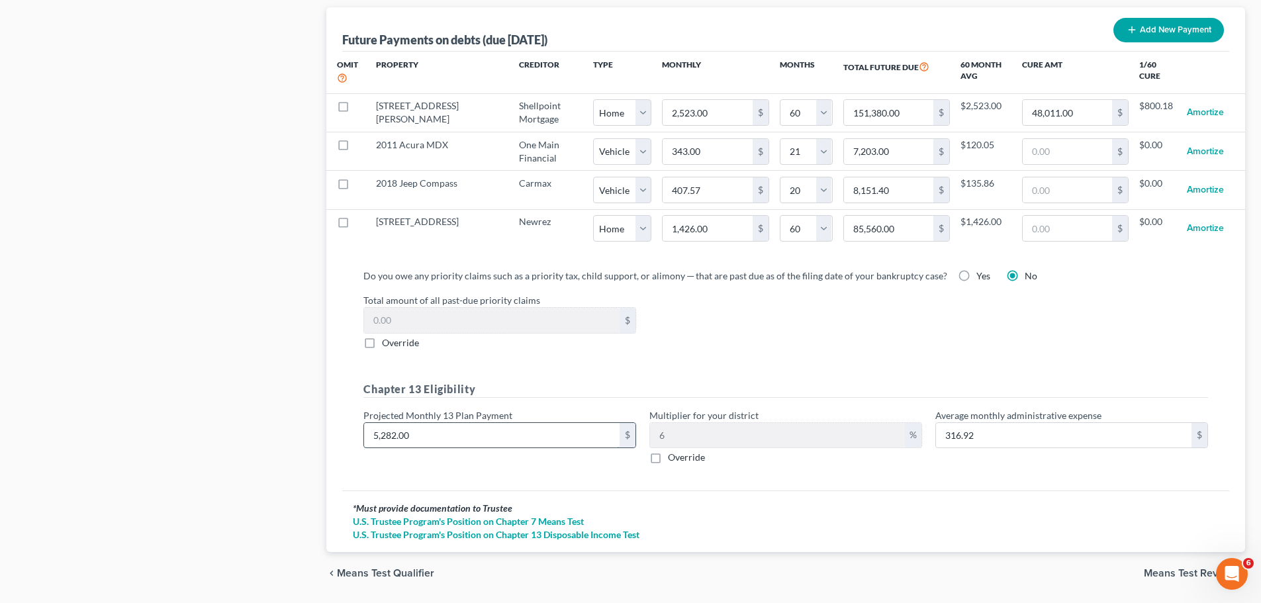
click at [463, 423] on input "5,282.00" at bounding box center [492, 435] width 256 height 25
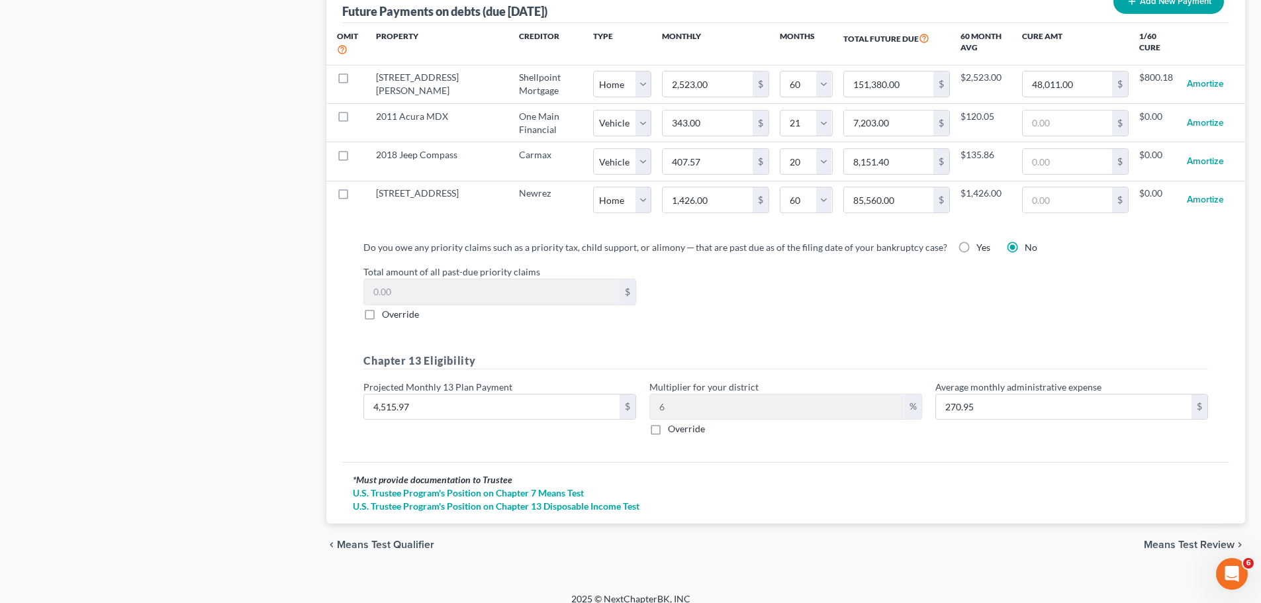
click at [1208, 540] on span "Means Test Review" at bounding box center [1189, 545] width 91 height 11
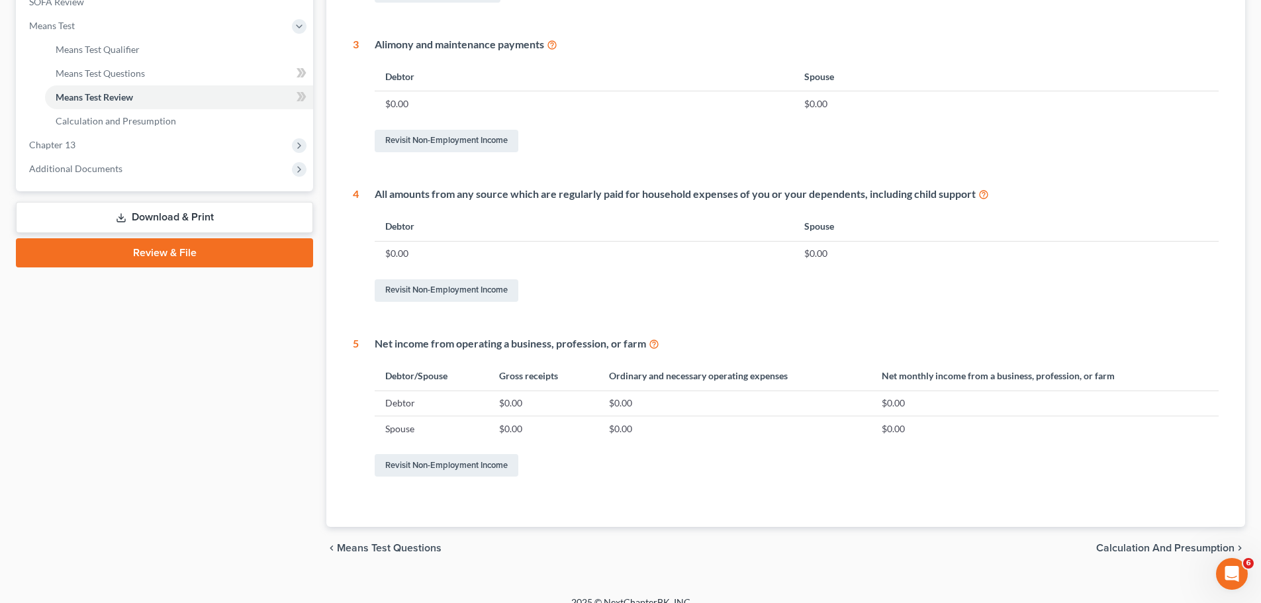
scroll to position [489, 0]
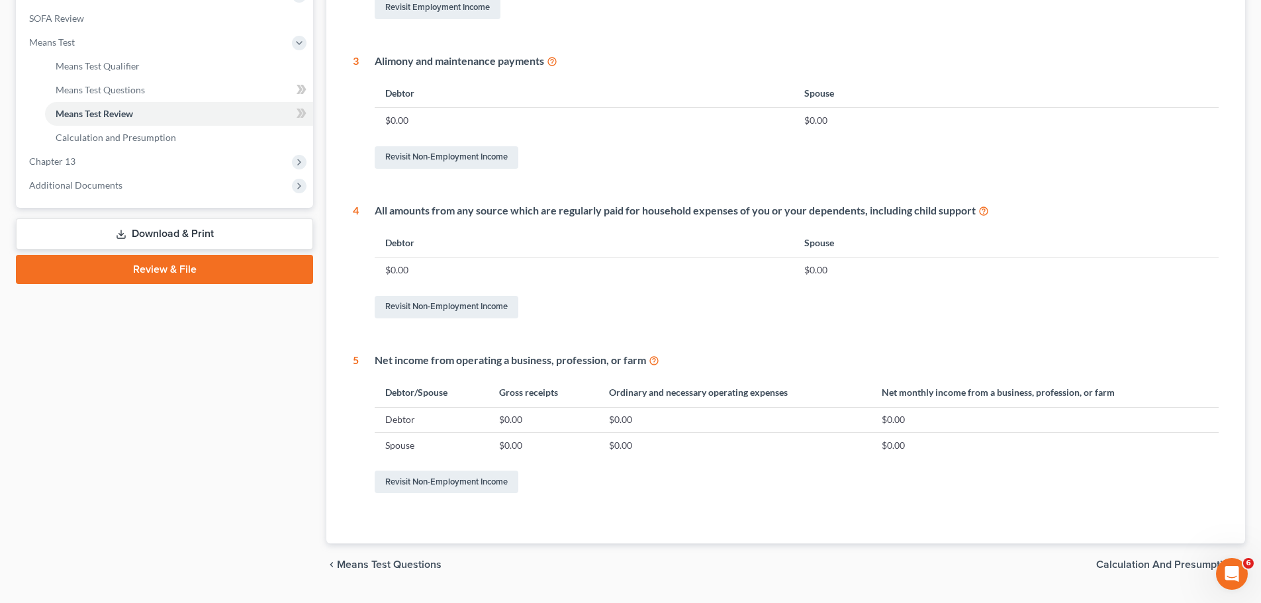
click at [1174, 529] on div "Form 122C-1 Form 122C-2 1 - 6 6 - 11 11 - 16 16 - 21 21 - 21 1 What is your mar…" at bounding box center [785, 107] width 887 height 874
click at [1161, 565] on span "Calculation and Presumption" at bounding box center [1165, 564] width 138 height 11
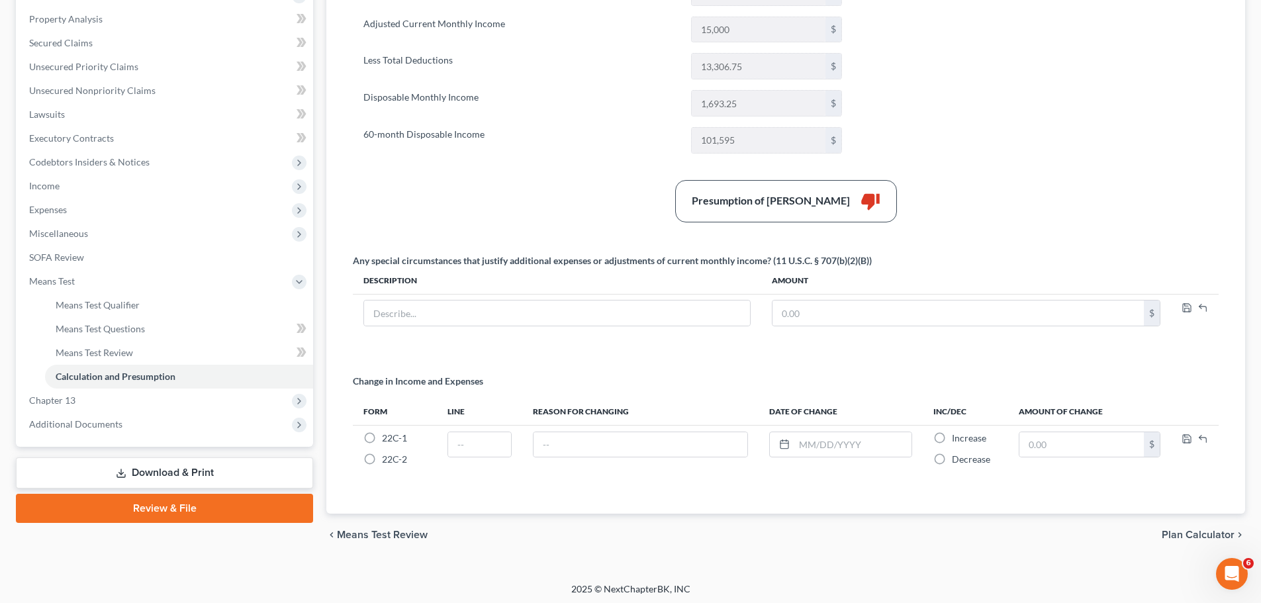
scroll to position [253, 0]
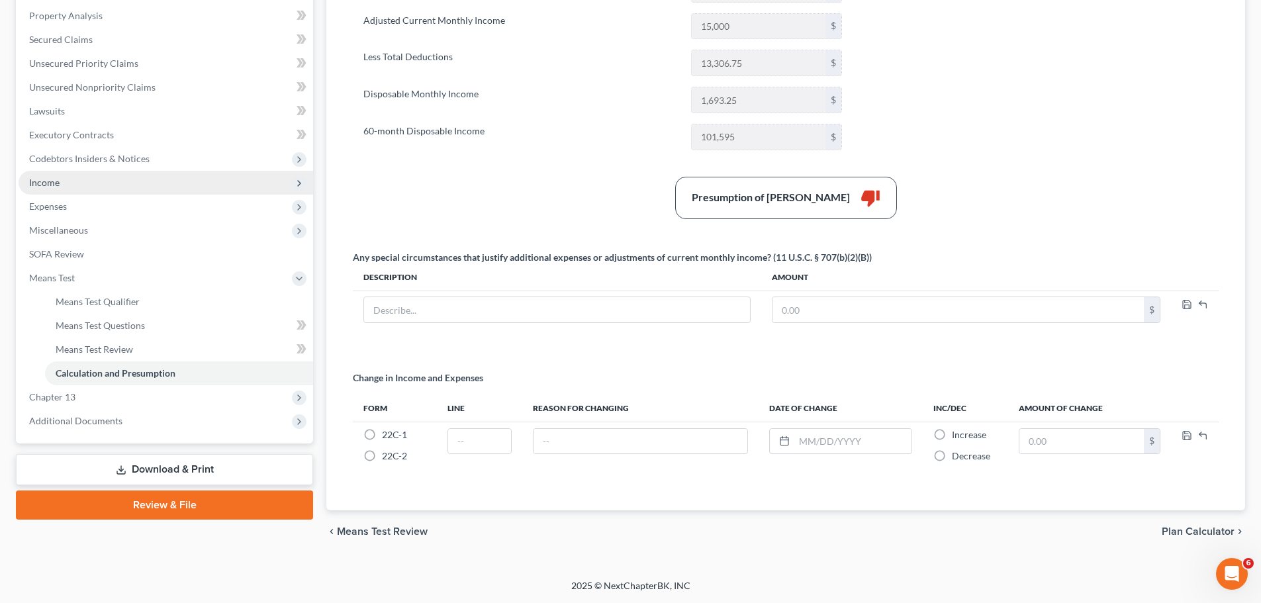
click at [120, 184] on span "Income" at bounding box center [166, 183] width 295 height 24
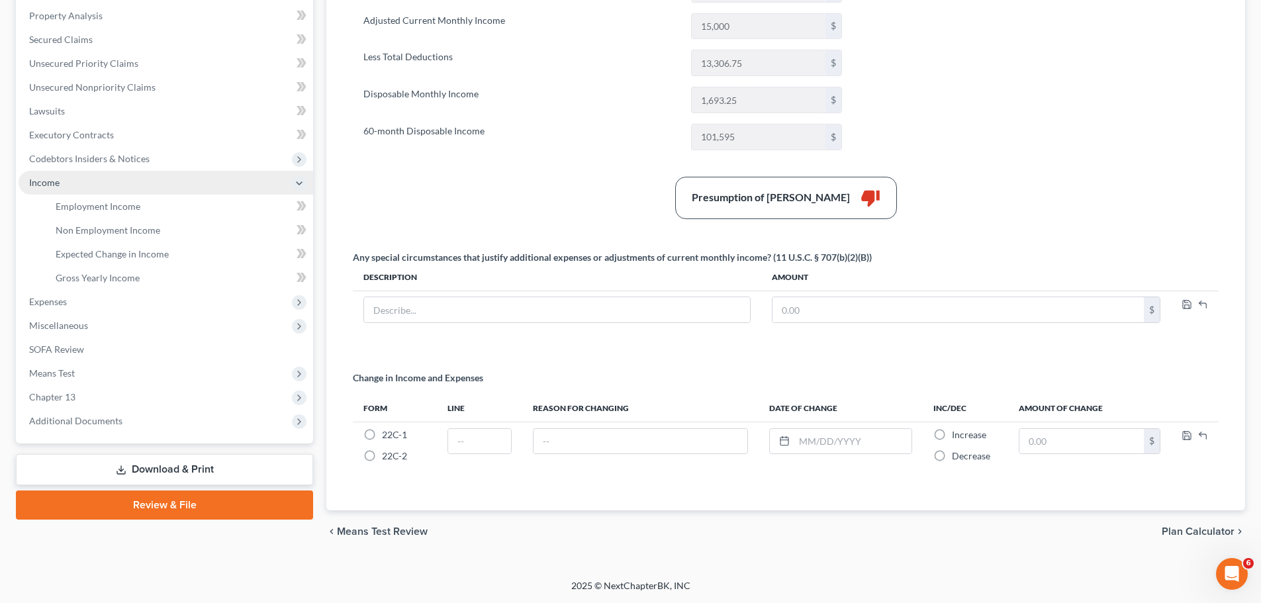
click at [93, 187] on span "Income" at bounding box center [166, 183] width 295 height 24
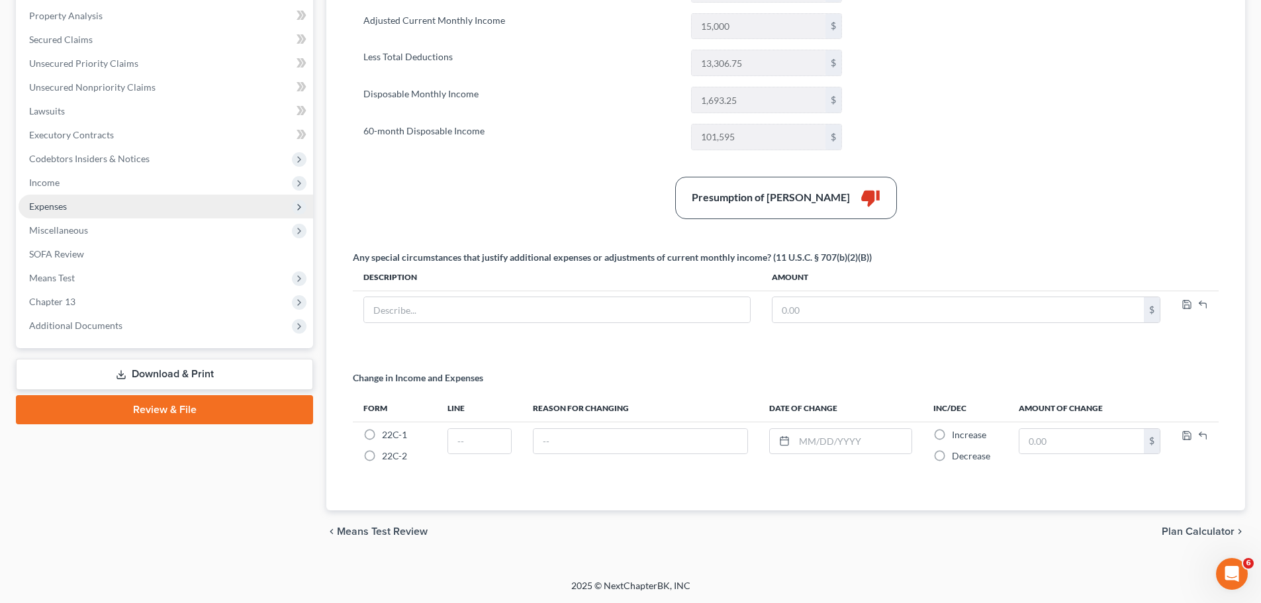
click at [64, 207] on span "Expenses" at bounding box center [48, 206] width 38 height 11
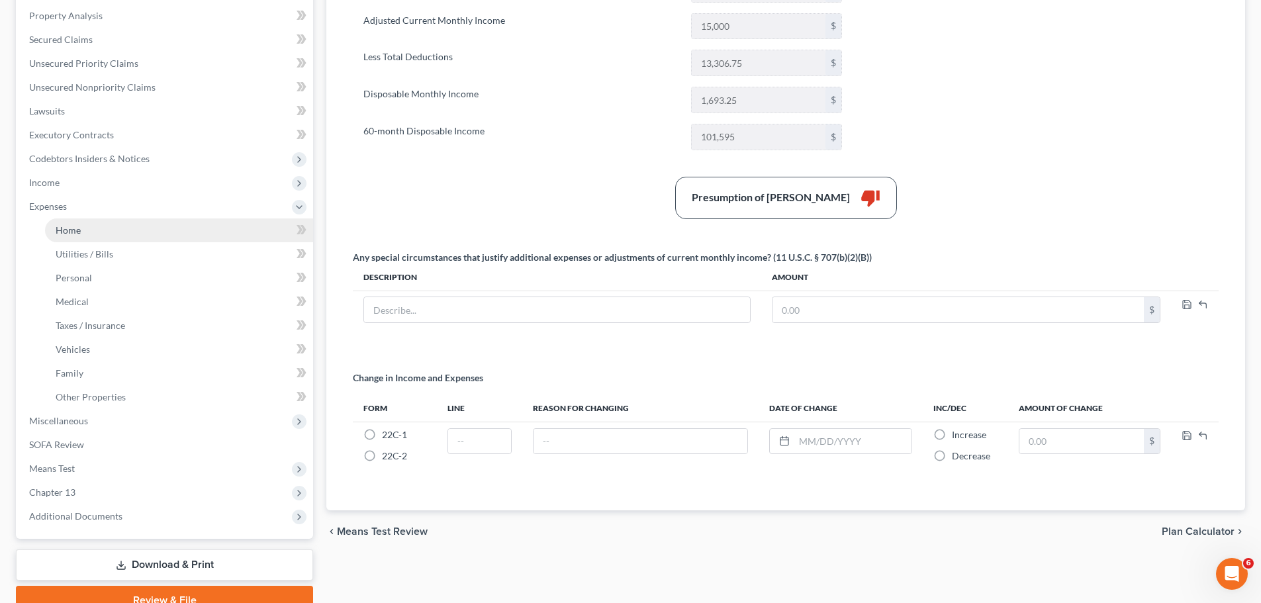
click at [70, 229] on span "Home" at bounding box center [68, 229] width 25 height 11
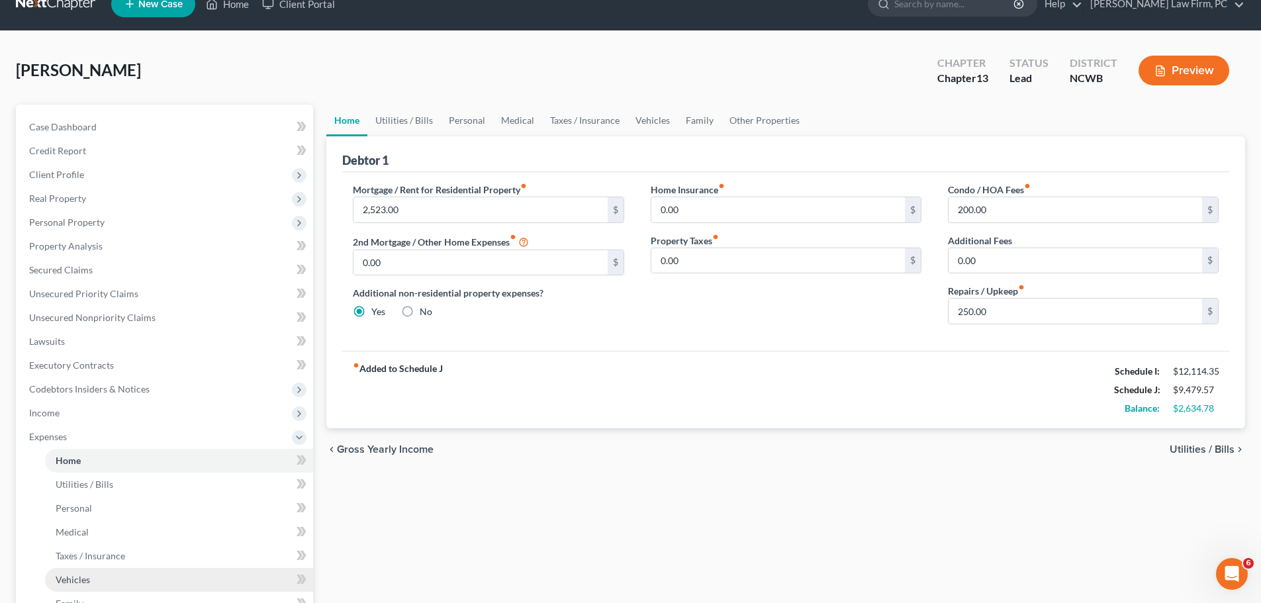
scroll to position [17, 0]
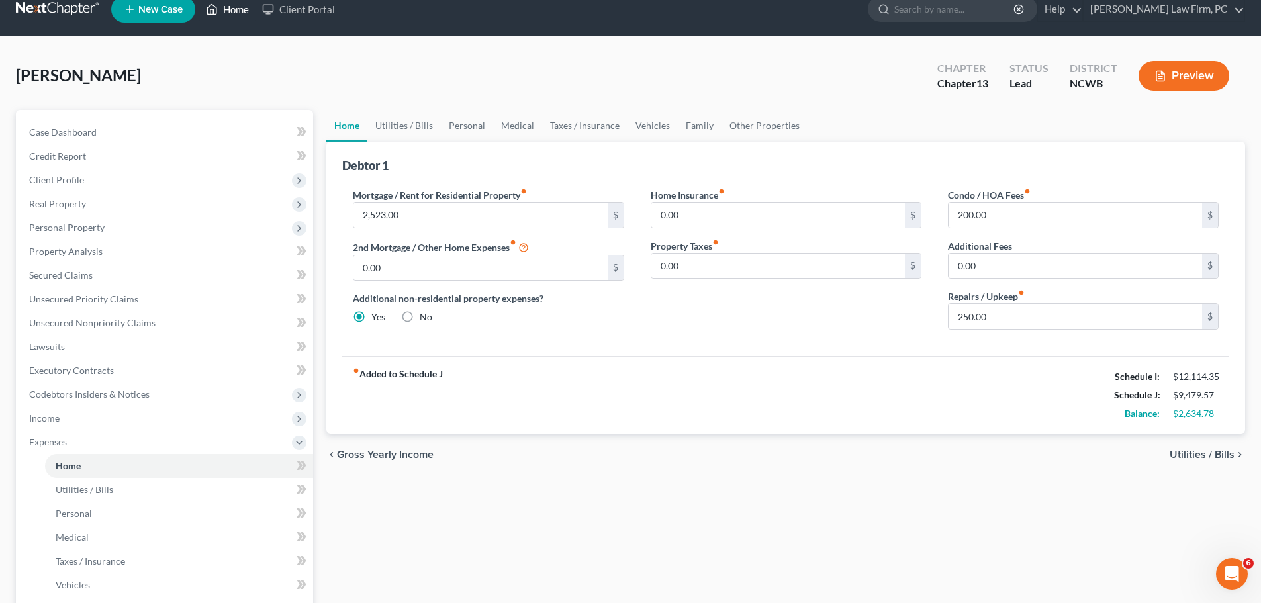
click at [226, 5] on link "Home" at bounding box center [227, 9] width 56 height 24
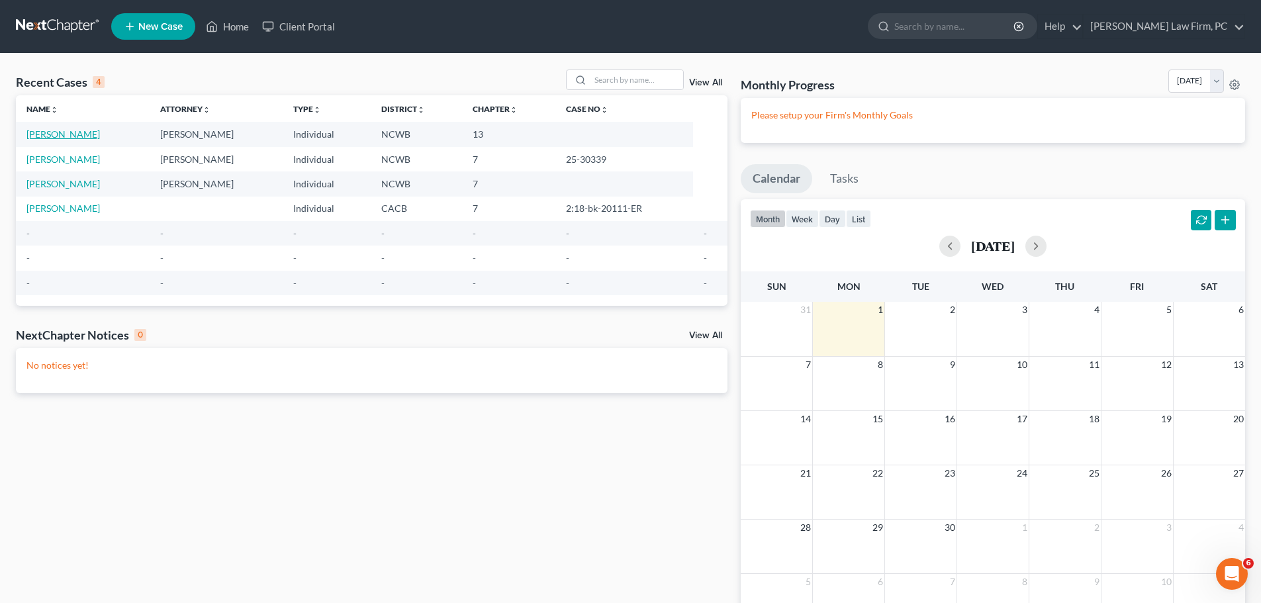
click at [57, 132] on link "[PERSON_NAME]" at bounding box center [62, 133] width 73 height 11
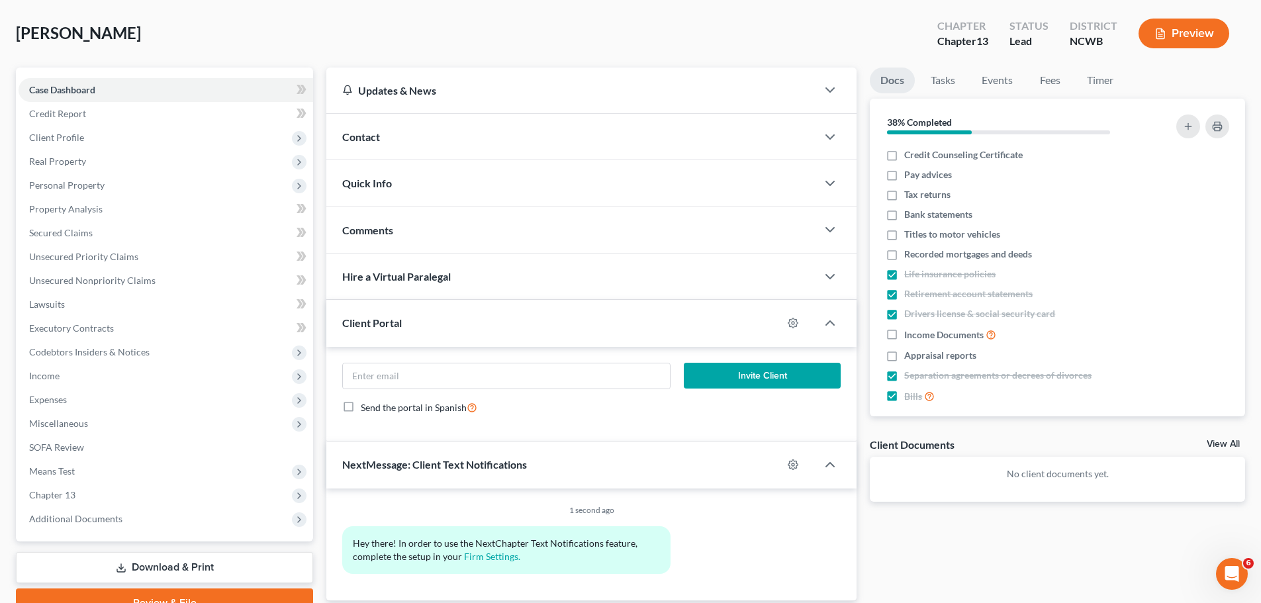
scroll to position [124, 0]
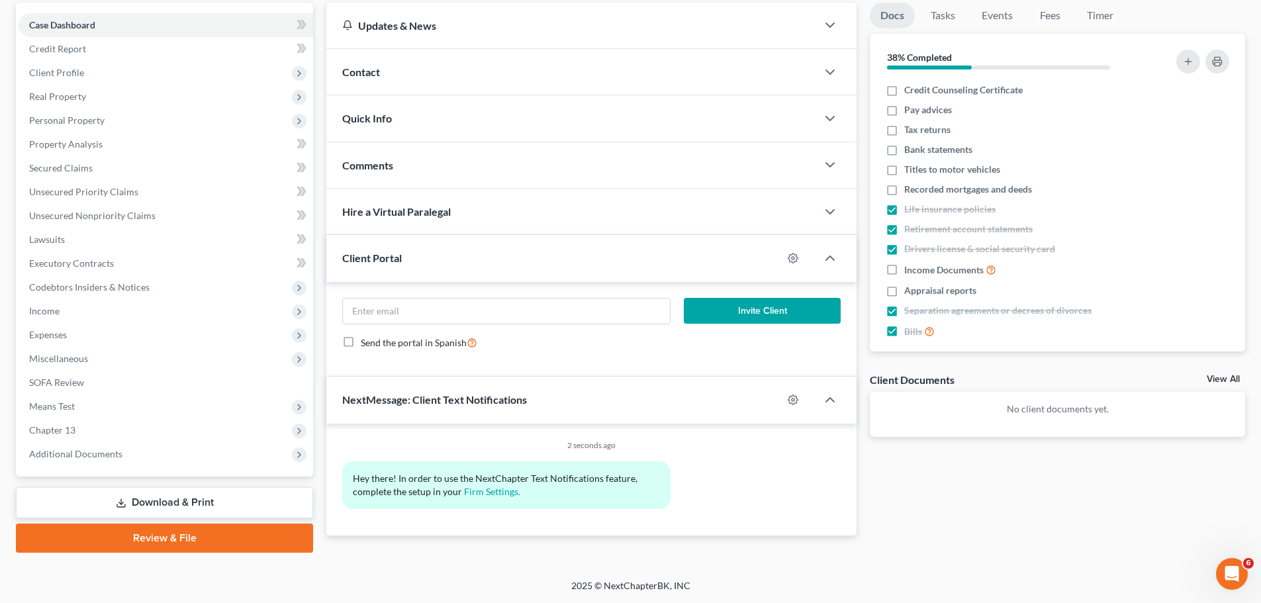
click at [156, 502] on link "Download & Print" at bounding box center [164, 502] width 297 height 31
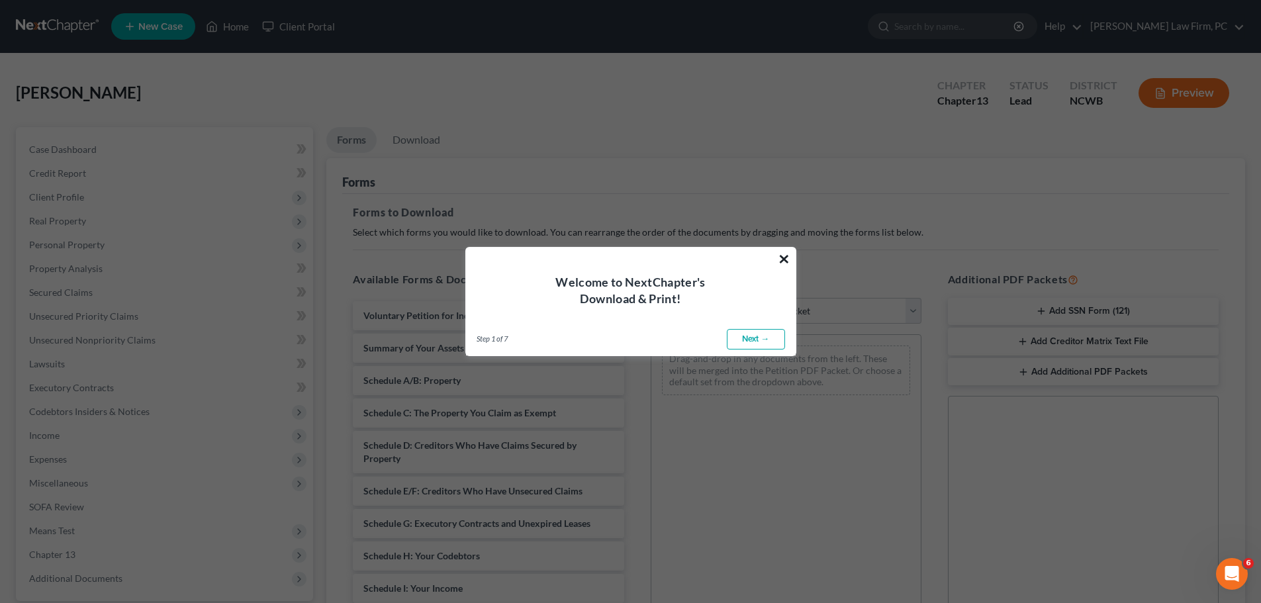
click at [787, 252] on button "×" at bounding box center [784, 258] width 13 height 21
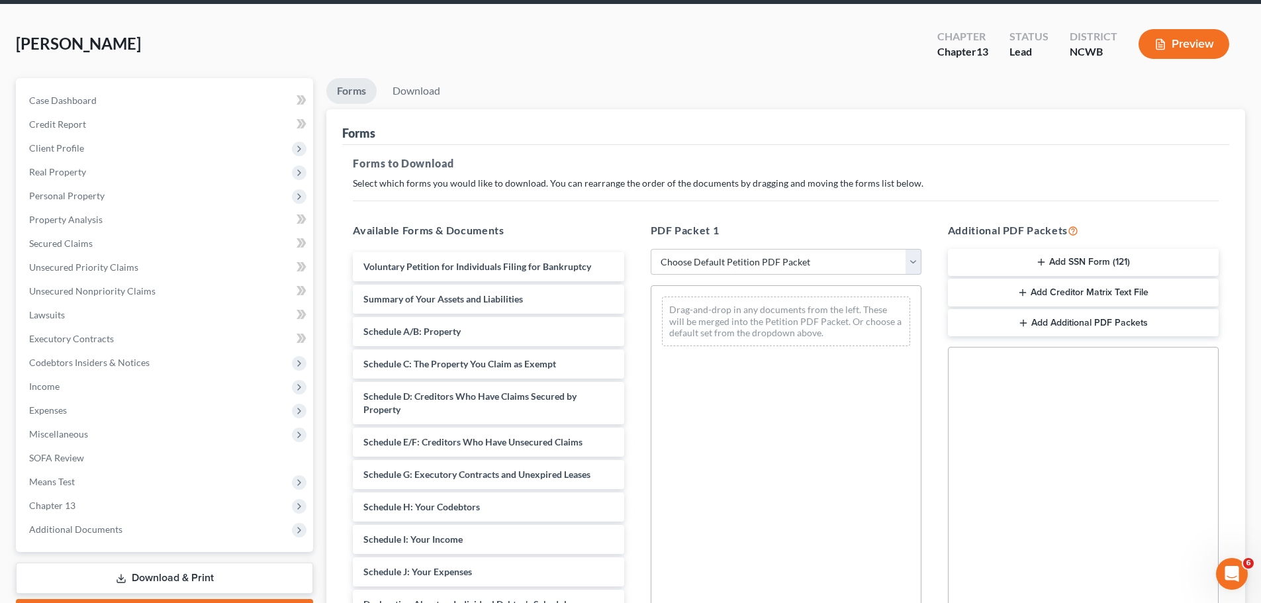
scroll to position [50, 0]
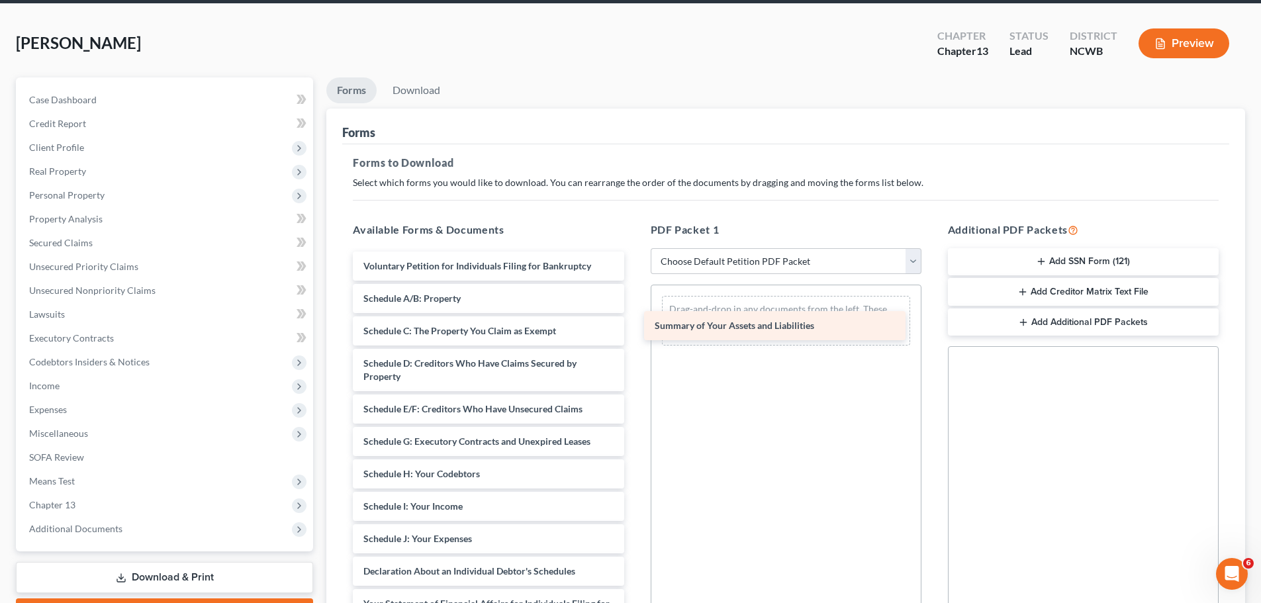
drag, startPoint x: 493, startPoint y: 299, endPoint x: 776, endPoint y: 314, distance: 283.1
click at [634, 324] on div "Summary of Your Assets and Liabilities Voluntary Petition for Individuals Filin…" at bounding box center [488, 546] width 292 height 588
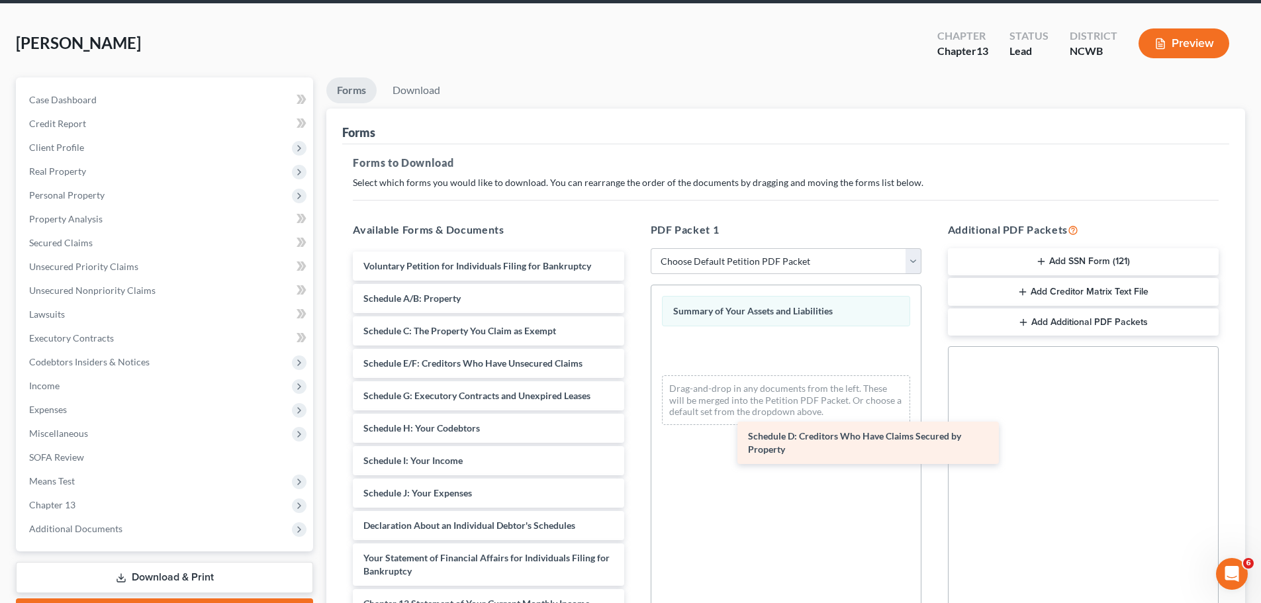
drag, startPoint x: 480, startPoint y: 365, endPoint x: 810, endPoint y: 403, distance: 332.4
click at [634, 414] on div "Schedule D: Creditors Who Have Claims Secured by Property Voluntary Petition fo…" at bounding box center [488, 523] width 292 height 542
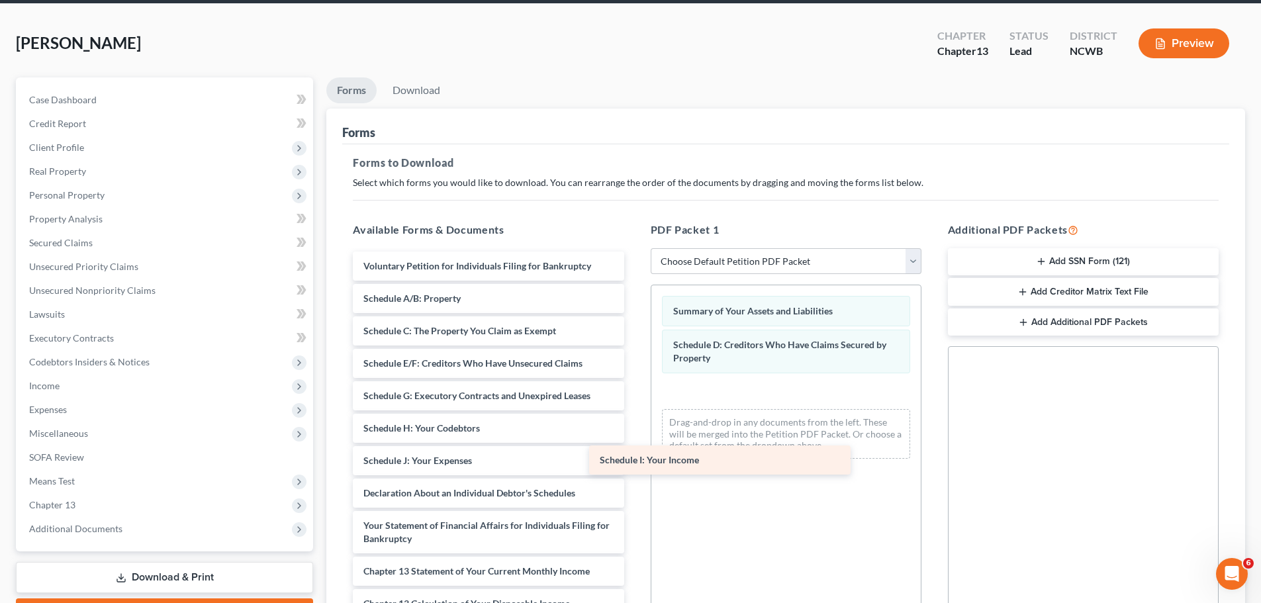
drag, startPoint x: 465, startPoint y: 459, endPoint x: 765, endPoint y: 449, distance: 300.1
click at [634, 449] on div "Schedule I: Your Income Voluntary Petition for Individuals Filing for Bankruptc…" at bounding box center [488, 507] width 292 height 510
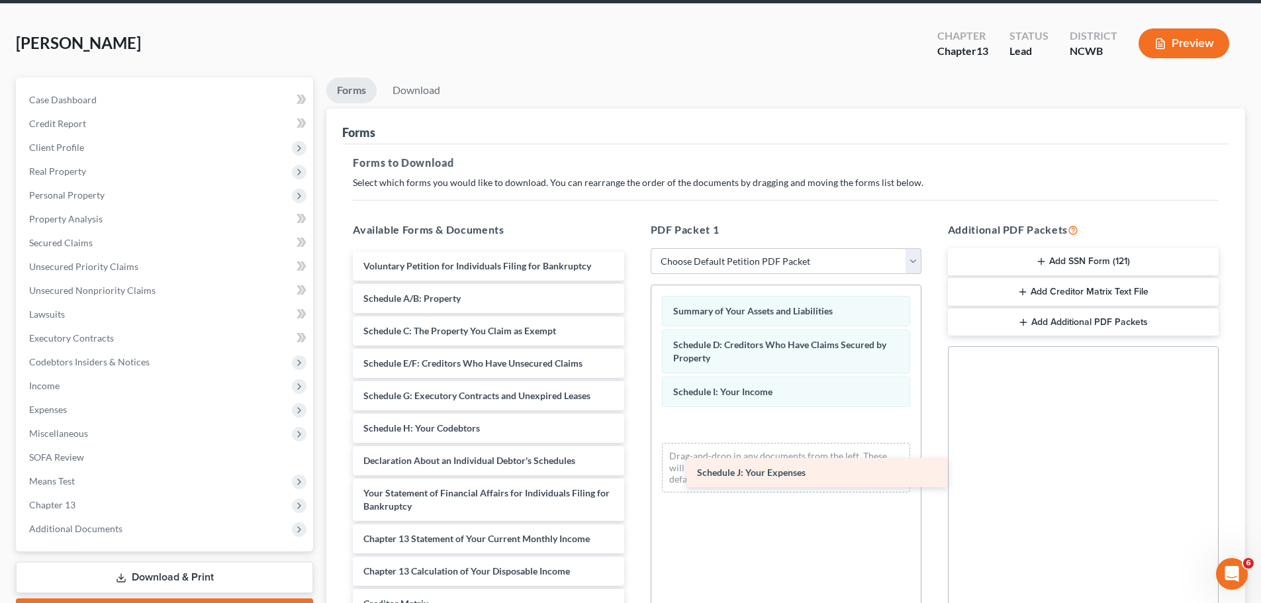
drag, startPoint x: 442, startPoint y: 463, endPoint x: 765, endPoint y: 454, distance: 322.5
click at [634, 461] on div "Schedule J: Your Expenses Voluntary Petition for Individuals Filing for Bankrup…" at bounding box center [488, 490] width 292 height 477
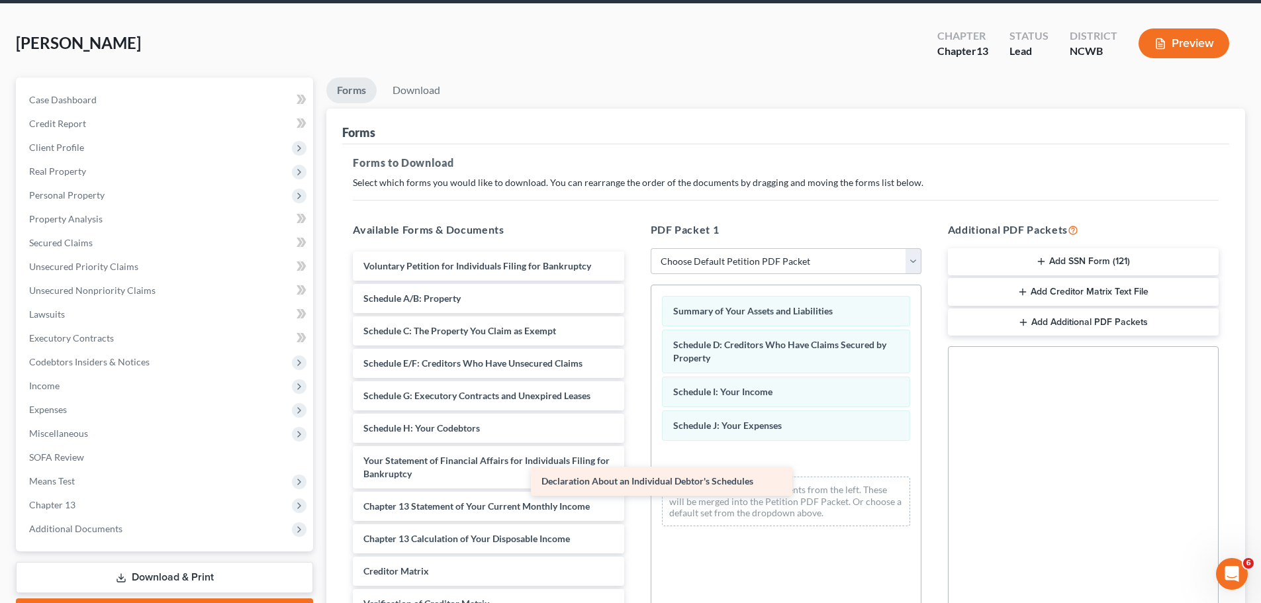
drag, startPoint x: 483, startPoint y: 458, endPoint x: 755, endPoint y: 473, distance: 271.9
click at [634, 475] on div "Declaration About an Individual Debtor's Schedules Voluntary Petition for Indiv…" at bounding box center [488, 474] width 292 height 445
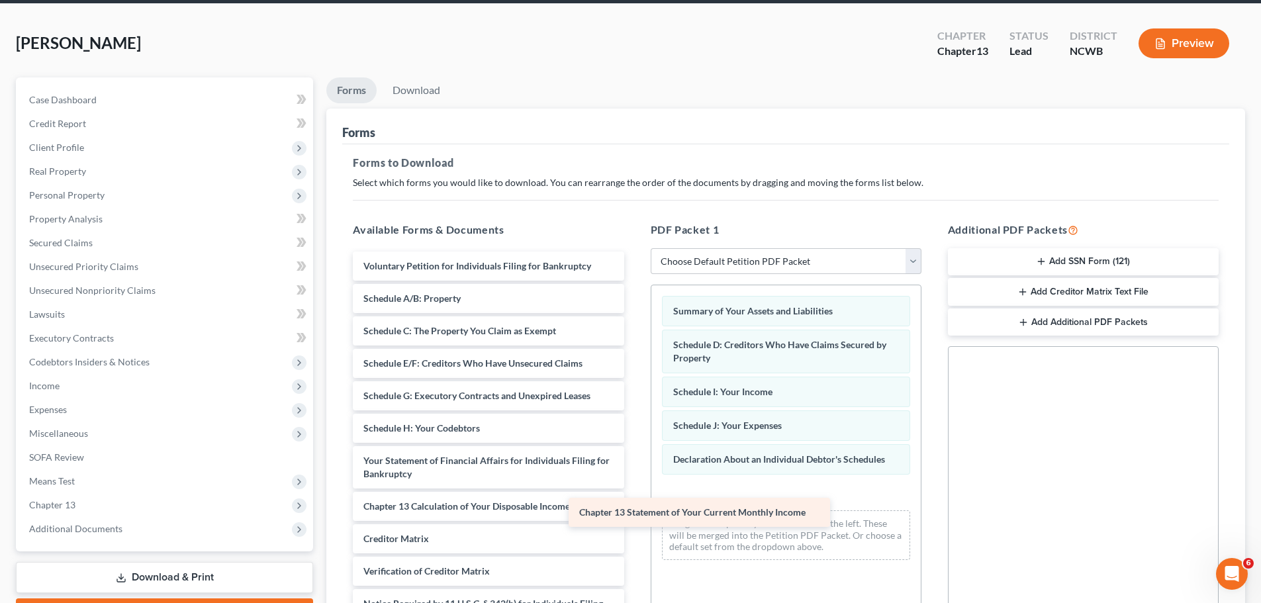
drag, startPoint x: 458, startPoint y: 509, endPoint x: 728, endPoint y: 504, distance: 269.5
click at [634, 504] on div "Chapter 13 Statement of Your Current Monthly Income Voluntary Petition for Indi…" at bounding box center [488, 458] width 292 height 412
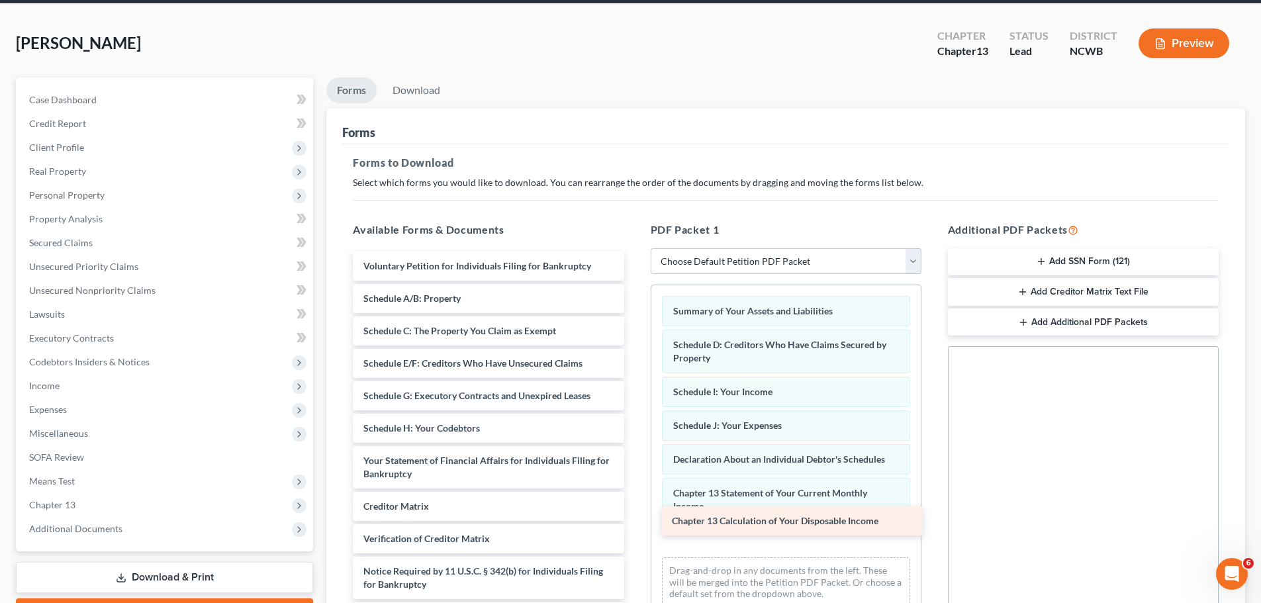
drag, startPoint x: 461, startPoint y: 508, endPoint x: 778, endPoint y: 522, distance: 317.4
click at [634, 522] on div "Chapter 13 Calculation of Your Disposable Income Voluntary Petition for Individ…" at bounding box center [488, 442] width 292 height 380
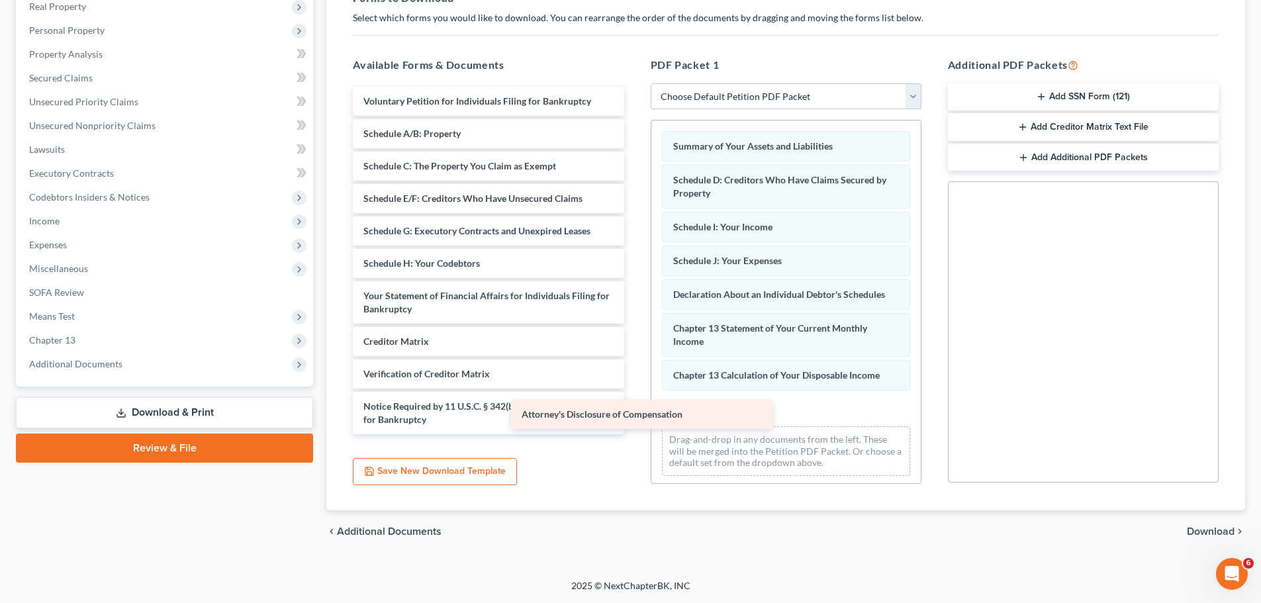
scroll to position [0, 0]
drag, startPoint x: 501, startPoint y: 430, endPoint x: 703, endPoint y: 407, distance: 203.9
click at [634, 407] on div "Attorney's Disclosure of Compensation Voluntary Petition for Individuals Filing…" at bounding box center [488, 261] width 292 height 348
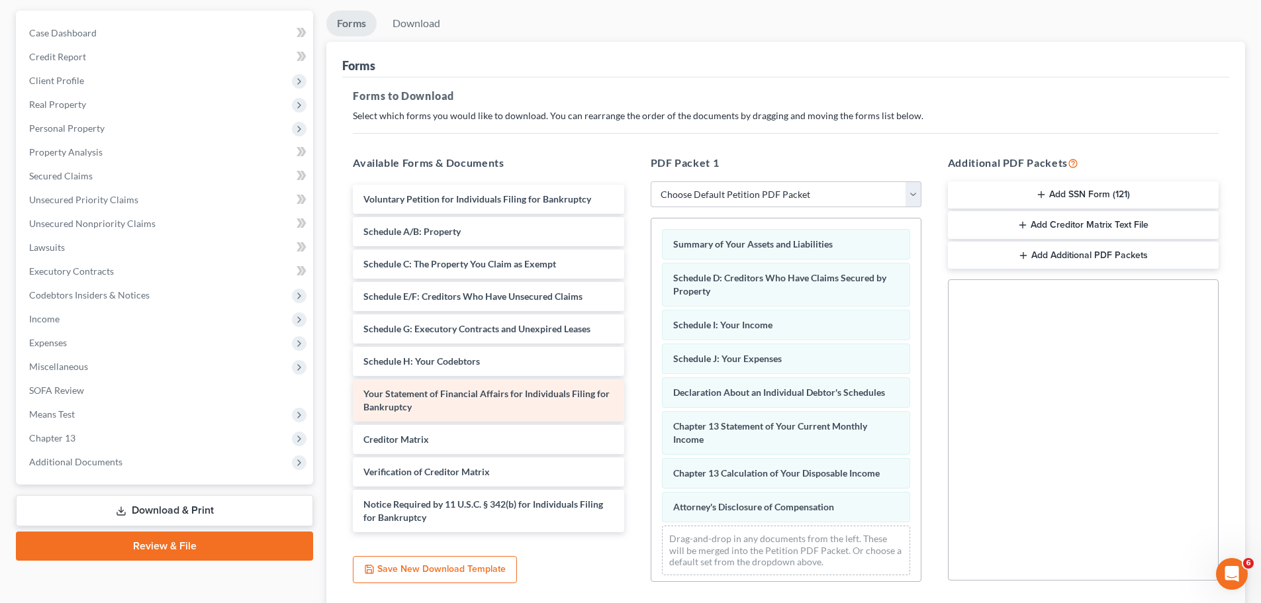
scroll to position [115, 0]
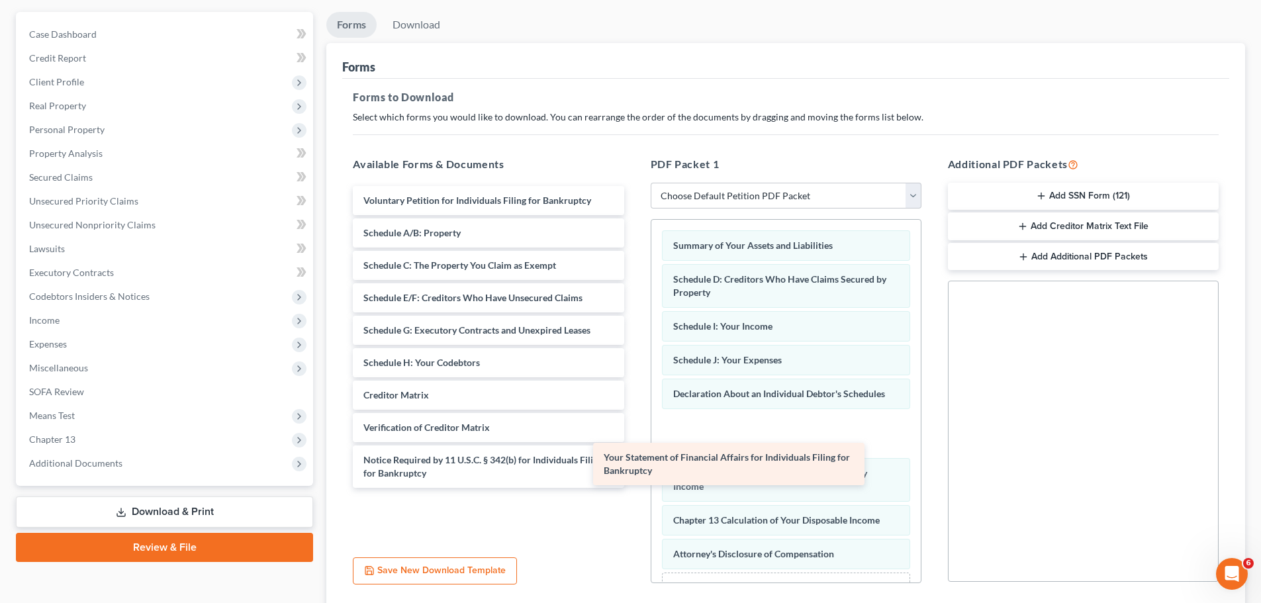
drag, startPoint x: 501, startPoint y: 397, endPoint x: 741, endPoint y: 459, distance: 248.3
click at [634, 459] on div "Your Statement of Financial Affairs for Individuals Filing for Bankruptcy Volun…" at bounding box center [488, 337] width 292 height 302
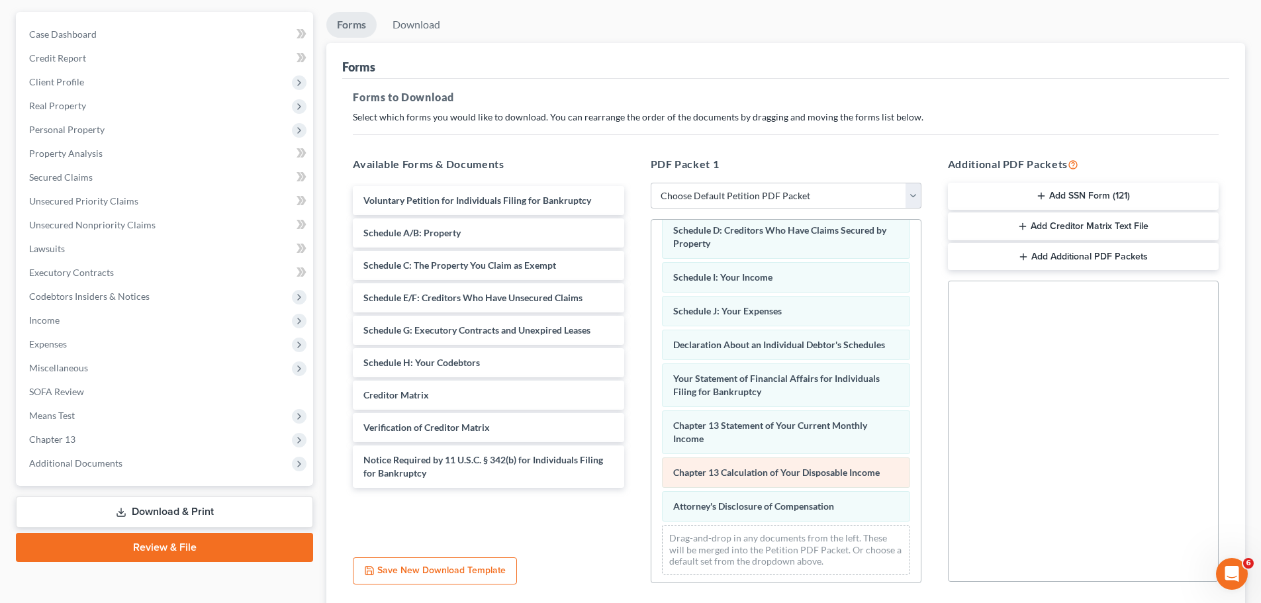
scroll to position [52, 0]
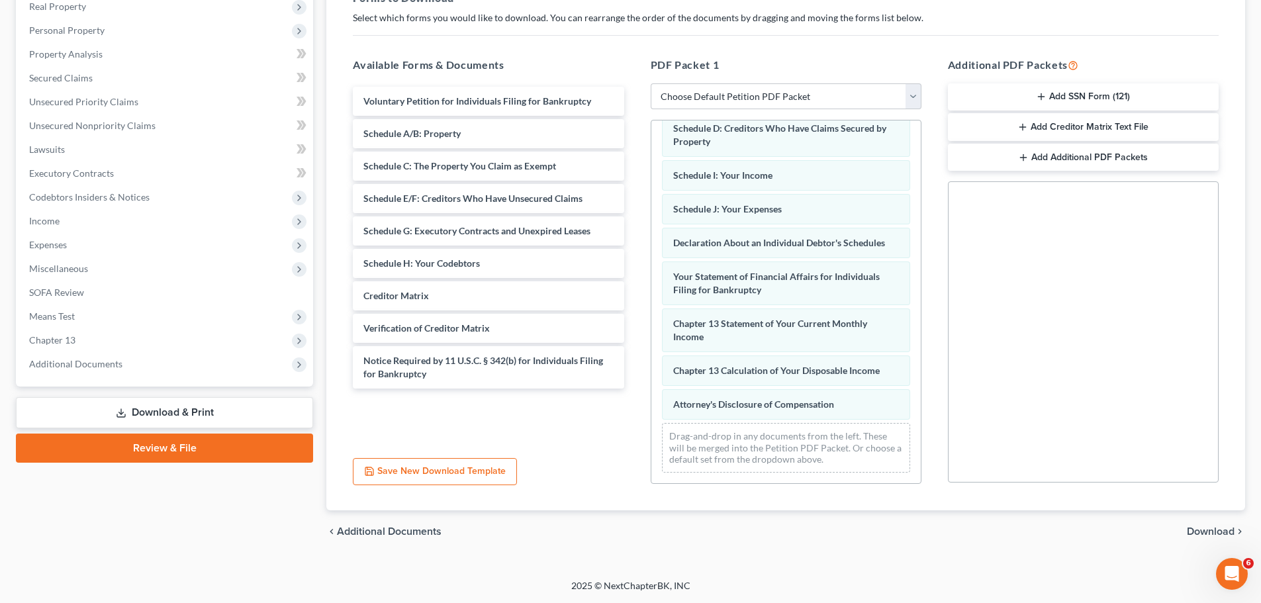
click at [1214, 534] on span "Download" at bounding box center [1211, 531] width 48 height 11
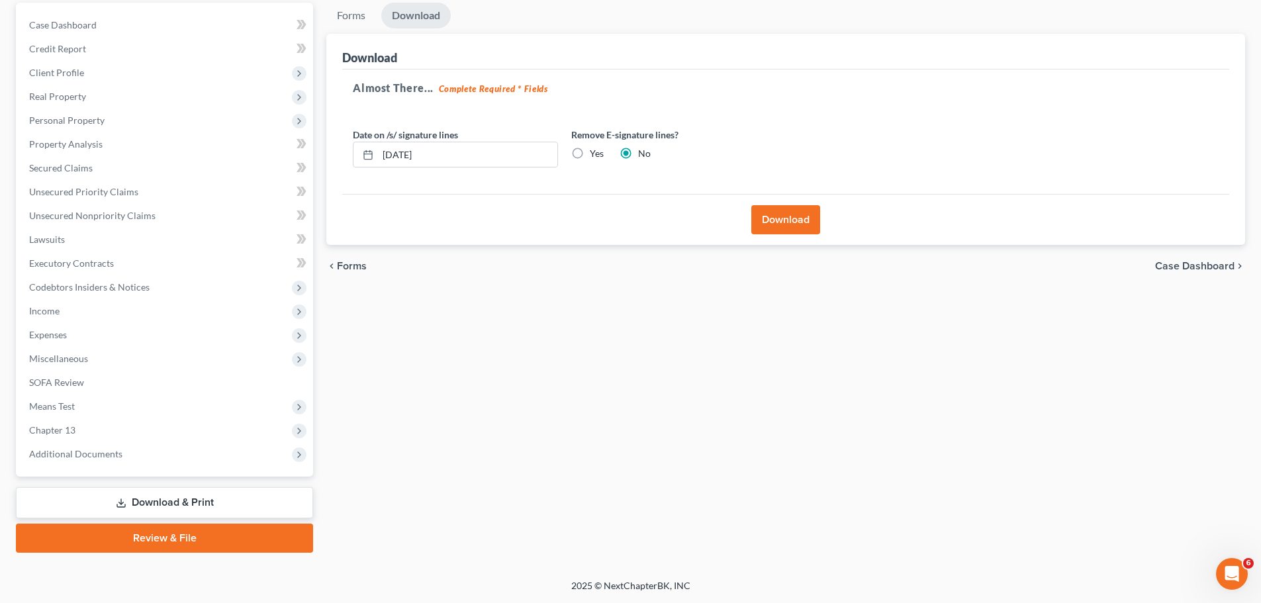
scroll to position [124, 0]
click at [784, 215] on button "Download" at bounding box center [785, 219] width 69 height 29
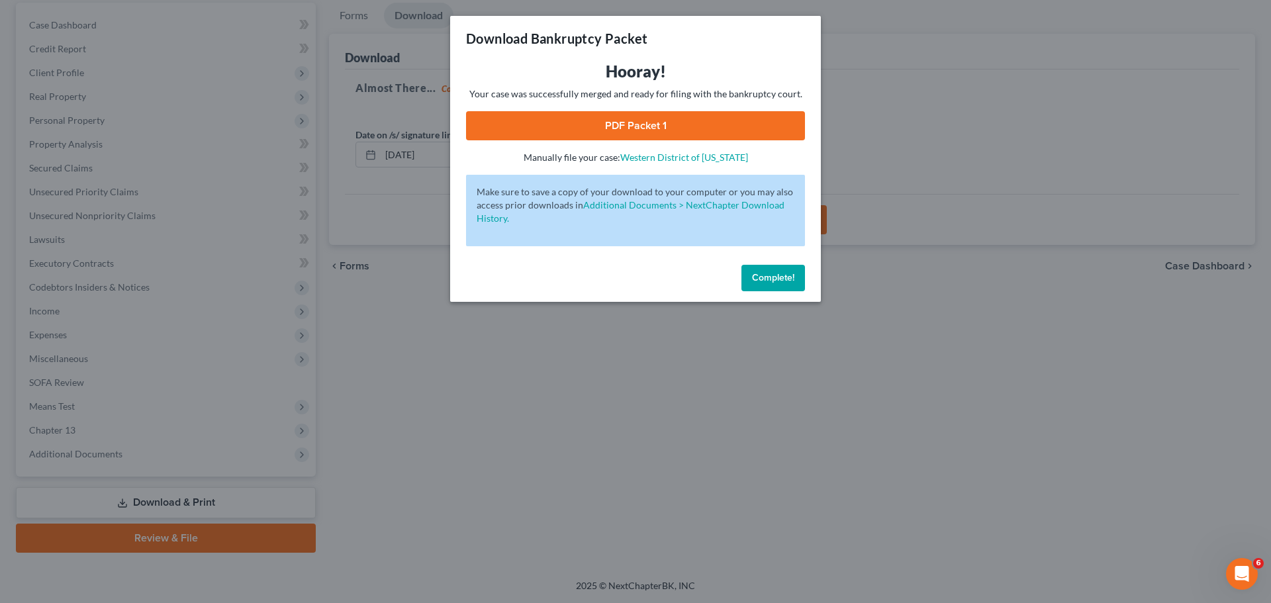
click at [649, 132] on link "PDF Packet 1" at bounding box center [635, 125] width 339 height 29
click at [783, 283] on span "Complete!" at bounding box center [773, 277] width 42 height 11
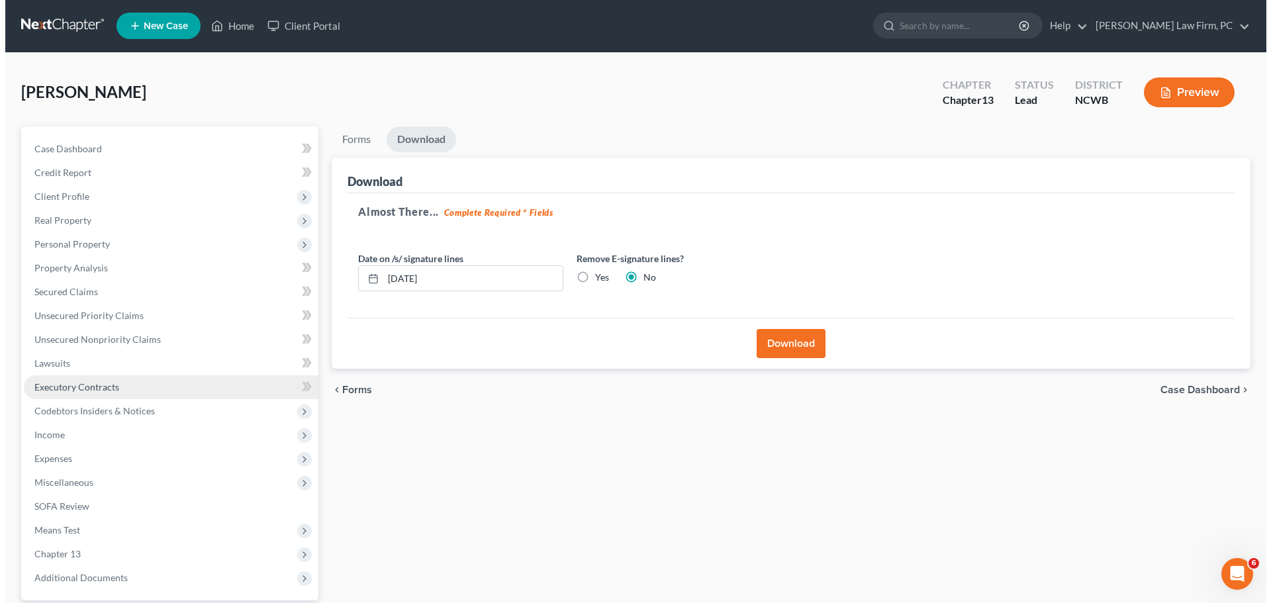
scroll to position [0, 0]
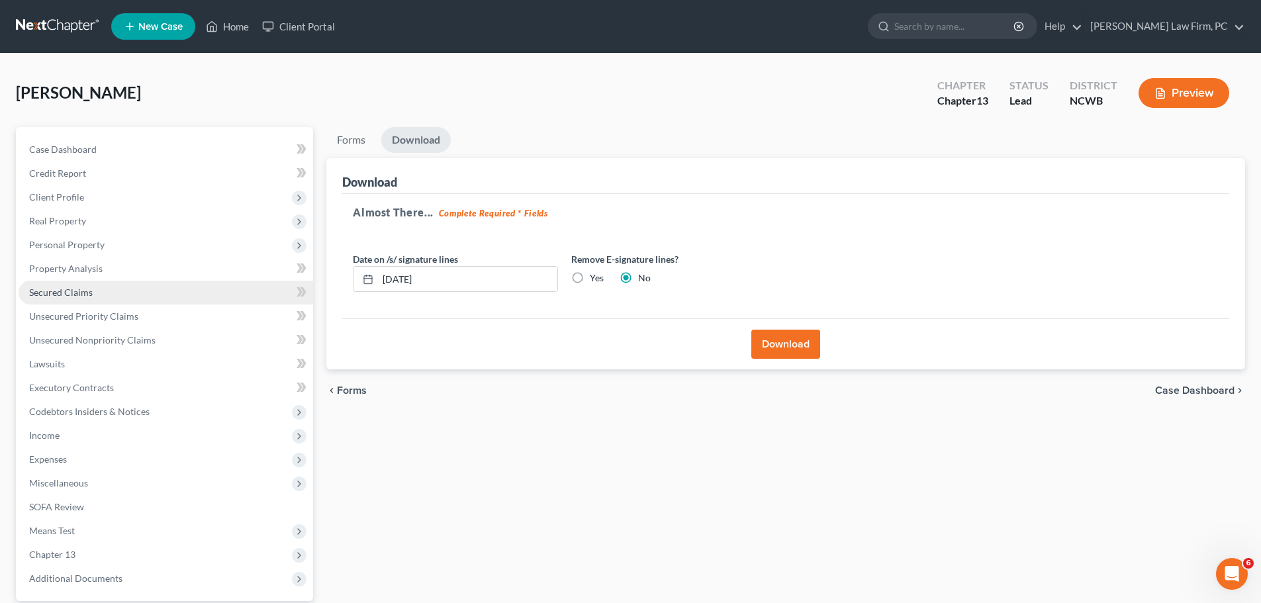
click at [95, 291] on link "Secured Claims" at bounding box center [166, 293] width 295 height 24
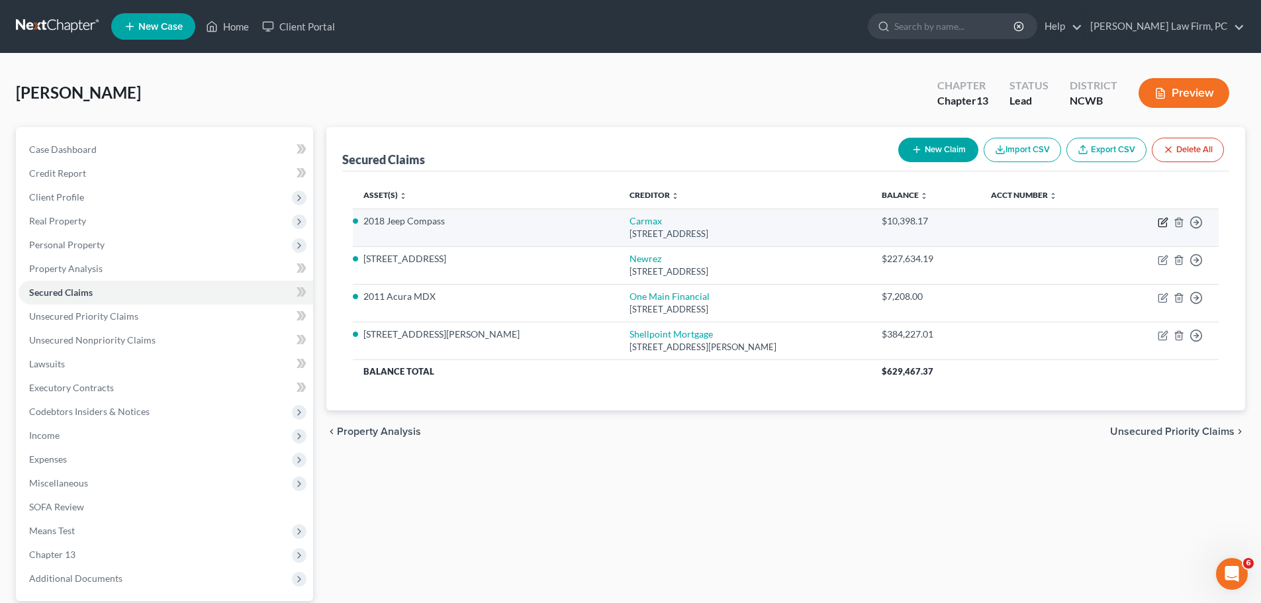
click at [1162, 219] on icon "button" at bounding box center [1163, 223] width 8 height 8
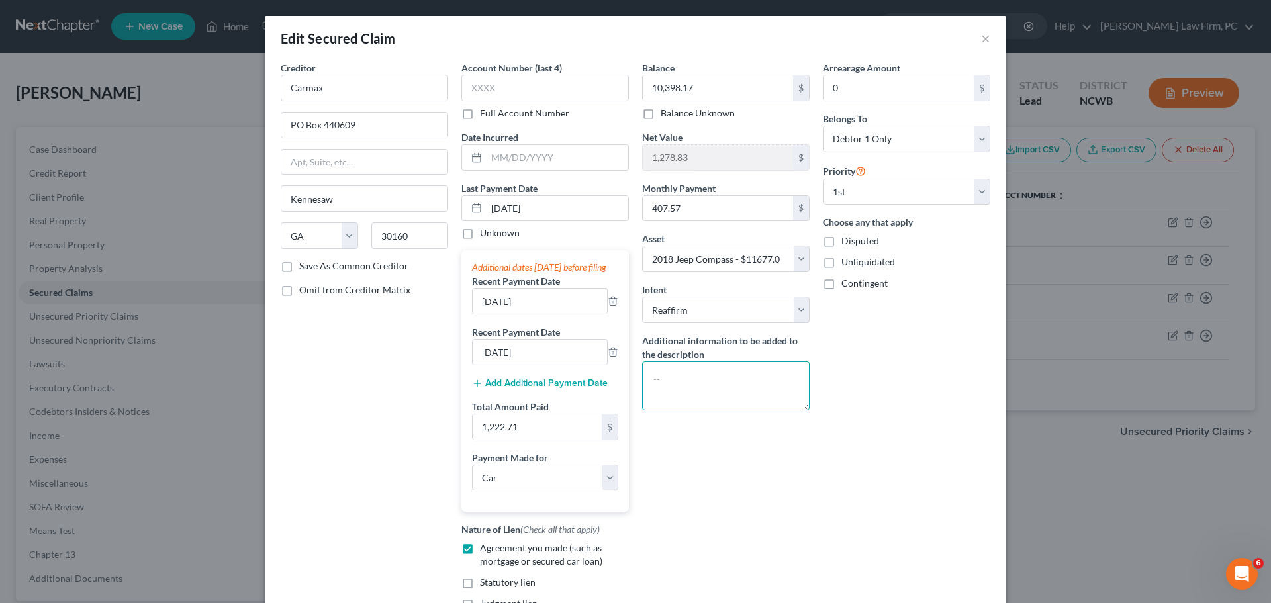
click at [655, 379] on textarea at bounding box center [725, 385] width 167 height 49
click at [720, 381] on textarea at bounding box center [725, 385] width 167 height 49
paste textarea "VIN [US_VEHICLE_IDENTIFICATION_NUMBER]"
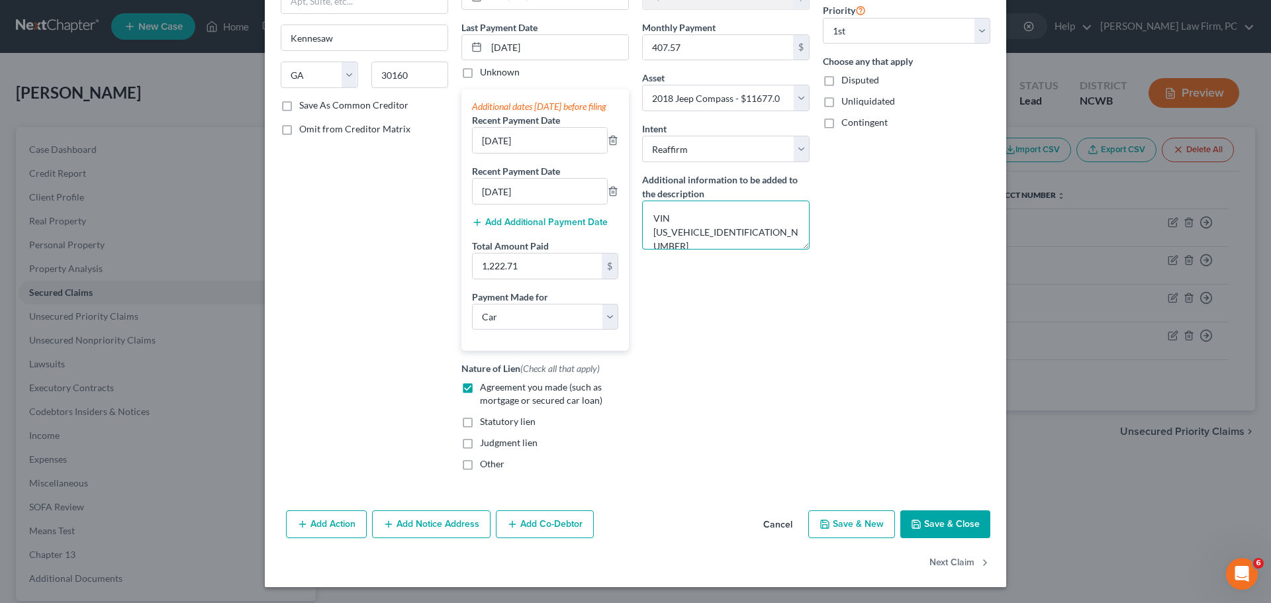
scroll to position [158, 0]
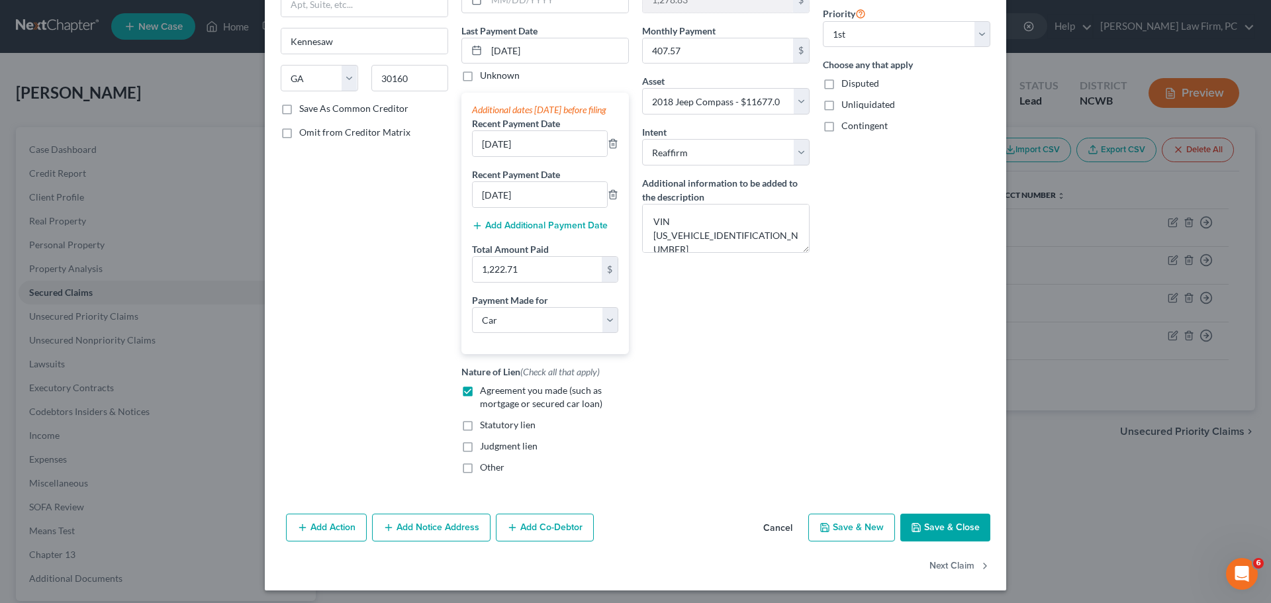
click at [939, 530] on button "Save & Close" at bounding box center [945, 528] width 90 height 28
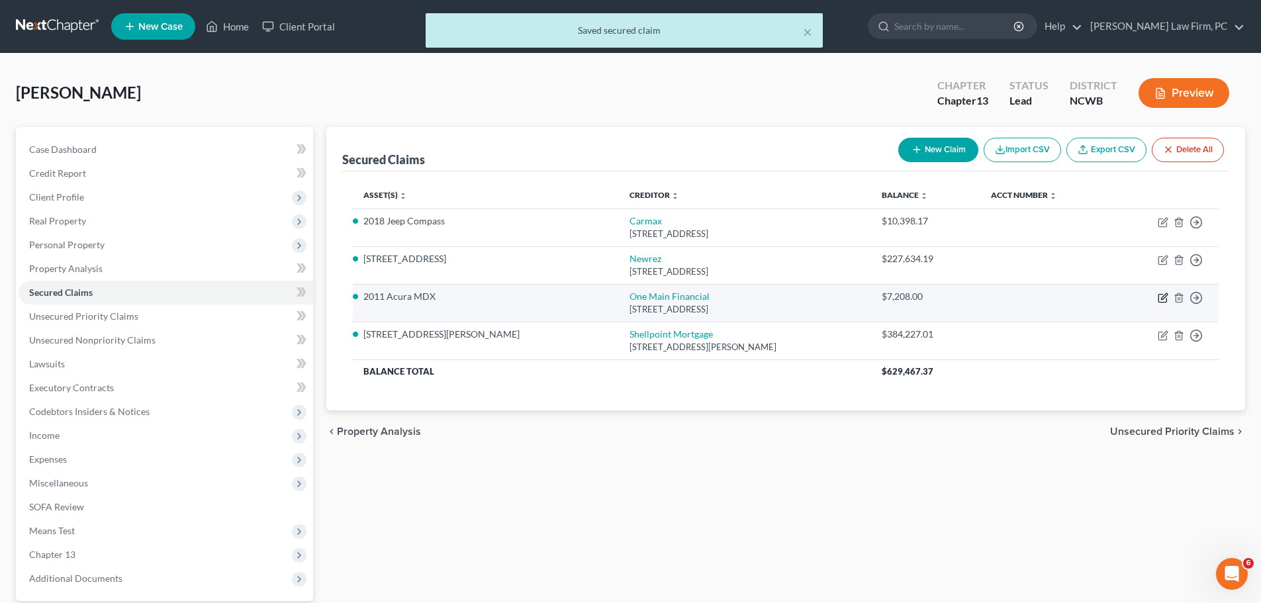
click at [1163, 298] on icon "button" at bounding box center [1163, 298] width 11 height 11
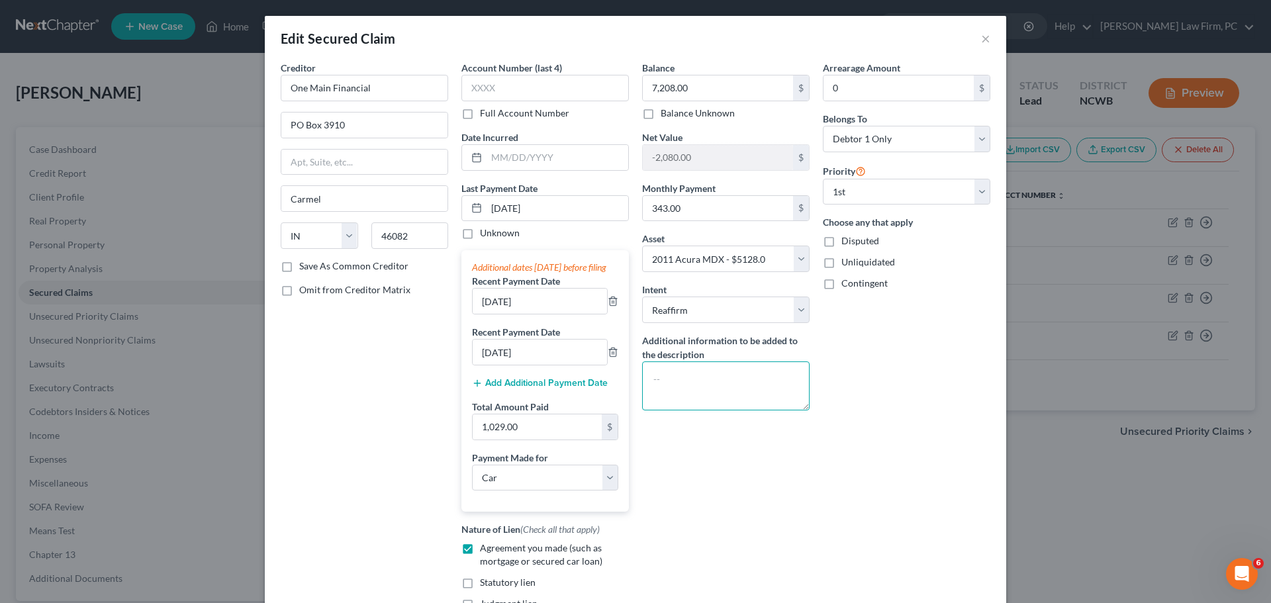
click at [667, 384] on textarea at bounding box center [725, 385] width 167 height 49
paste textarea "VIN [US_VEHICLE_IDENTIFICATION_NUMBER]"
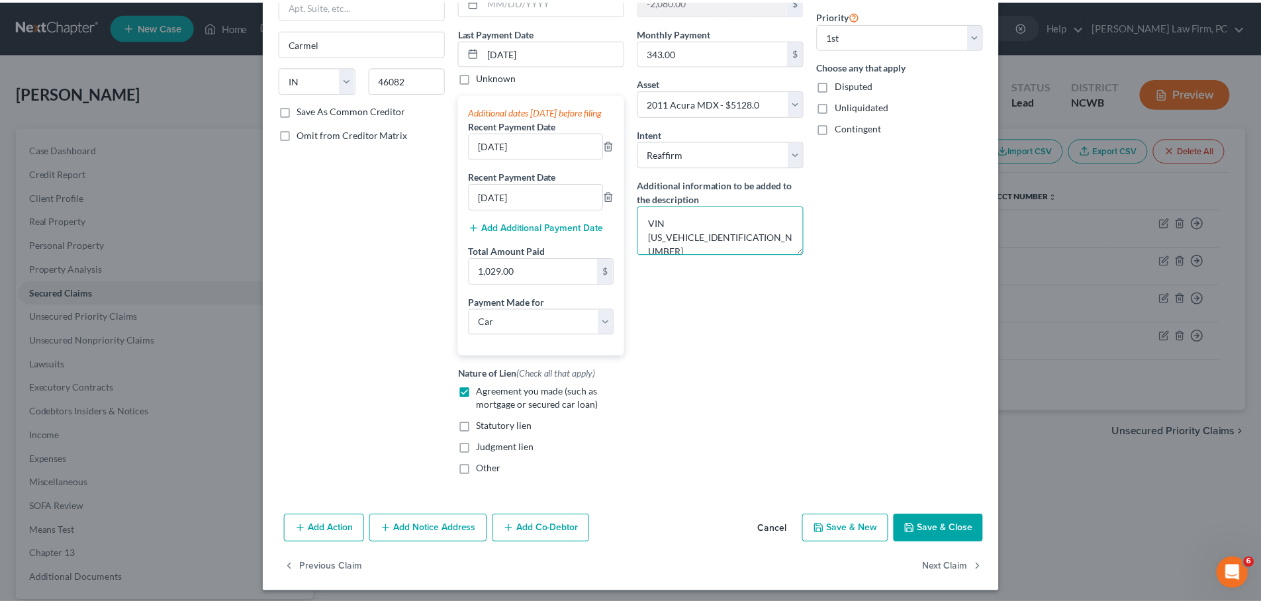
scroll to position [174, 0]
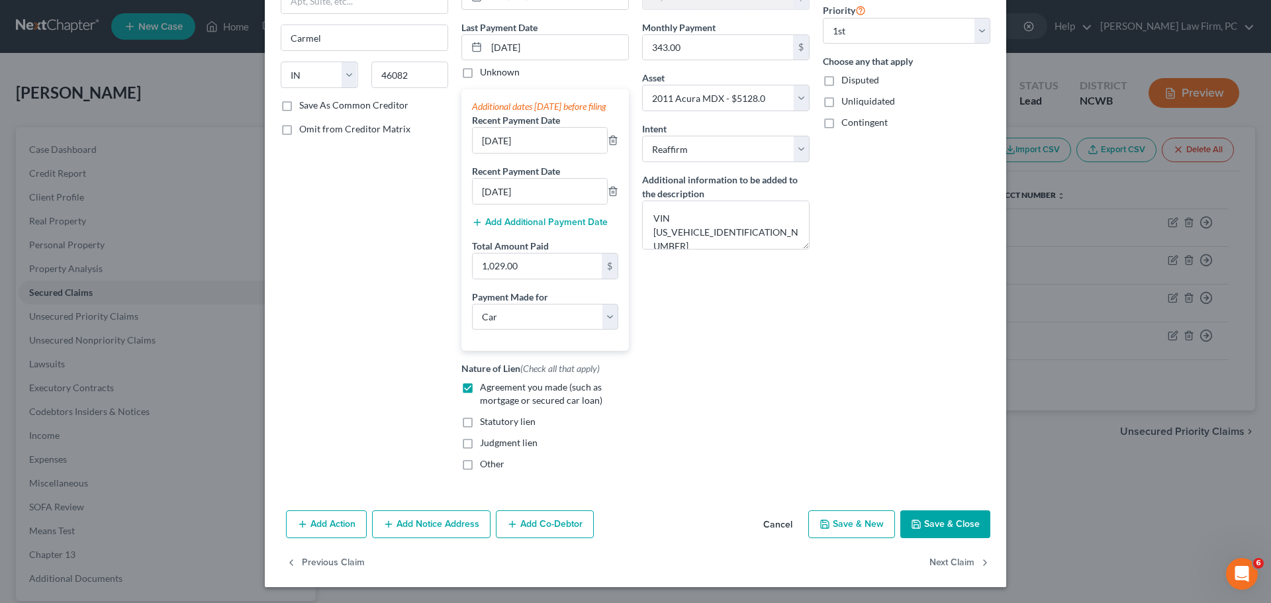
click at [933, 530] on button "Save & Close" at bounding box center [945, 524] width 90 height 28
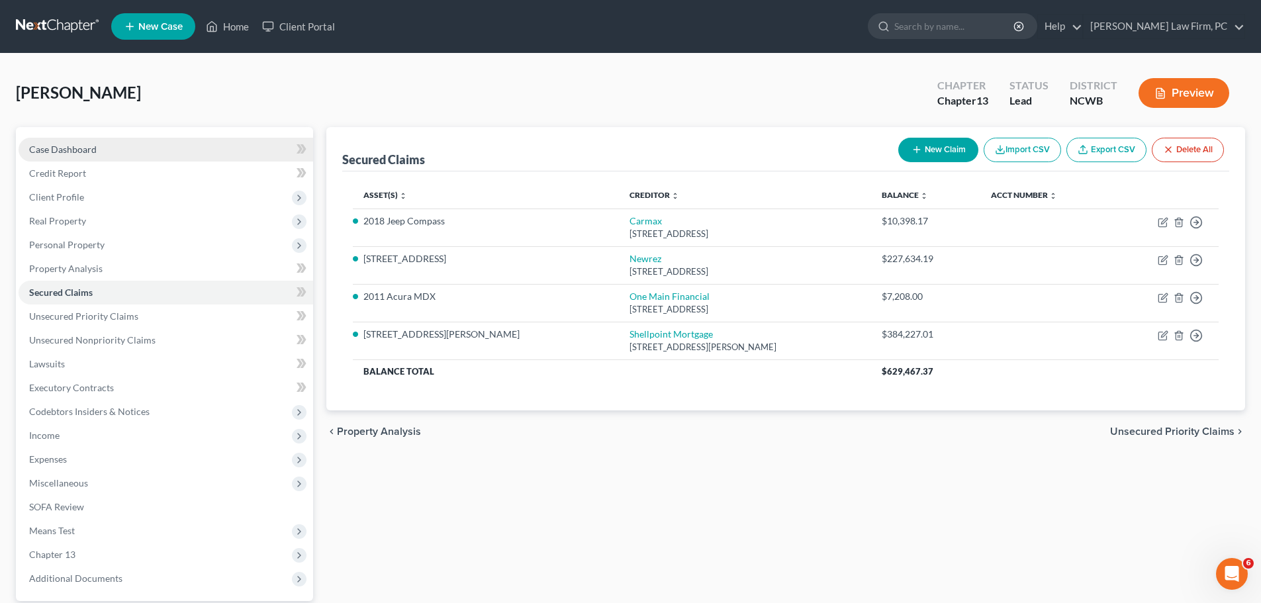
click at [91, 150] on span "Case Dashboard" at bounding box center [63, 149] width 68 height 11
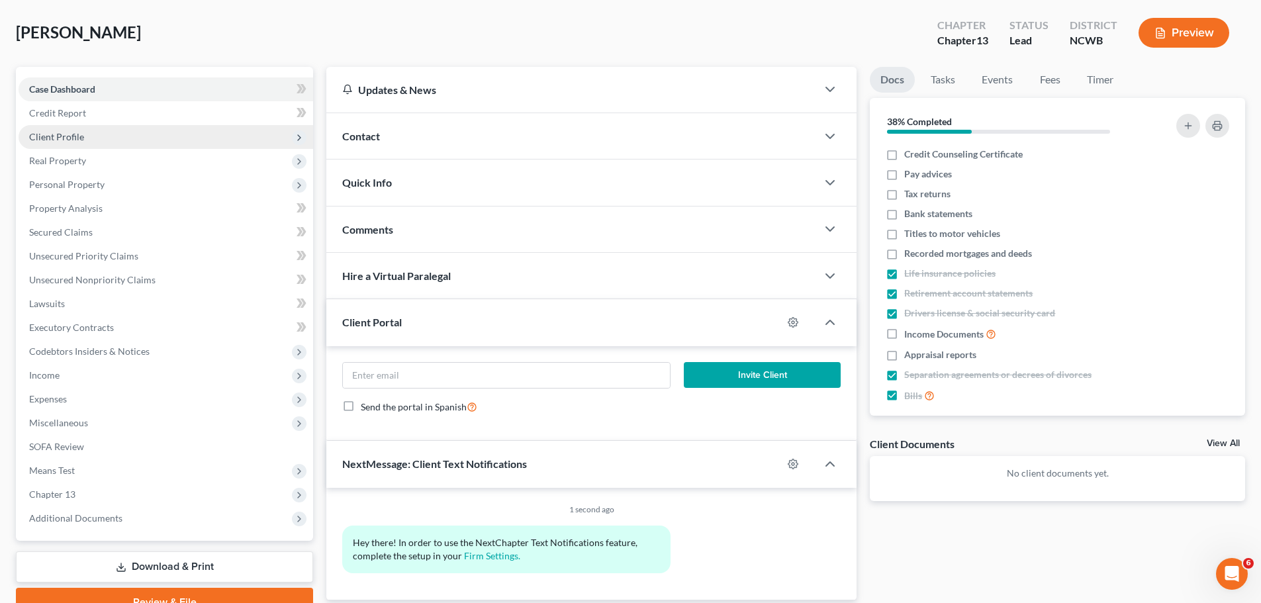
scroll to position [42, 0]
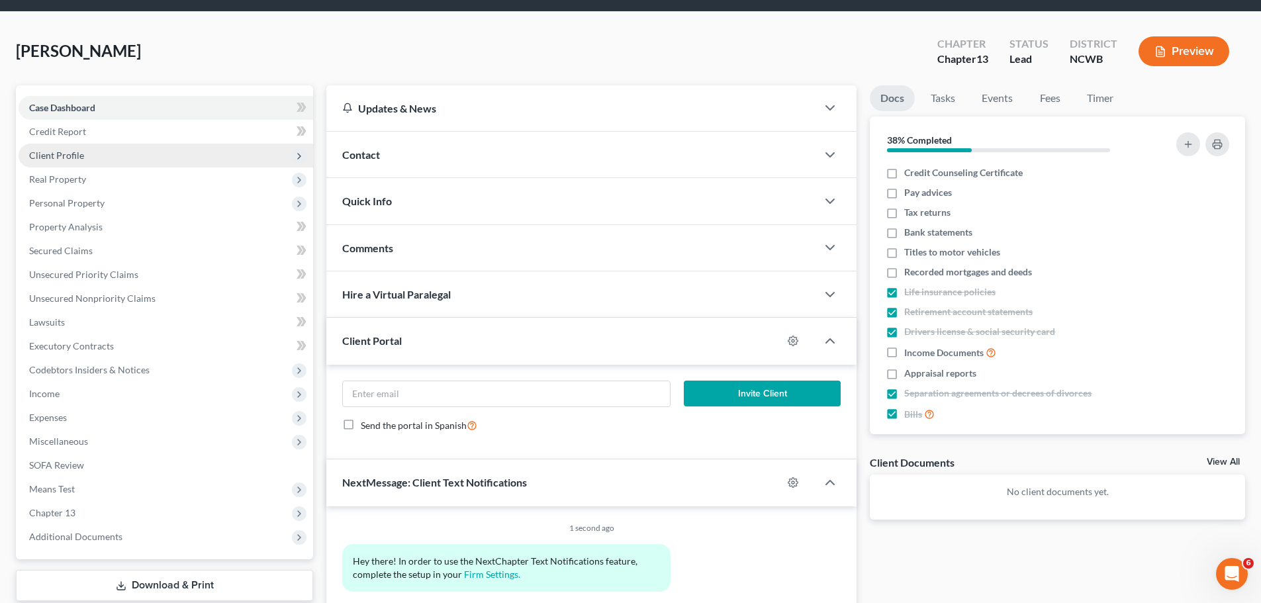
click at [87, 151] on span "Client Profile" at bounding box center [166, 156] width 295 height 24
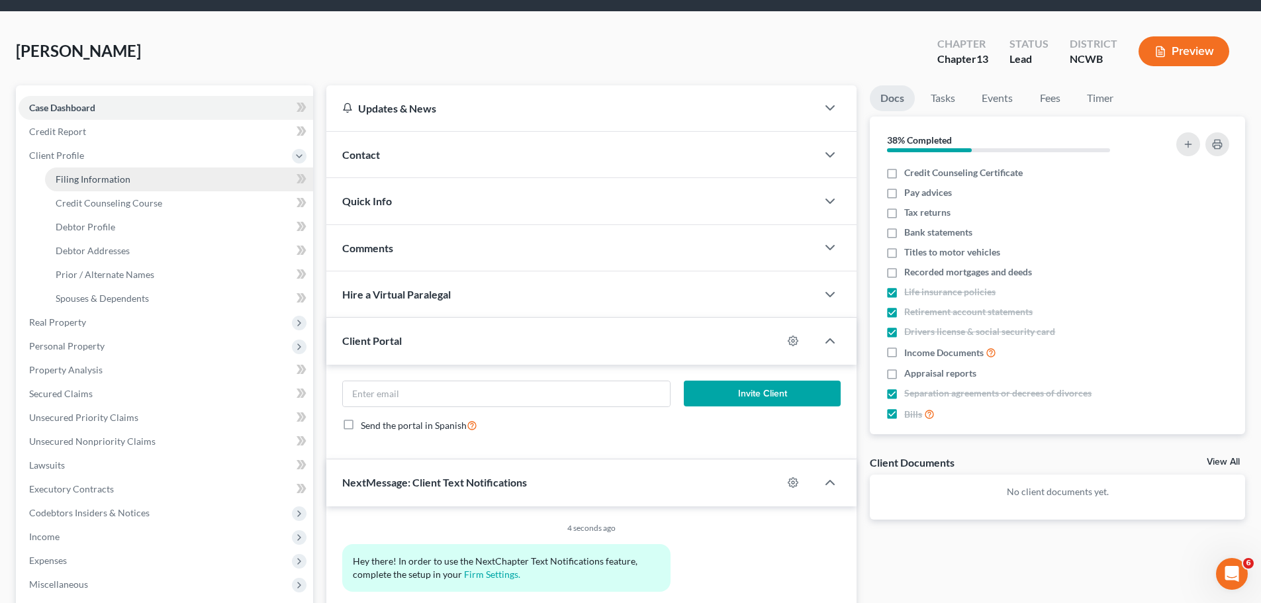
click at [101, 175] on span "Filing Information" at bounding box center [93, 178] width 75 height 11
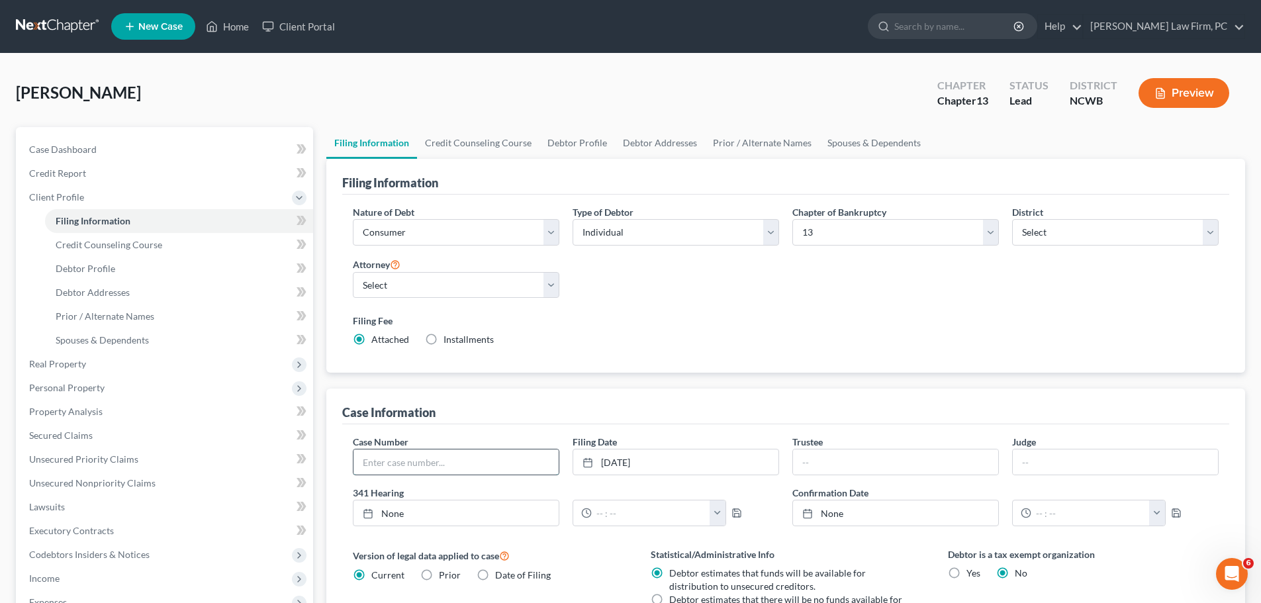
click at [467, 452] on input "text" at bounding box center [456, 462] width 205 height 25
click at [408, 465] on input "text" at bounding box center [456, 462] width 205 height 25
click at [830, 457] on input "text" at bounding box center [895, 462] width 205 height 25
drag, startPoint x: 502, startPoint y: 519, endPoint x: 504, endPoint y: 511, distance: 8.2
click at [502, 518] on link "[DATE]" at bounding box center [456, 513] width 205 height 25
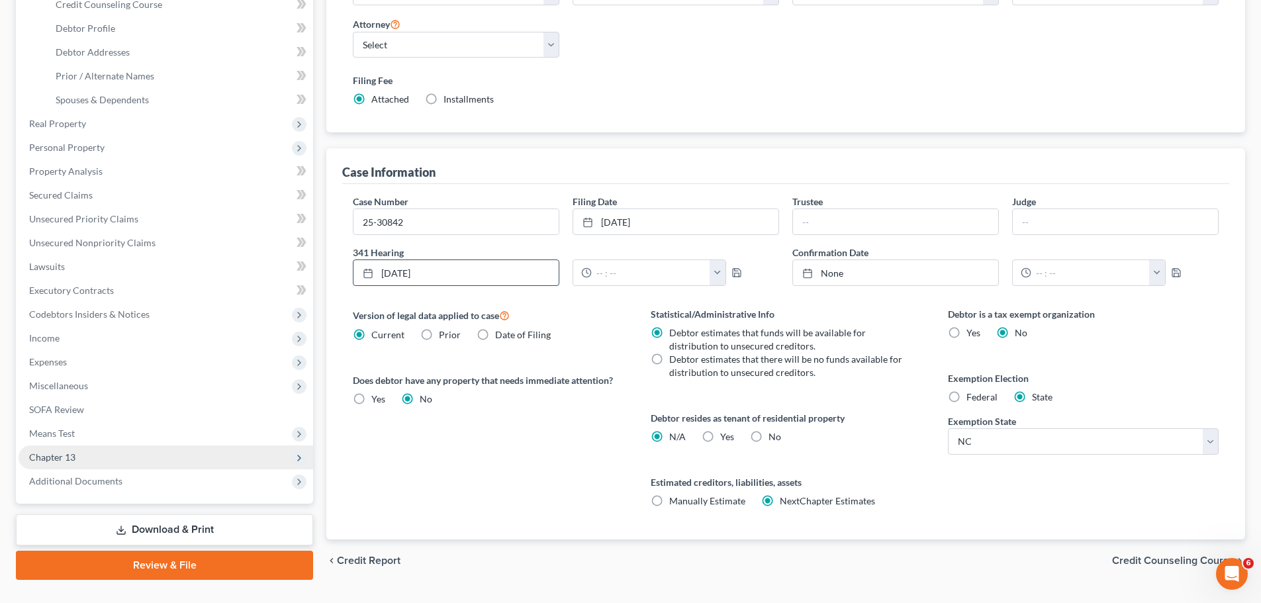
scroll to position [236, 0]
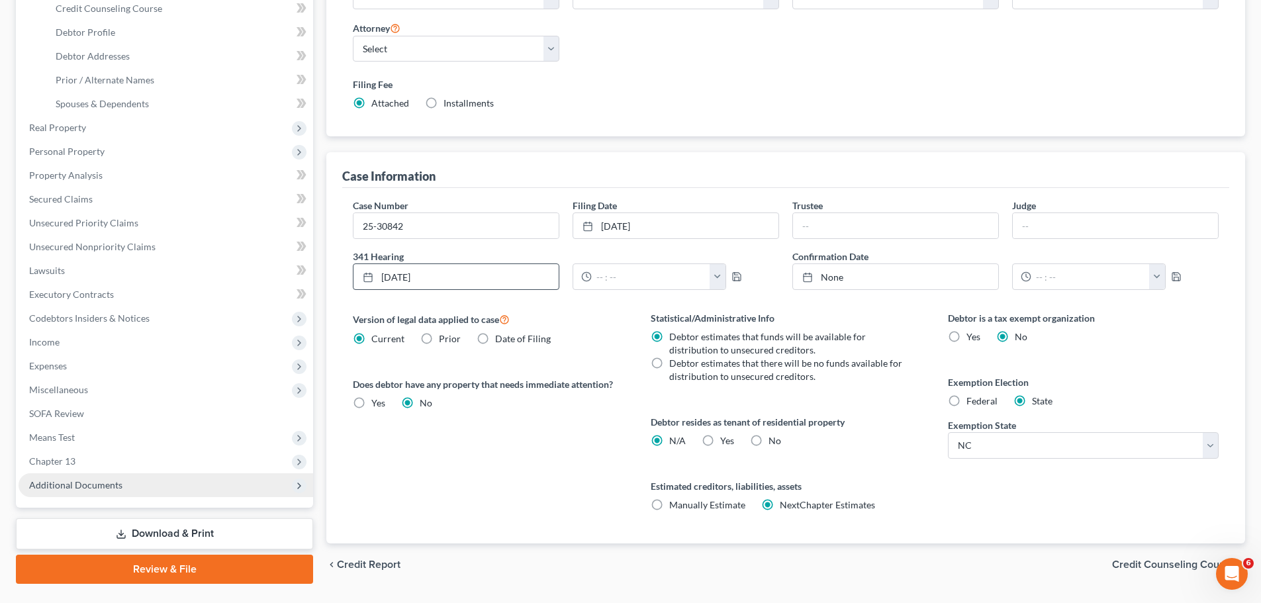
click at [91, 487] on span "Additional Documents" at bounding box center [75, 484] width 93 height 11
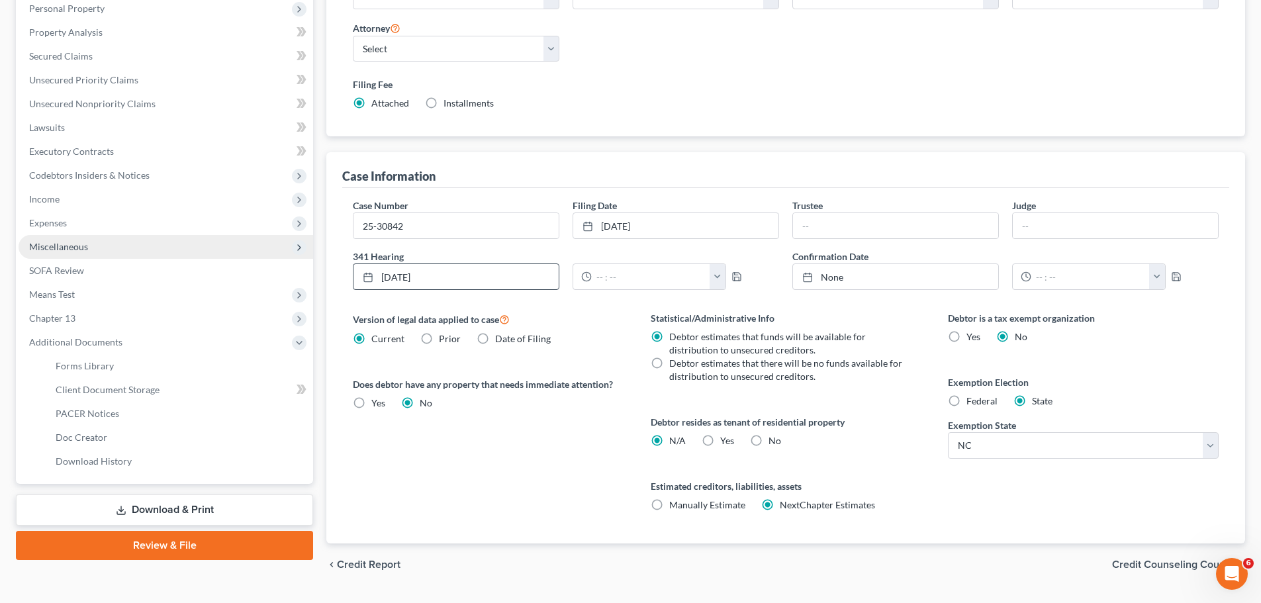
click at [74, 250] on span "Miscellaneous" at bounding box center [58, 246] width 59 height 11
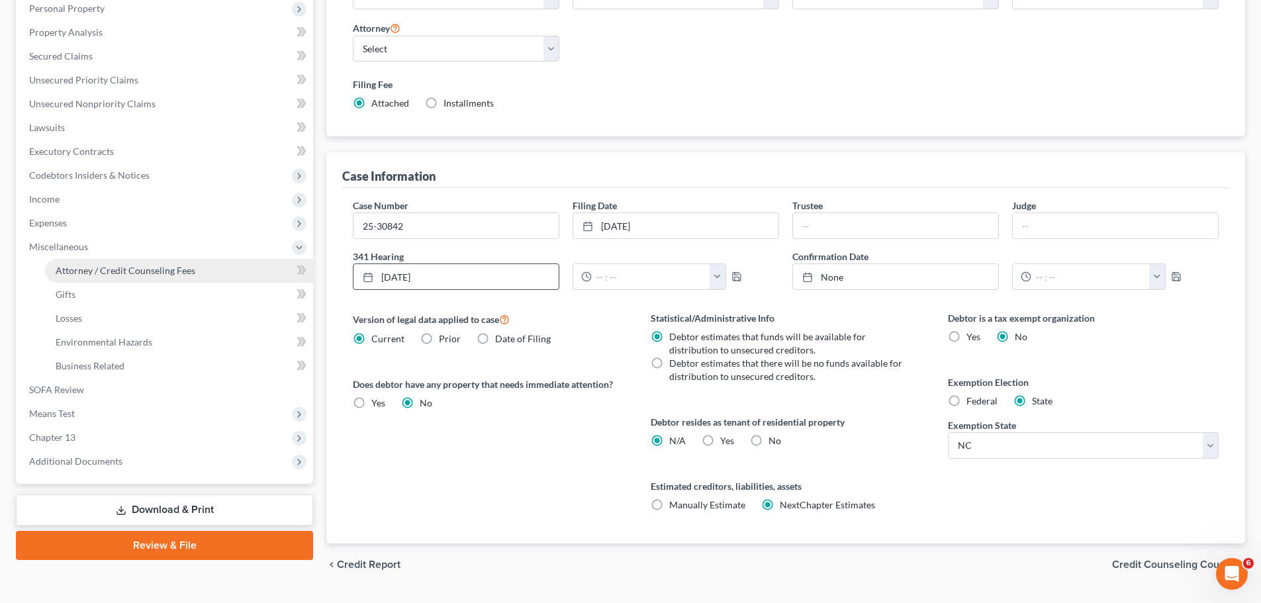
click at [95, 263] on link "Attorney / Credit Counseling Fees" at bounding box center [179, 271] width 268 height 24
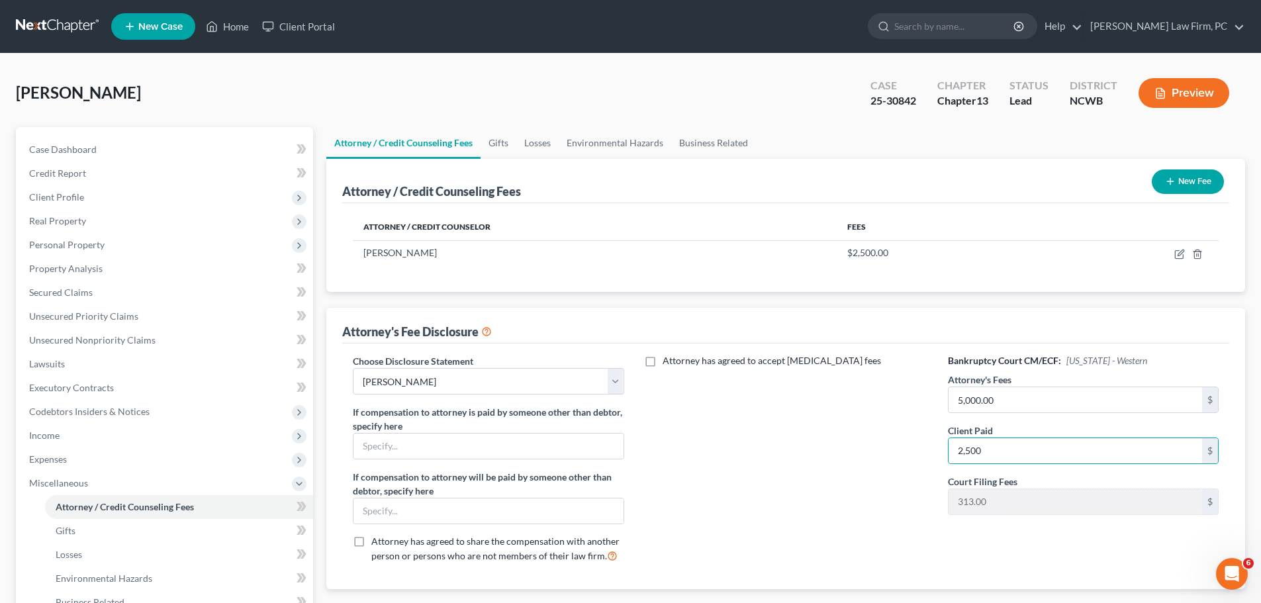
click at [860, 497] on div "Attorney has agreed to accept [MEDICAL_DATA] fees" at bounding box center [786, 463] width 297 height 219
click at [1202, 93] on button "Preview" at bounding box center [1184, 93] width 91 height 30
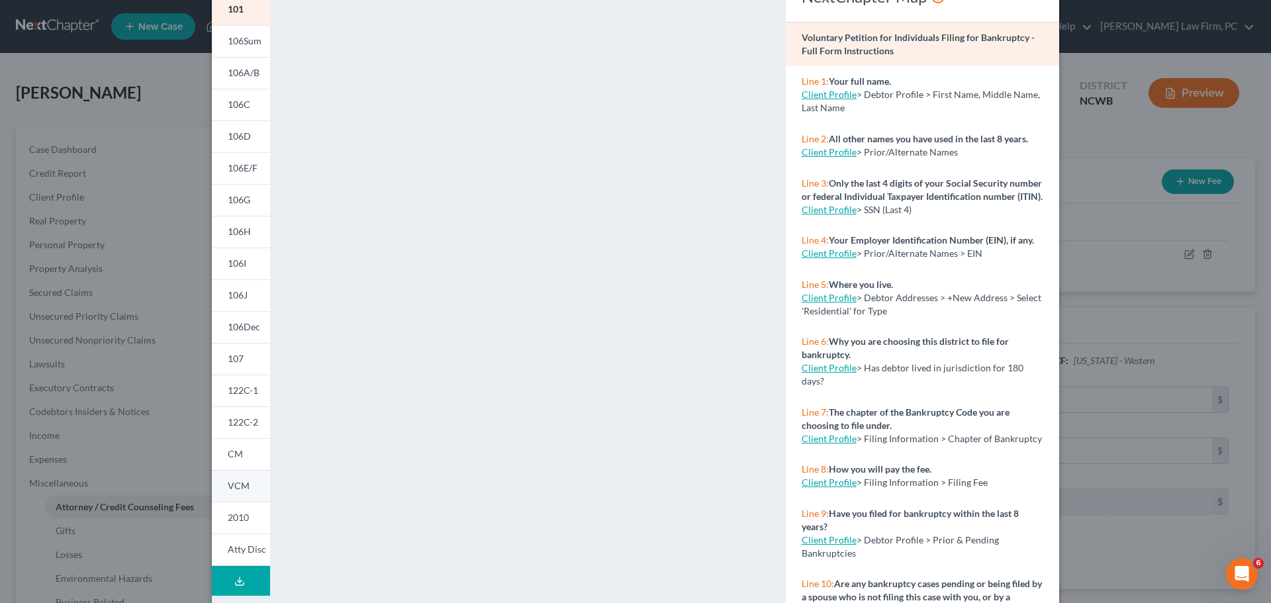
scroll to position [144, 0]
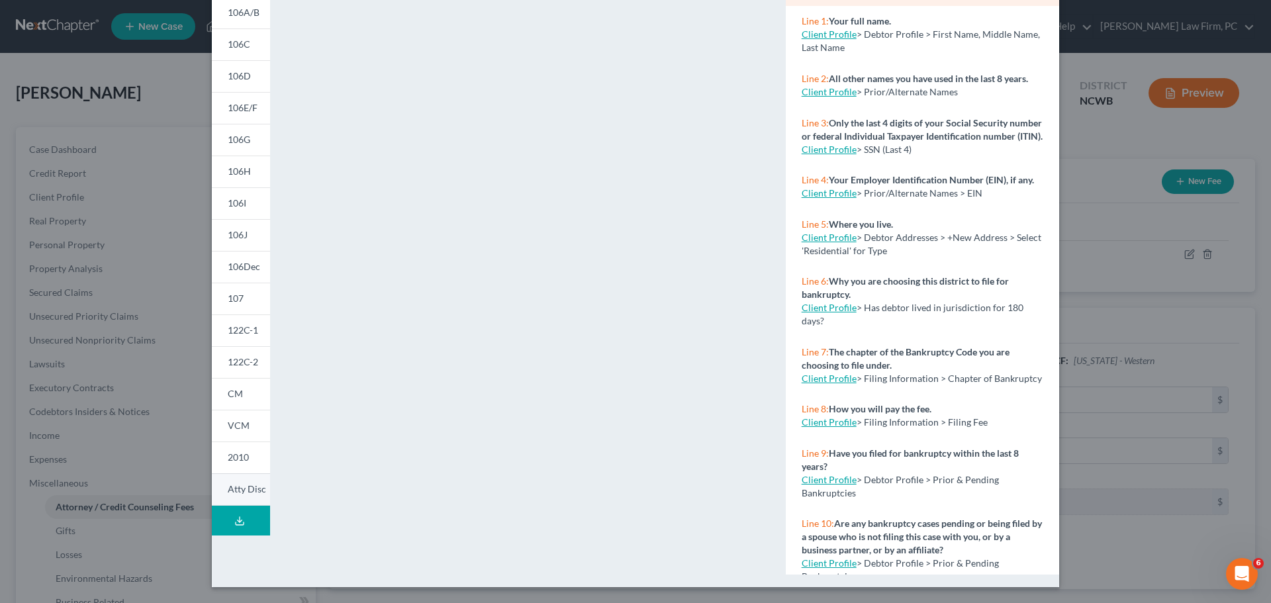
click at [242, 488] on span "Atty Disc" at bounding box center [247, 488] width 38 height 11
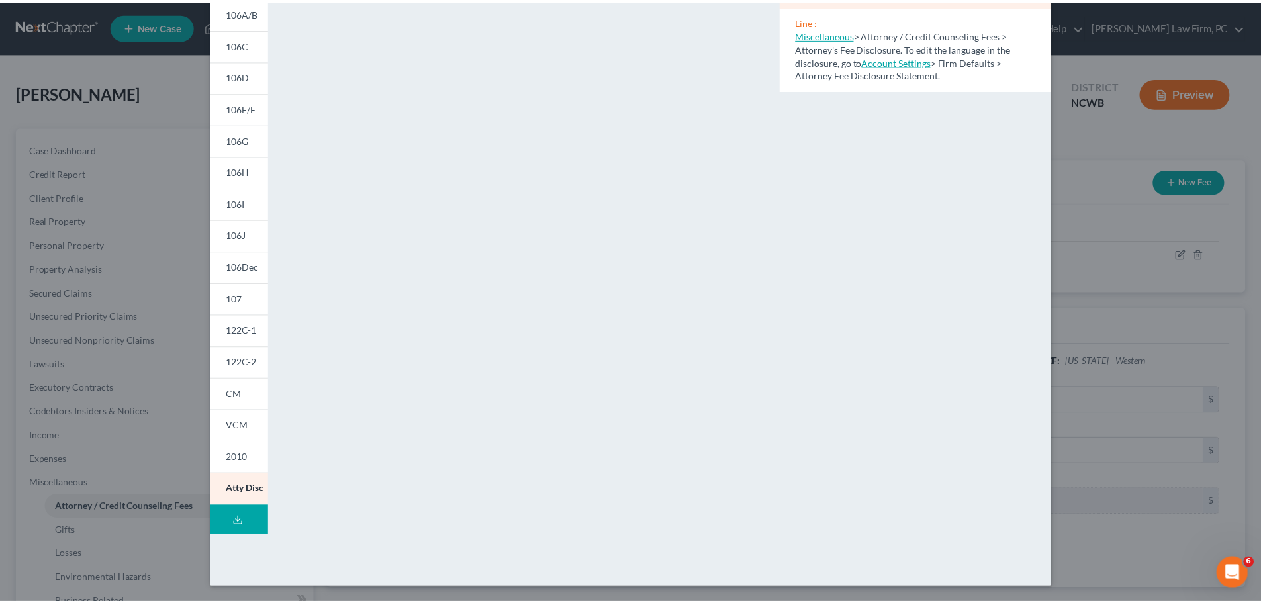
scroll to position [0, 0]
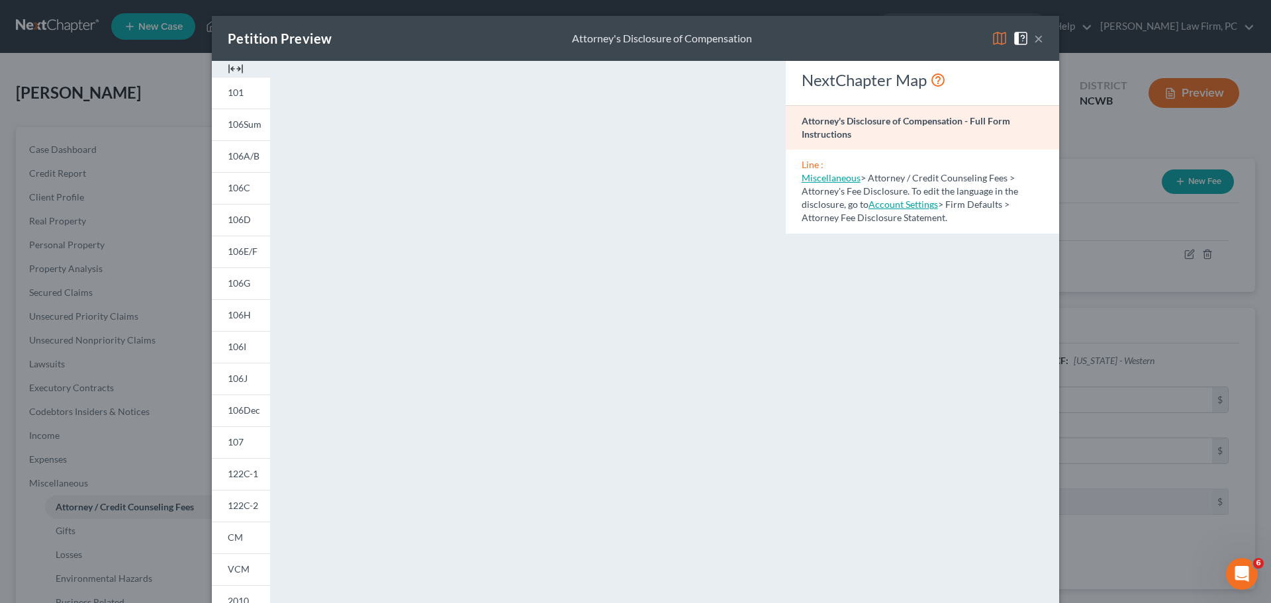
click at [1035, 36] on button "×" at bounding box center [1038, 38] width 9 height 16
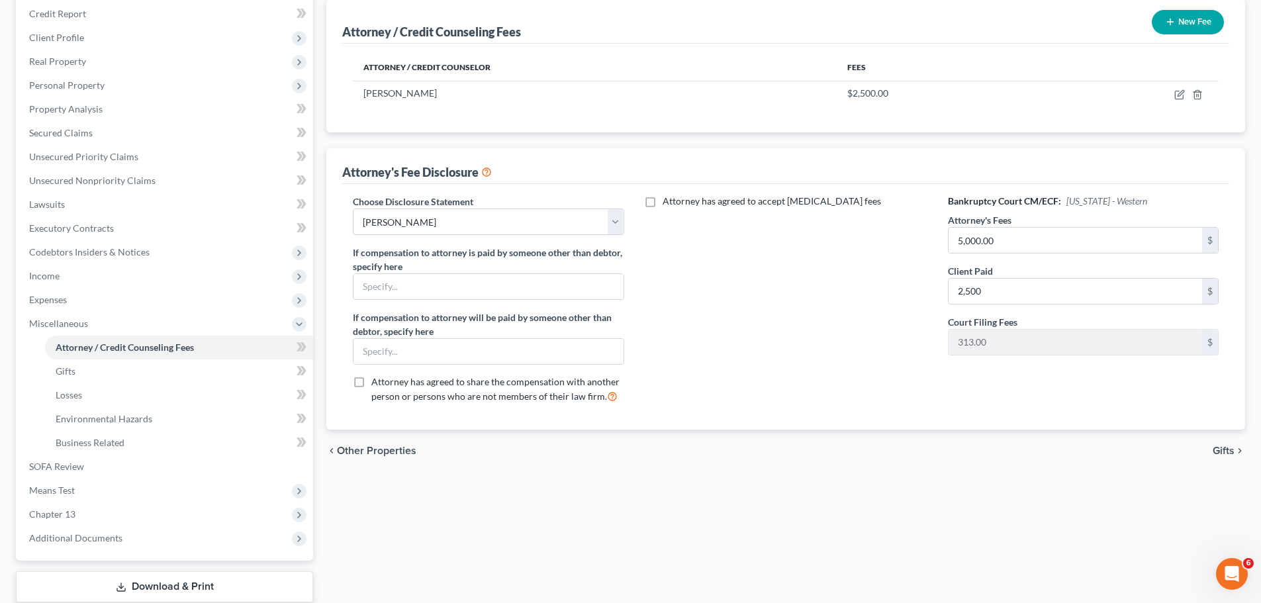
scroll to position [244, 0]
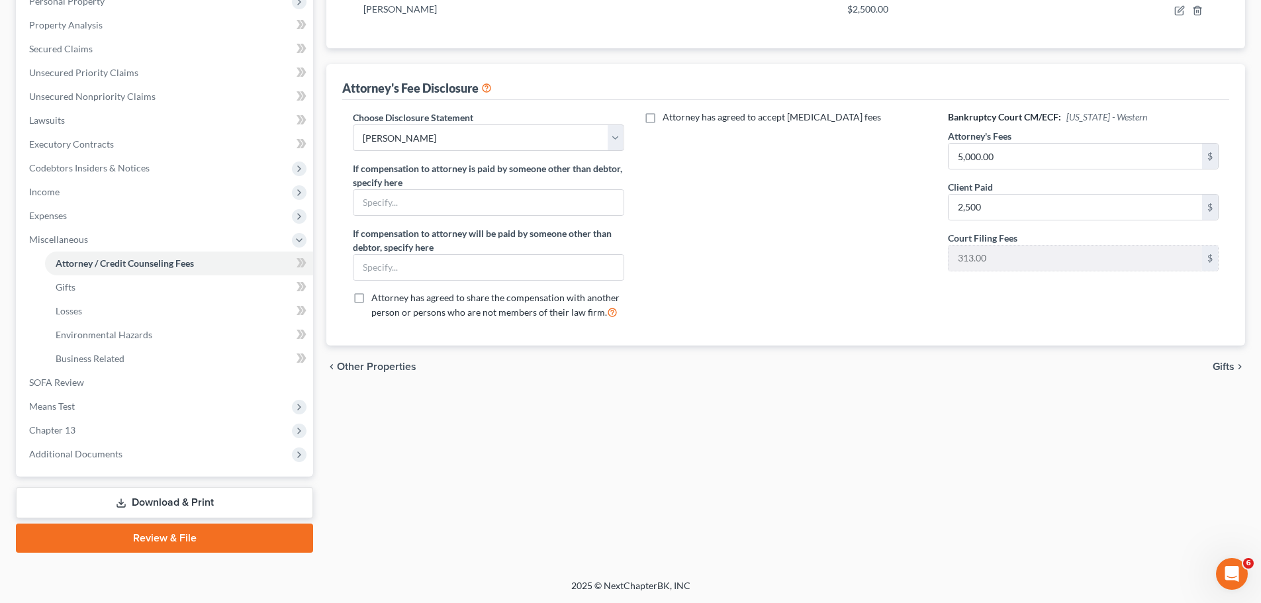
click at [191, 501] on link "Download & Print" at bounding box center [164, 502] width 297 height 31
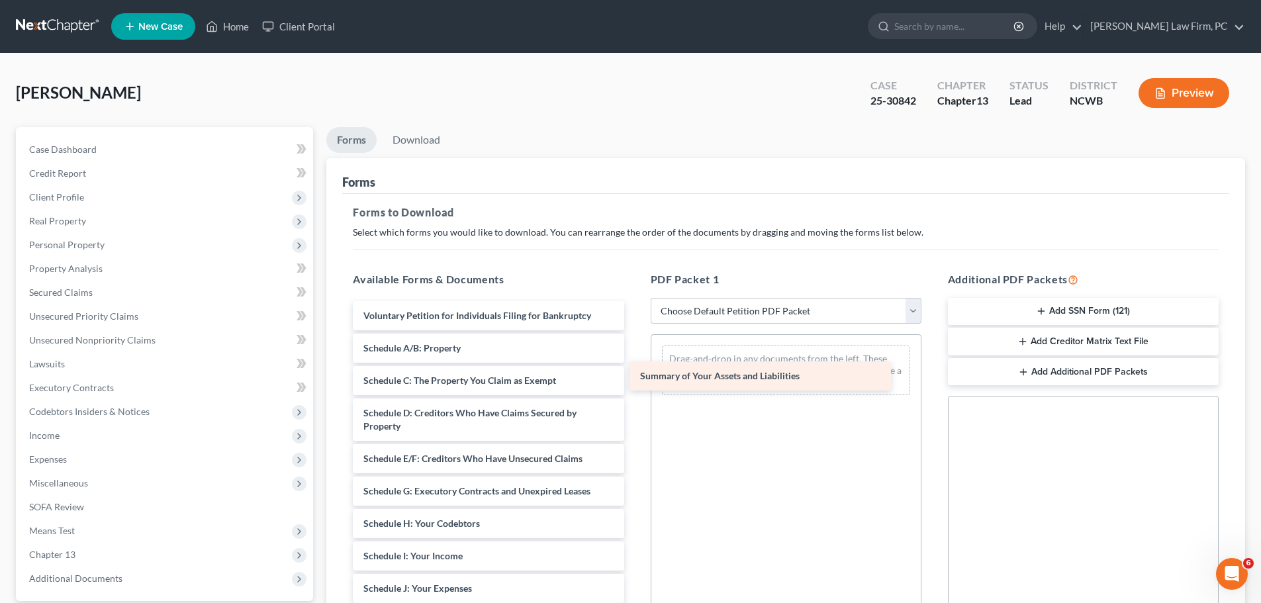
drag, startPoint x: 542, startPoint y: 344, endPoint x: 826, endPoint y: 363, distance: 284.0
click at [634, 363] on div "Summary of Your Assets and Liabilities Voluntary Petition for Individuals Filin…" at bounding box center [488, 595] width 292 height 588
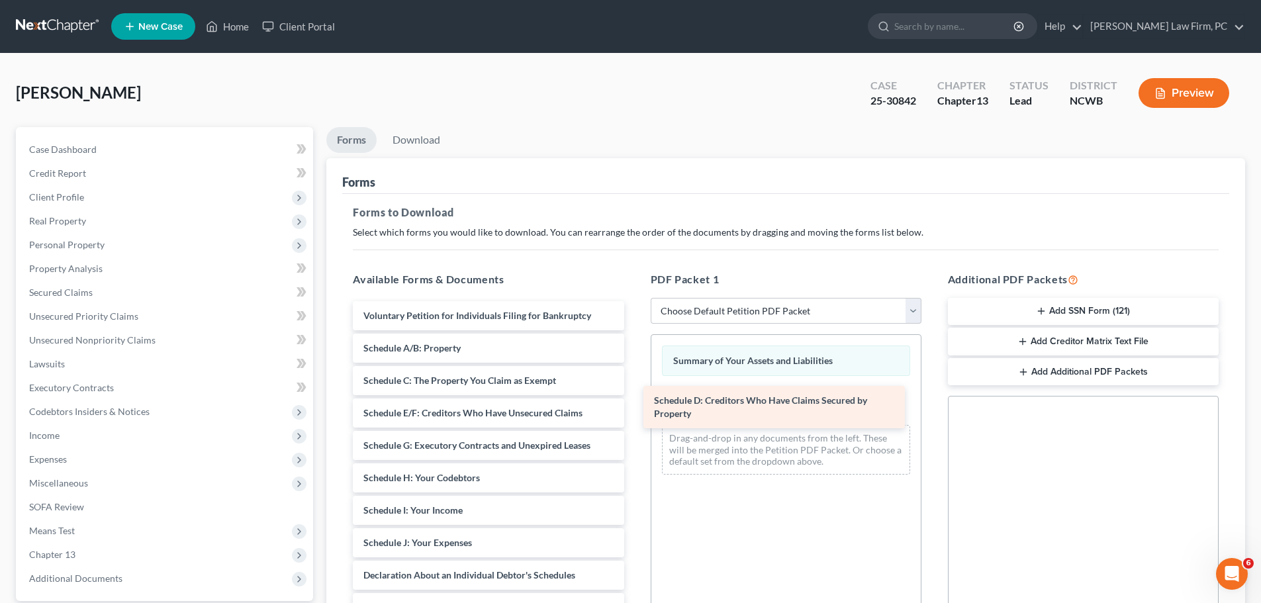
drag, startPoint x: 491, startPoint y: 420, endPoint x: 781, endPoint y: 408, distance: 290.3
click at [634, 408] on div "Schedule D: Creditors Who Have Claims Secured by Property Voluntary Petition fo…" at bounding box center [488, 572] width 292 height 542
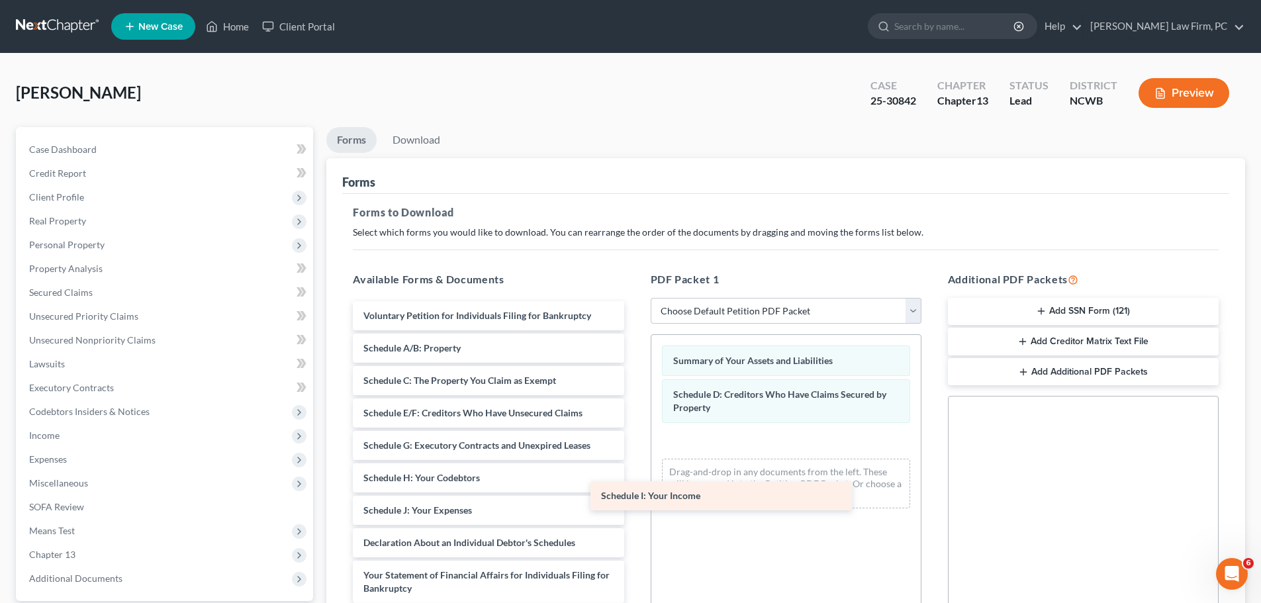
drag, startPoint x: 493, startPoint y: 508, endPoint x: 755, endPoint y: 487, distance: 263.7
click at [634, 487] on div "Schedule I: Your Income Voluntary Petition for Individuals Filing for Bankruptc…" at bounding box center [488, 556] width 292 height 510
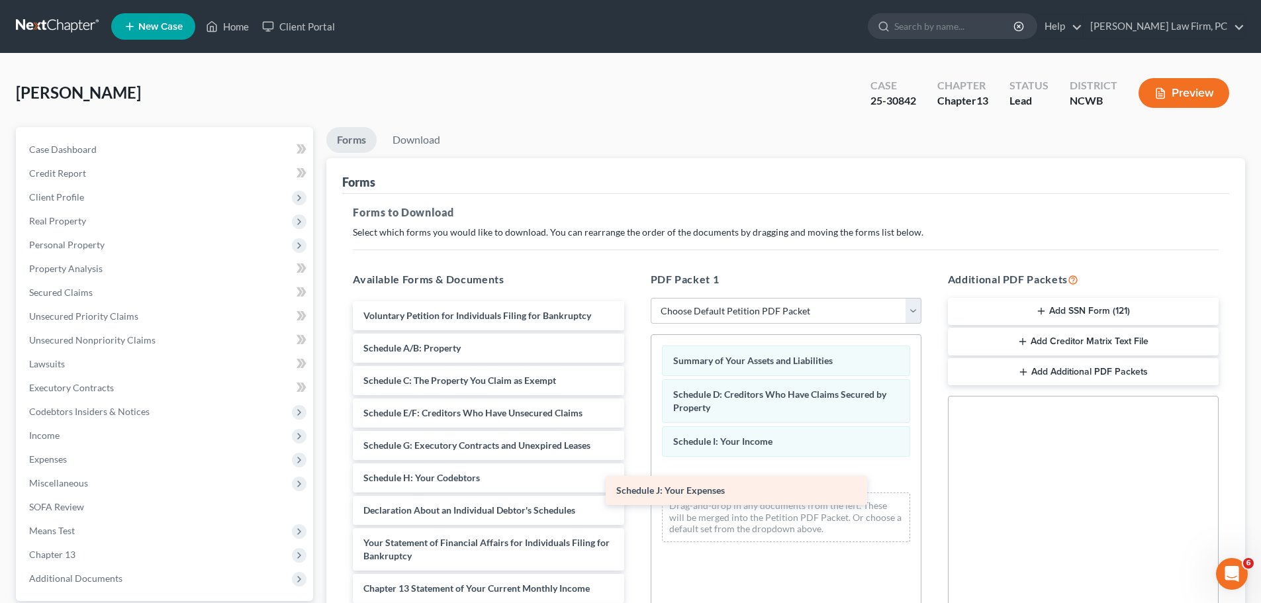
drag, startPoint x: 490, startPoint y: 514, endPoint x: 743, endPoint y: 495, distance: 253.7
click at [634, 495] on div "Schedule J: Your Expenses Voluntary Petition for Individuals Filing for Bankrup…" at bounding box center [488, 539] width 292 height 477
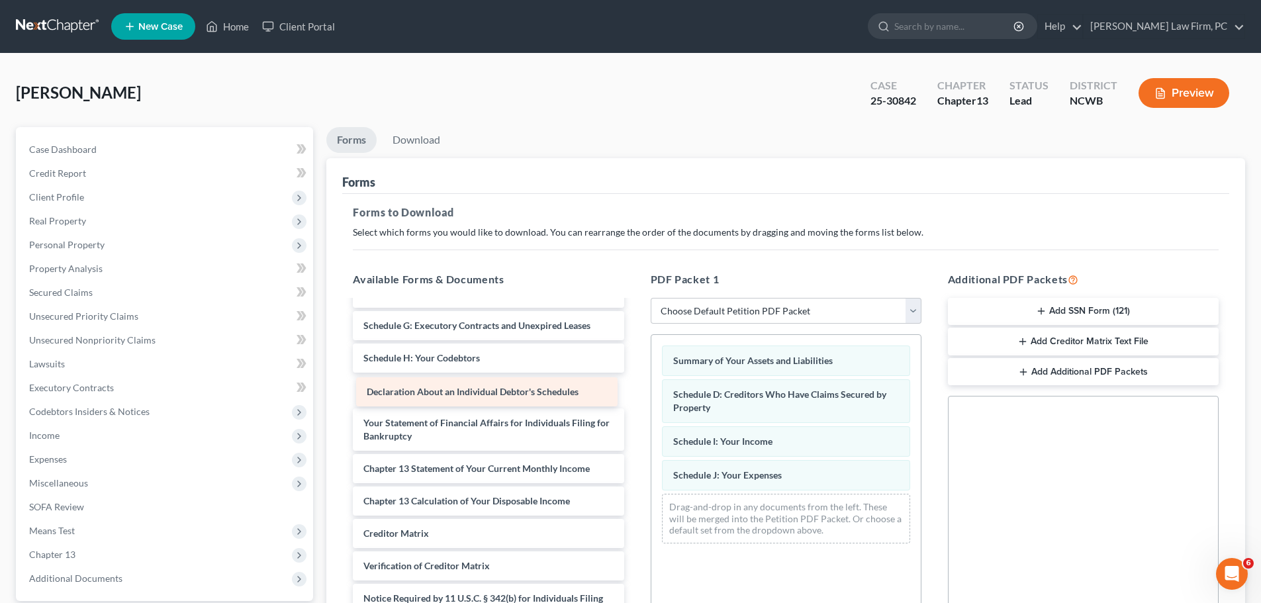
scroll to position [87, 0]
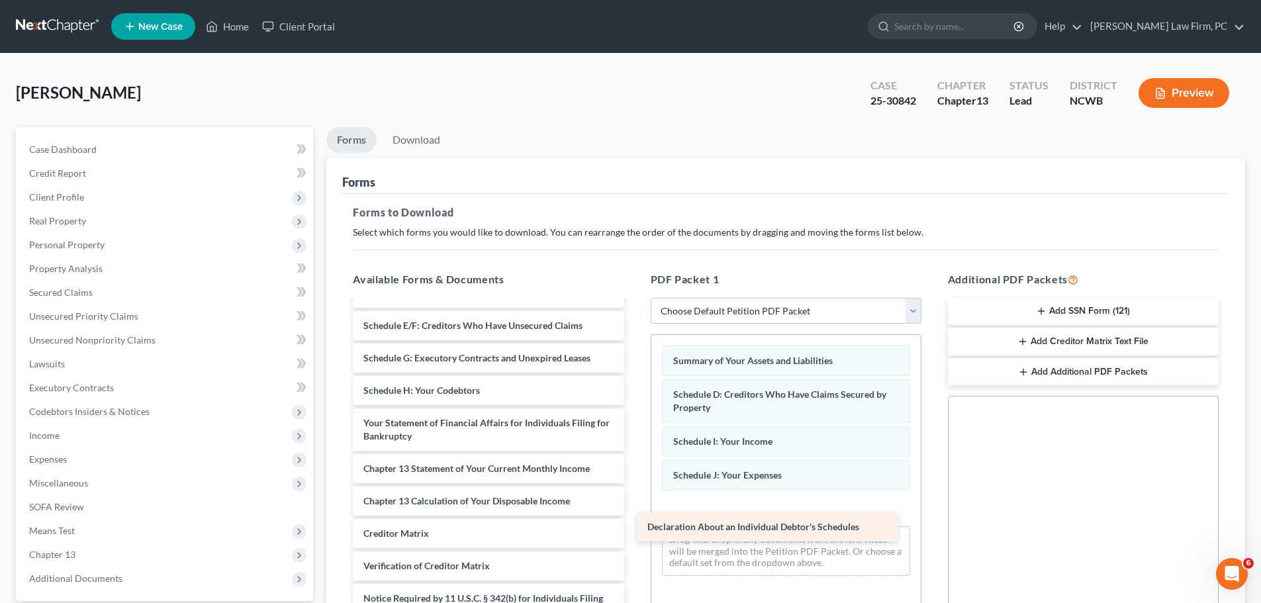
drag, startPoint x: 508, startPoint y: 391, endPoint x: 791, endPoint y: 525, distance: 313.0
click at [634, 525] on div "Declaration About an Individual Debtor's Schedules Voluntary Petition for Indiv…" at bounding box center [488, 436] width 292 height 445
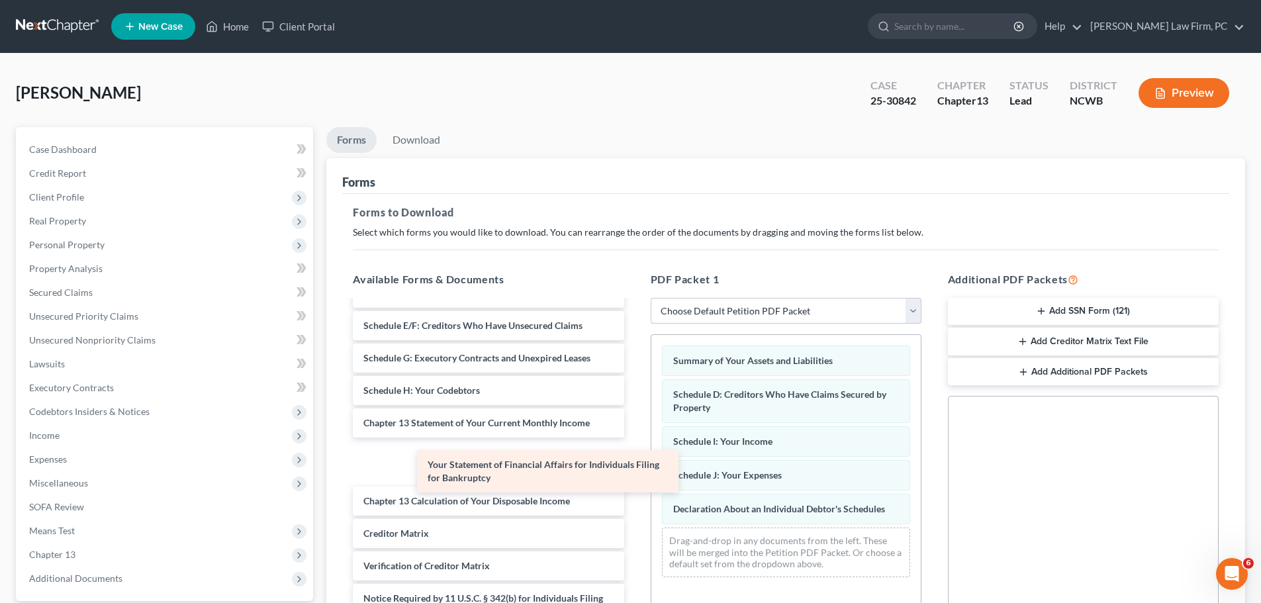
scroll to position [42, 0]
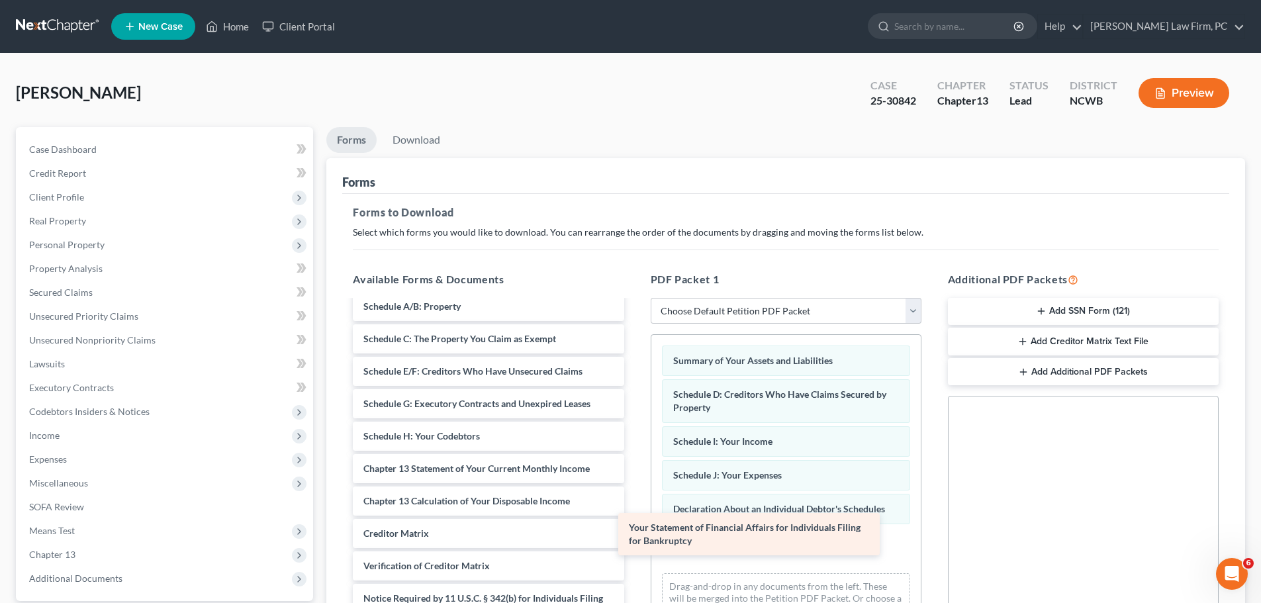
drag, startPoint x: 504, startPoint y: 431, endPoint x: 771, endPoint y: 536, distance: 286.6
click at [634, 536] on div "Your Statement of Financial Affairs for Individuals Filing for Bankruptcy Volun…" at bounding box center [488, 459] width 292 height 399
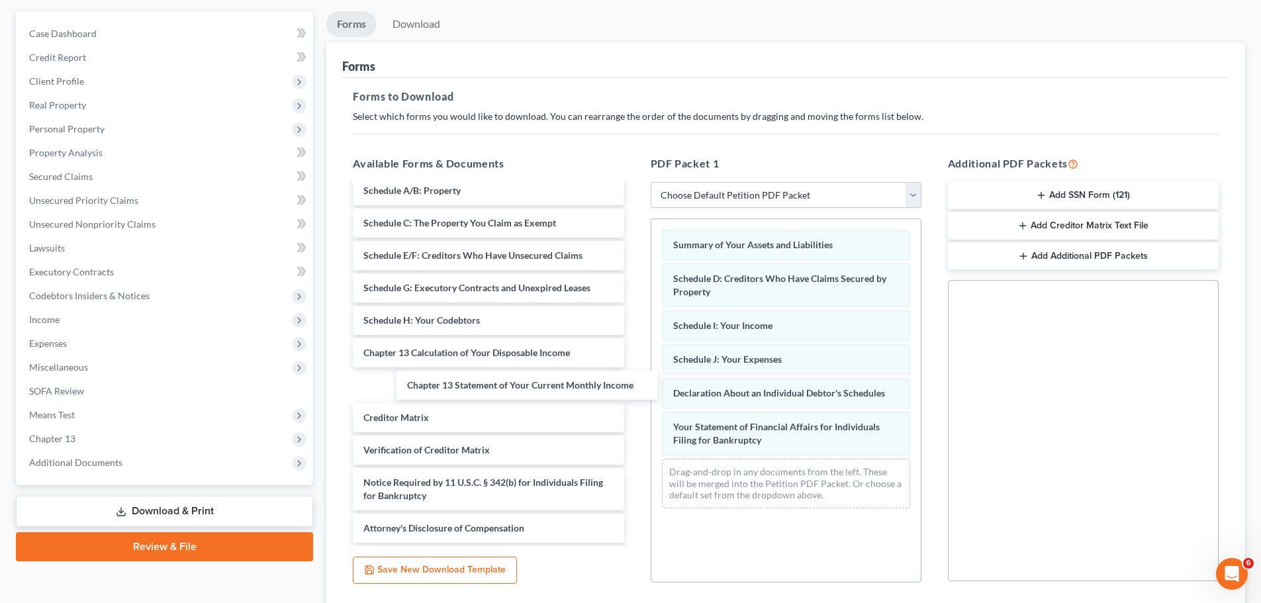
scroll to position [9, 0]
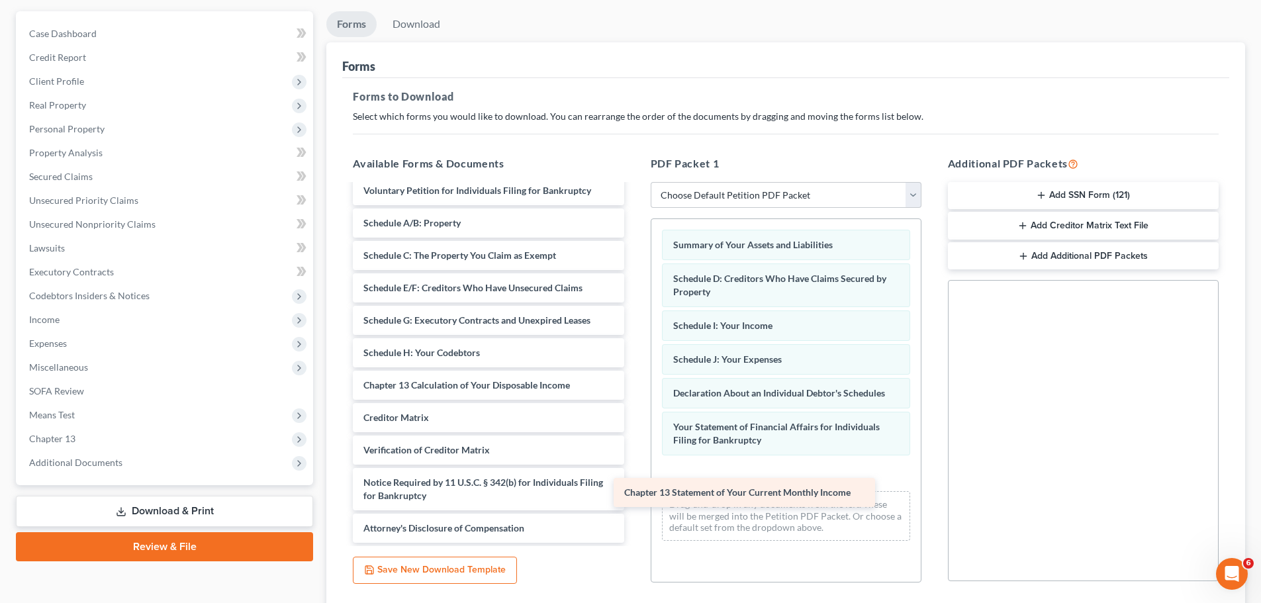
drag, startPoint x: 590, startPoint y: 399, endPoint x: 807, endPoint y: 506, distance: 242.2
click at [634, 506] on div "Chapter 13 Statement of Your Current Monthly Income Voluntary Petition for Indi…" at bounding box center [488, 359] width 292 height 367
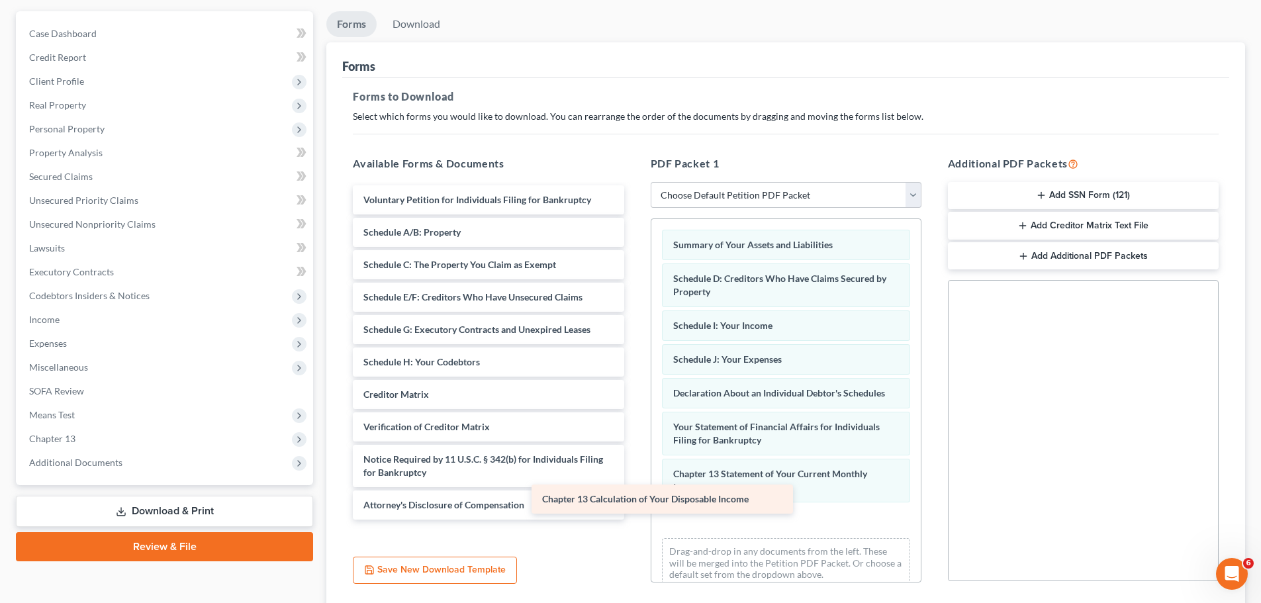
scroll to position [0, 0]
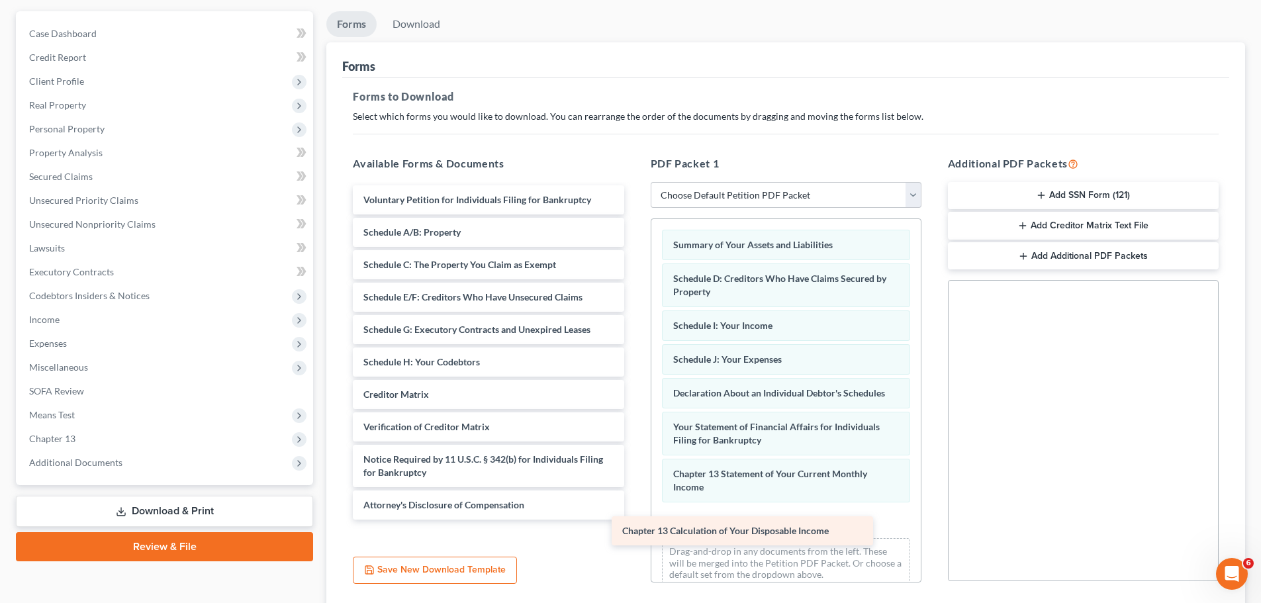
drag, startPoint x: 631, startPoint y: 469, endPoint x: 776, endPoint y: 524, distance: 155.3
click at [634, 520] on div "Chapter 13 Calculation of Your Disposable Income Voluntary Petition for Individ…" at bounding box center [488, 352] width 292 height 334
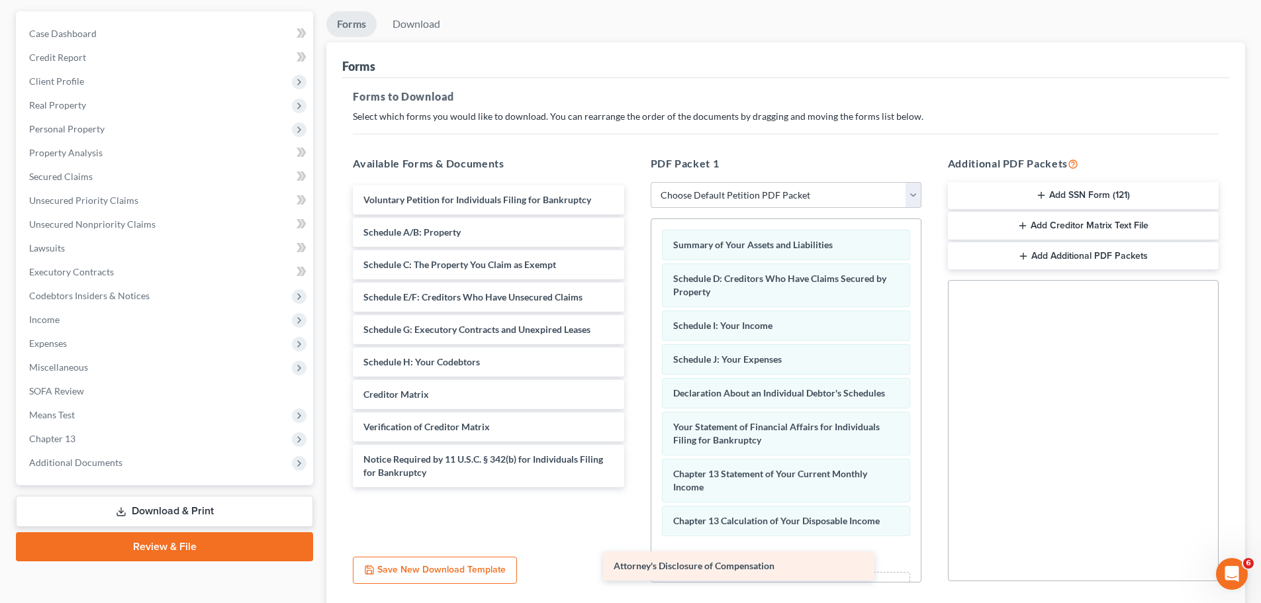
drag, startPoint x: 514, startPoint y: 507, endPoint x: 767, endPoint y: 553, distance: 257.8
click at [634, 487] on div "Attorney's Disclosure of Compensation Voluntary Petition for Individuals Filing…" at bounding box center [488, 336] width 292 height 302
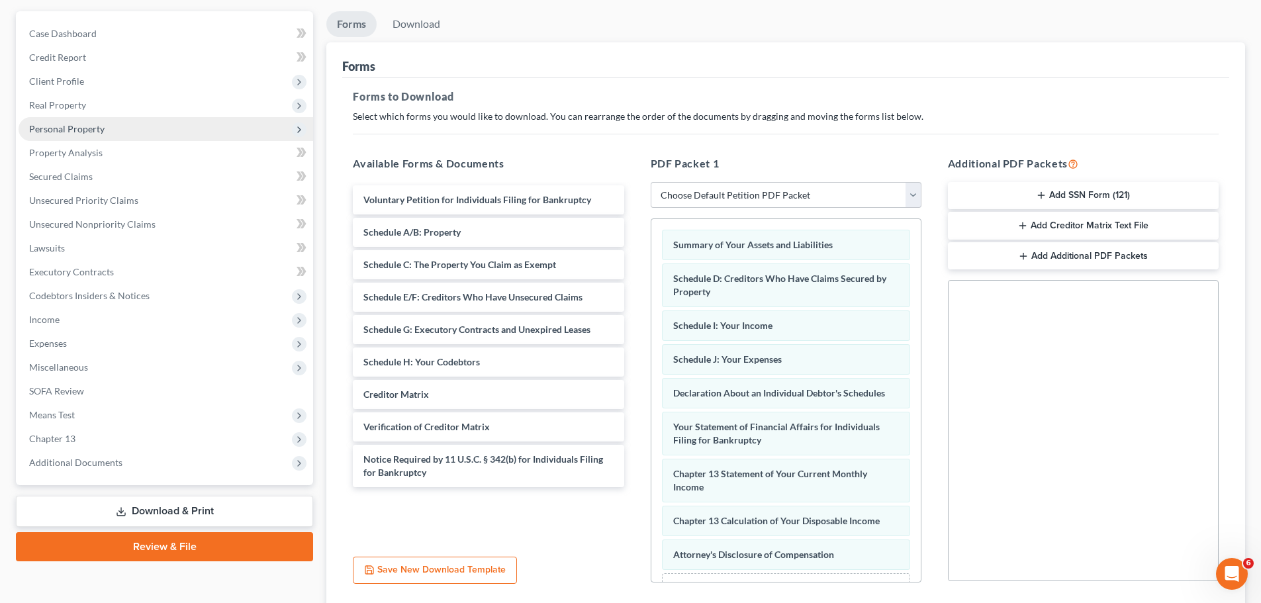
click at [90, 124] on span "Personal Property" at bounding box center [66, 128] width 75 height 11
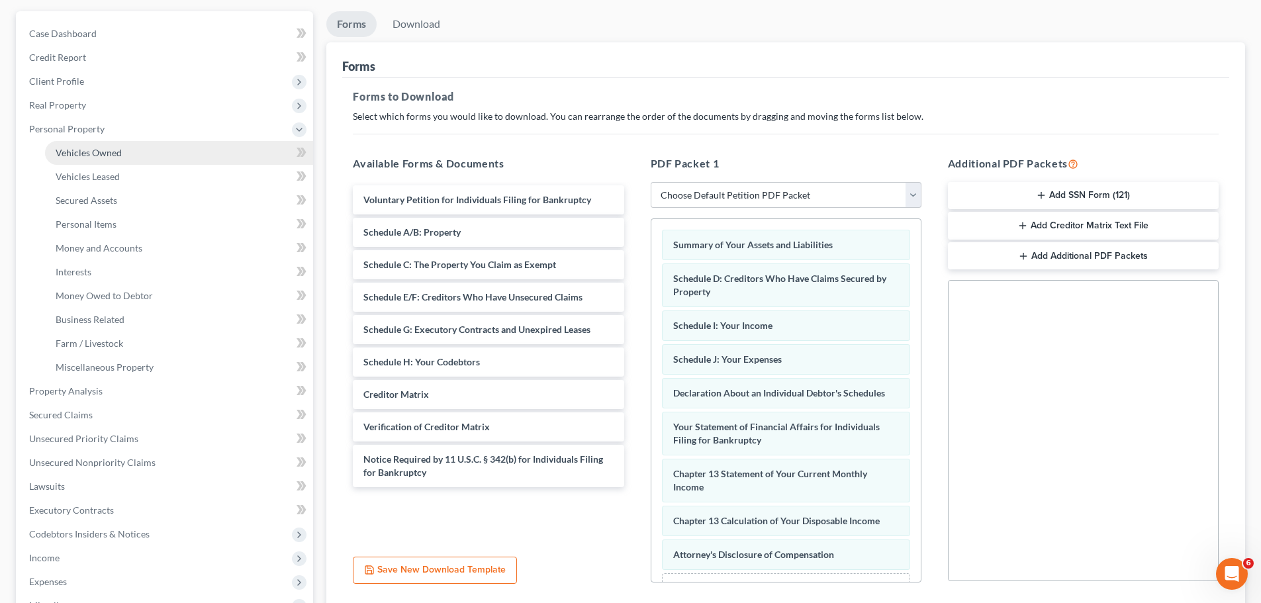
click at [118, 148] on span "Vehicles Owned" at bounding box center [89, 152] width 66 height 11
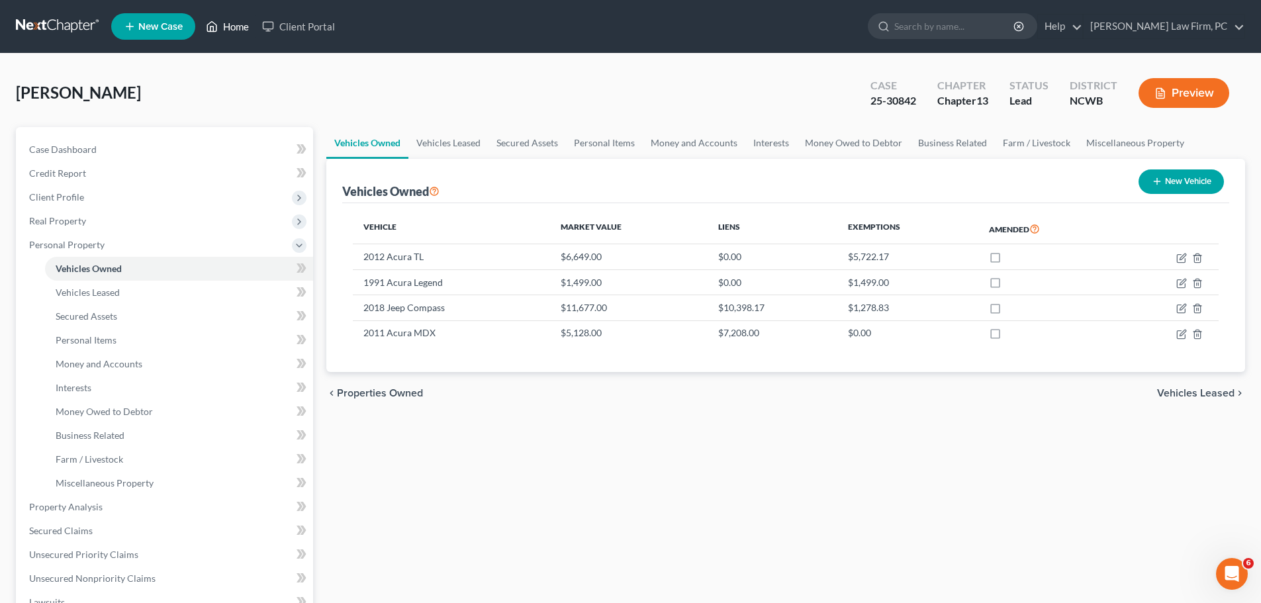
click at [219, 28] on link "Home" at bounding box center [227, 27] width 56 height 24
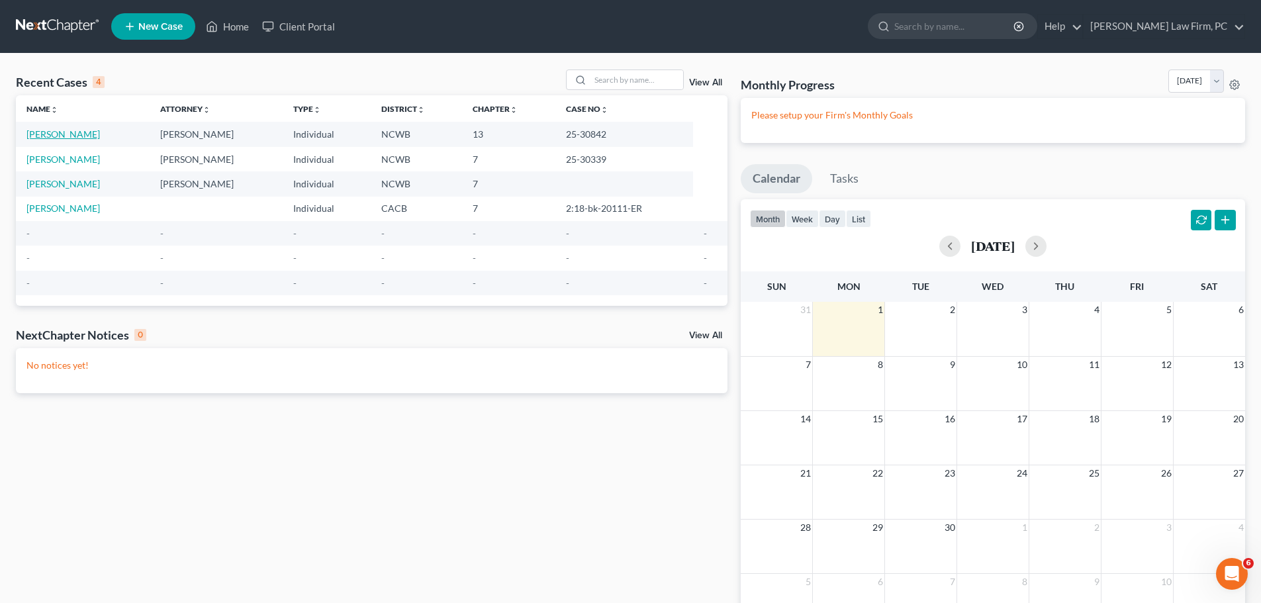
click at [86, 130] on link "[PERSON_NAME]" at bounding box center [62, 133] width 73 height 11
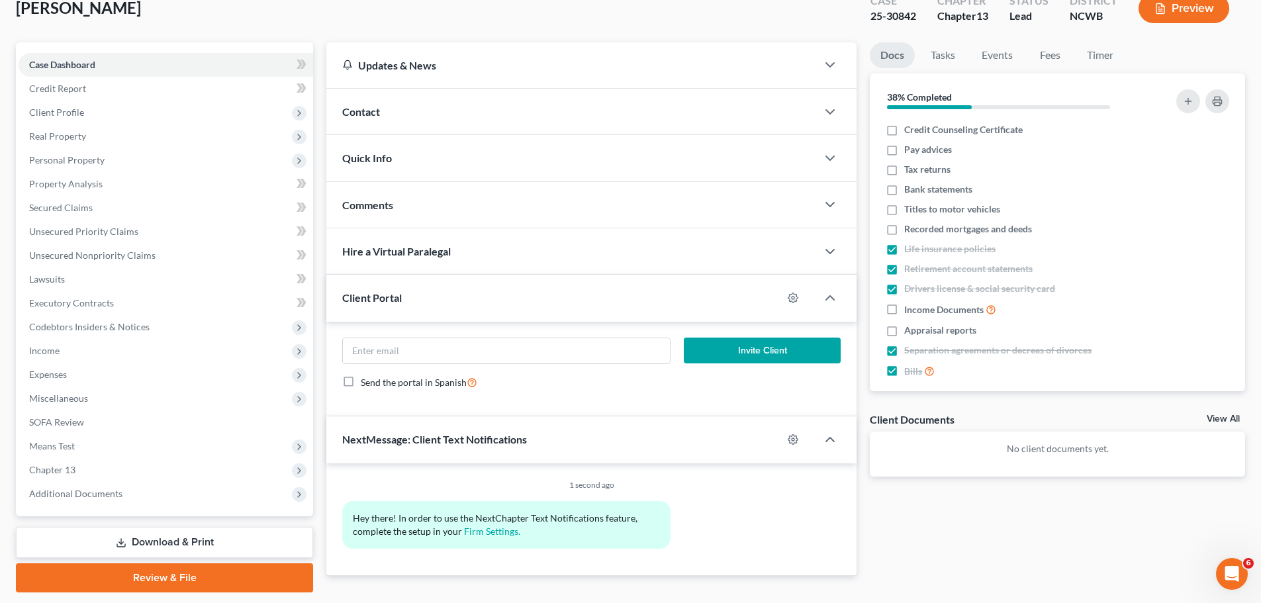
scroll to position [124, 0]
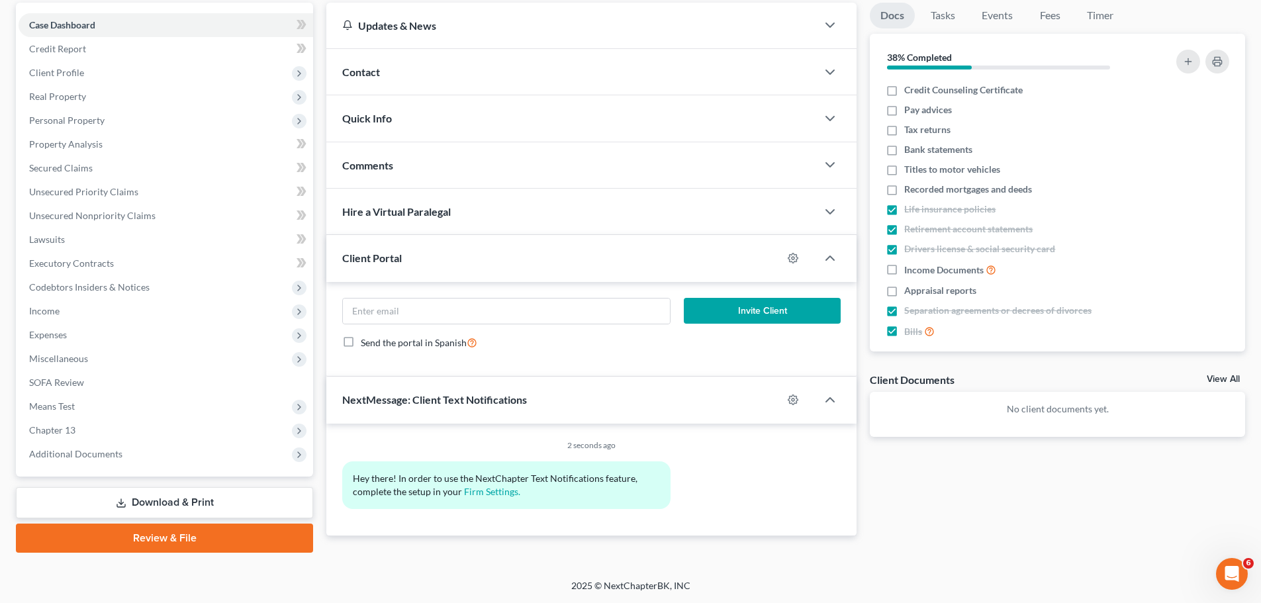
click at [181, 497] on link "Download & Print" at bounding box center [164, 502] width 297 height 31
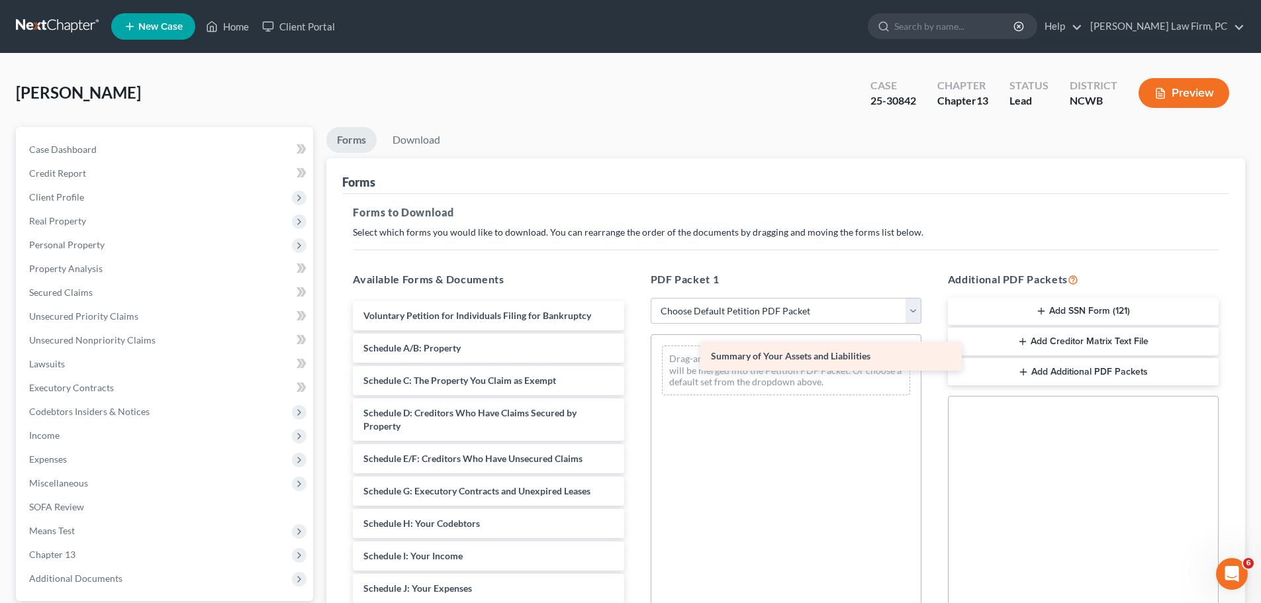
drag, startPoint x: 472, startPoint y: 345, endPoint x: 796, endPoint y: 354, distance: 323.9
click at [634, 354] on div "Summary of Your Assets and Liabilities Voluntary Petition for Individuals Filin…" at bounding box center [488, 595] width 292 height 588
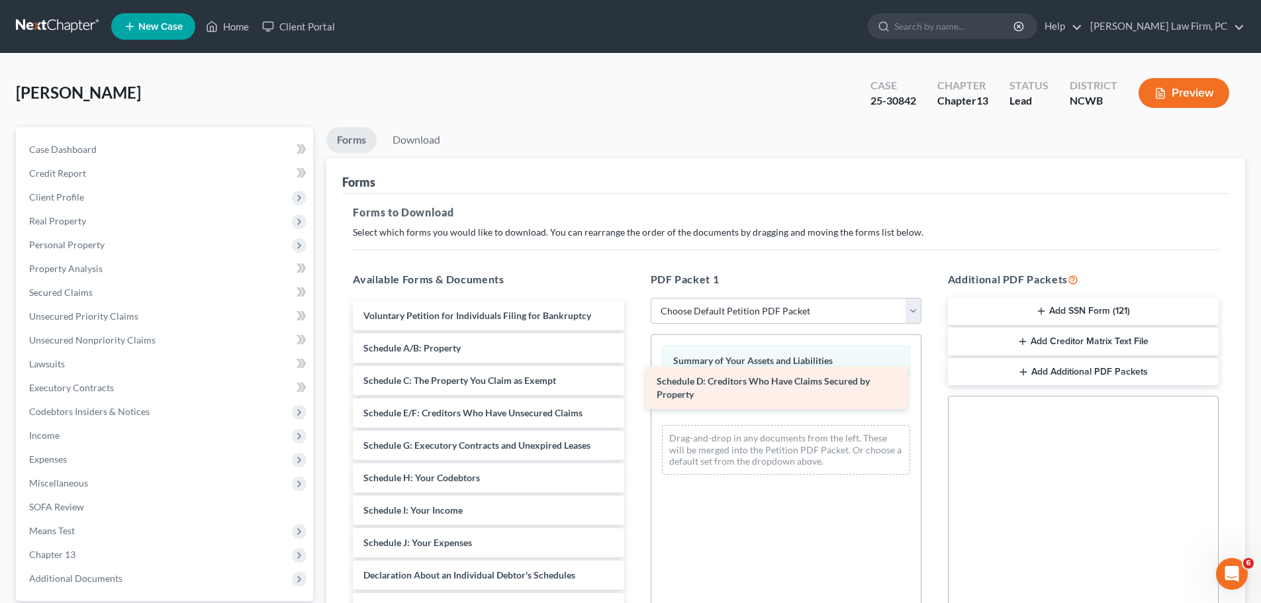
drag, startPoint x: 500, startPoint y: 417, endPoint x: 794, endPoint y: 385, distance: 296.3
click at [634, 385] on div "Schedule D: Creditors Who Have Claims Secured by Property Voluntary Petition fo…" at bounding box center [488, 572] width 292 height 542
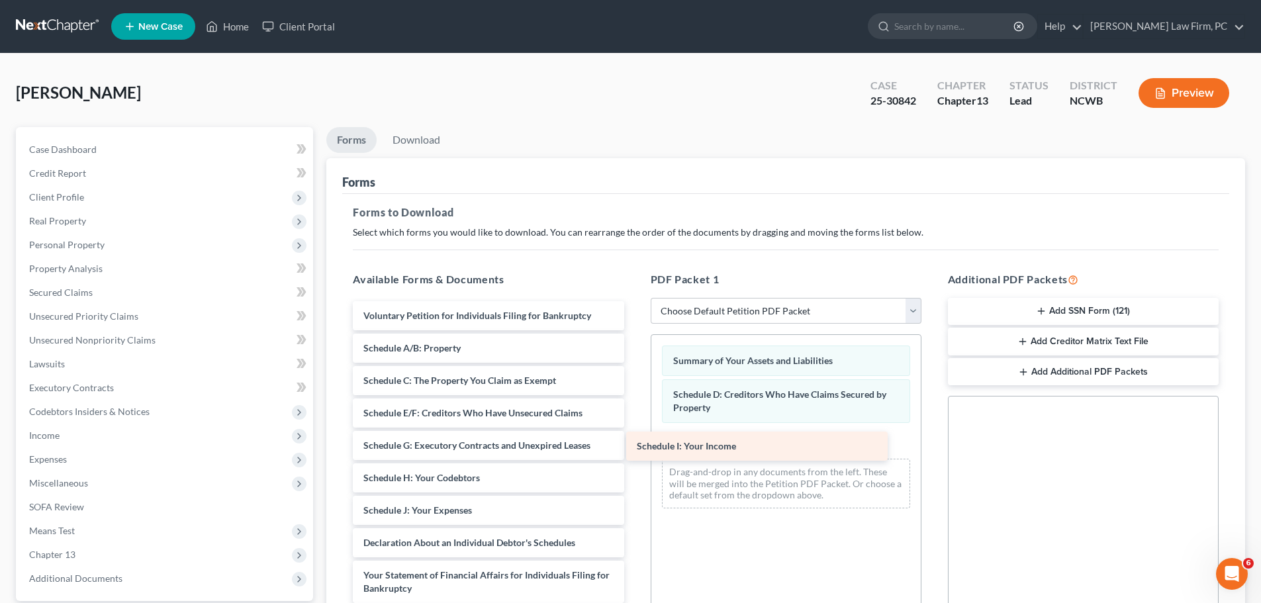
drag, startPoint x: 457, startPoint y: 508, endPoint x: 730, endPoint y: 443, distance: 280.4
click at [634, 443] on div "Schedule I: Your Income Voluntary Petition for Individuals Filing for Bankruptc…" at bounding box center [488, 556] width 292 height 510
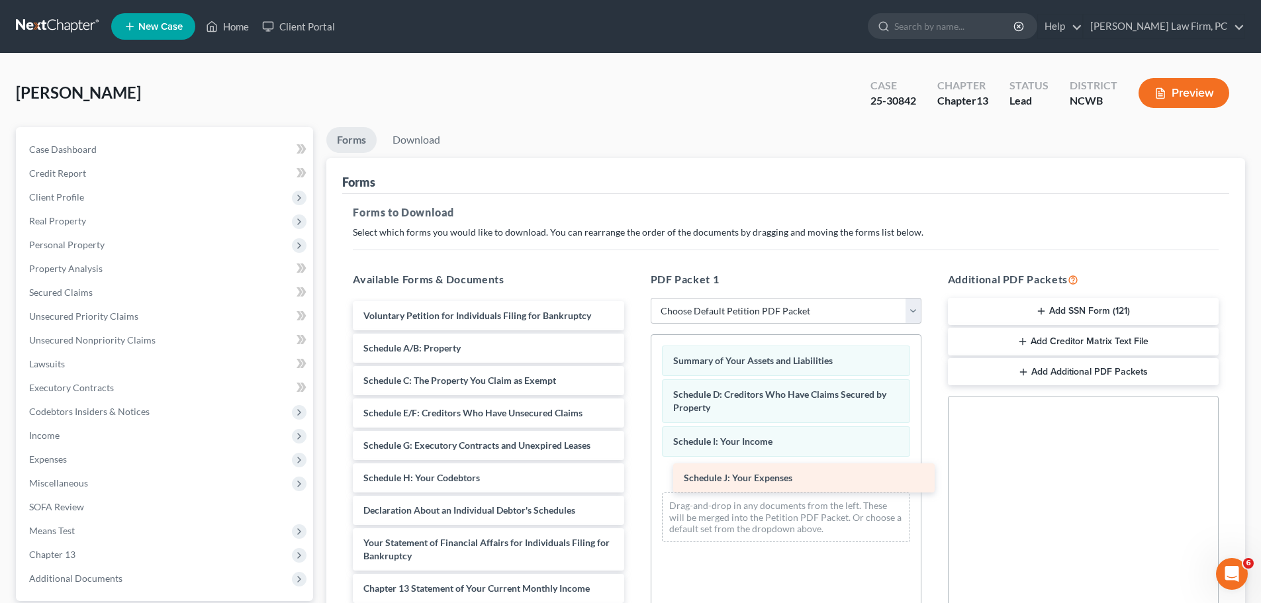
drag, startPoint x: 457, startPoint y: 508, endPoint x: 743, endPoint y: 479, distance: 287.5
click at [634, 477] on div "Schedule J: Your Expenses Voluntary Petition for Individuals Filing for Bankrup…" at bounding box center [488, 539] width 292 height 477
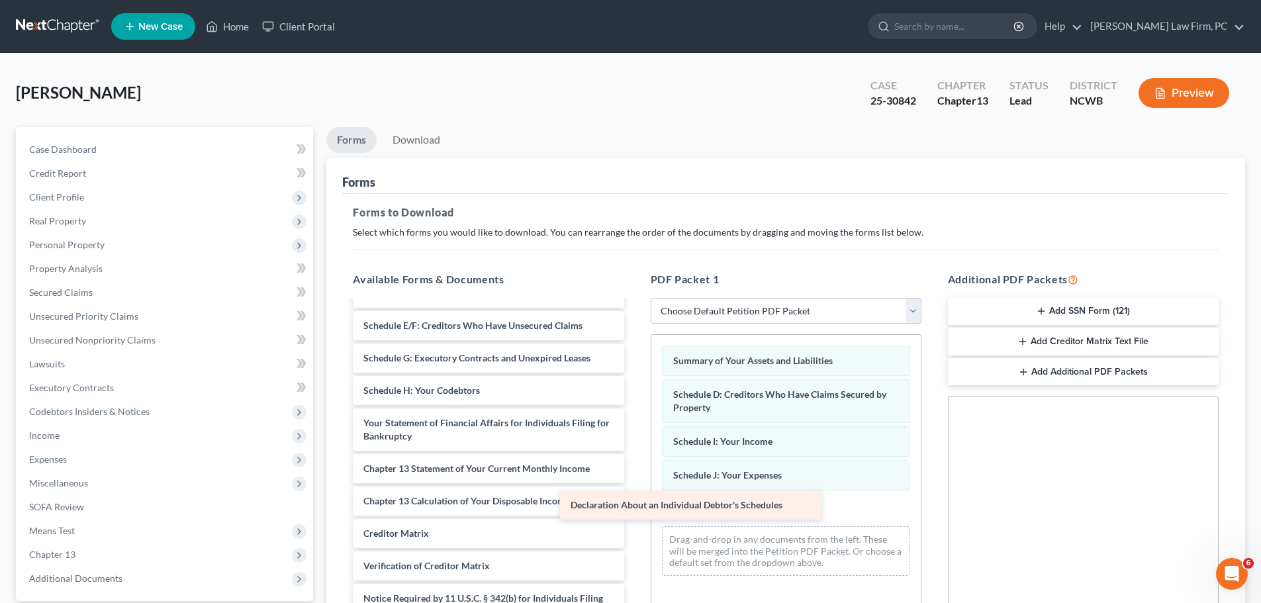
scroll to position [87, 0]
drag, startPoint x: 466, startPoint y: 390, endPoint x: 747, endPoint y: 508, distance: 304.7
click at [634, 508] on div "Declaration About an Individual Debtor's Schedules Voluntary Petition for Indiv…" at bounding box center [488, 436] width 292 height 445
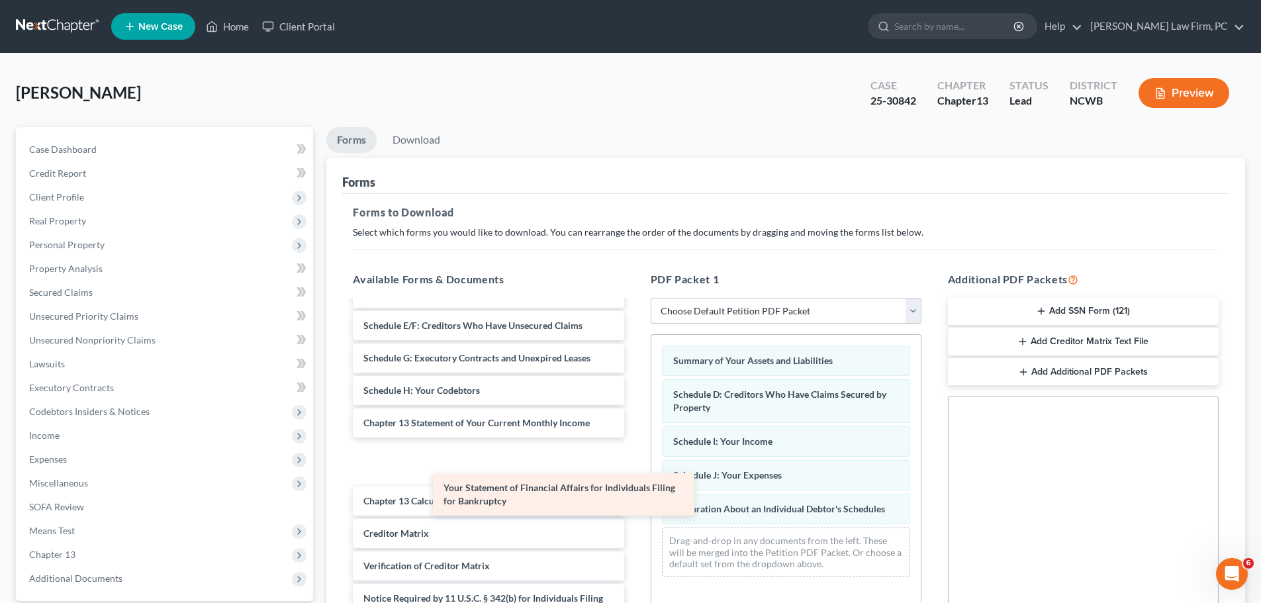
scroll to position [42, 0]
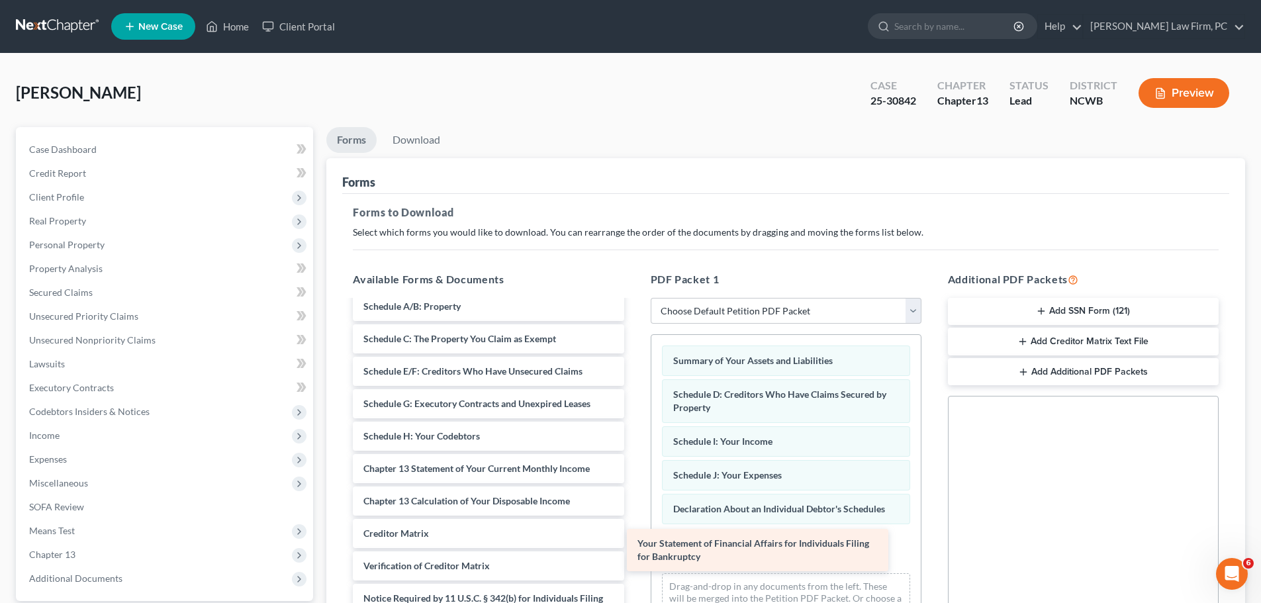
drag, startPoint x: 516, startPoint y: 418, endPoint x: 792, endPoint y: 538, distance: 301.2
click at [634, 538] on div "Your Statement of Financial Affairs for Individuals Filing for Bankruptcy Volun…" at bounding box center [488, 459] width 292 height 399
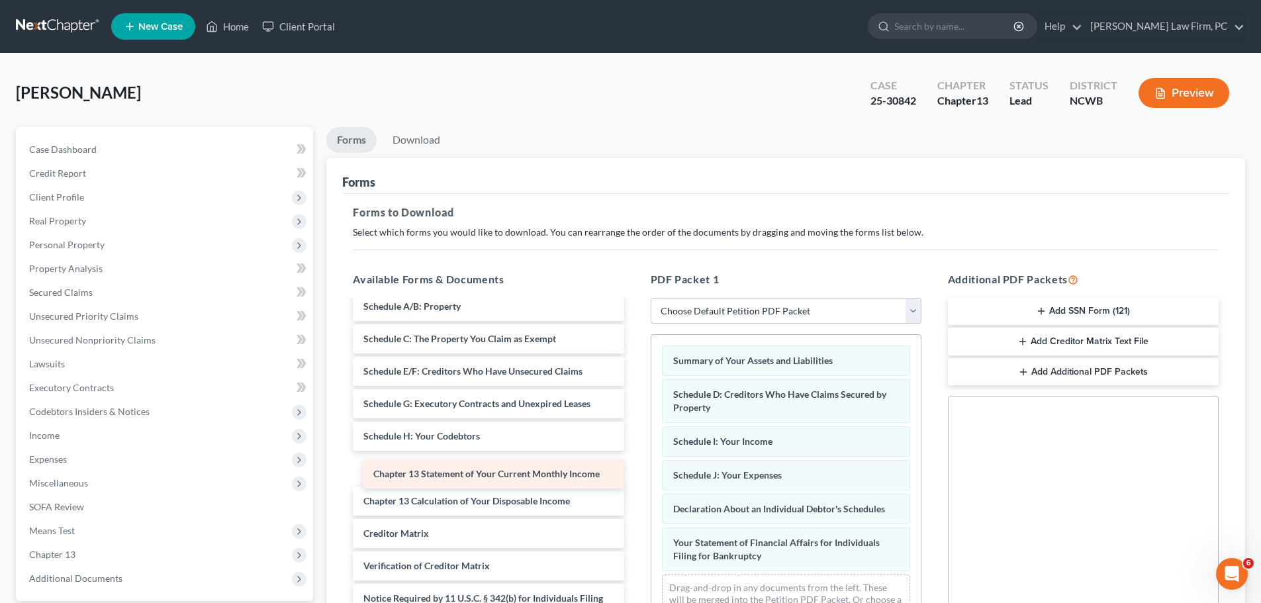
scroll to position [9, 0]
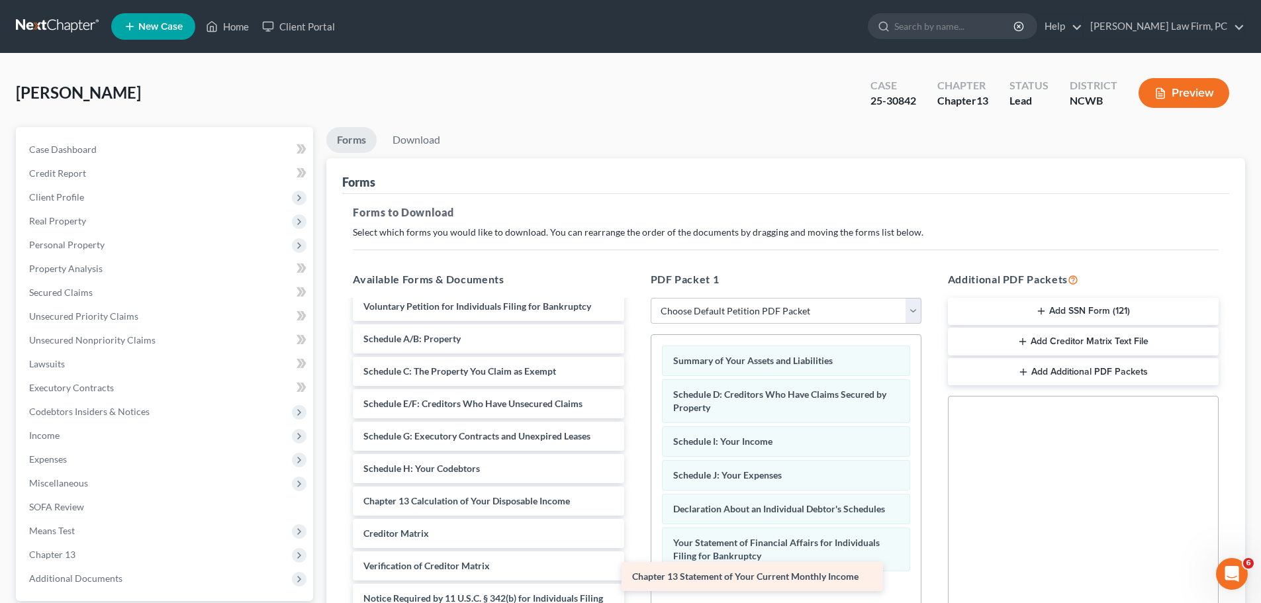
drag, startPoint x: 526, startPoint y: 469, endPoint x: 818, endPoint y: 585, distance: 314.1
click at [634, 587] on div "Chapter 13 Statement of Your Current Monthly Income Voluntary Petition for Indi…" at bounding box center [488, 475] width 292 height 367
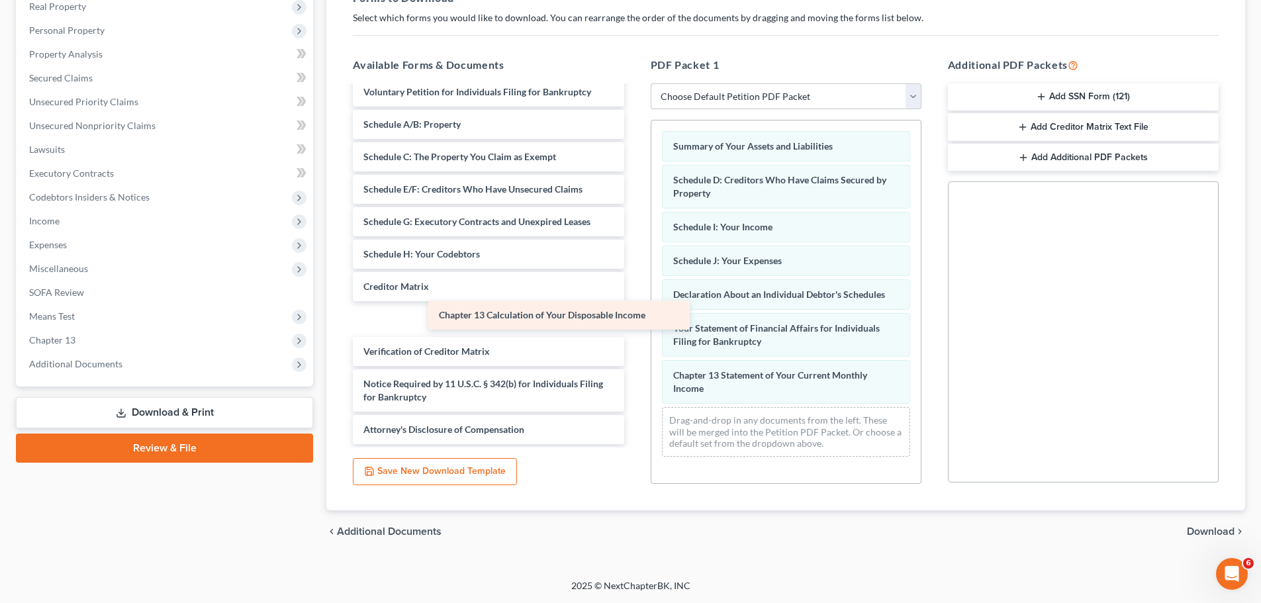
scroll to position [0, 0]
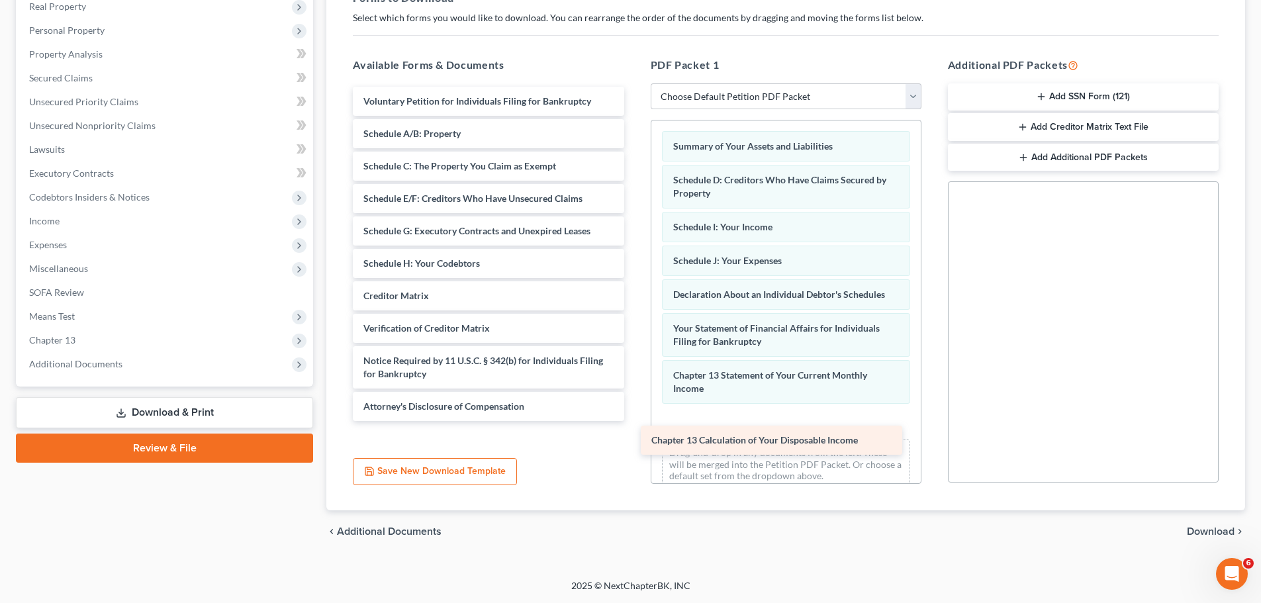
drag, startPoint x: 489, startPoint y: 293, endPoint x: 779, endPoint y: 442, distance: 325.4
click at [634, 421] on div "Chapter 13 Calculation of Your Disposable Income Voluntary Petition for Individ…" at bounding box center [488, 254] width 292 height 334
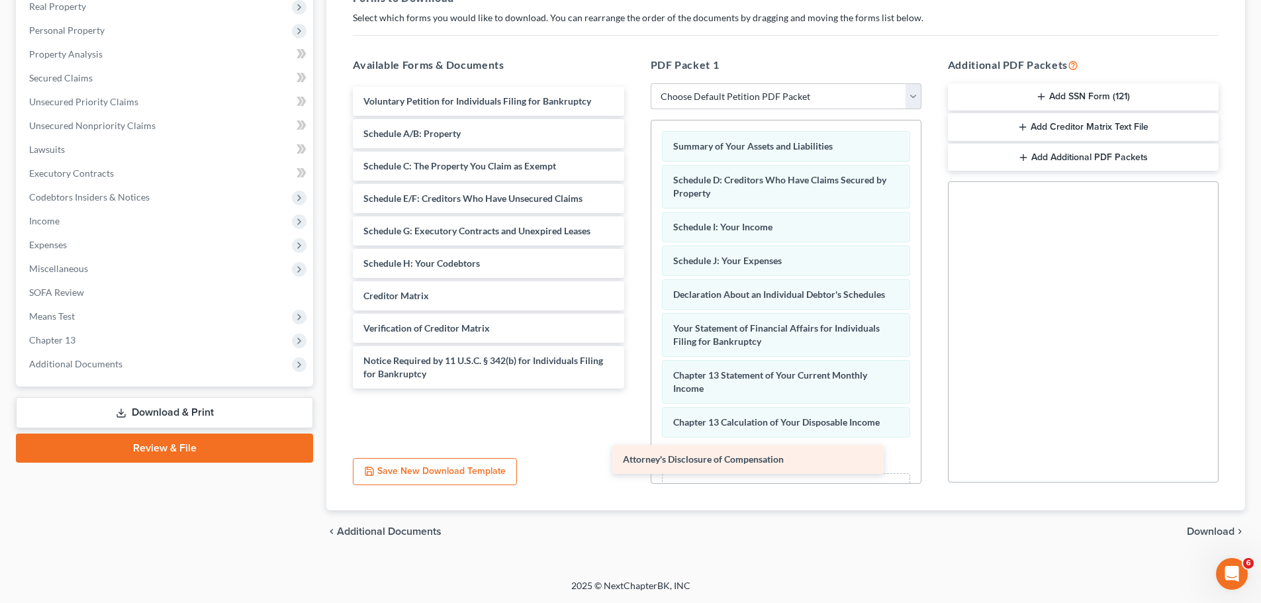
drag, startPoint x: 506, startPoint y: 408, endPoint x: 767, endPoint y: 459, distance: 266.6
click at [634, 389] on div "Attorney's Disclosure of Compensation Voluntary Petition for Individuals Filing…" at bounding box center [488, 238] width 292 height 302
click at [1231, 531] on span "Download" at bounding box center [1211, 531] width 48 height 11
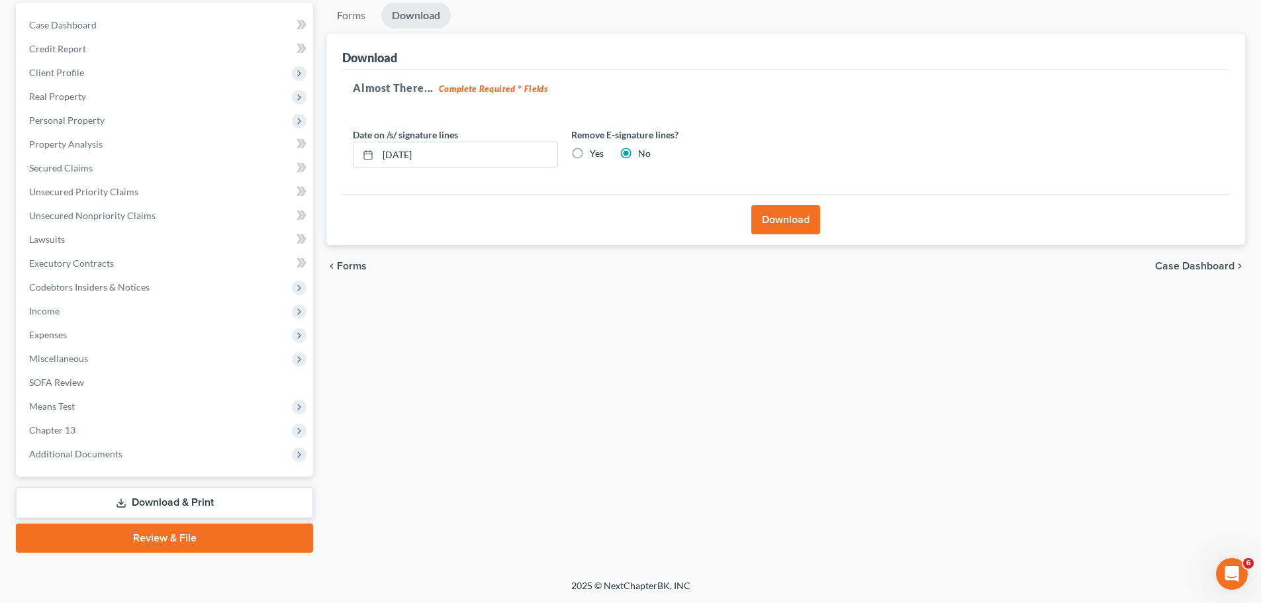
scroll to position [124, 0]
click at [773, 216] on button "Download" at bounding box center [785, 219] width 69 height 29
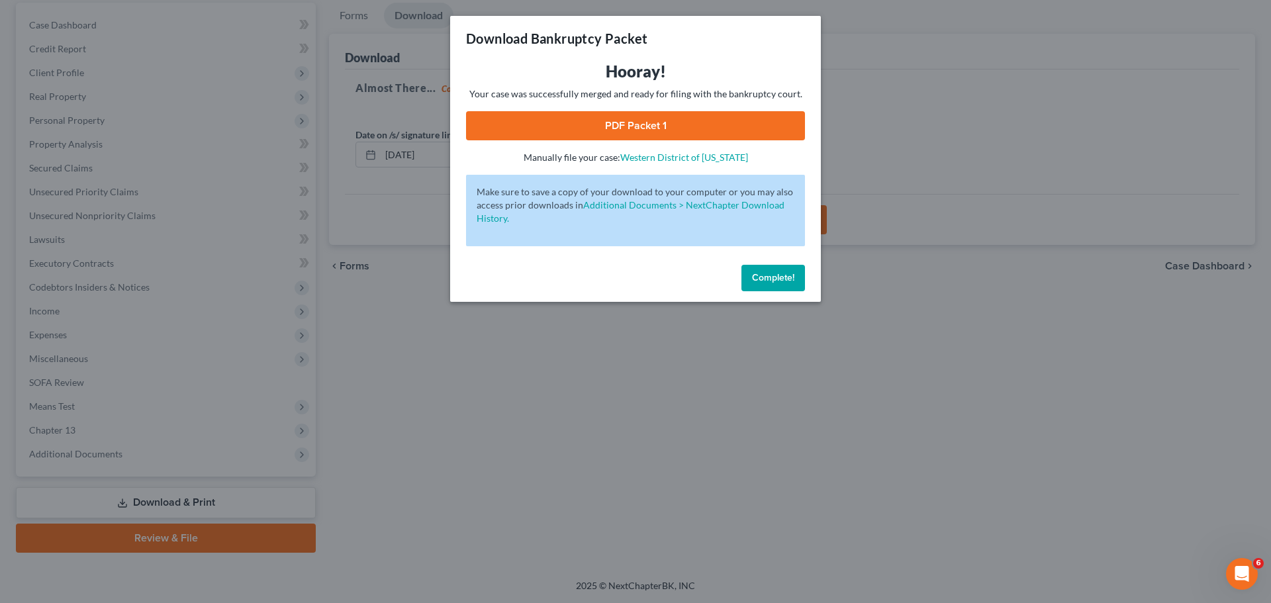
click at [673, 126] on link "PDF Packet 1" at bounding box center [635, 125] width 339 height 29
click at [758, 268] on button "Complete!" at bounding box center [773, 278] width 64 height 26
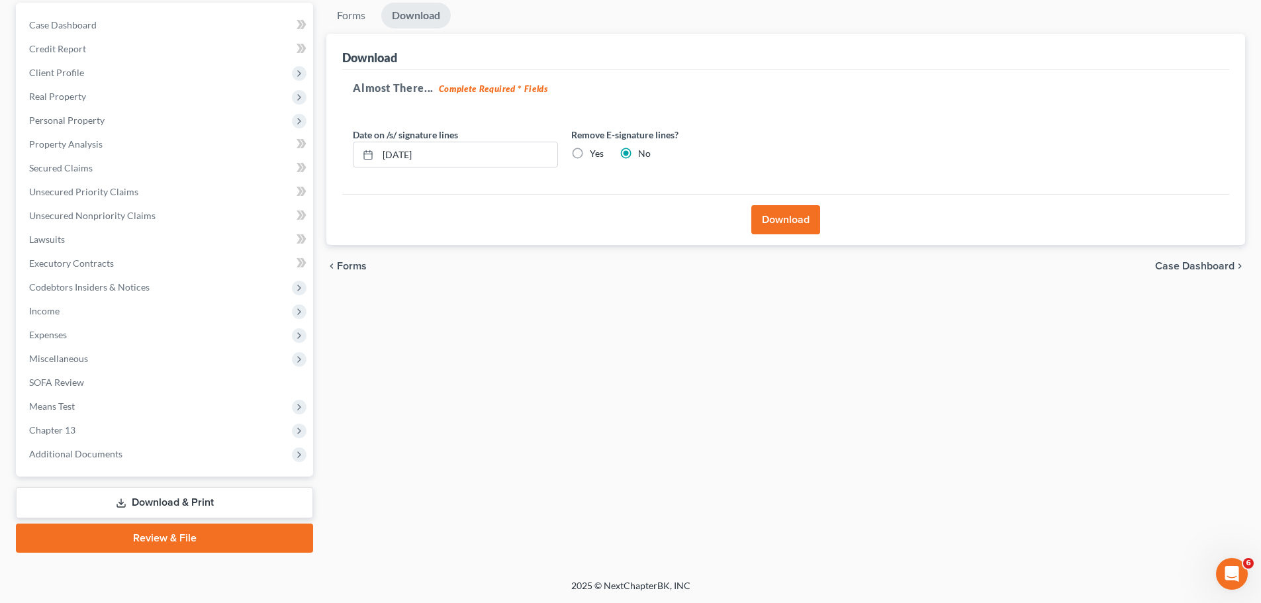
scroll to position [23, 0]
